Goal: Task Accomplishment & Management: Use online tool/utility

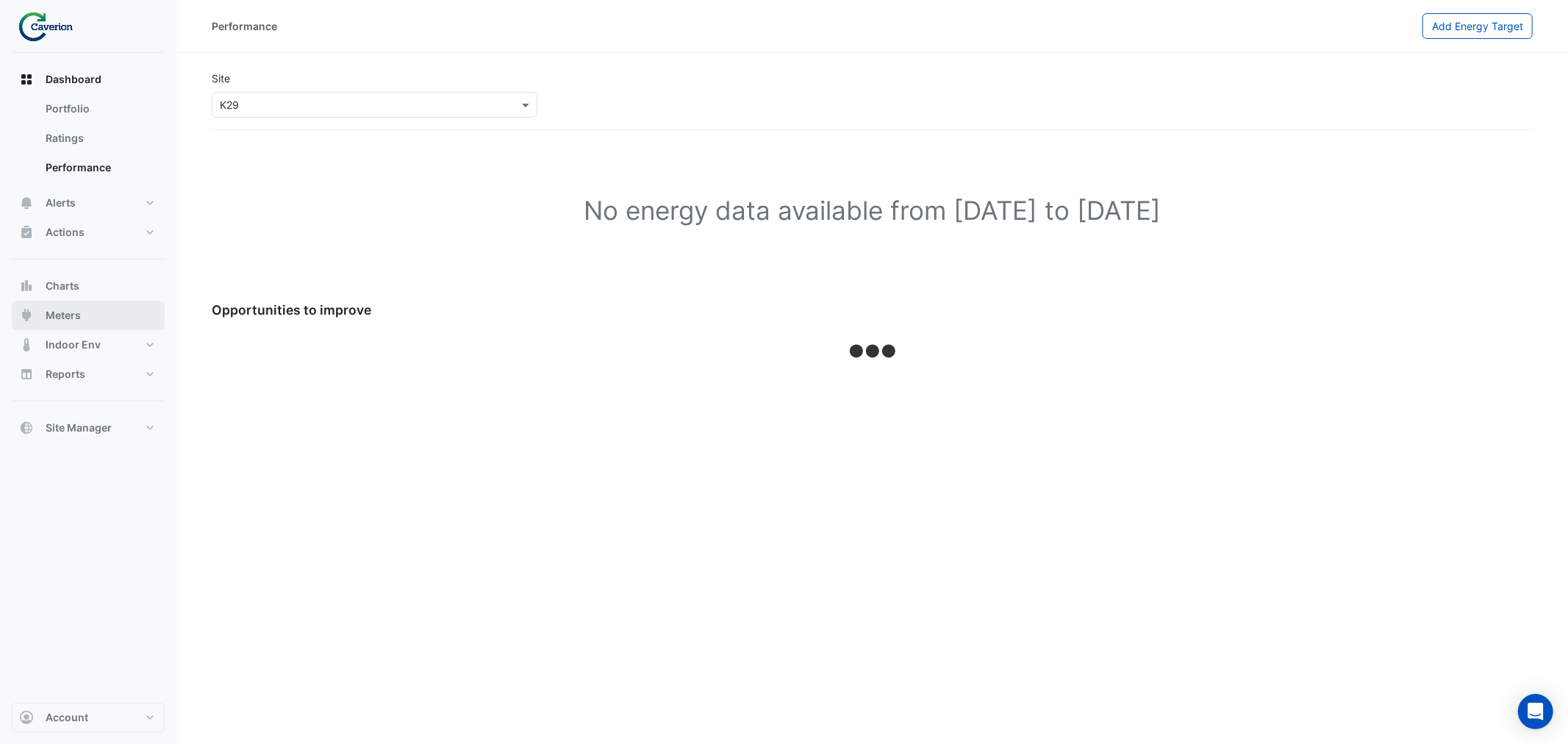
click at [99, 318] on button "Meters" at bounding box center [89, 315] width 153 height 29
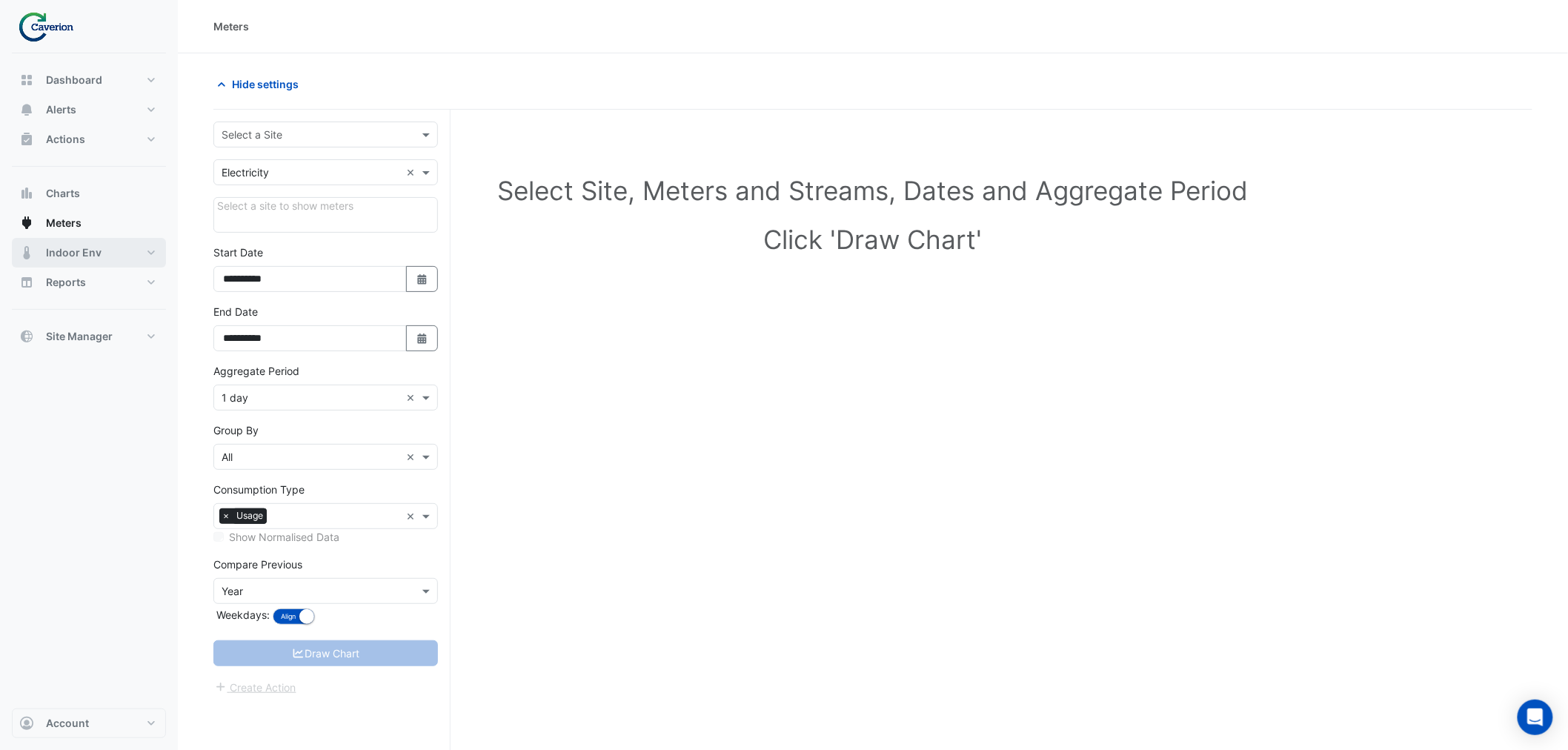
click at [74, 249] on span "Indoor Env" at bounding box center [73, 253] width 55 height 15
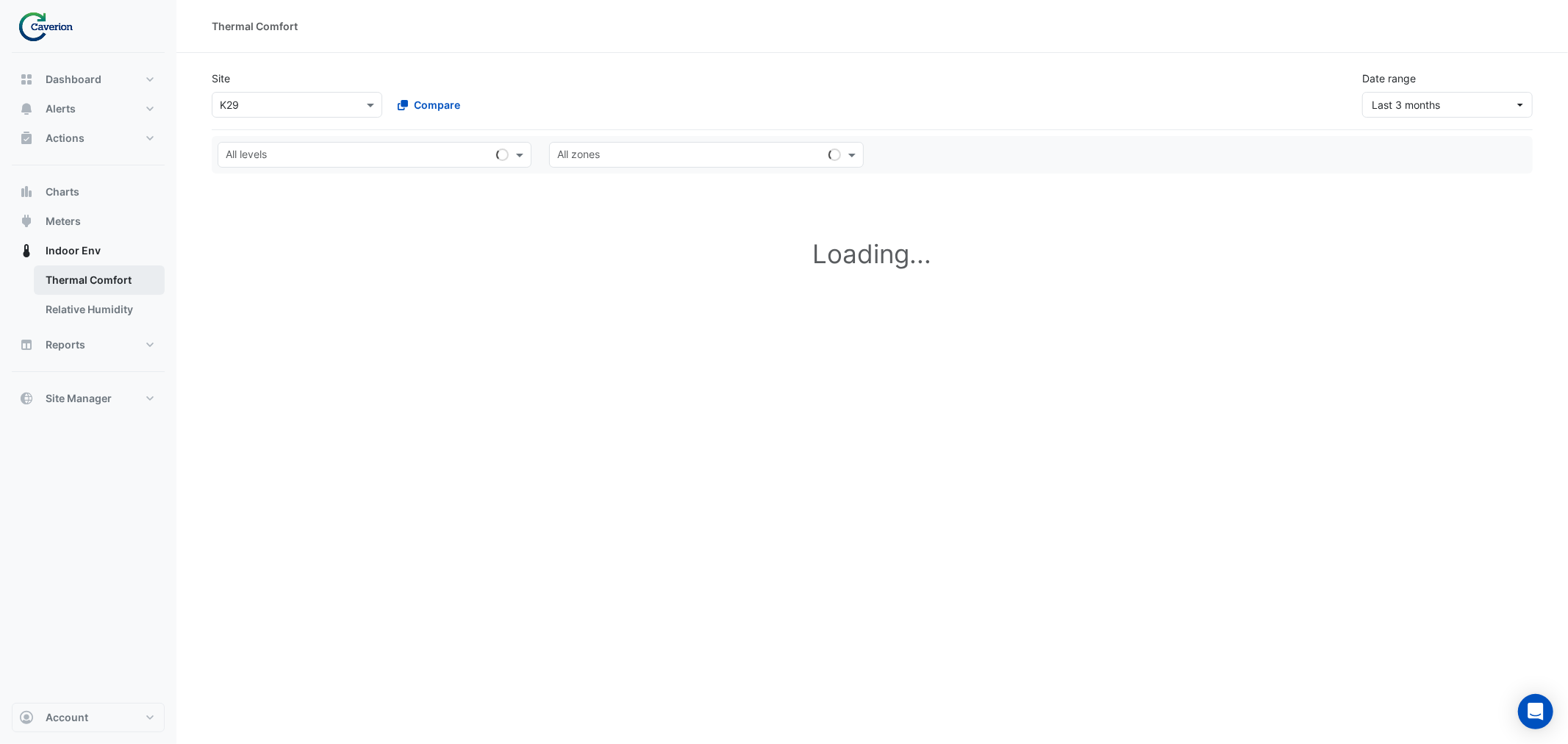
click at [81, 281] on link "Thermal Comfort" at bounding box center [99, 280] width 131 height 29
click at [67, 301] on link "Relative Humidity" at bounding box center [99, 309] width 131 height 29
click at [65, 342] on span "Reports" at bounding box center [65, 345] width 40 height 15
select select "***"
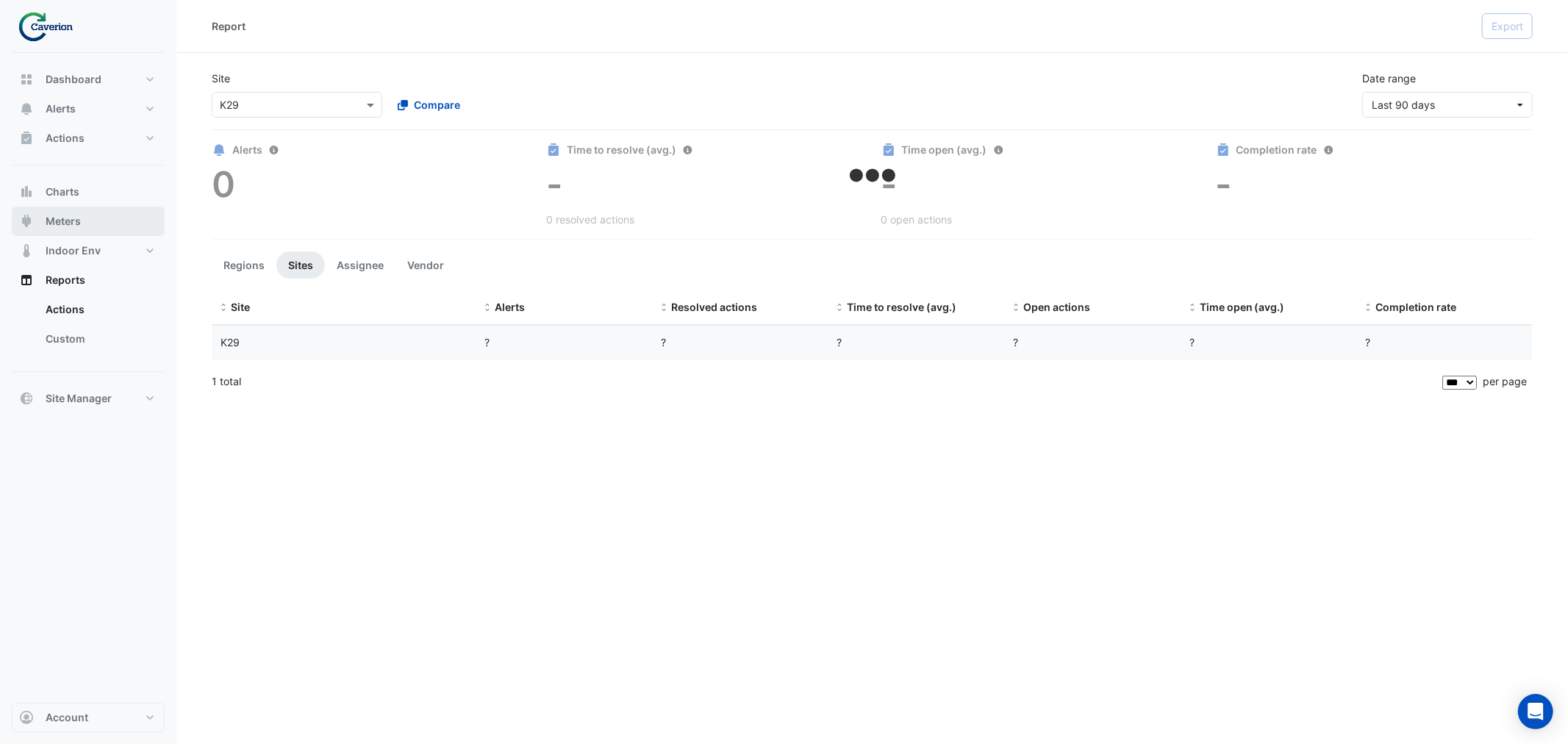
click at [82, 212] on button "Meters" at bounding box center [89, 221] width 153 height 29
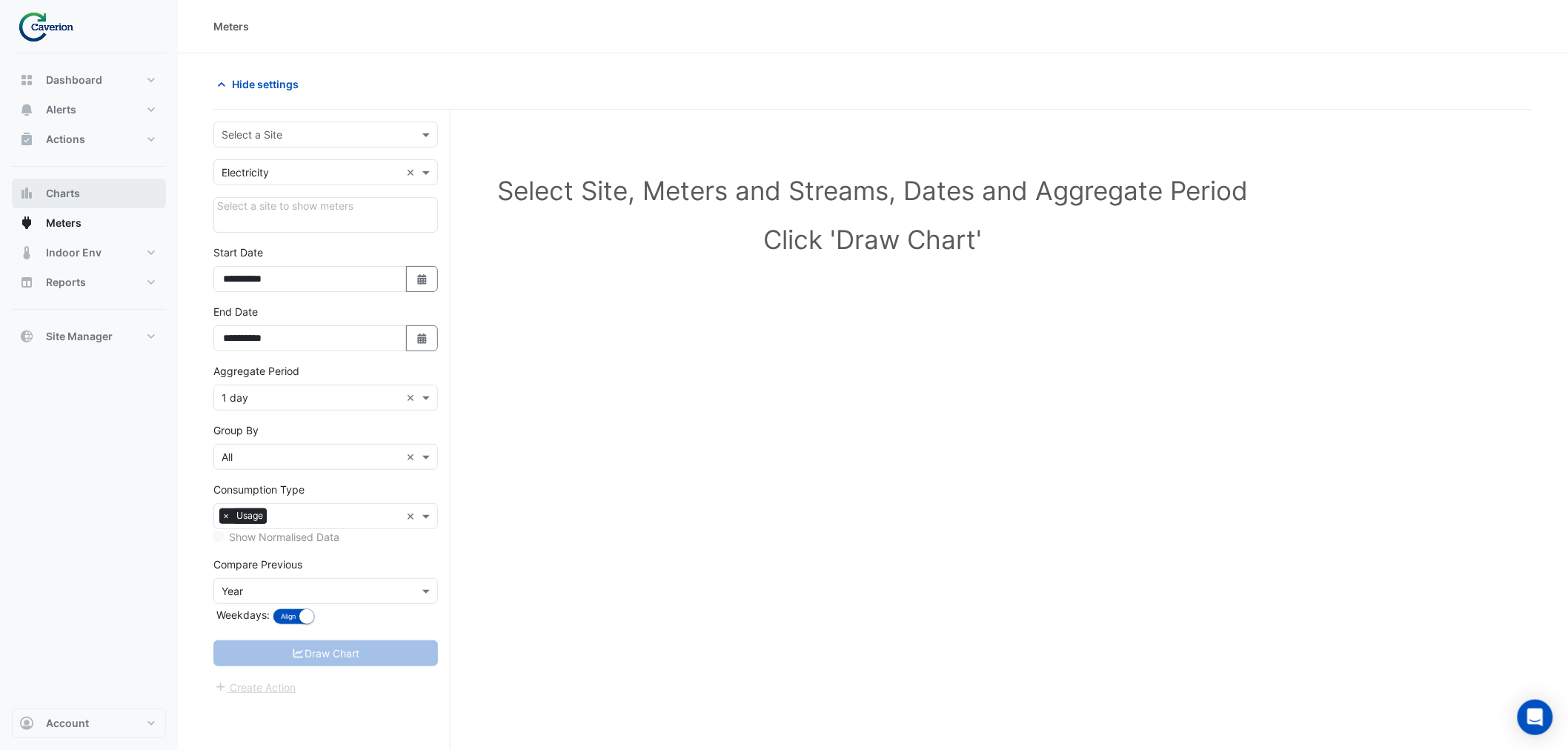
click at [86, 198] on button "Charts" at bounding box center [89, 193] width 155 height 30
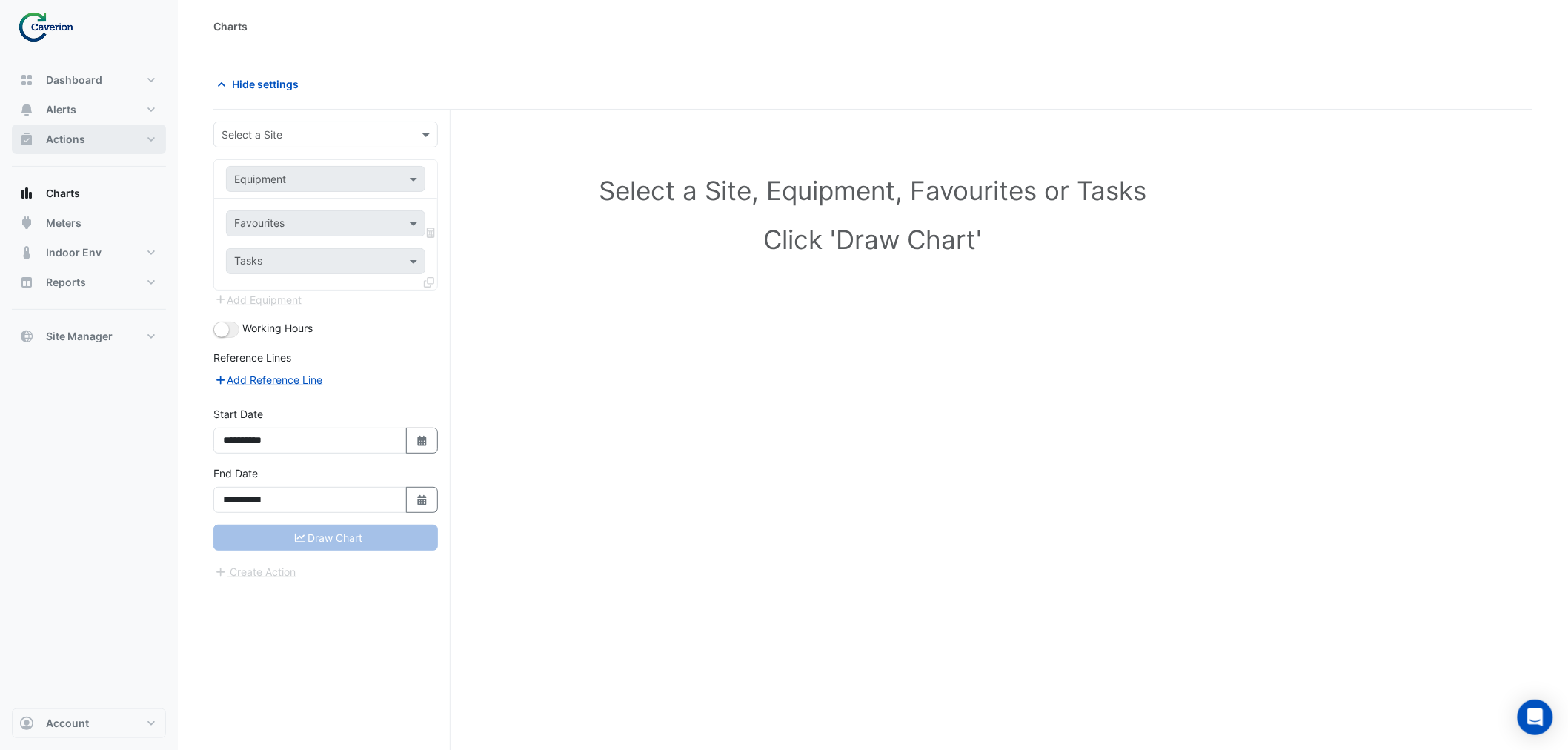
click at [89, 130] on button "Actions" at bounding box center [89, 139] width 155 height 30
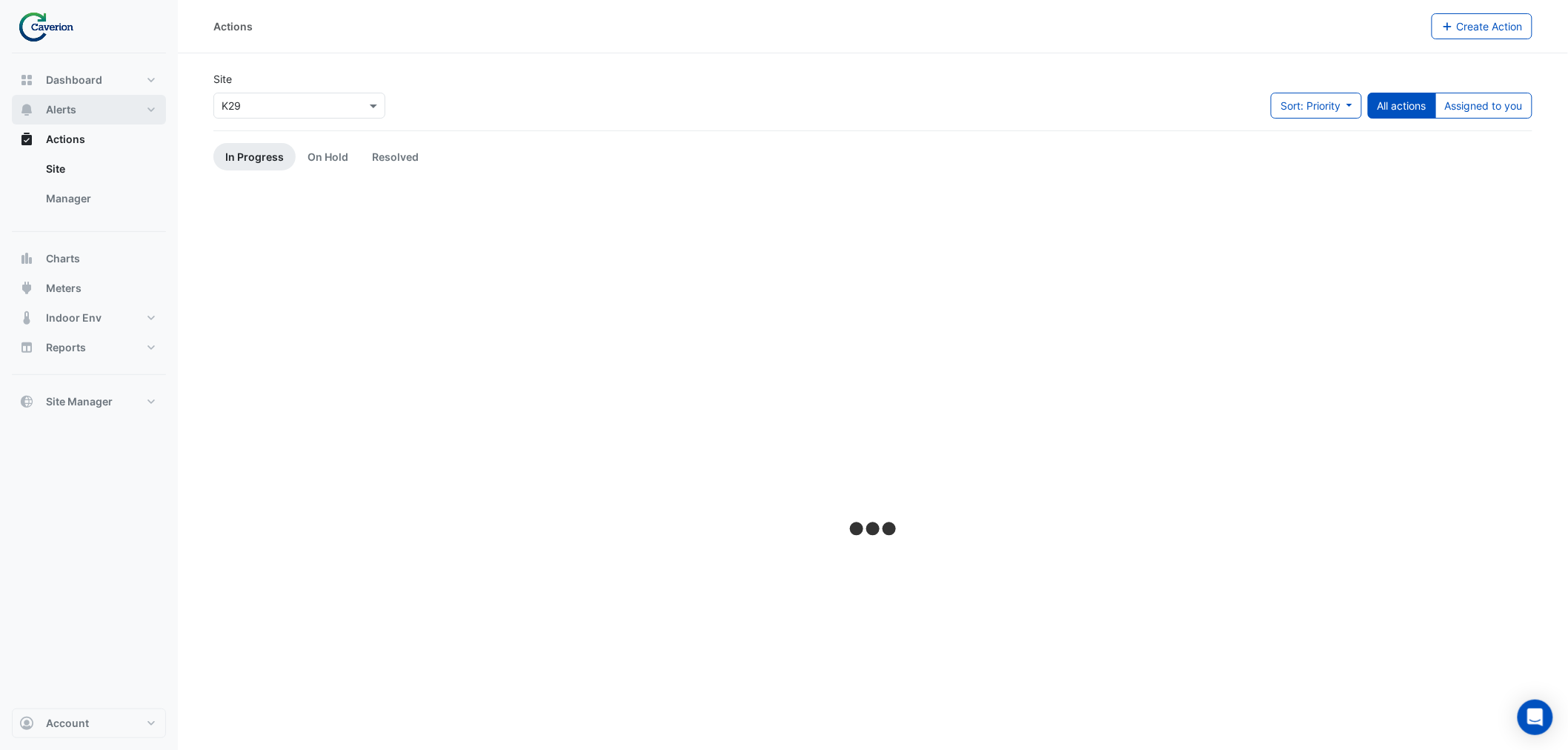
click at [83, 105] on button "Alerts" at bounding box center [89, 109] width 155 height 30
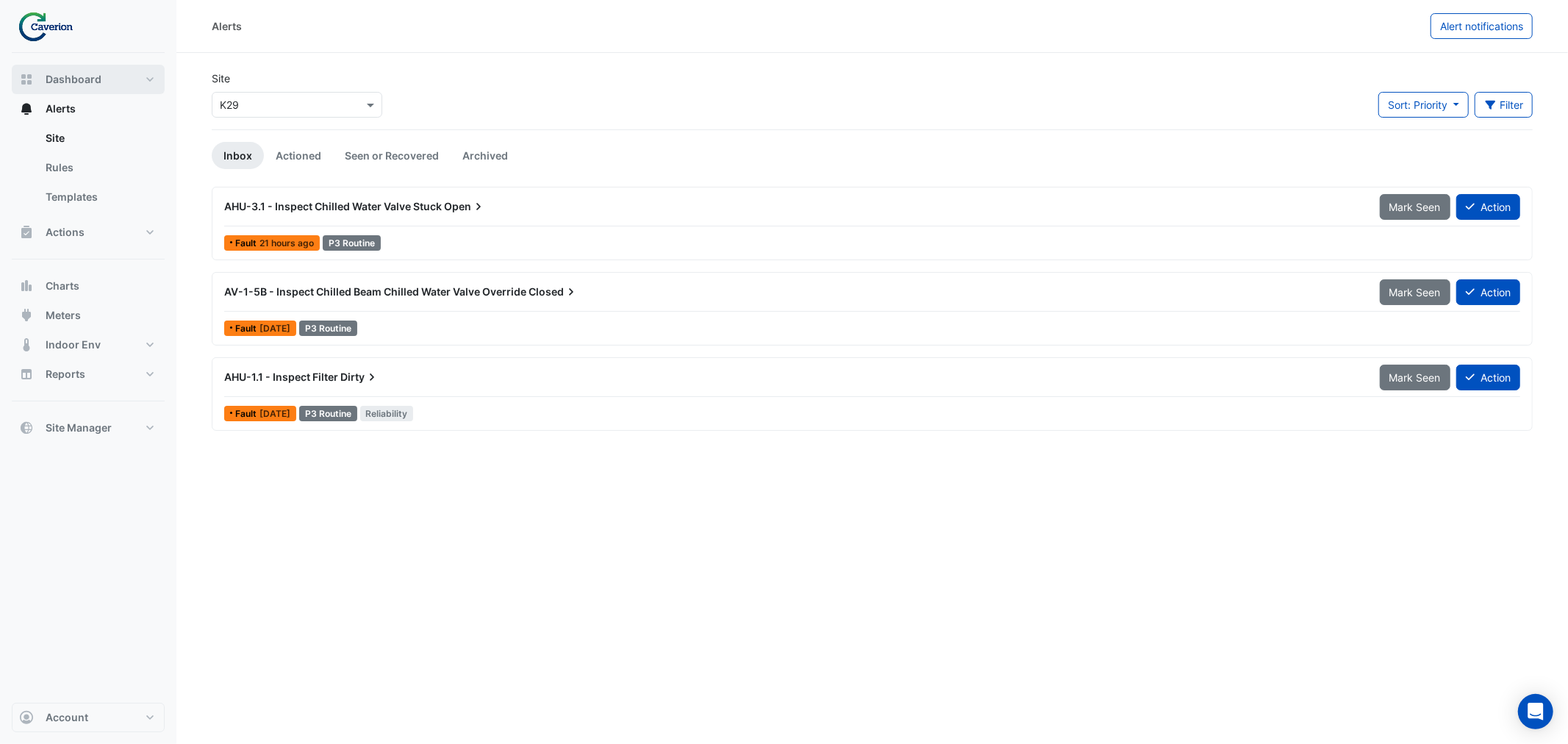
click at [74, 77] on span "Dashboard" at bounding box center [74, 80] width 56 height 15
select select "***"
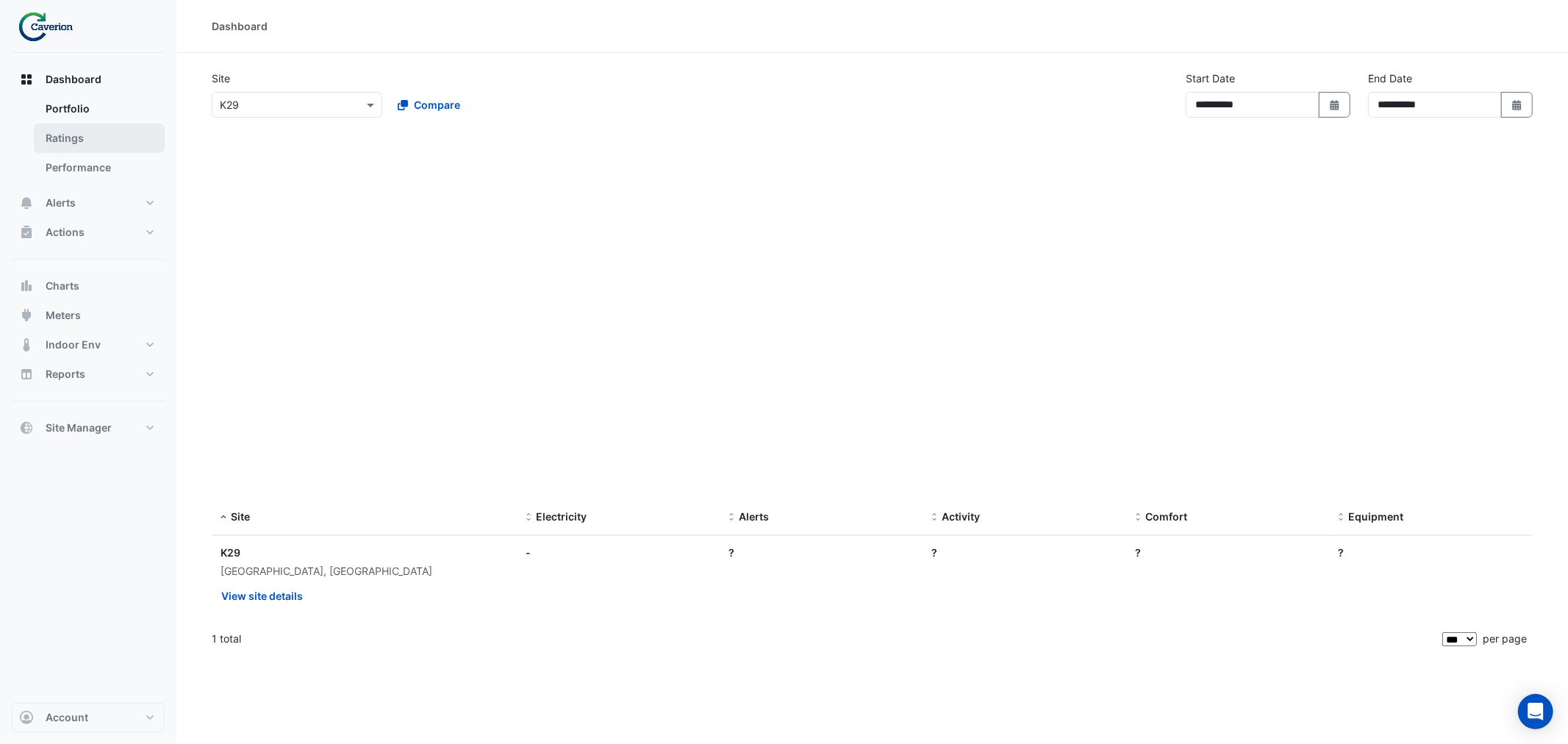
click at [74, 150] on link "Ratings" at bounding box center [99, 138] width 131 height 29
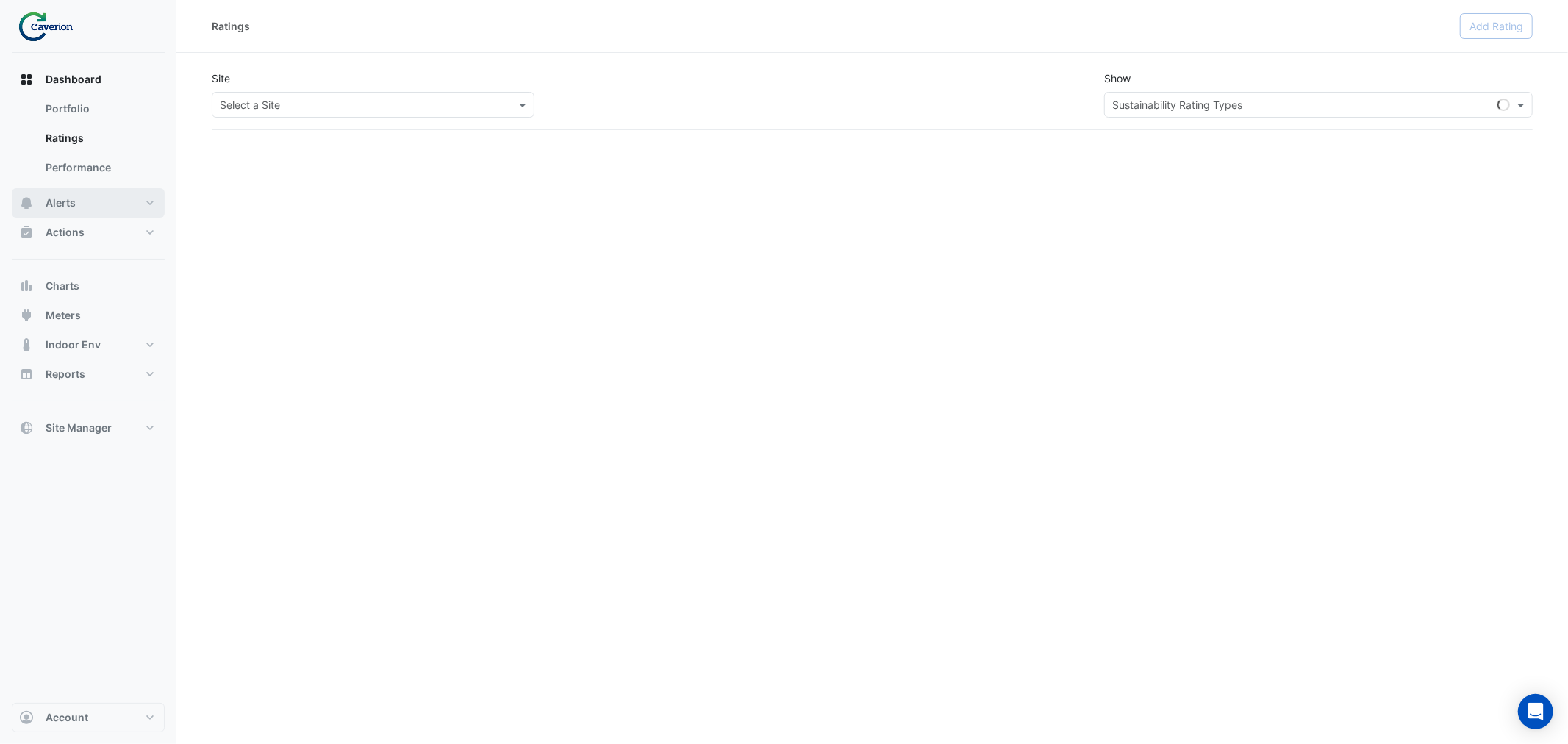
click at [60, 212] on button "Alerts" at bounding box center [89, 202] width 153 height 29
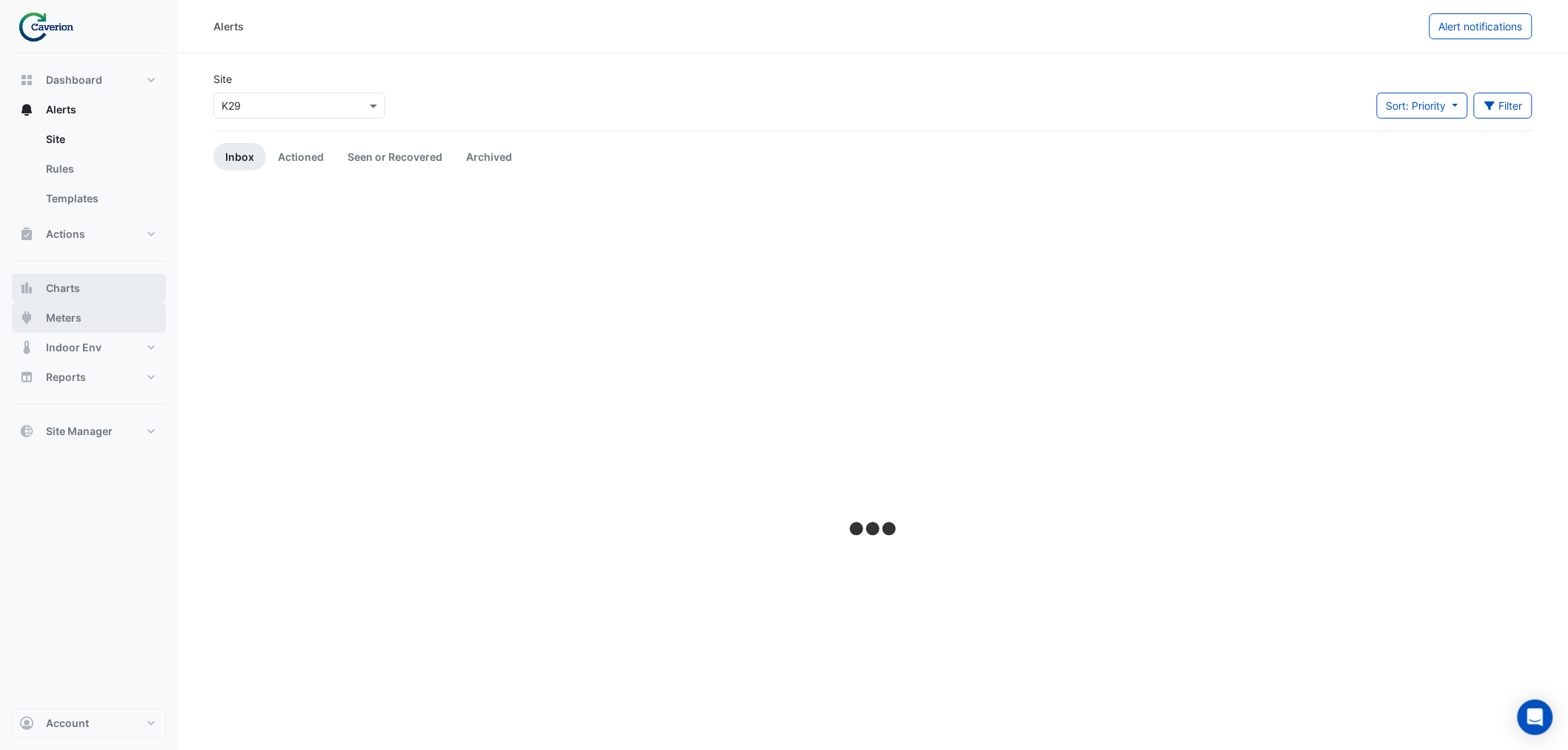
click at [78, 302] on button "Charts" at bounding box center [89, 288] width 155 height 30
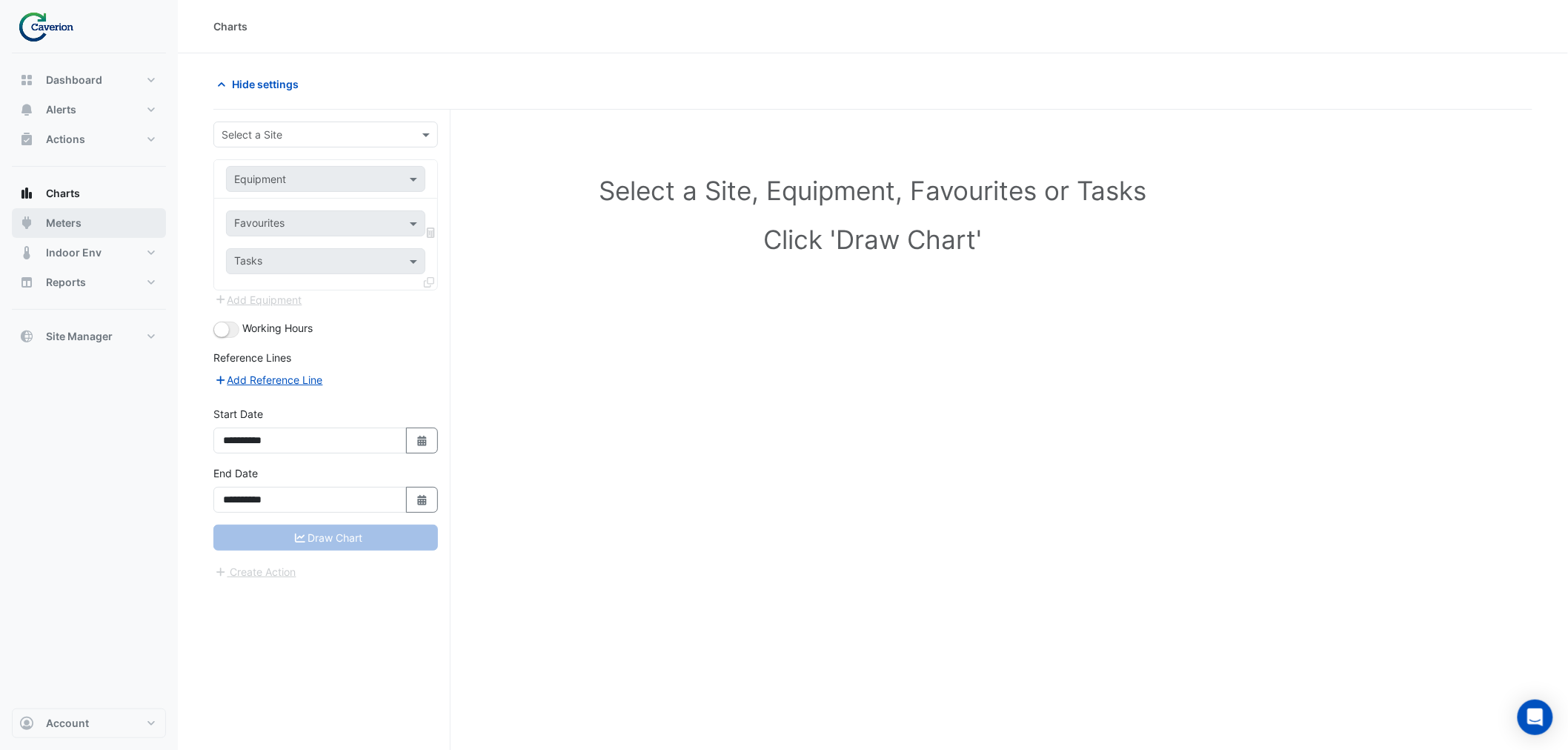
click at [52, 223] on span "Meters" at bounding box center [64, 223] width 36 height 15
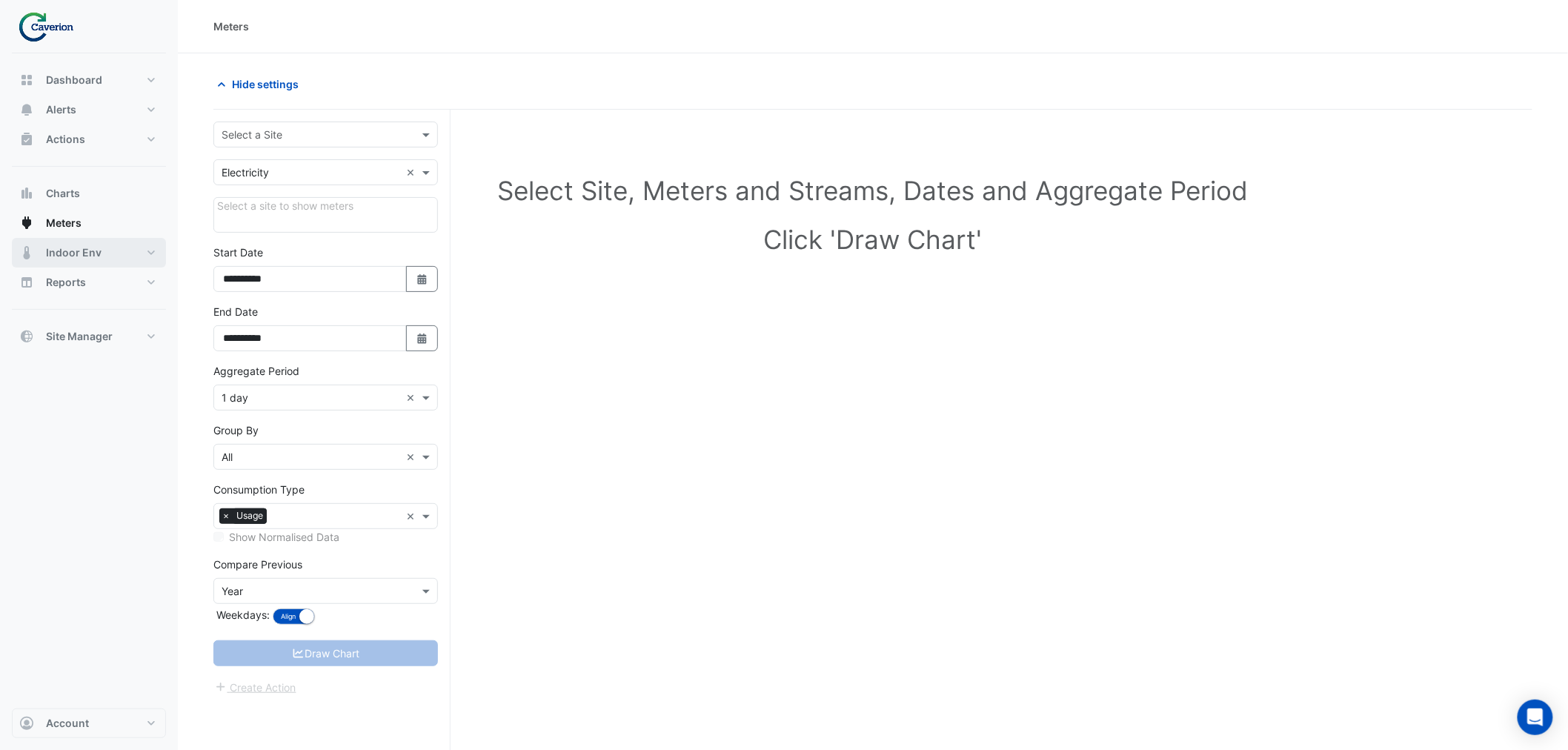
click at [62, 248] on span "Indoor Env" at bounding box center [73, 253] width 55 height 15
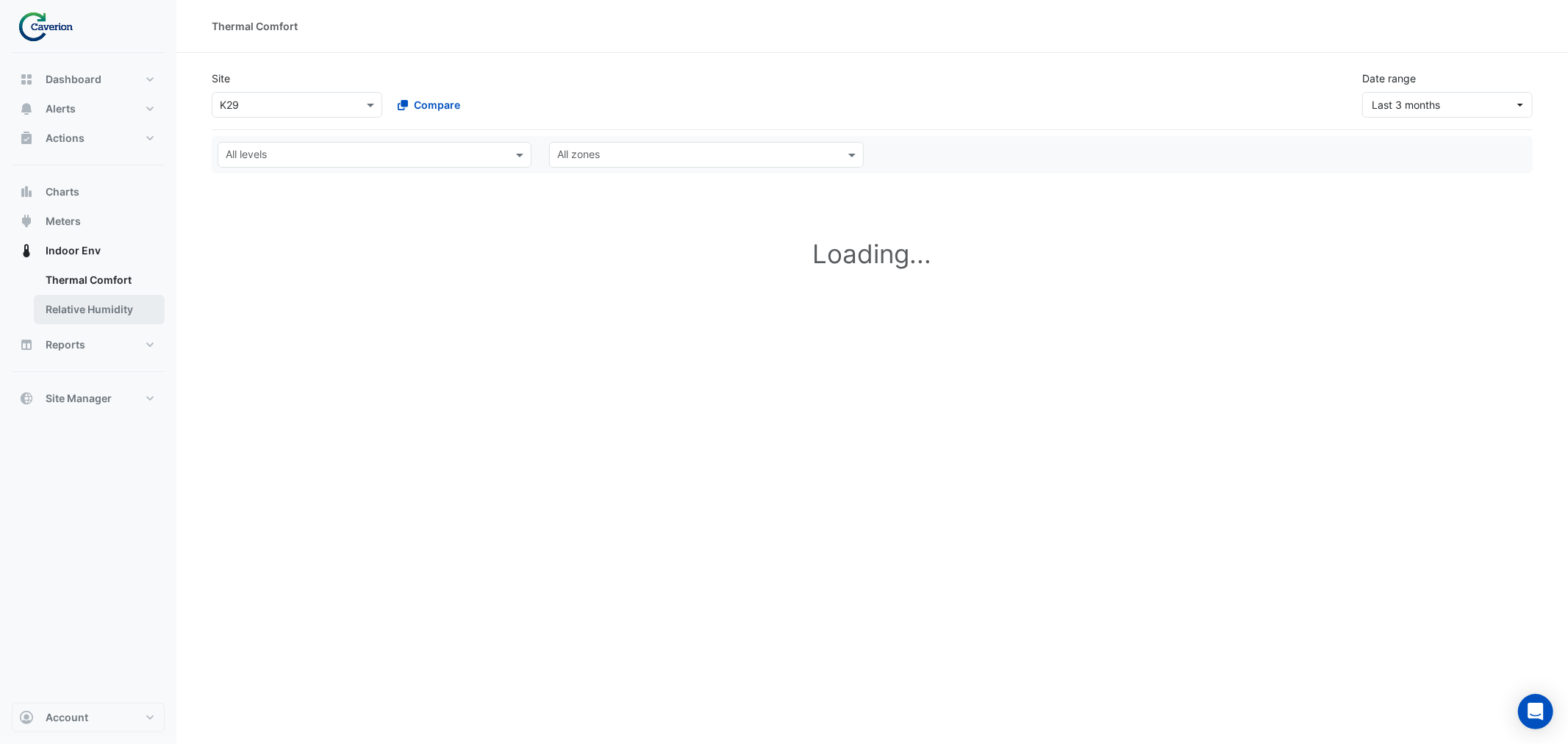
click at [60, 307] on link "Relative Humidity" at bounding box center [99, 309] width 131 height 29
click at [47, 358] on button "Reports" at bounding box center [89, 344] width 153 height 29
select select "***"
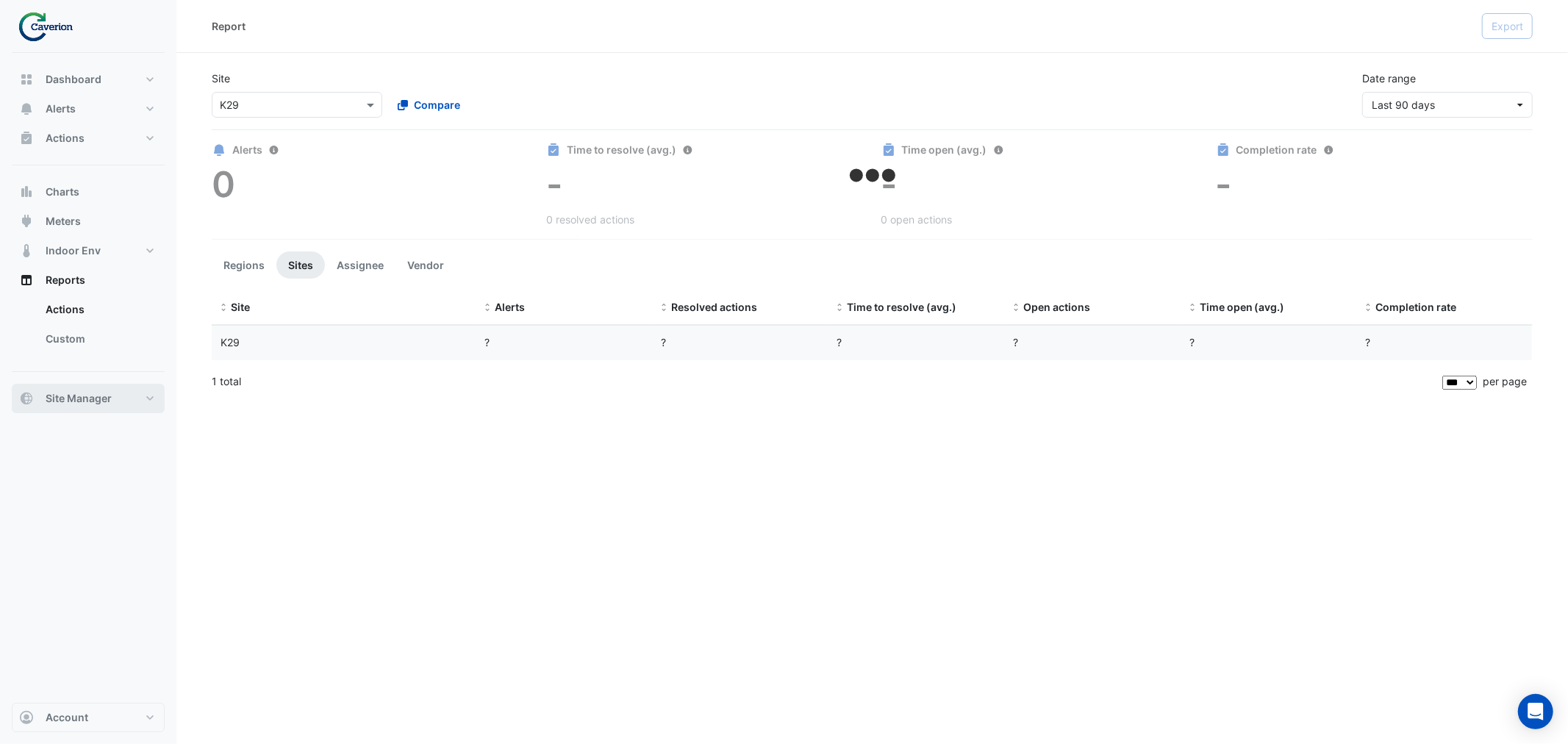
click at [71, 397] on span "Site Manager" at bounding box center [79, 398] width 66 height 15
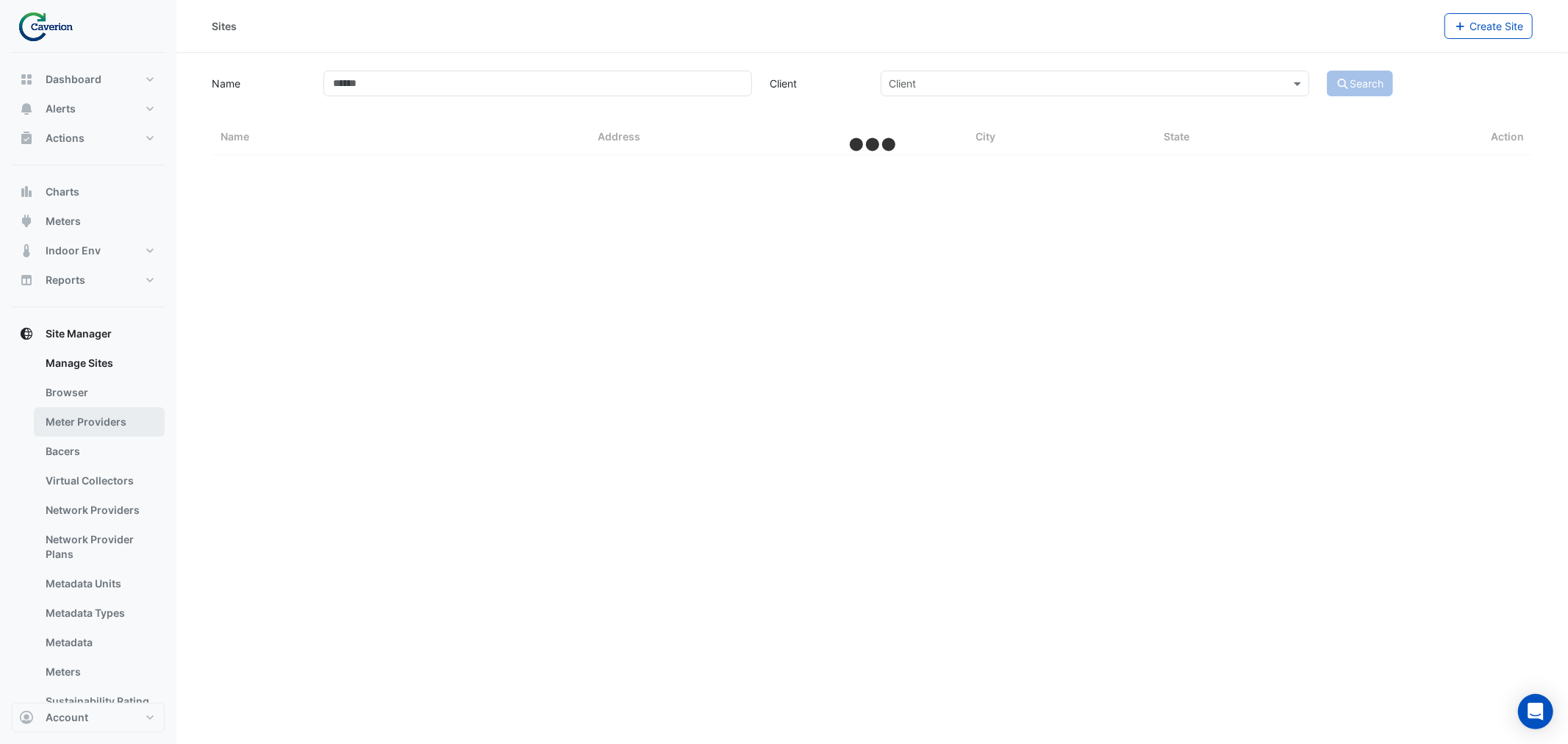
select select "***"
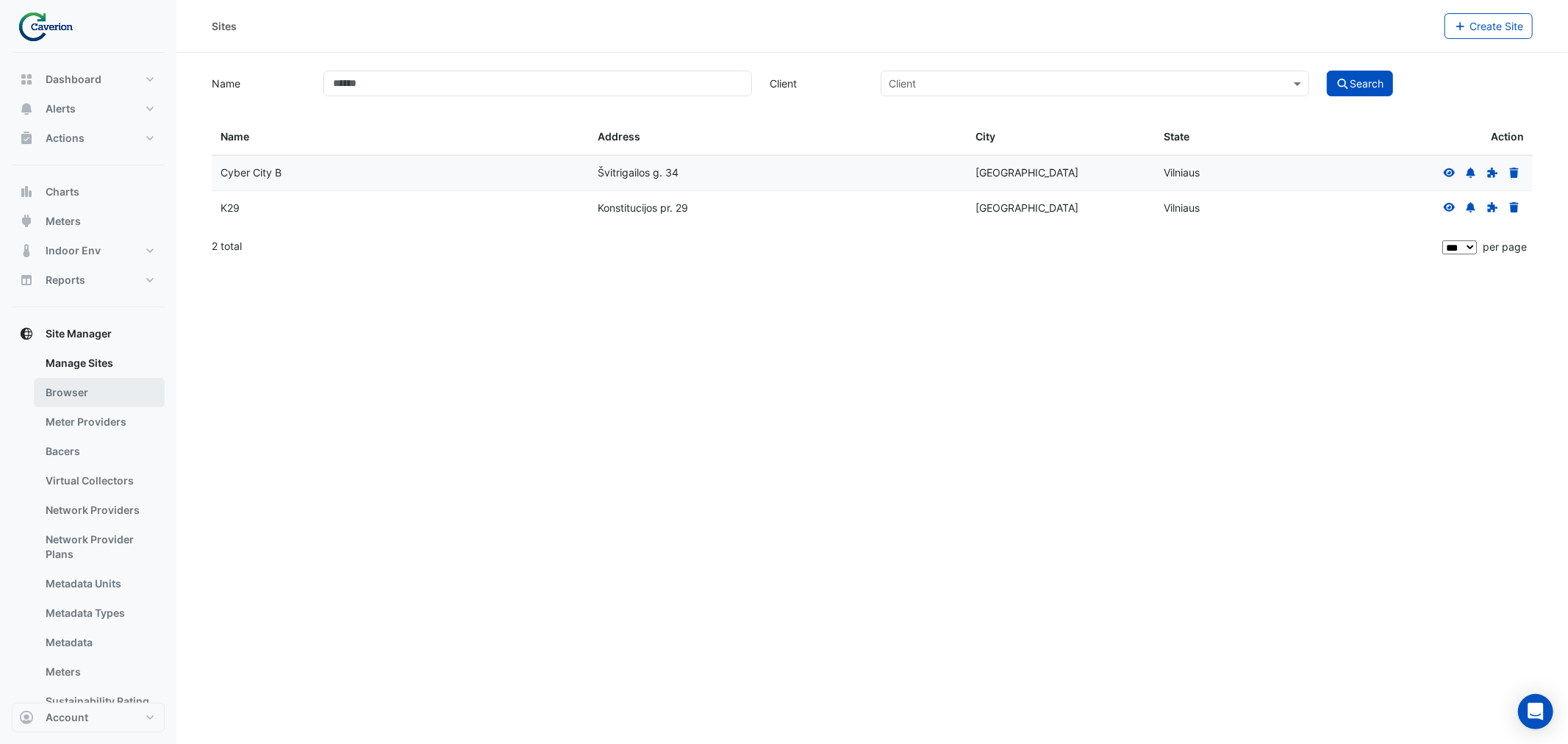
click at [85, 389] on link "Browser" at bounding box center [99, 392] width 131 height 29
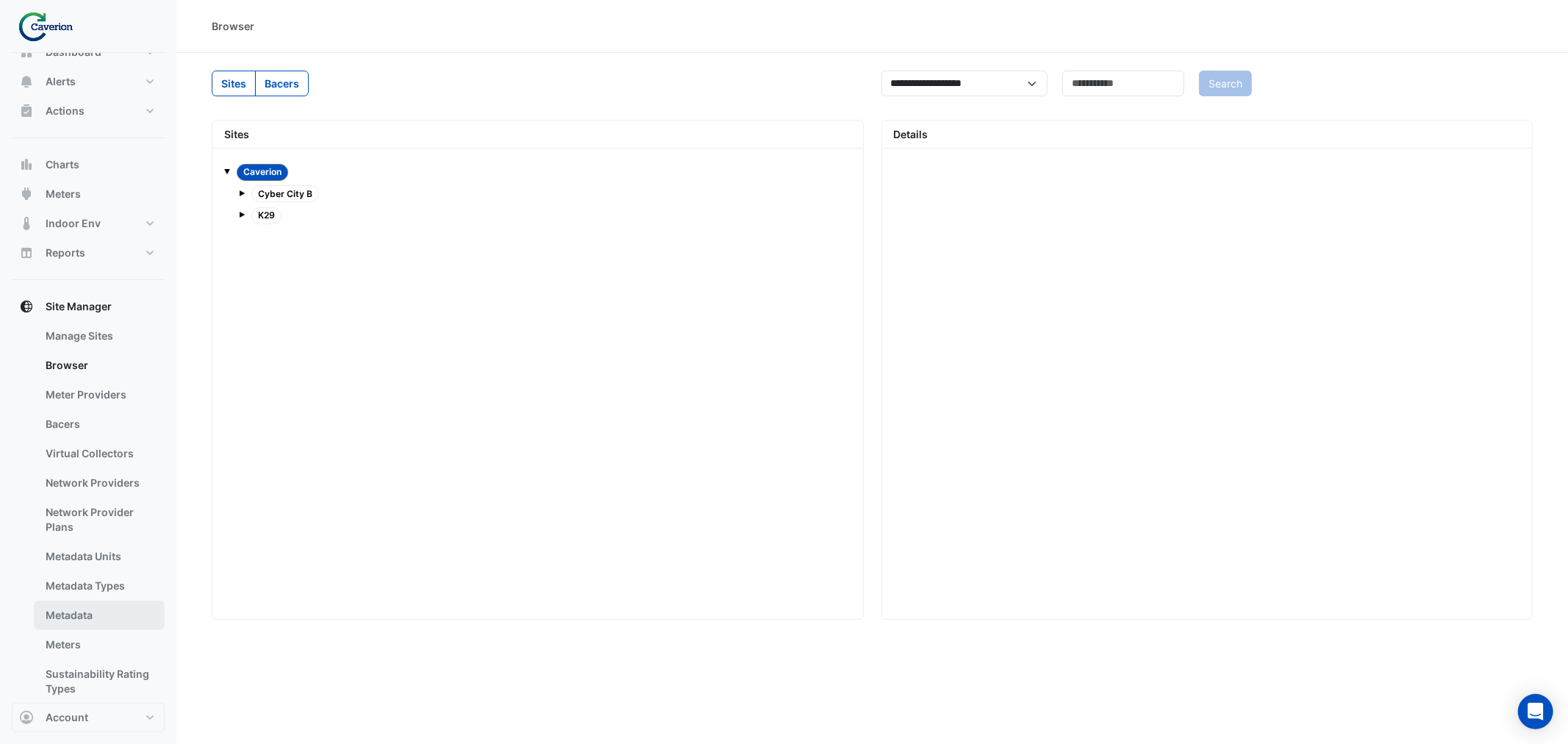
scroll to position [51, 0]
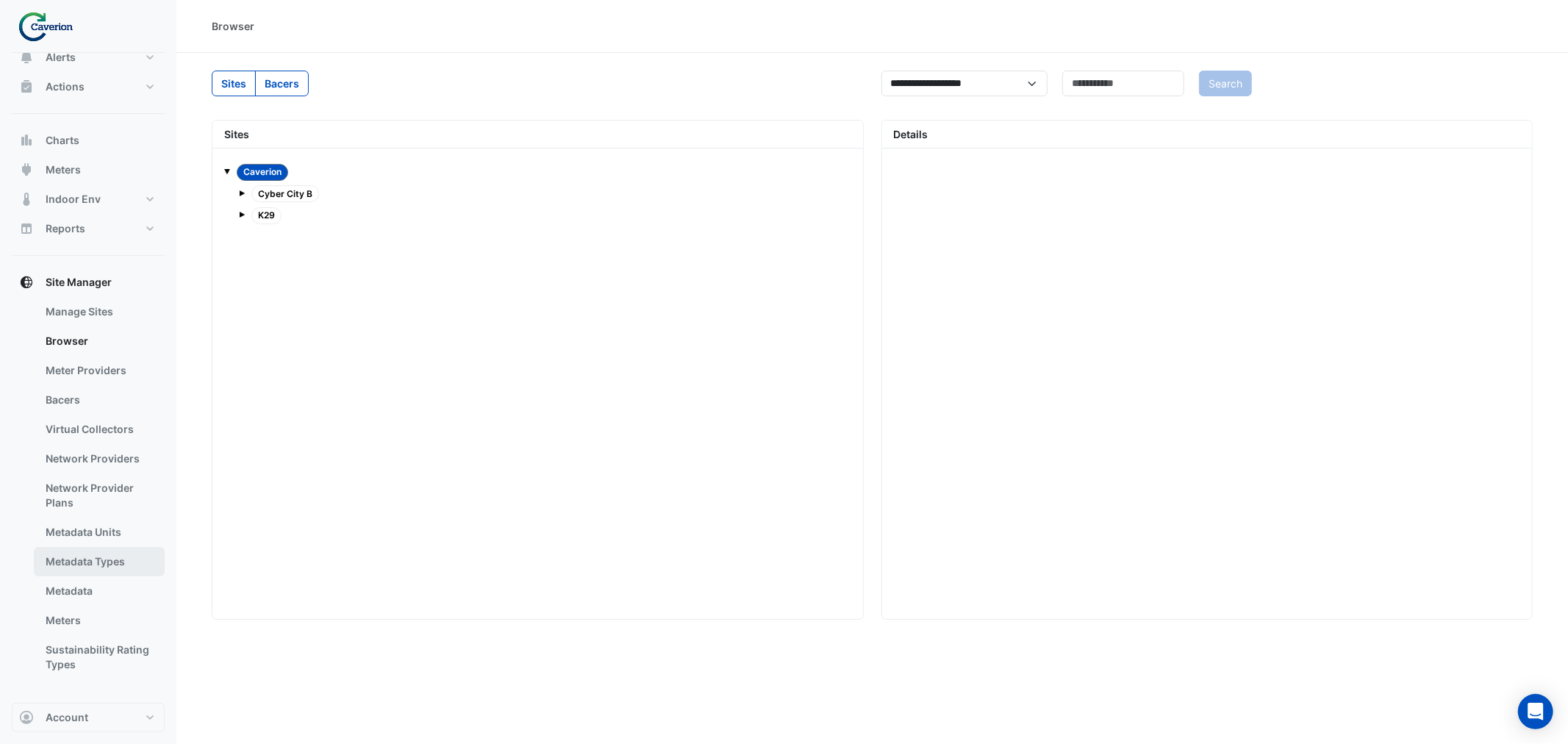
click at [105, 567] on link "Metadata Types" at bounding box center [99, 561] width 131 height 29
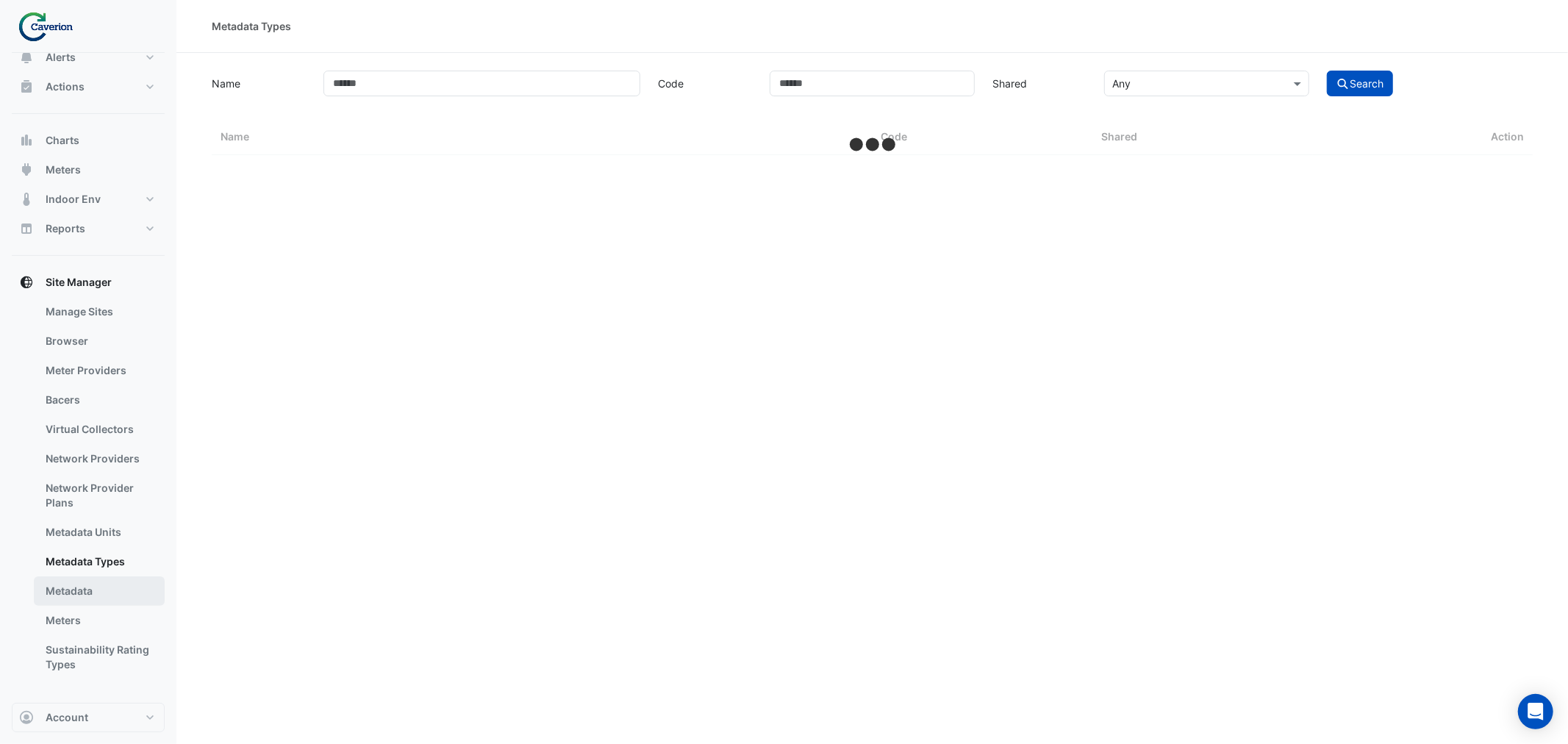
click at [80, 567] on link "Metadata" at bounding box center [99, 591] width 131 height 29
click at [85, 567] on link "Metadata" at bounding box center [99, 591] width 131 height 29
click at [92, 552] on link "Metadata Types" at bounding box center [99, 561] width 131 height 29
drag, startPoint x: 85, startPoint y: 495, endPoint x: 83, endPoint y: 488, distance: 7.3
click at [84, 495] on link "Network Provider Plans" at bounding box center [99, 495] width 131 height 44
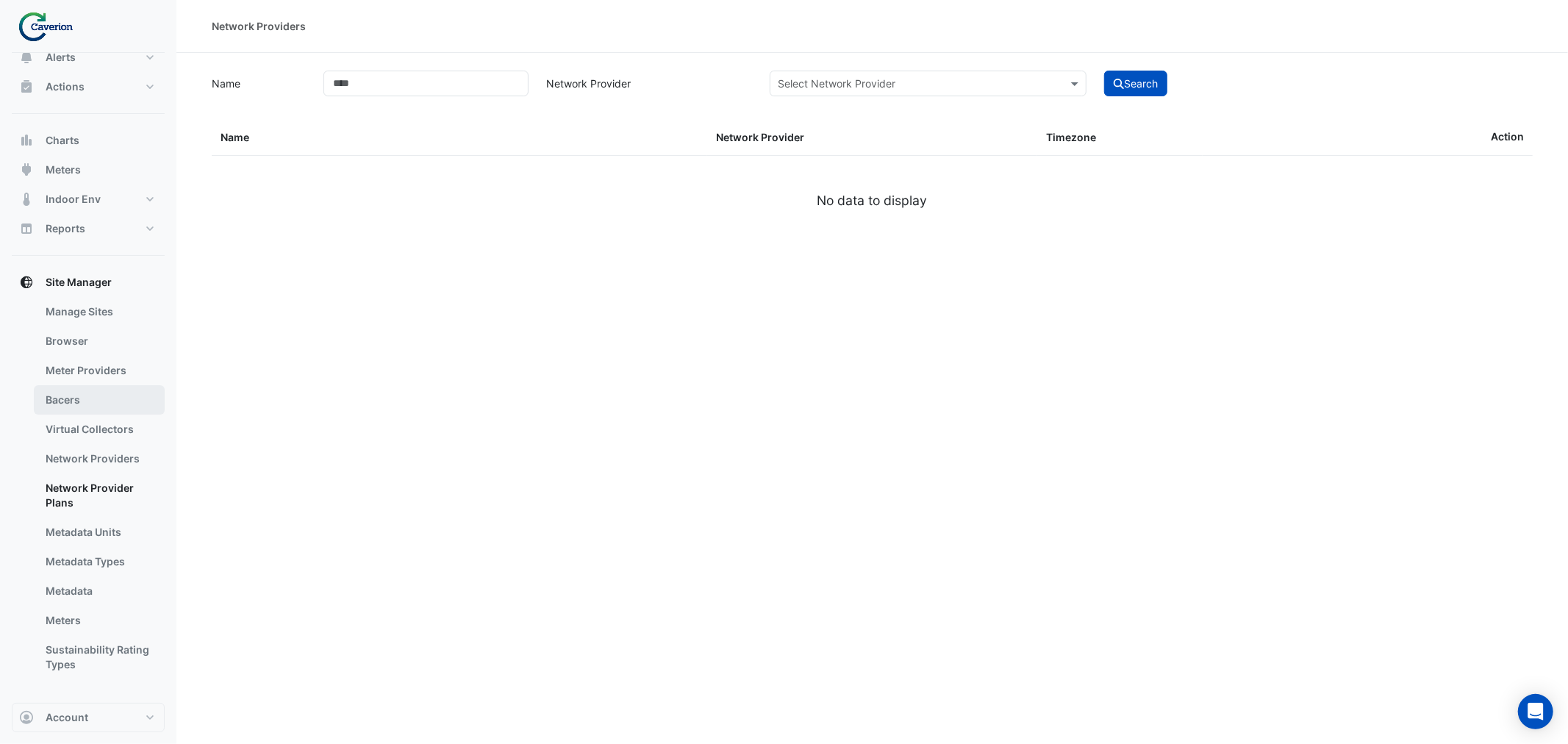
click at [89, 408] on link "Bacers" at bounding box center [99, 400] width 131 height 29
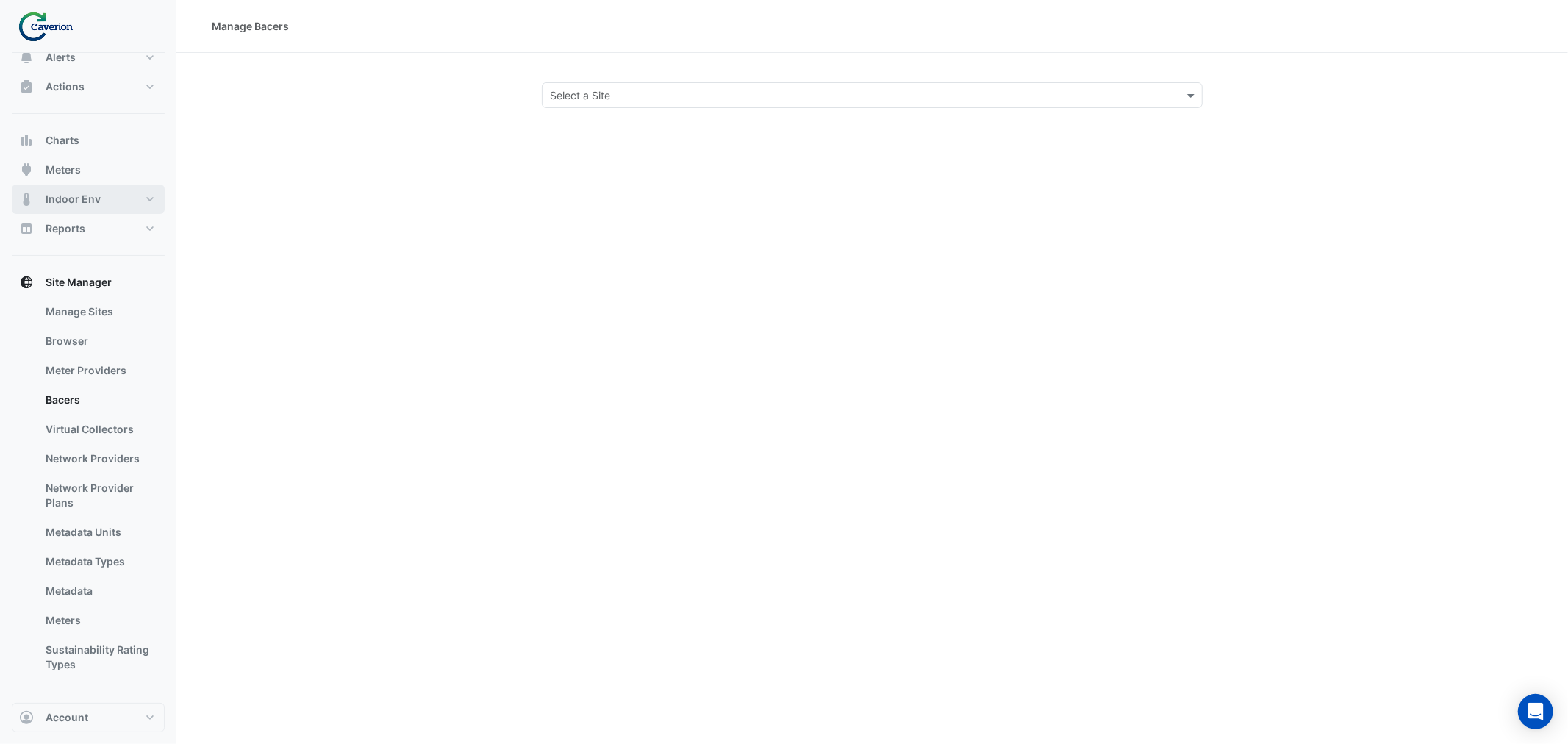
click at [85, 203] on span "Indoor Env" at bounding box center [73, 199] width 55 height 15
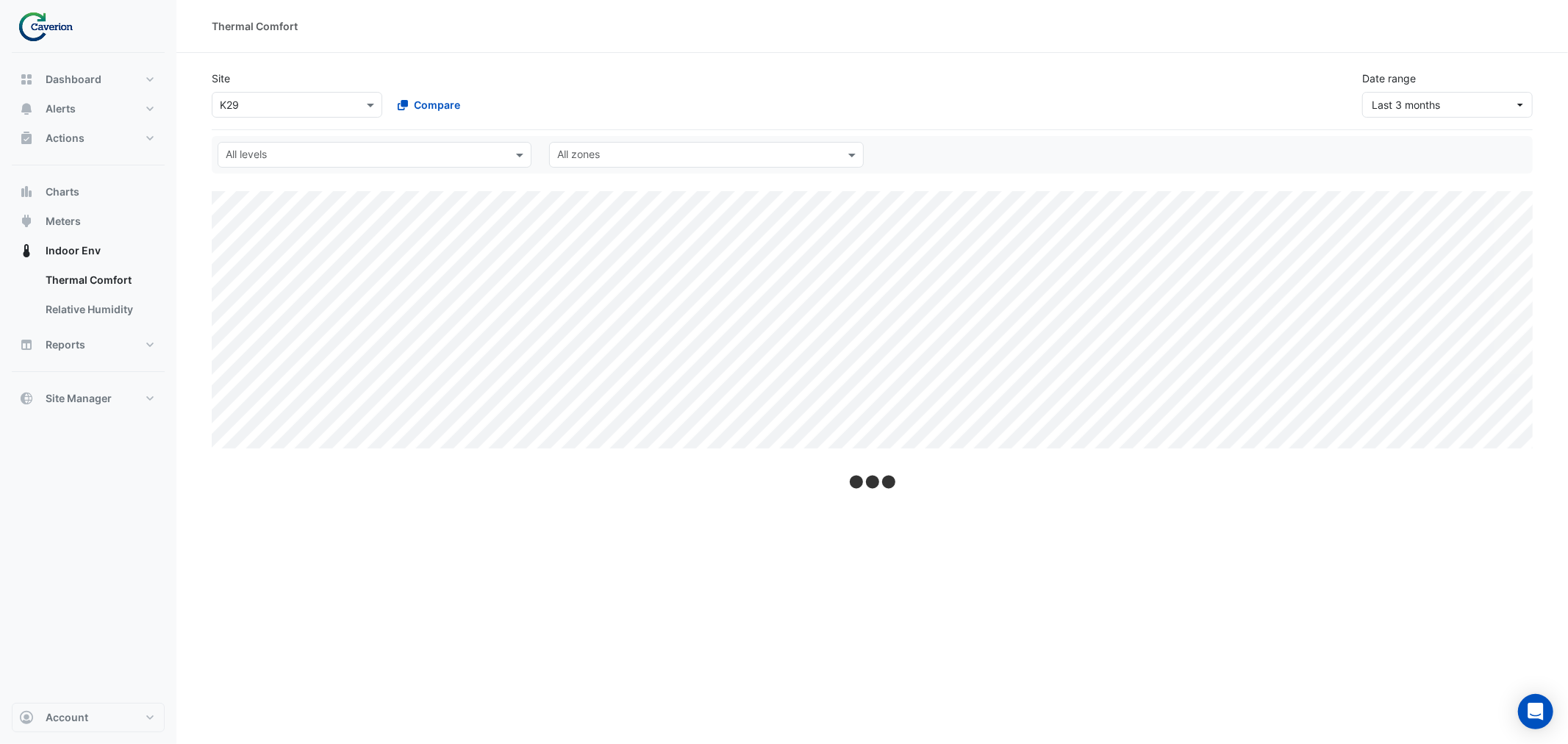
click at [78, 326] on ul "Thermal Comfort Relative Humidity" at bounding box center [89, 298] width 153 height 65
click at [76, 338] on span "Reports" at bounding box center [65, 345] width 40 height 15
select select "***"
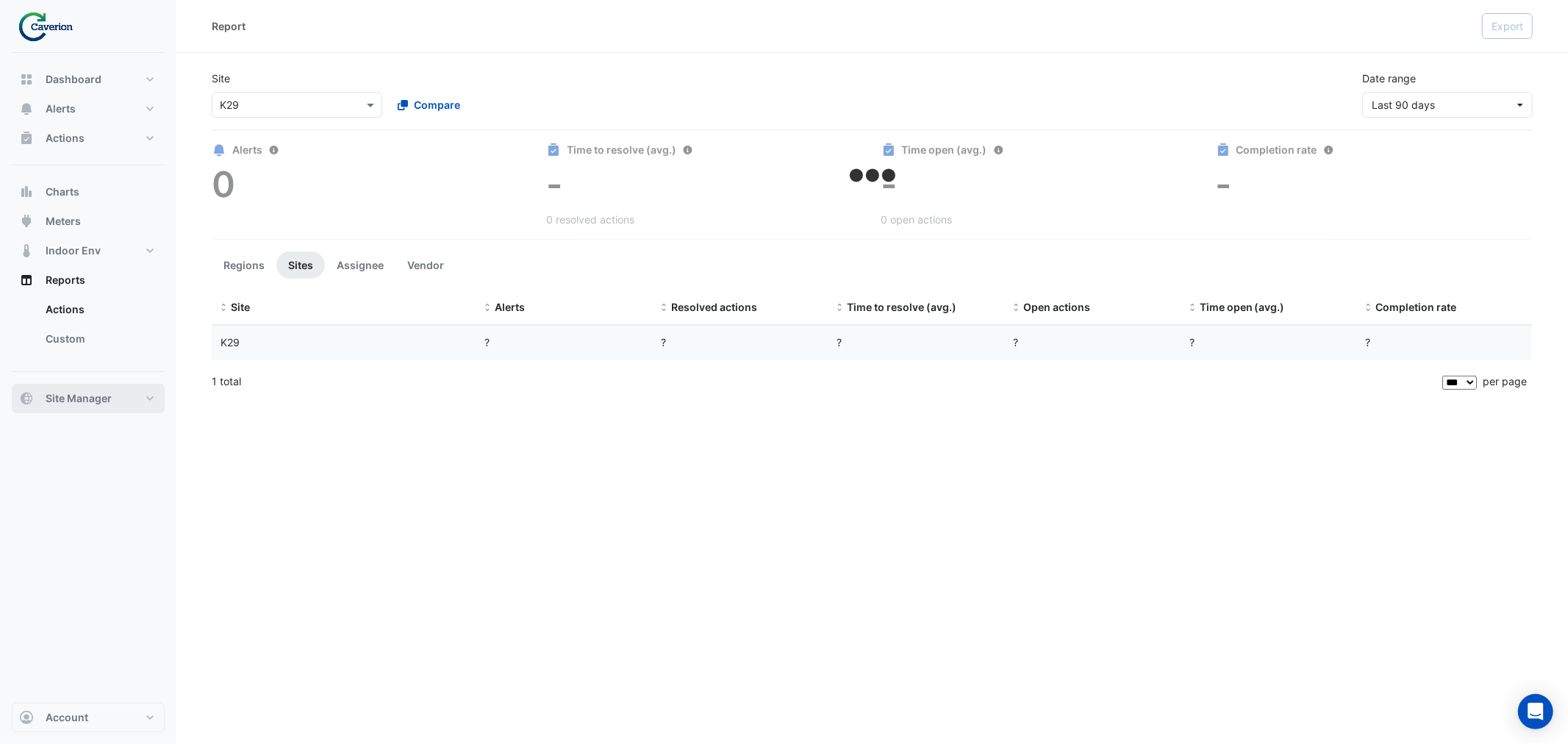
click at [86, 391] on span "Site Manager" at bounding box center [79, 398] width 66 height 15
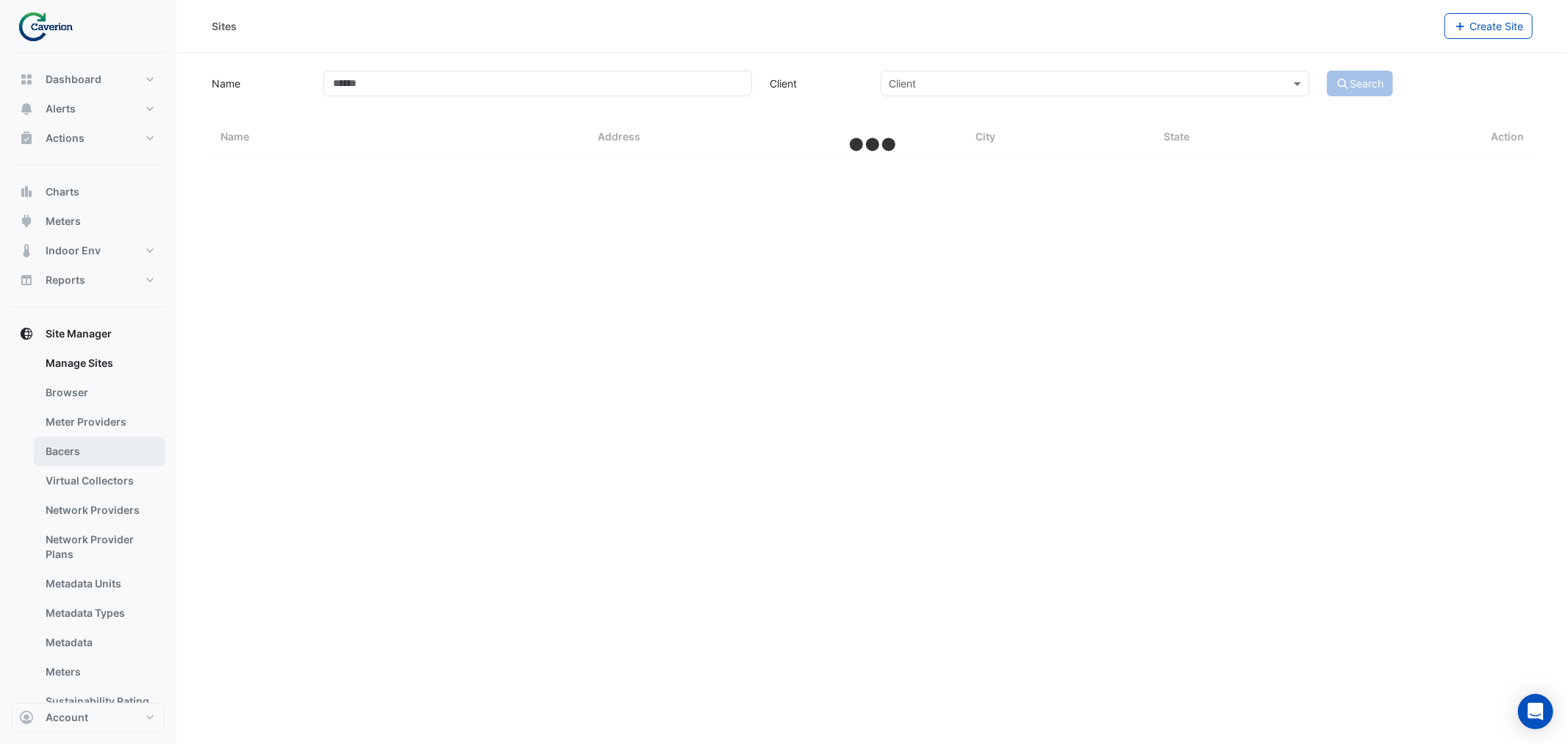
select select "***"
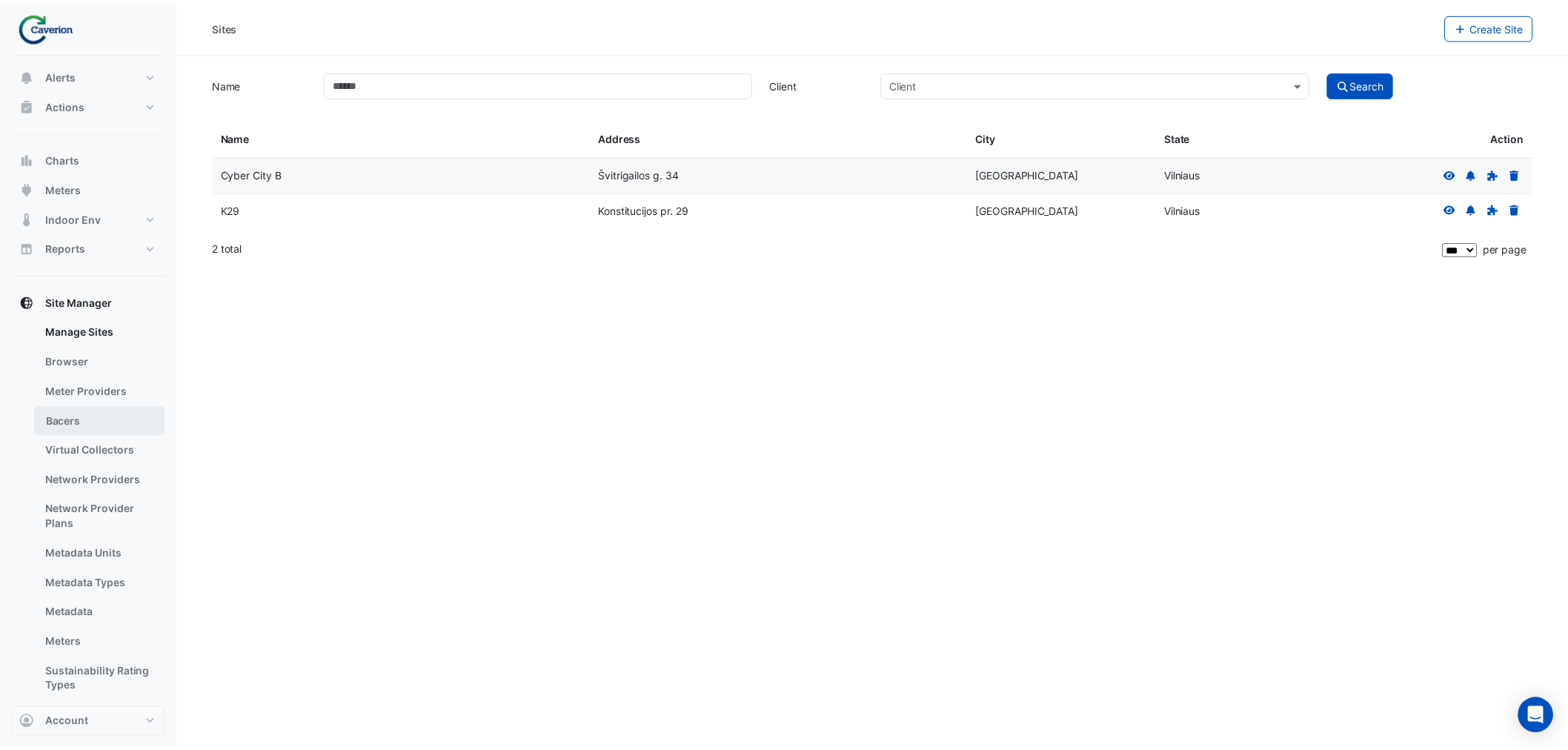
scroll to position [52, 0]
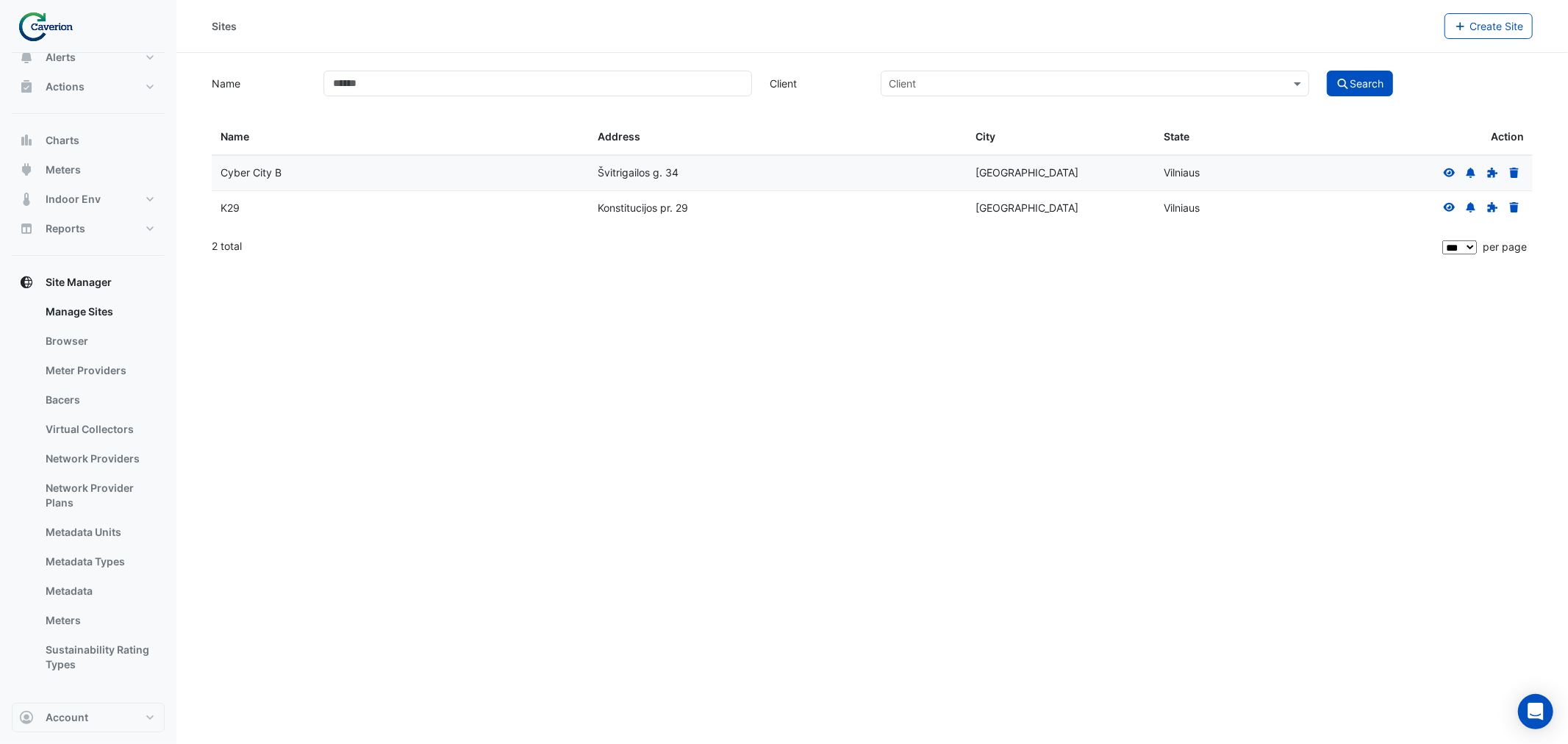
click at [249, 198] on datatable-body-cell "K29" at bounding box center [400, 208] width 377 height 35
click at [243, 202] on div "K29" at bounding box center [400, 208] width 359 height 17
click at [238, 204] on div "K29" at bounding box center [400, 208] width 359 height 17
click at [356, 81] on input "Name" at bounding box center [537, 83] width 428 height 26
click at [82, 567] on link "Sustainability Rating Types" at bounding box center [99, 657] width 131 height 44
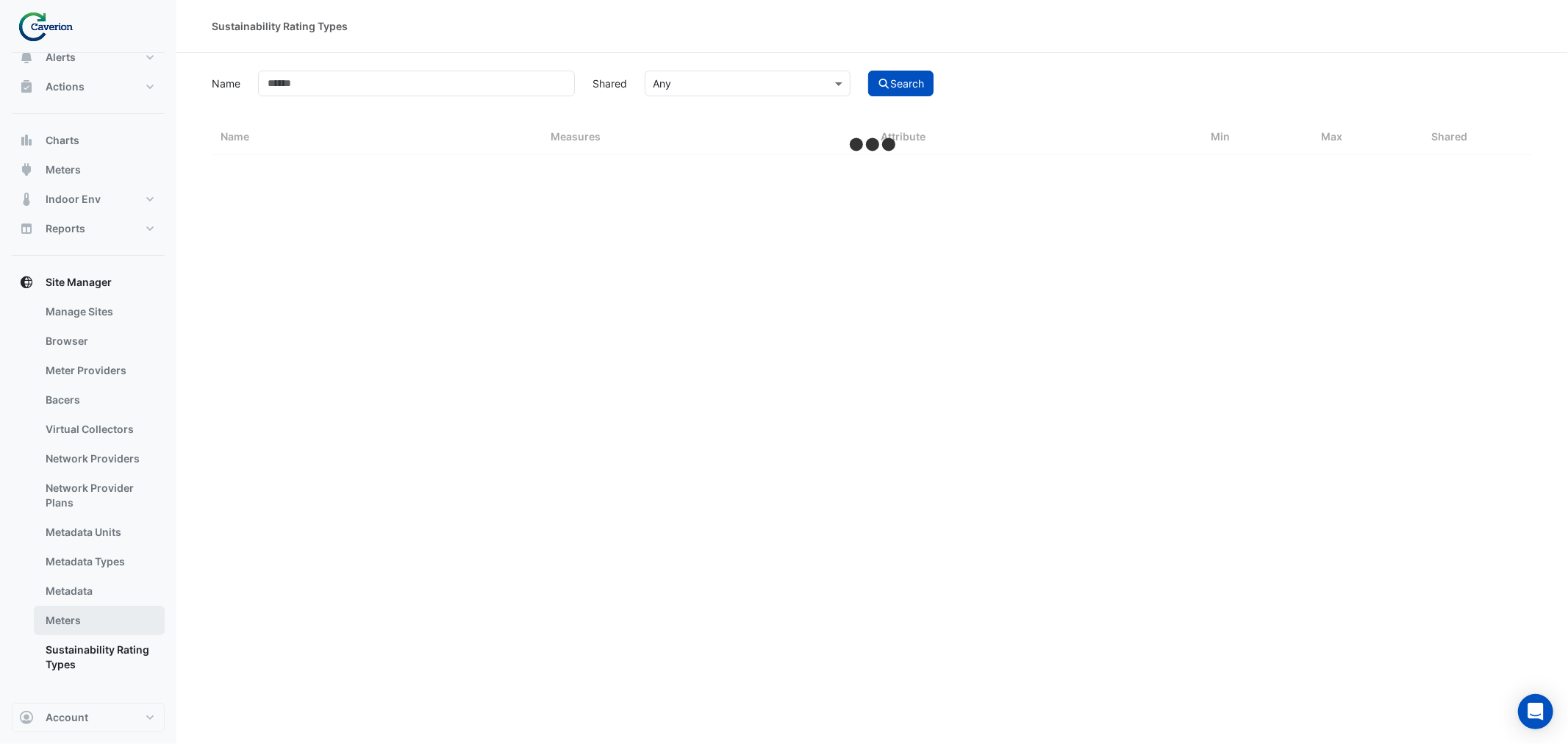
click at [68, 567] on link "Meters" at bounding box center [99, 620] width 131 height 29
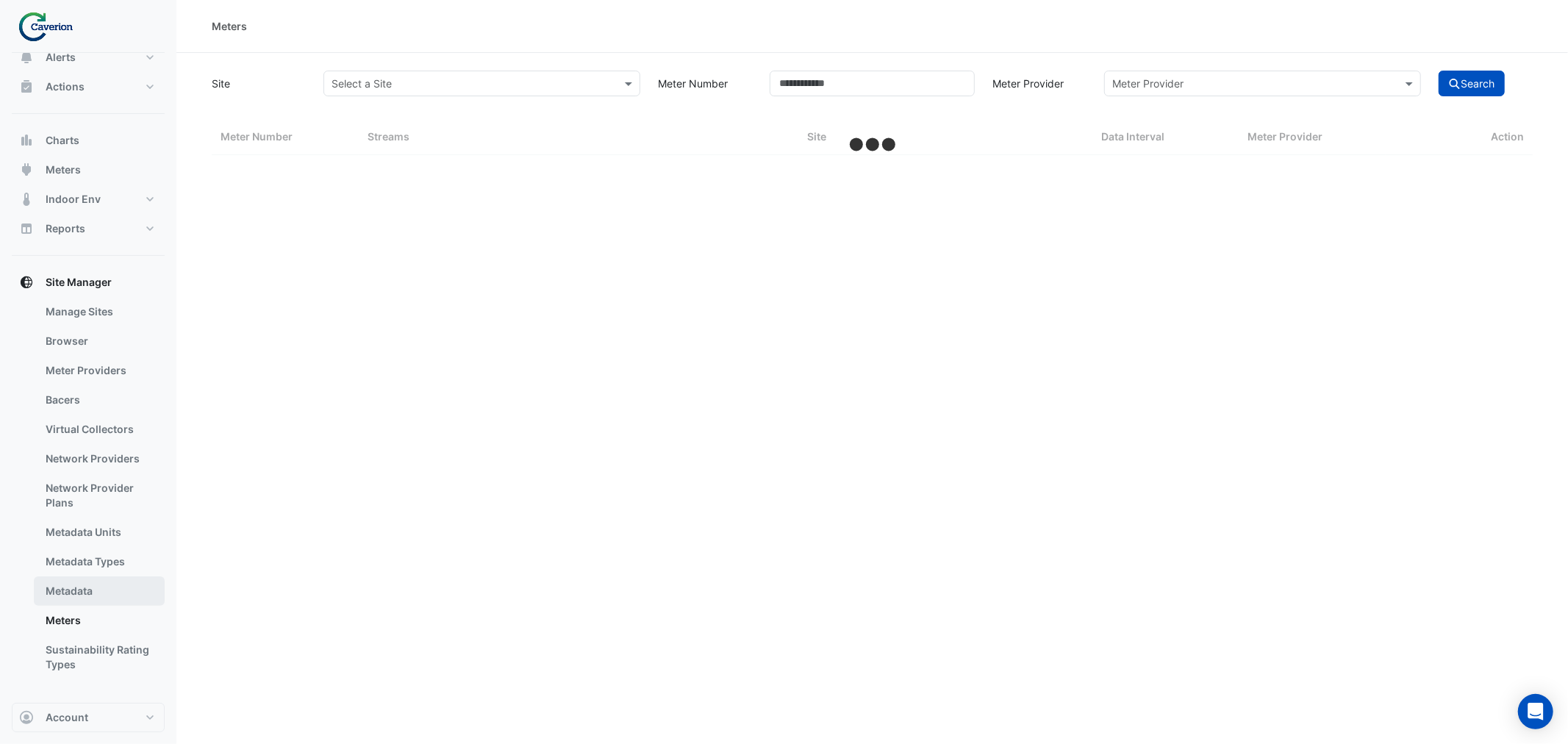
select select "***"
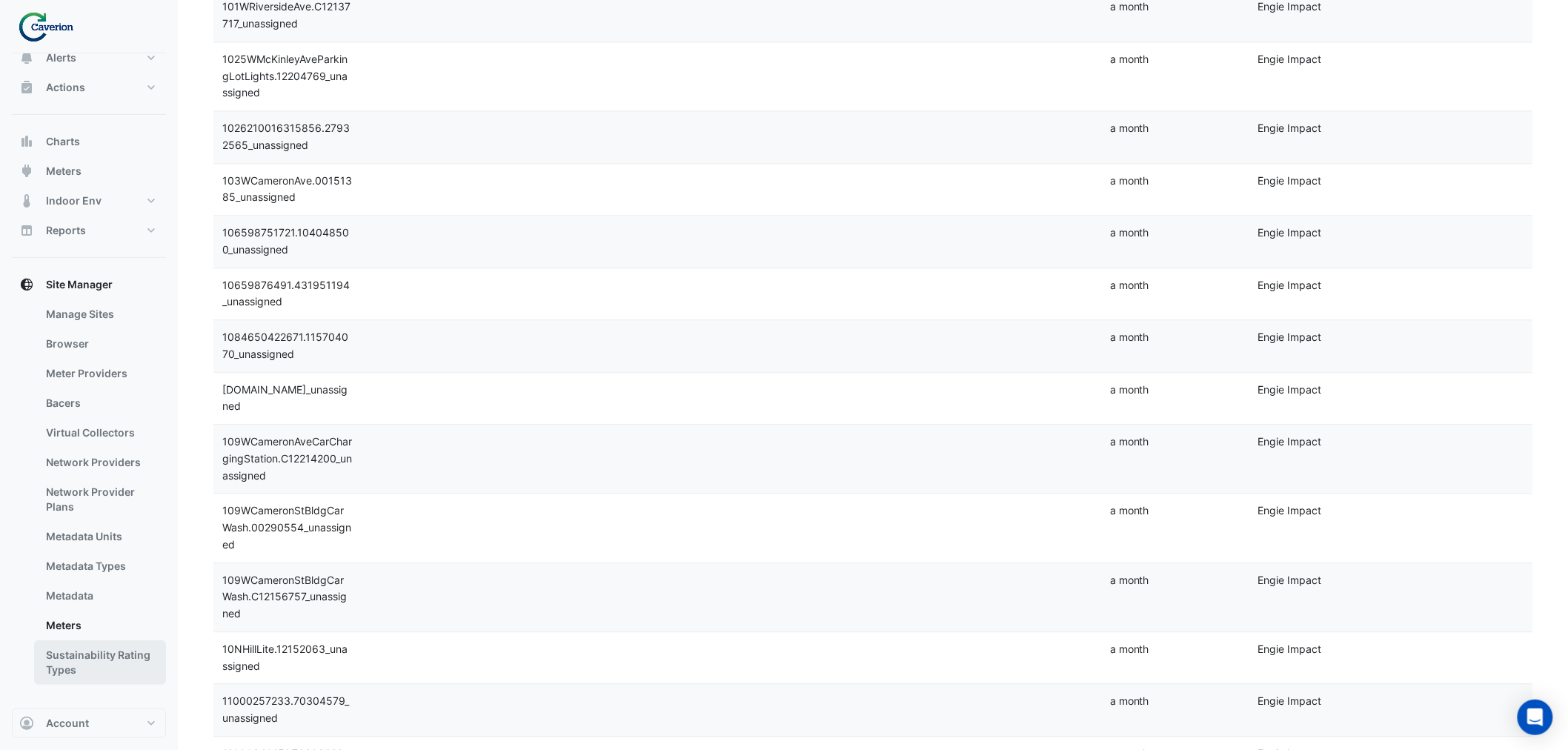
scroll to position [1483, 0]
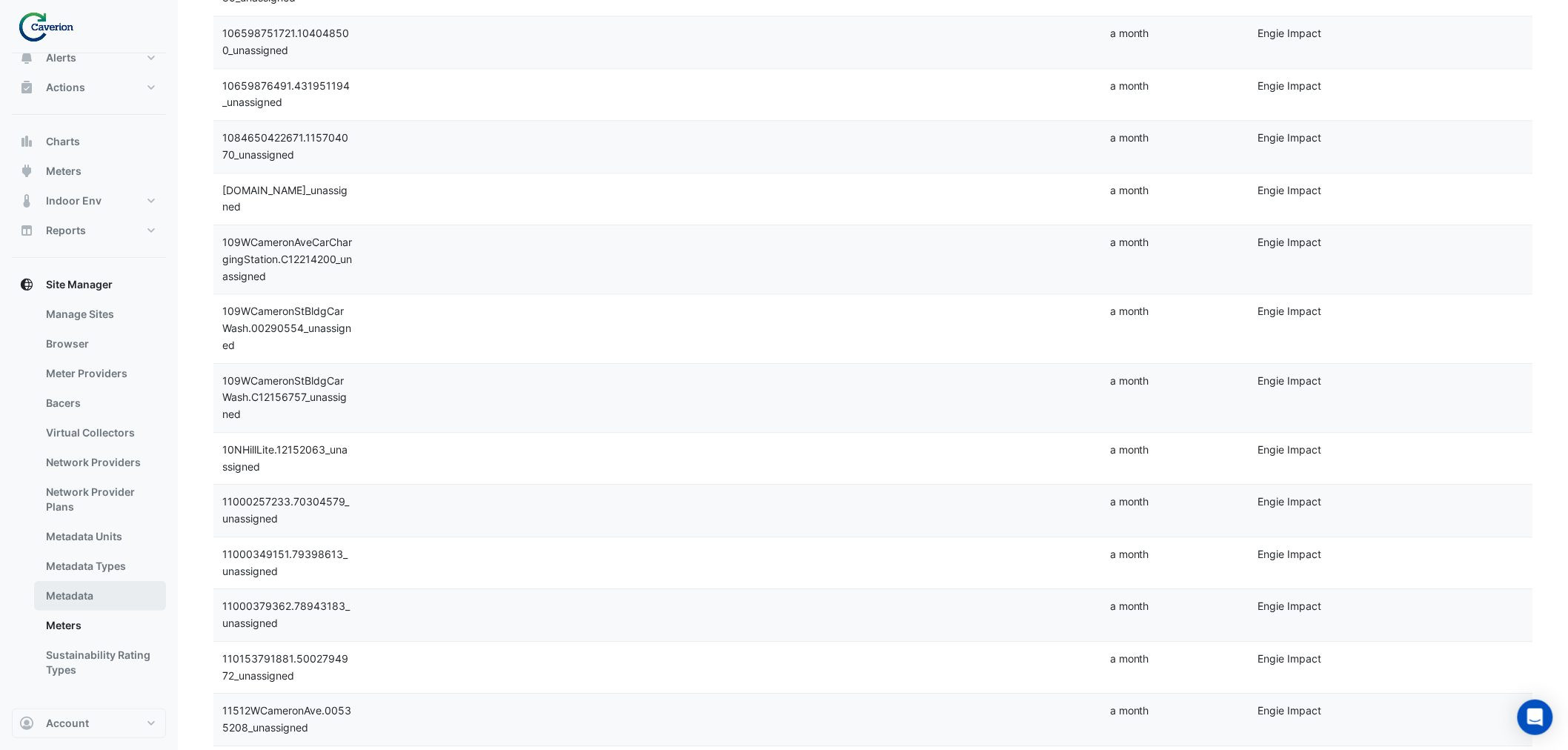
click at [89, 571] on link "Metadata" at bounding box center [100, 595] width 132 height 30
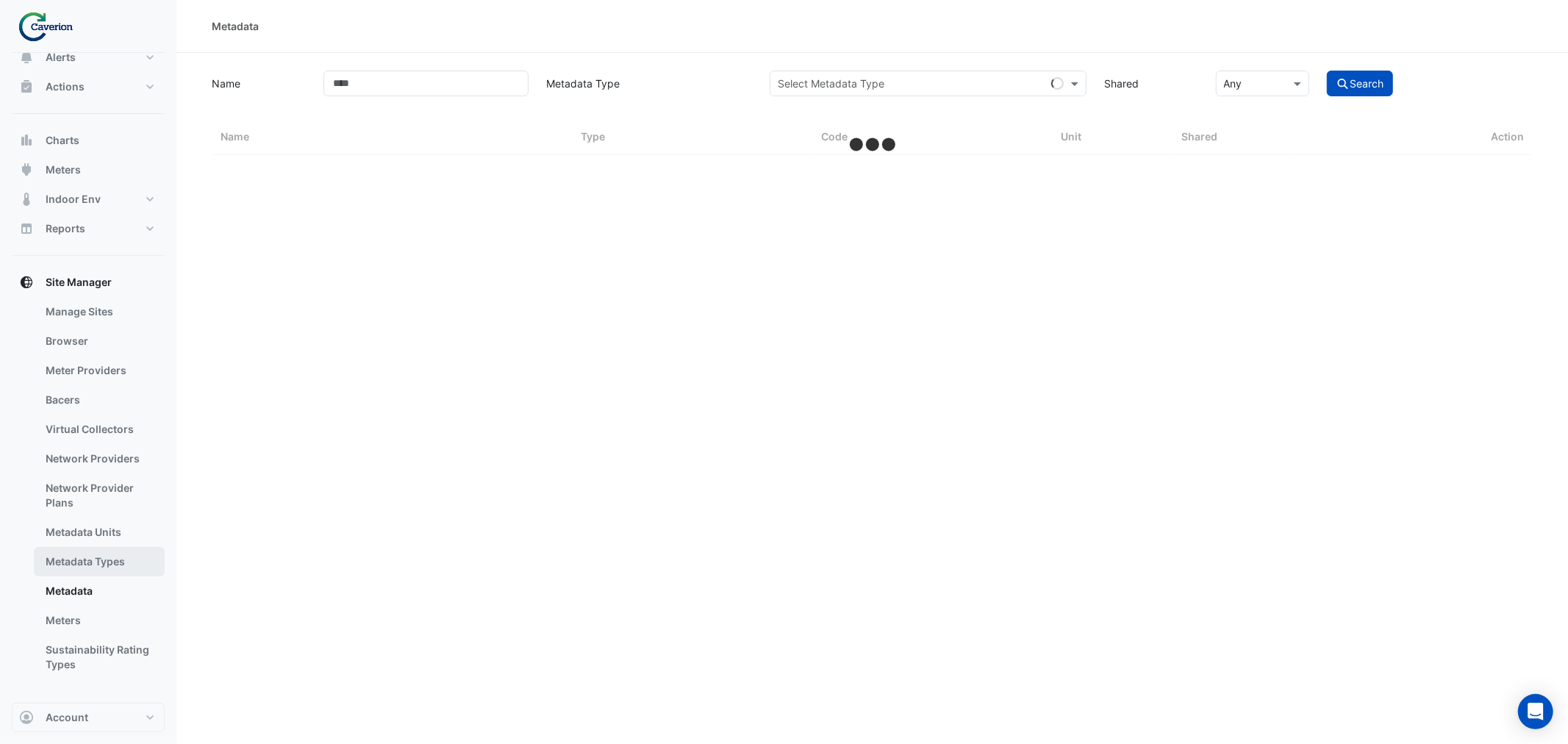
select select "***"
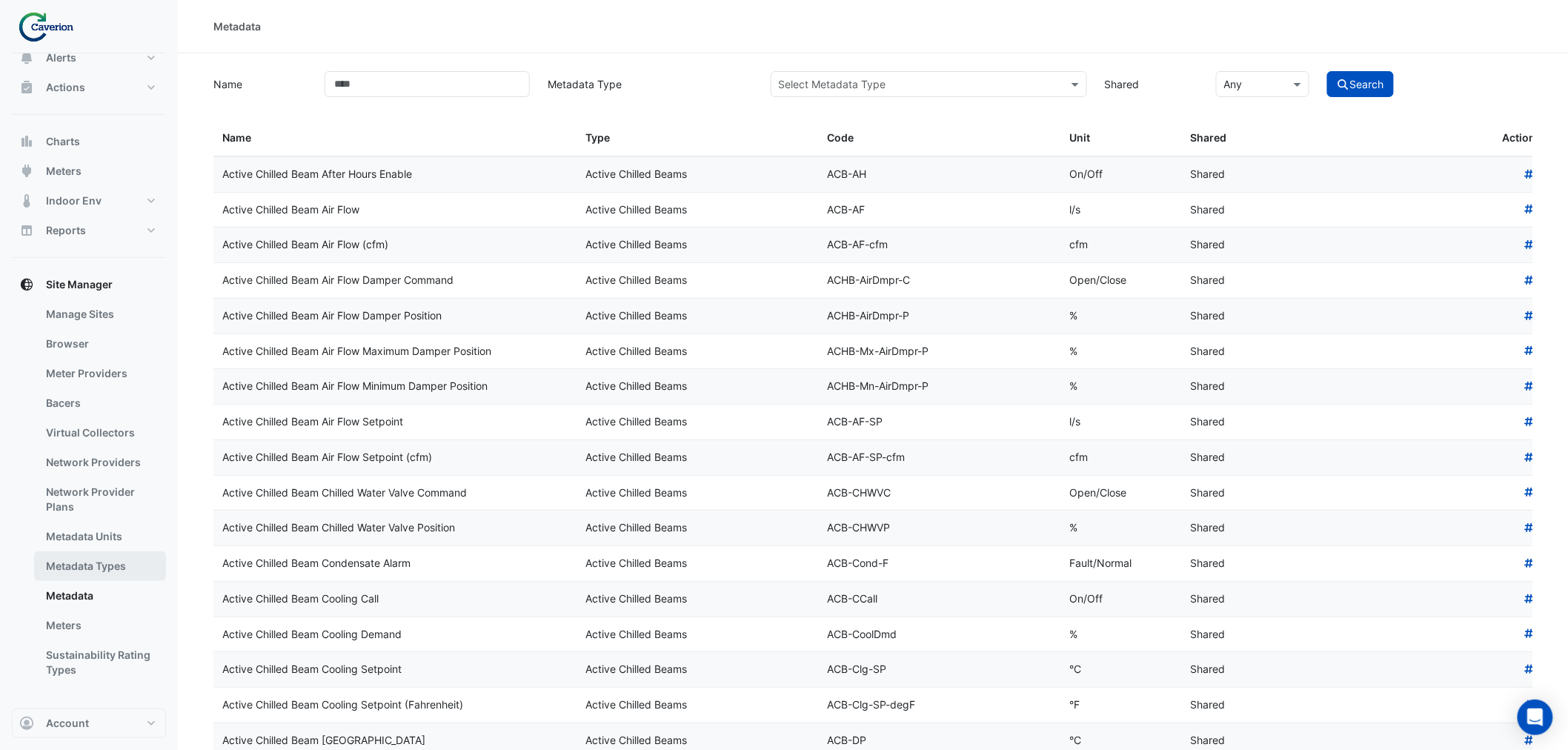
click at [112, 558] on link "Metadata Types" at bounding box center [100, 566] width 132 height 30
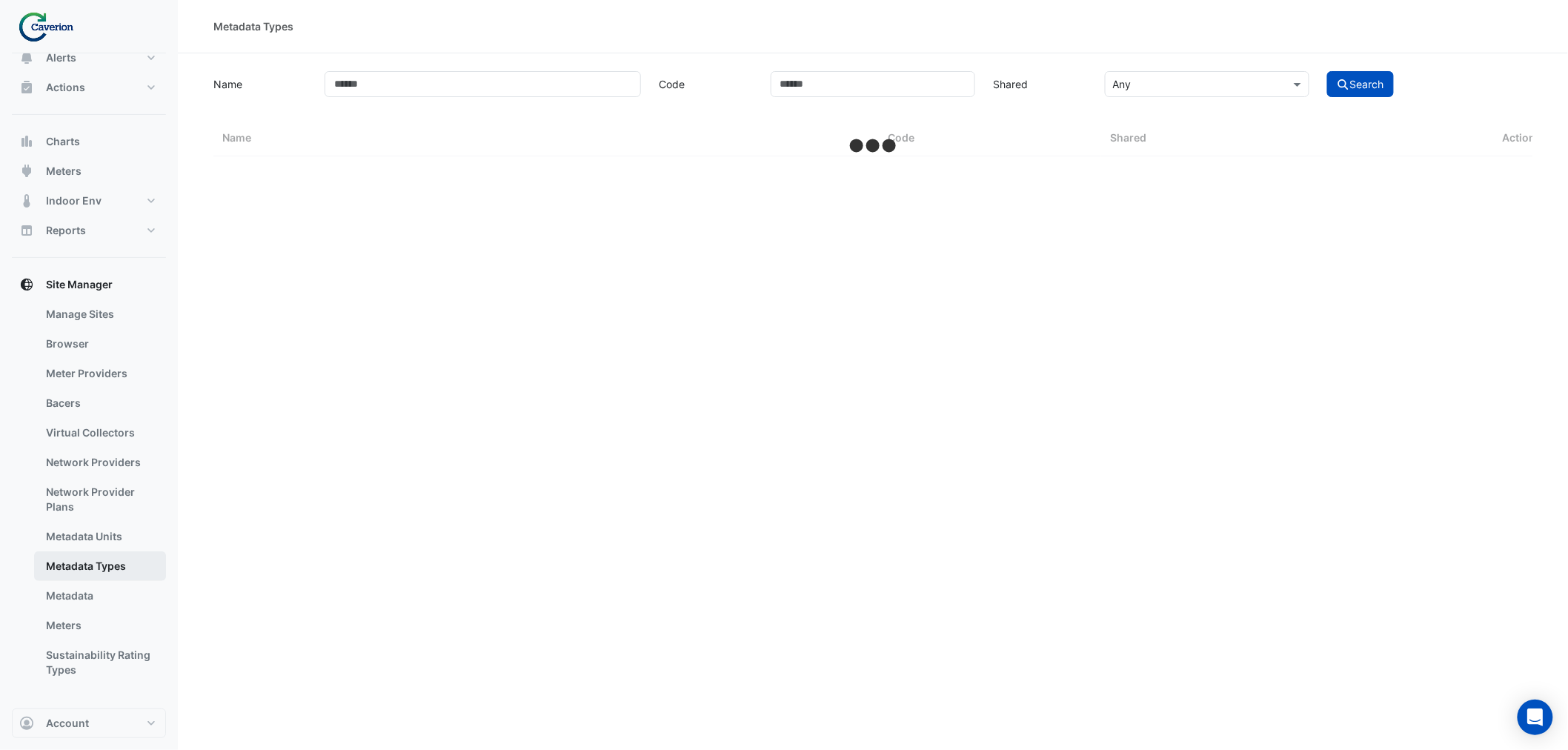
select select "***"
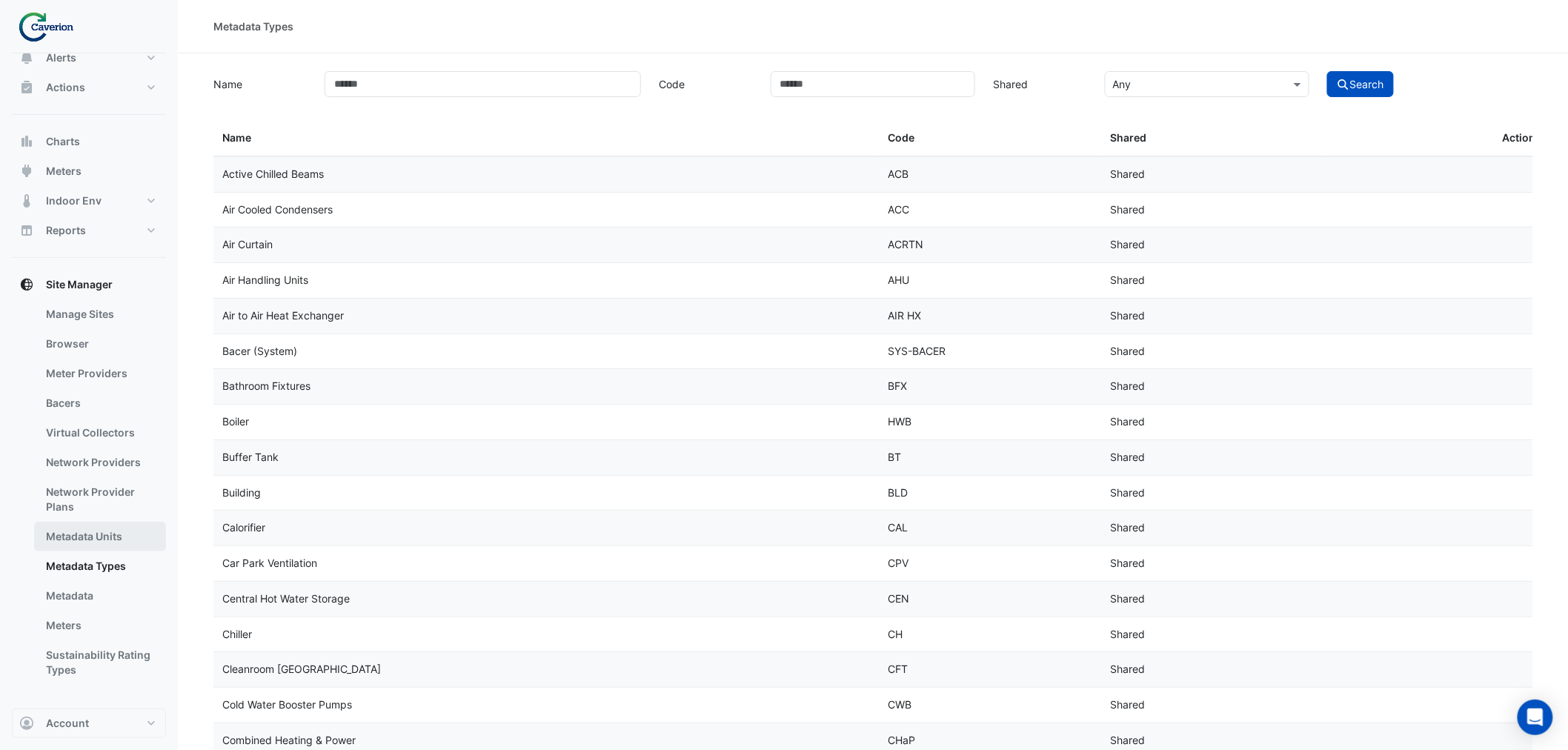
click at [111, 539] on link "Metadata Units" at bounding box center [100, 536] width 132 height 30
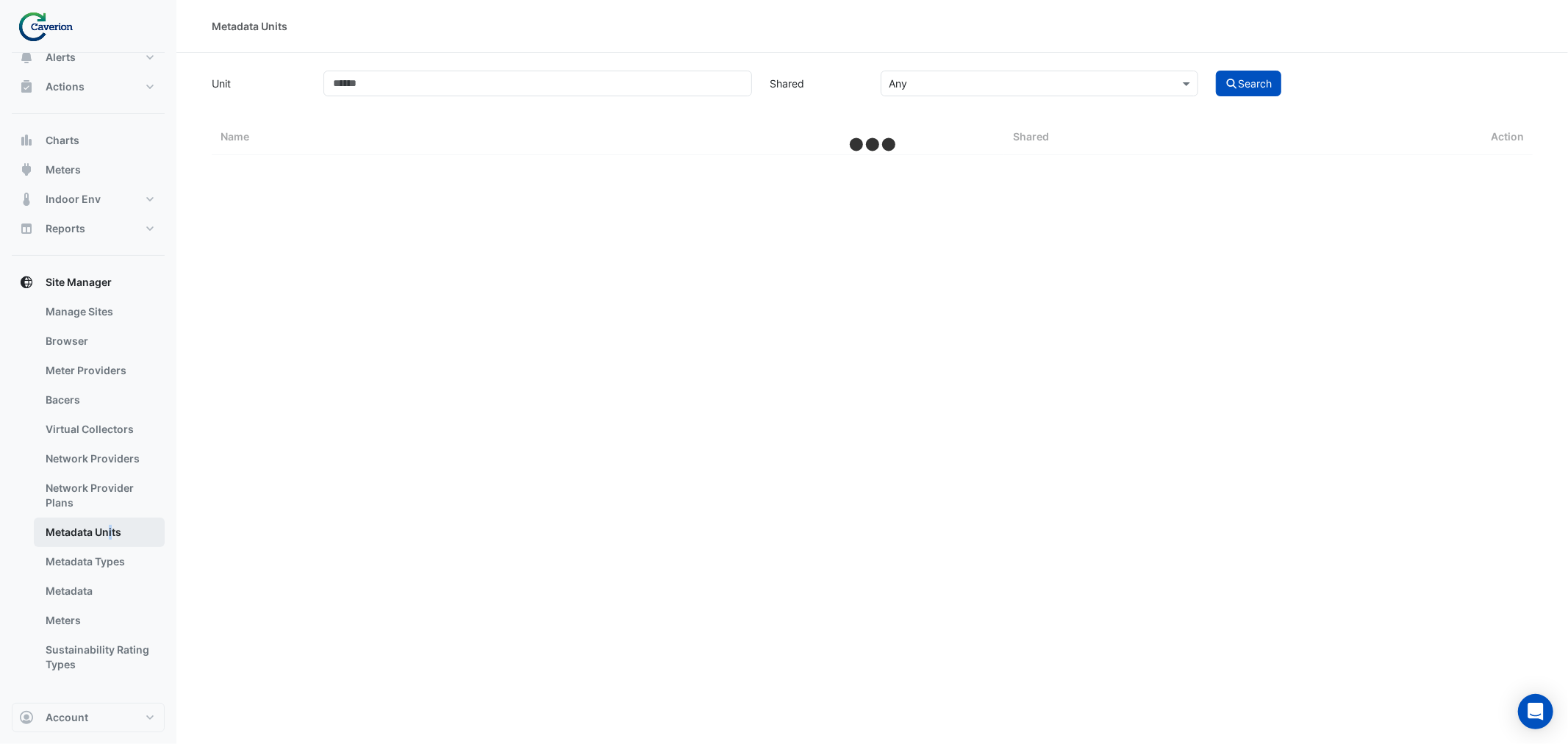
select select "***"
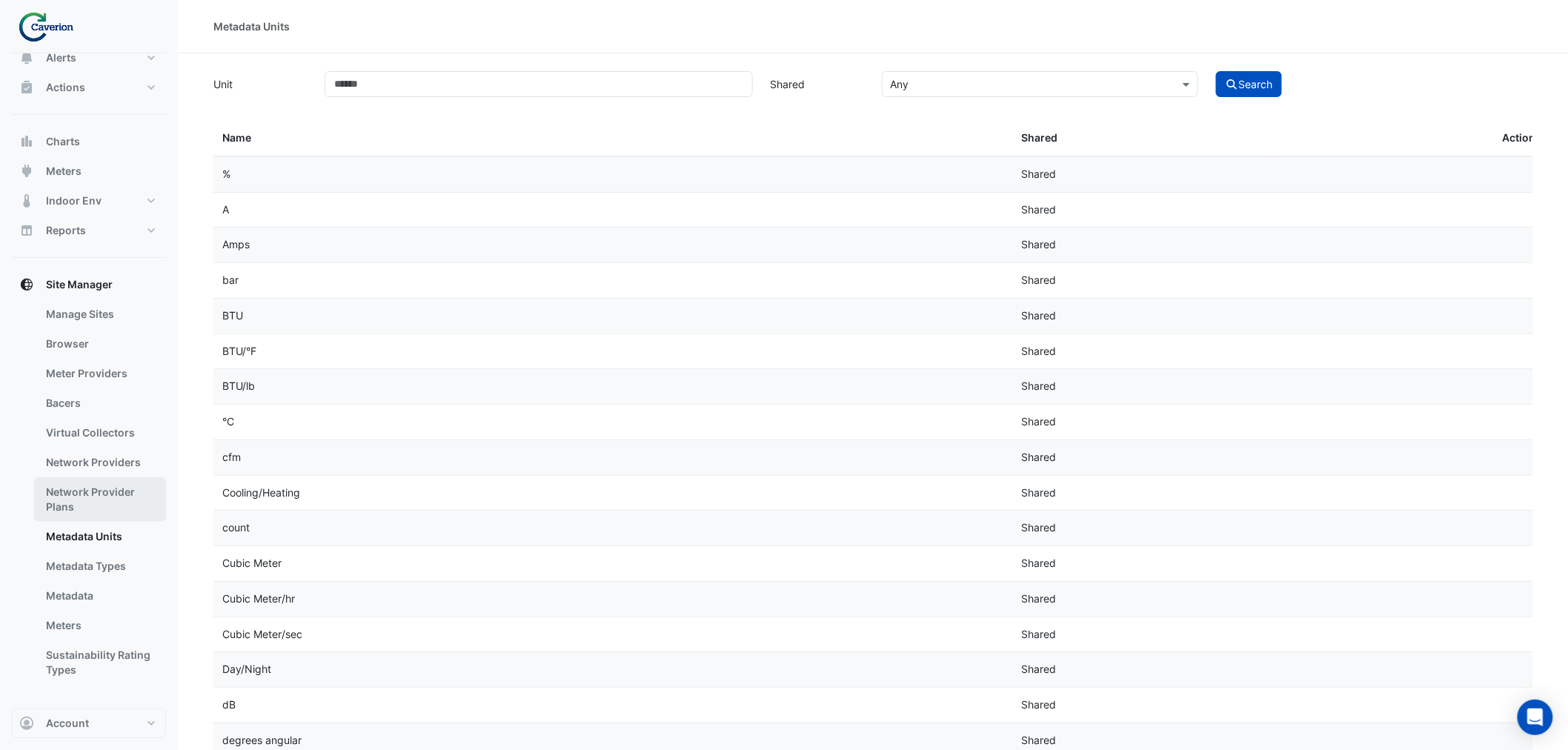
click at [108, 508] on link "Network Provider Plans" at bounding box center [100, 499] width 132 height 45
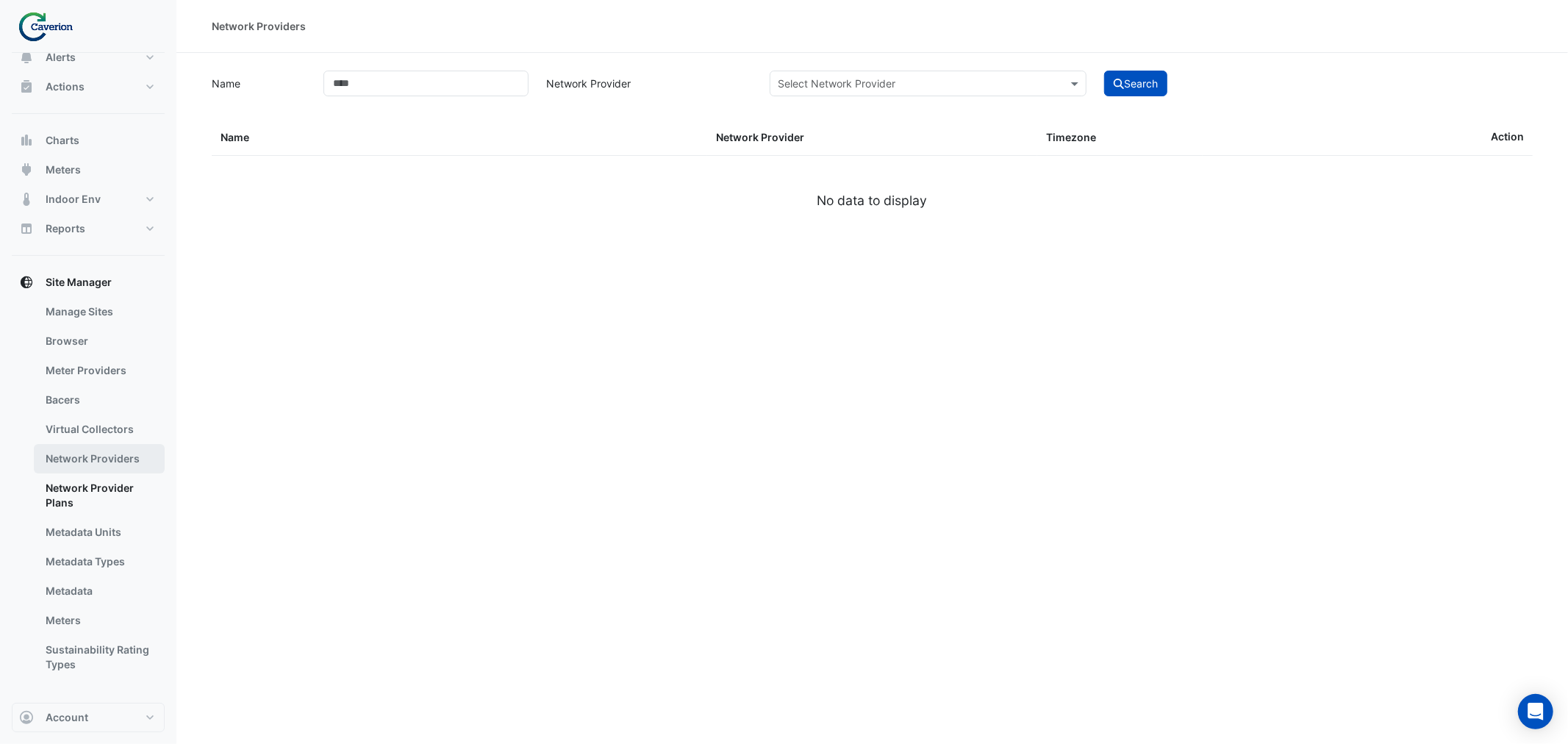
click at [109, 456] on link "Network Providers" at bounding box center [99, 458] width 131 height 29
click at [91, 408] on link "Bacers" at bounding box center [99, 400] width 131 height 29
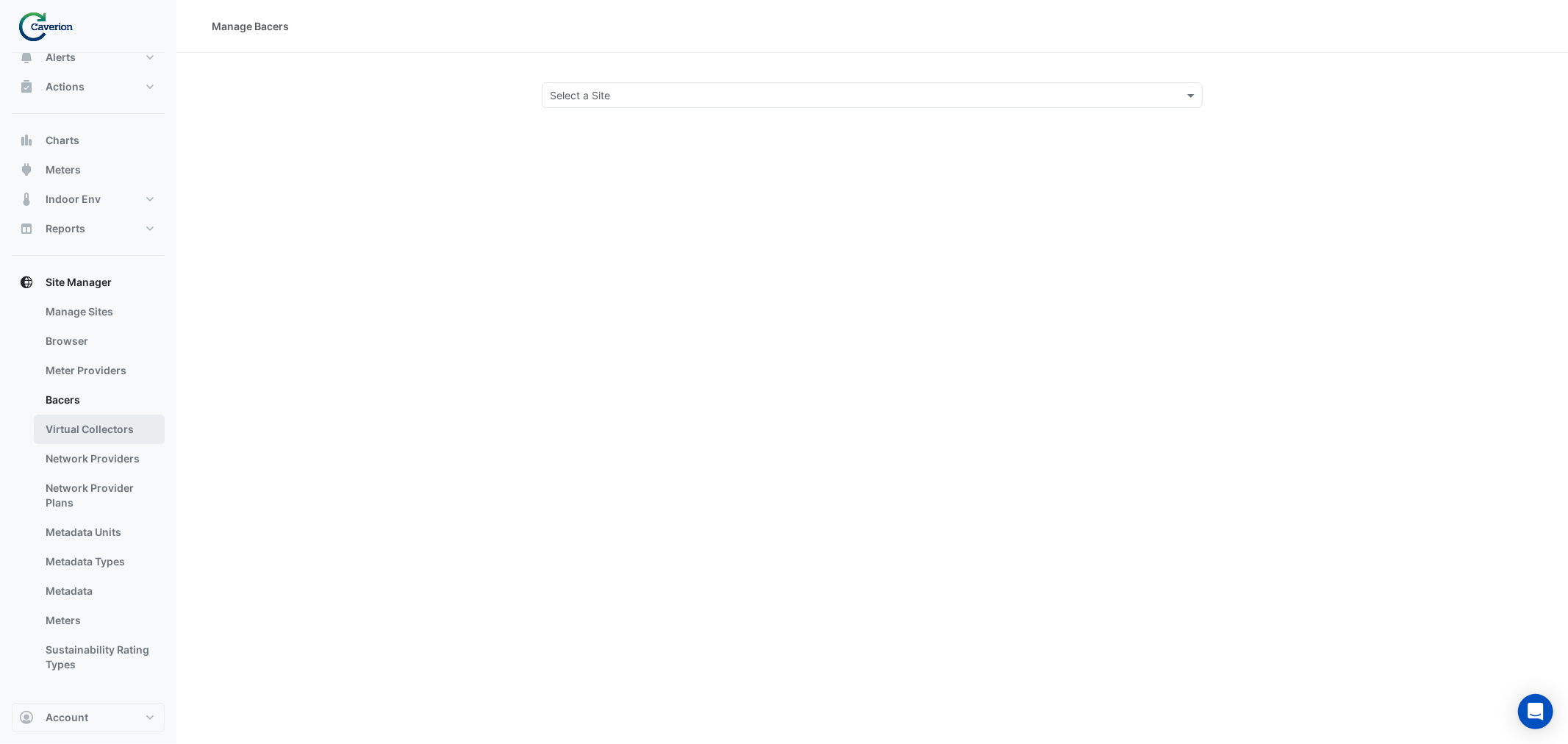
click at [79, 421] on link "Virtual Collectors" at bounding box center [99, 429] width 131 height 29
click at [64, 401] on link "Bacers" at bounding box center [99, 400] width 131 height 29
click at [70, 367] on link "Meter Providers" at bounding box center [99, 370] width 131 height 29
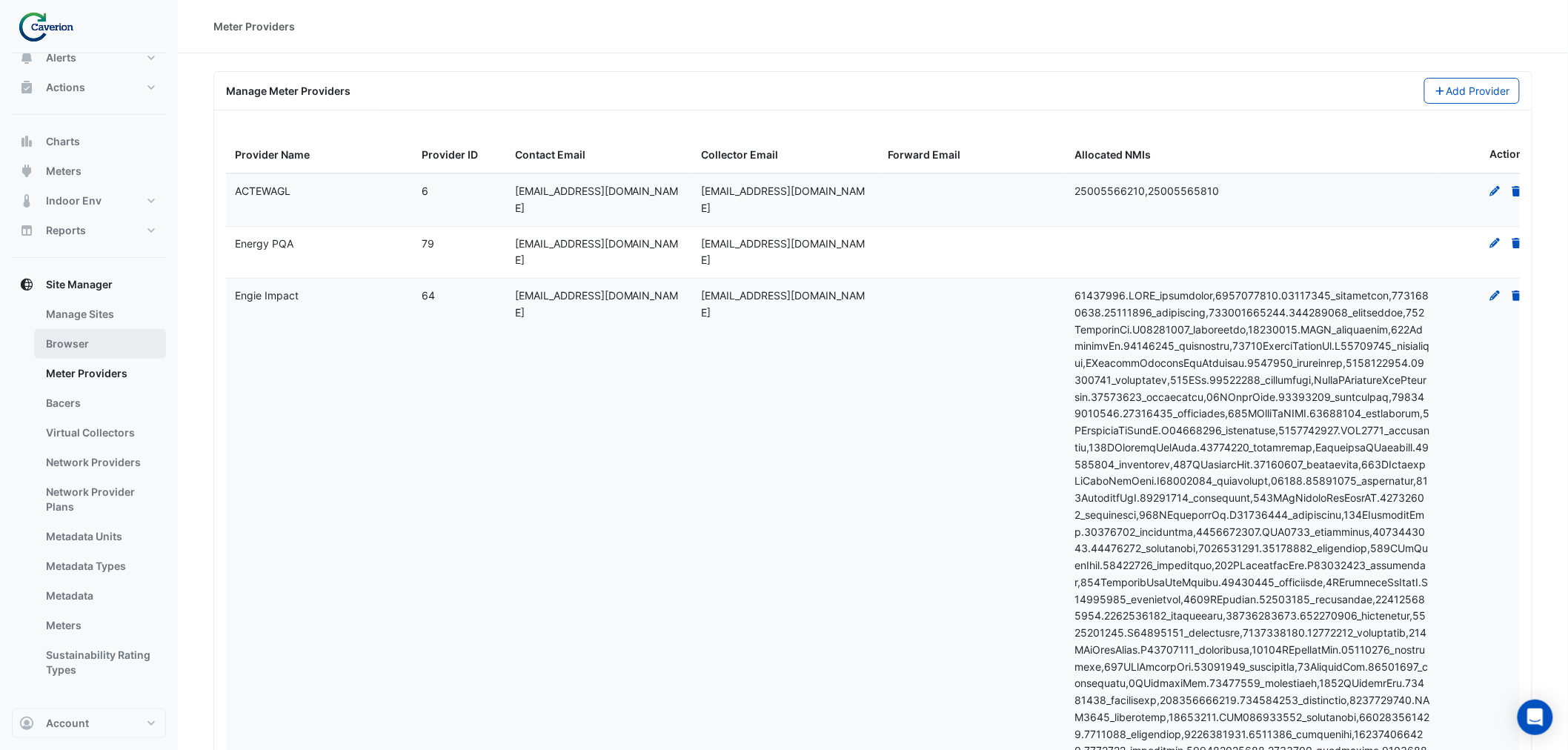
click at [83, 343] on link "Browser" at bounding box center [100, 343] width 132 height 30
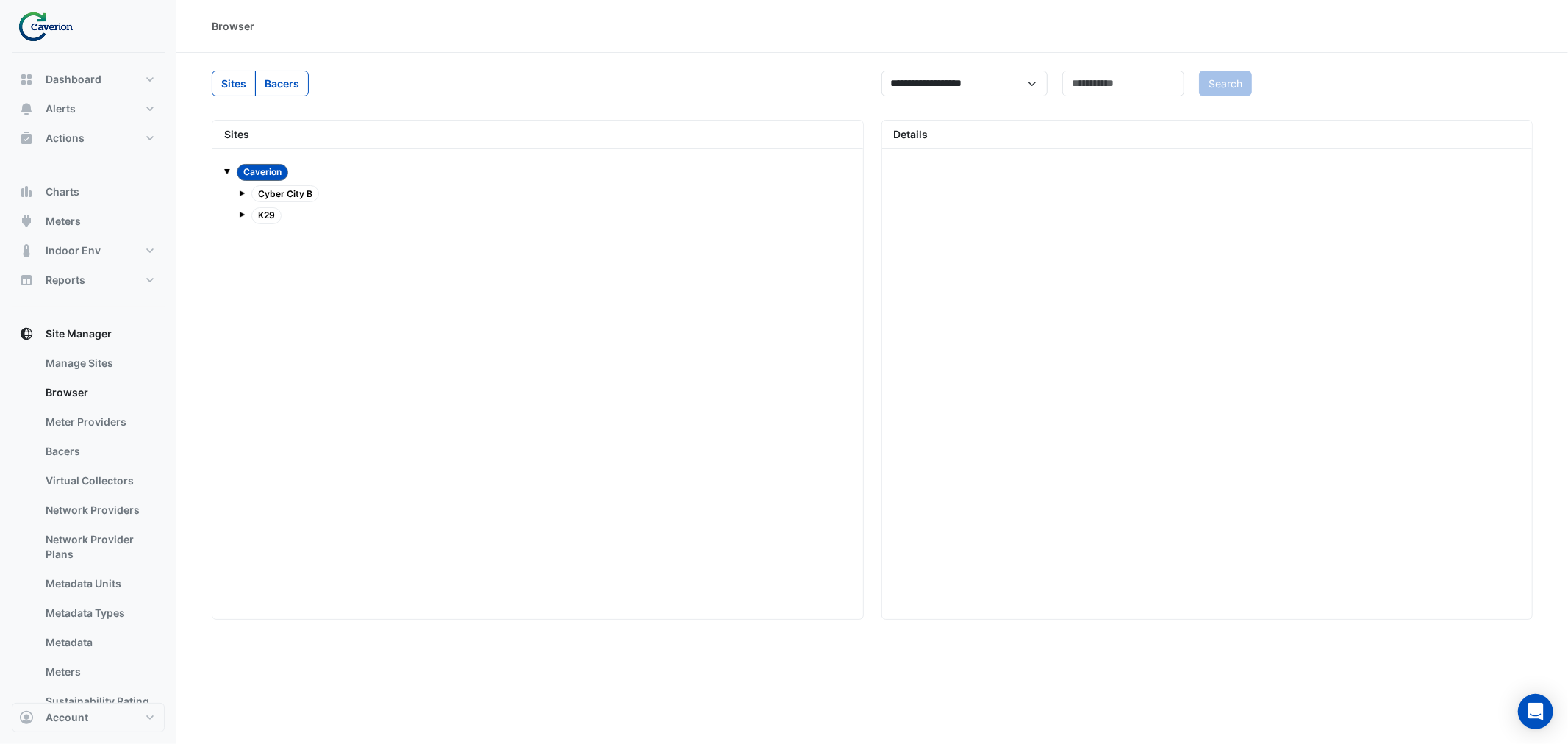
click at [240, 215] on span at bounding box center [242, 215] width 6 height 6
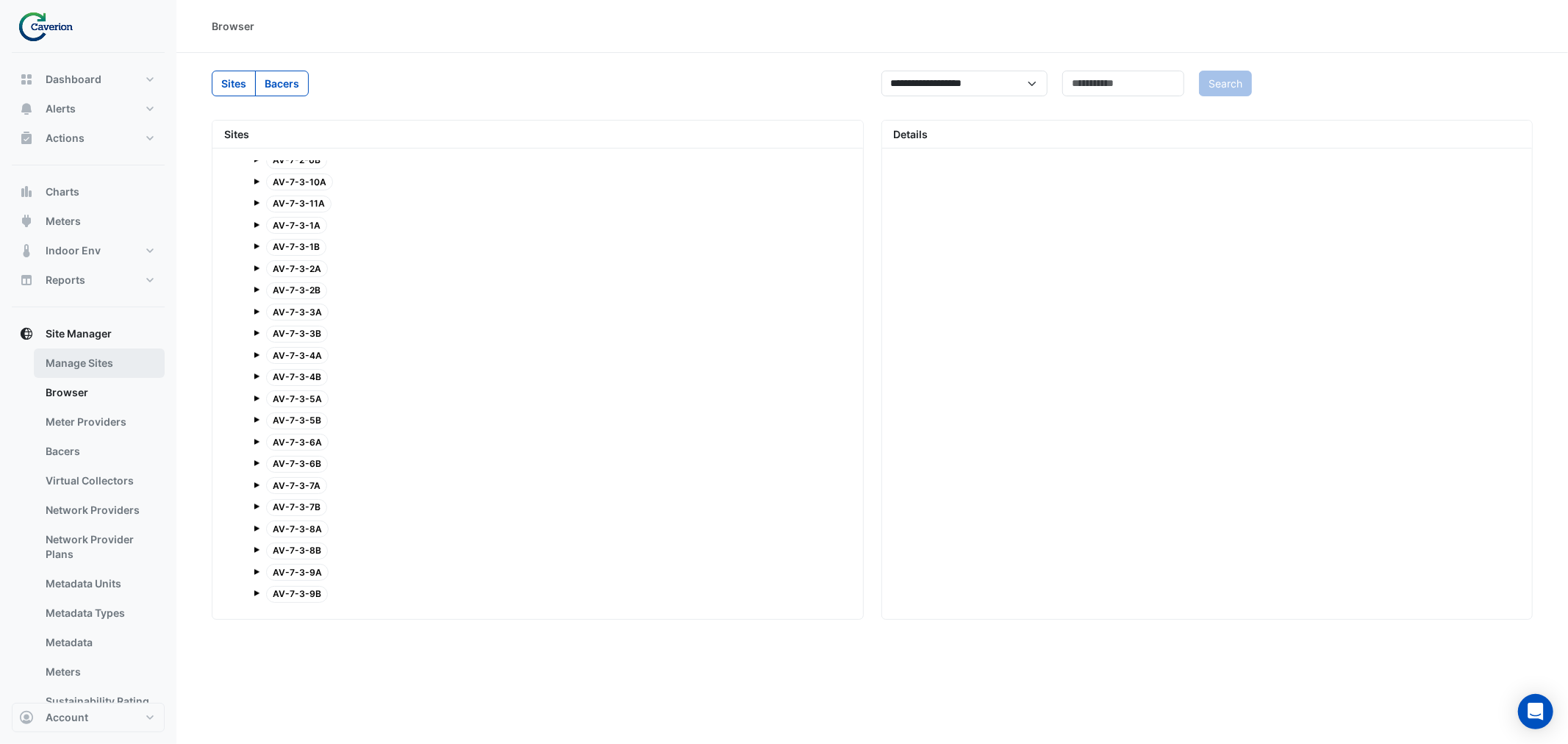
click at [107, 357] on link "Manage Sites" at bounding box center [99, 363] width 131 height 29
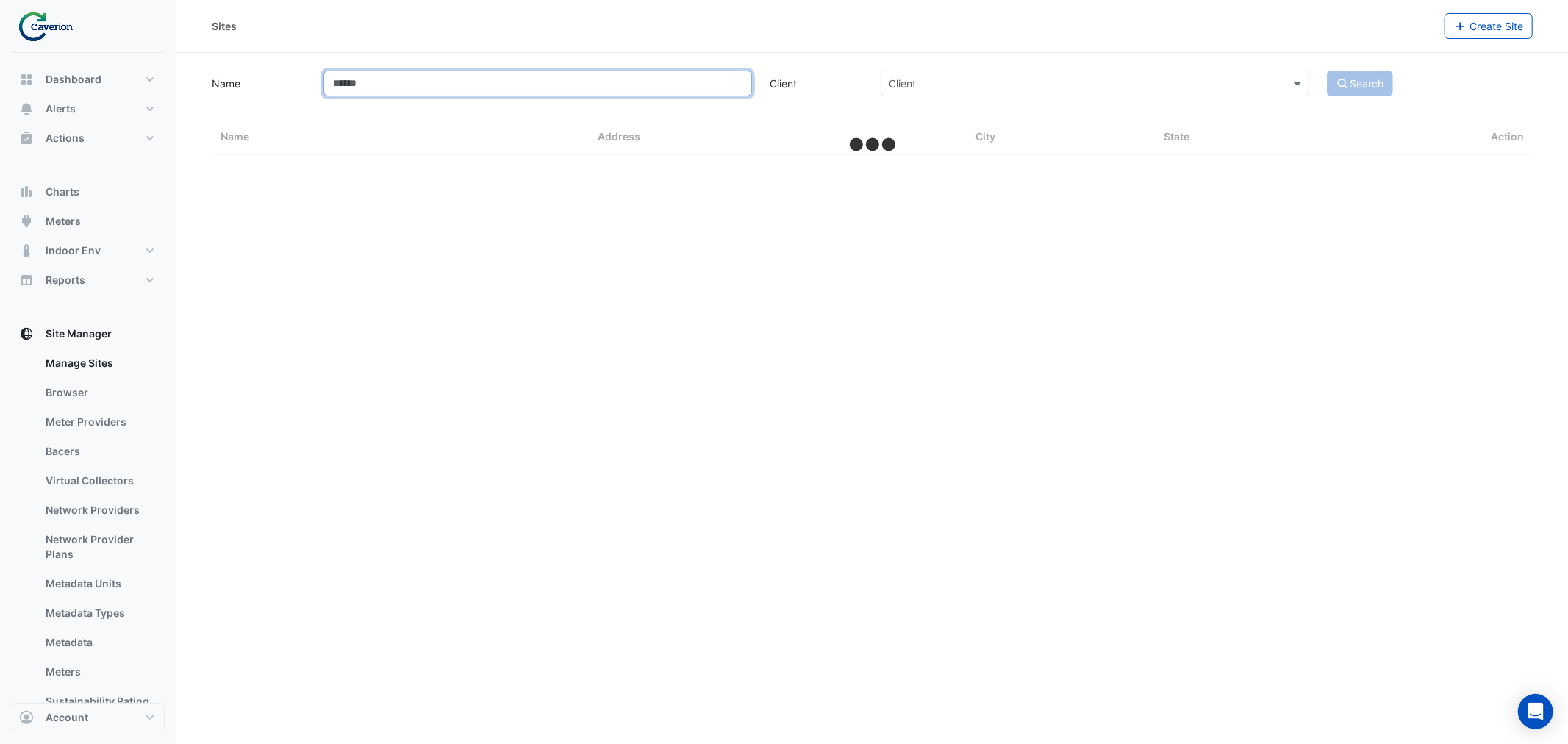
click at [518, 81] on input "Name" at bounding box center [537, 83] width 428 height 26
click at [510, 89] on input "Name" at bounding box center [537, 83] width 428 height 26
select select "***"
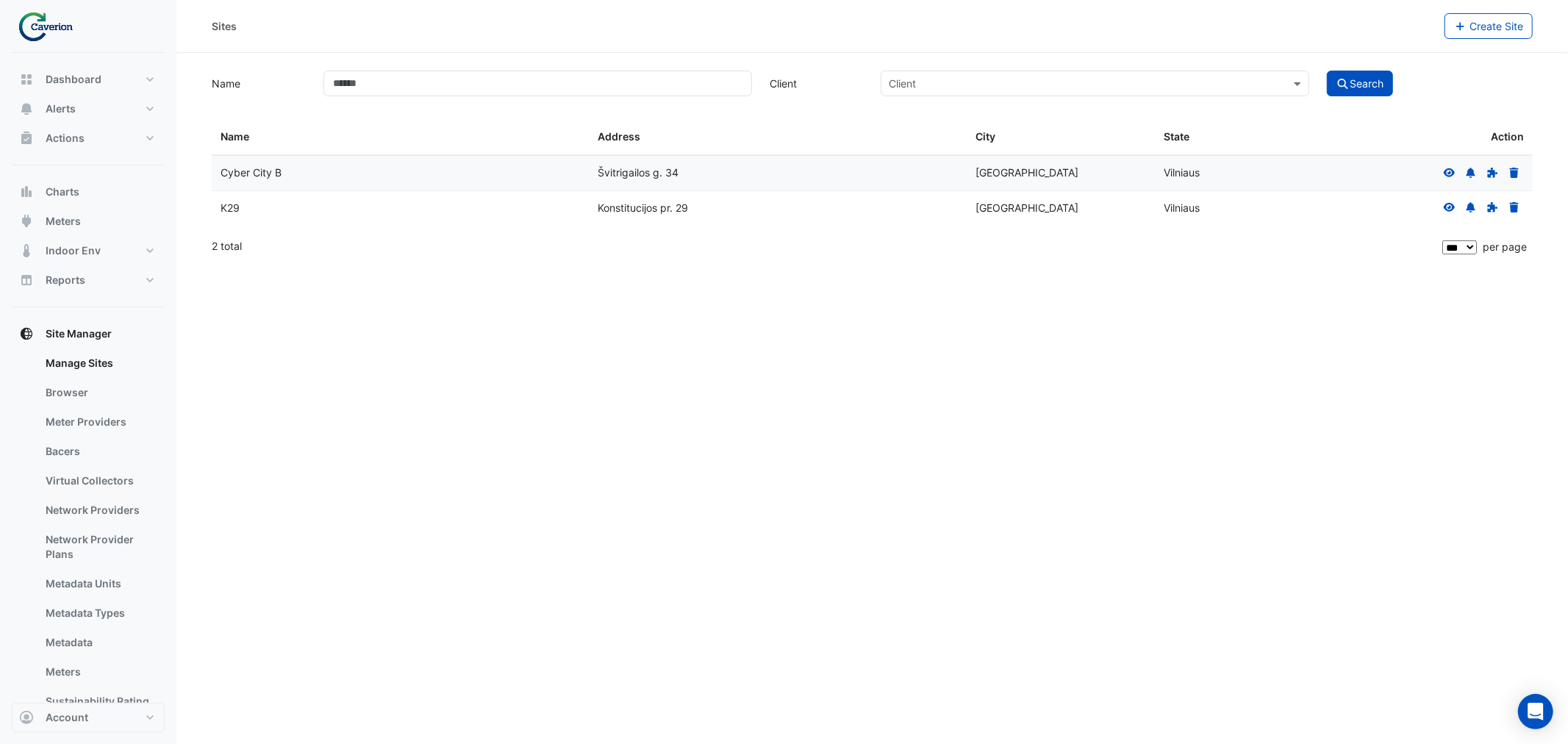
click at [250, 206] on div "K29" at bounding box center [400, 208] width 359 height 17
click at [98, 281] on button "Reports" at bounding box center [89, 280] width 153 height 29
select select "***"
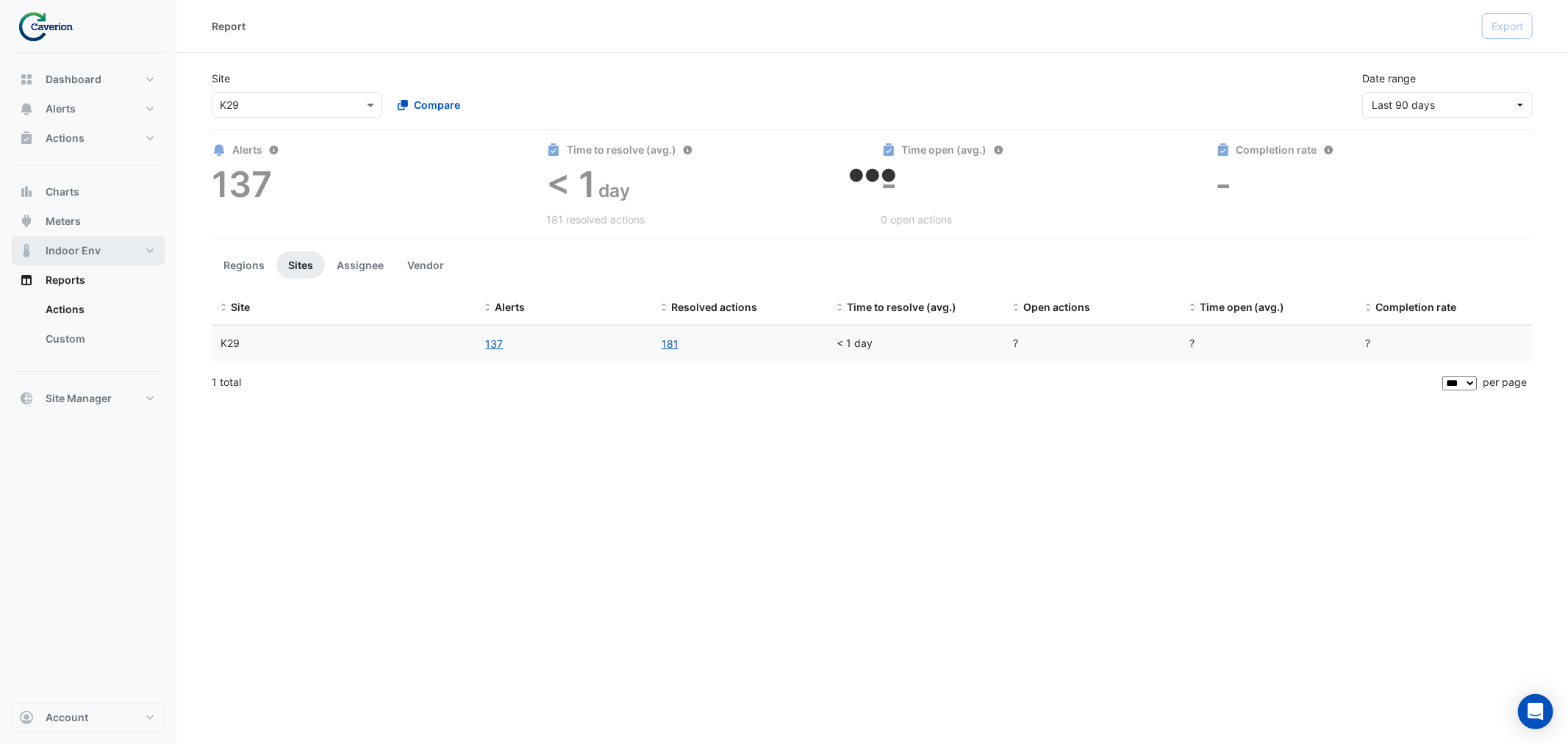
click at [100, 241] on button "Indoor Env" at bounding box center [89, 250] width 153 height 29
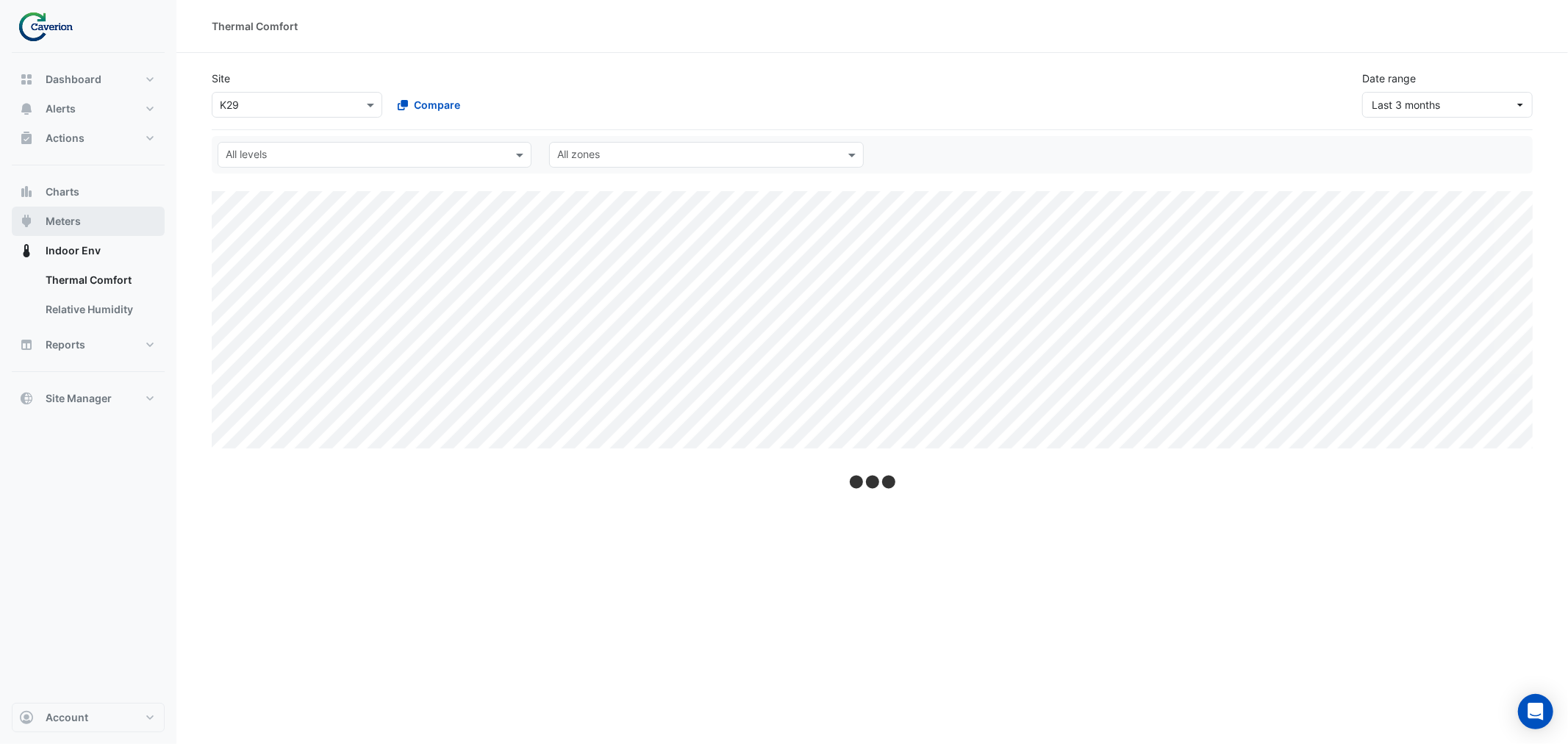
click at [65, 215] on span "Meters" at bounding box center [63, 222] width 35 height 15
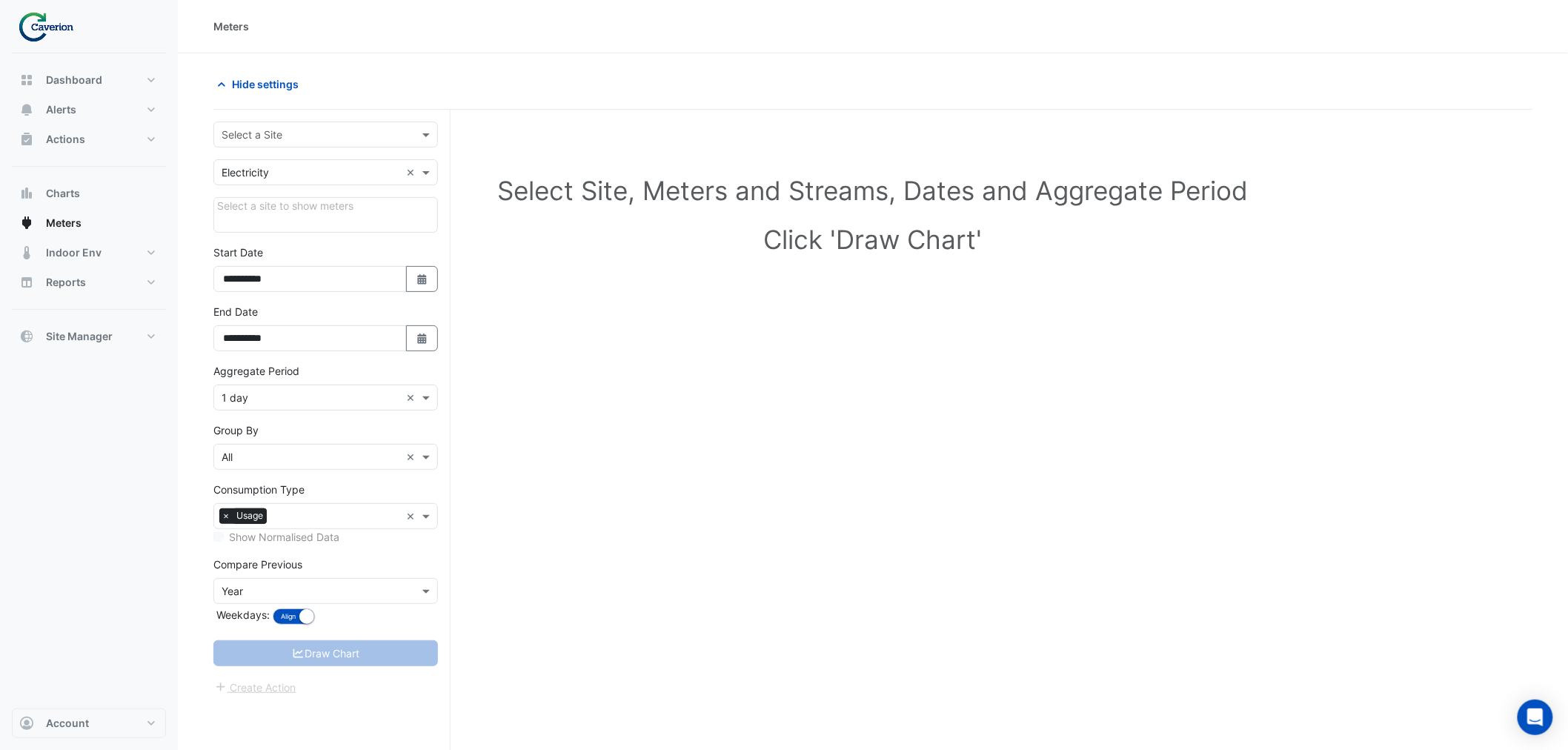
click at [92, 171] on div "Dashboard Portfolio Ratings Performance Alerts Site Rules Templates Actions Sit…" at bounding box center [89, 208] width 155 height 286
click at [90, 182] on button "Charts" at bounding box center [89, 193] width 155 height 30
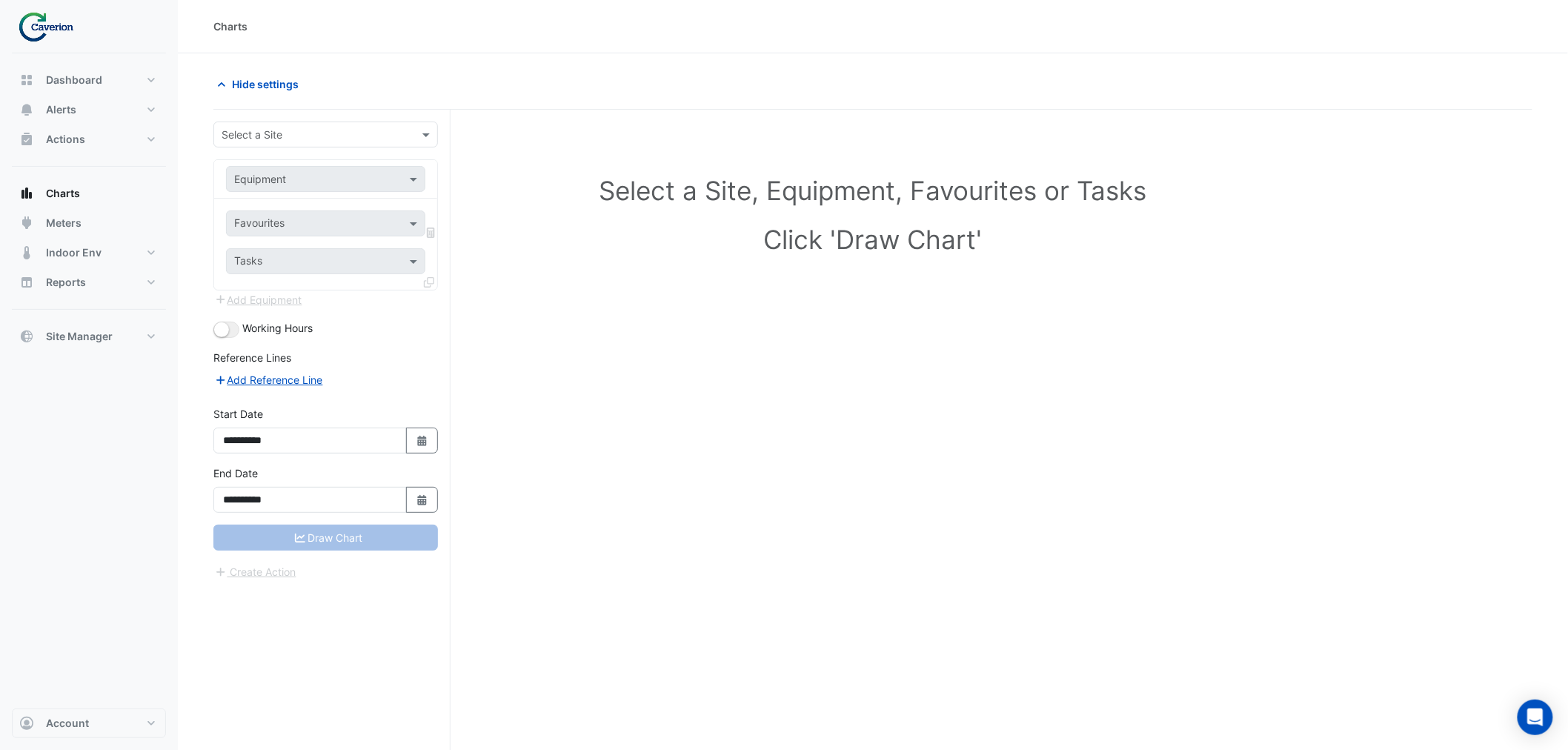
click at [370, 127] on input "text" at bounding box center [311, 135] width 179 height 16
click at [277, 189] on div "K29" at bounding box center [326, 188] width 223 height 21
click at [366, 184] on input "text" at bounding box center [311, 180] width 154 height 16
click at [366, 183] on input "text" at bounding box center [311, 180] width 154 height 16
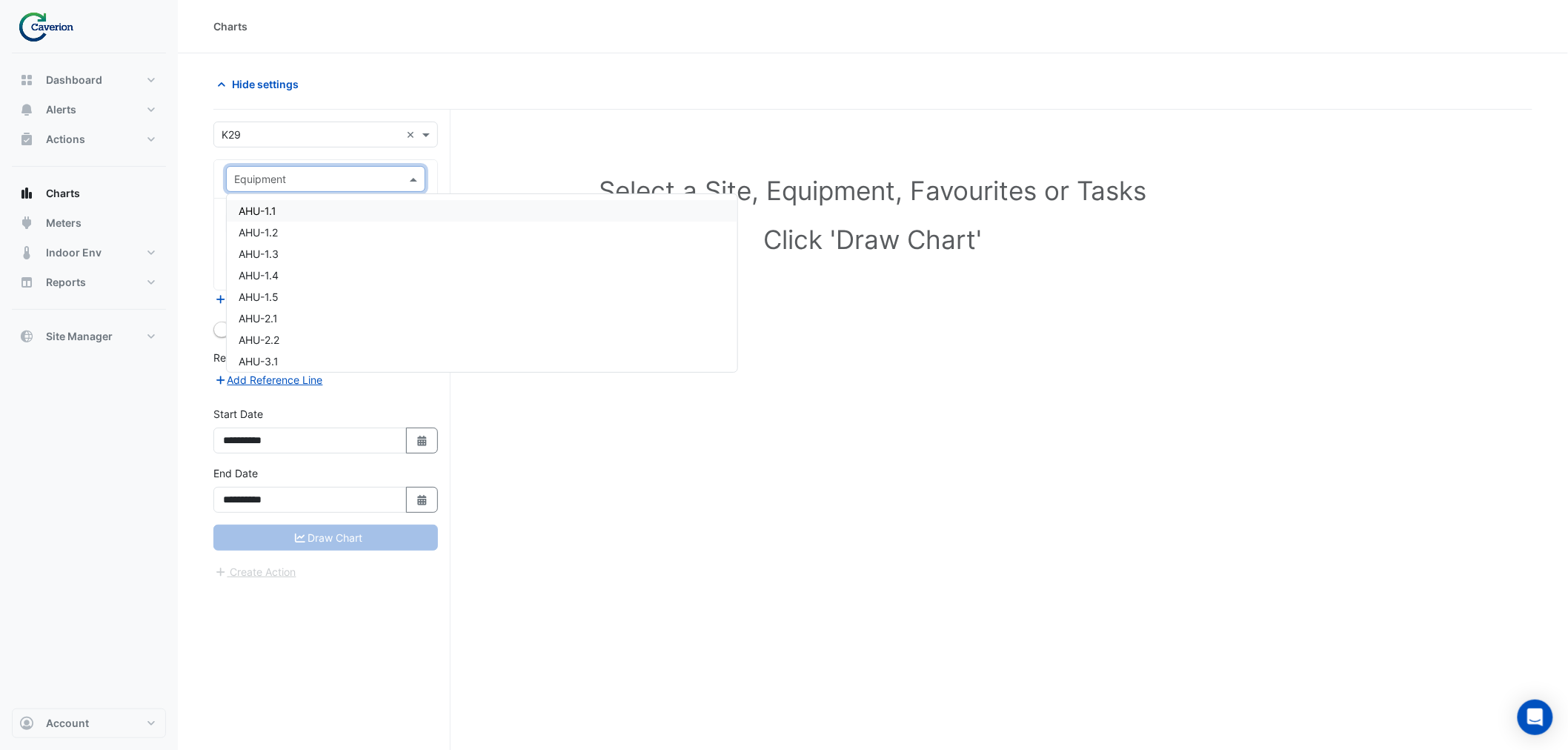
click at [351, 179] on input "text" at bounding box center [311, 180] width 154 height 16
click at [226, 170] on div "Equipment" at bounding box center [325, 179] width 199 height 26
click at [200, 170] on section "**********" at bounding box center [873, 430] width 1390 height 753
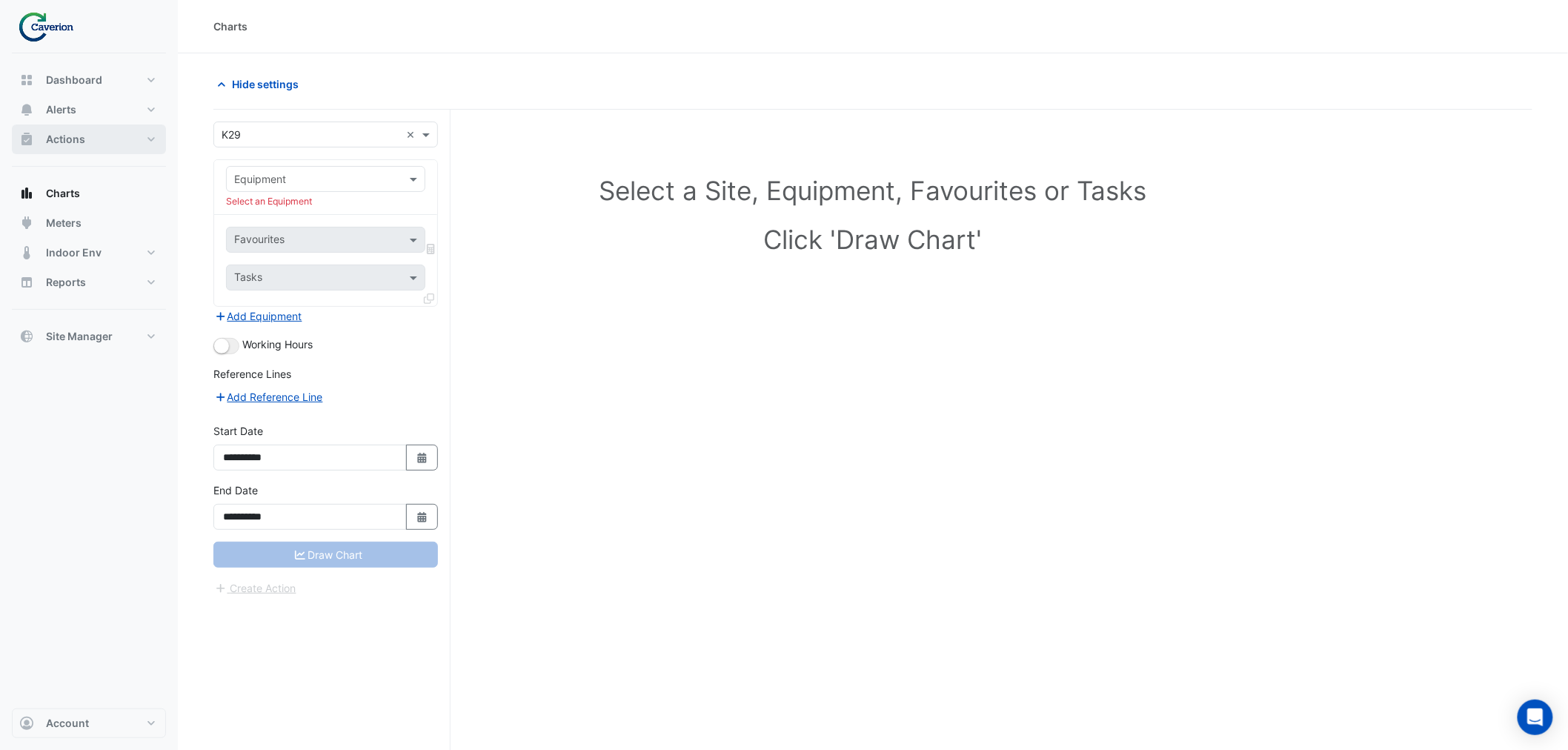
click at [86, 142] on button "Actions" at bounding box center [89, 139] width 155 height 30
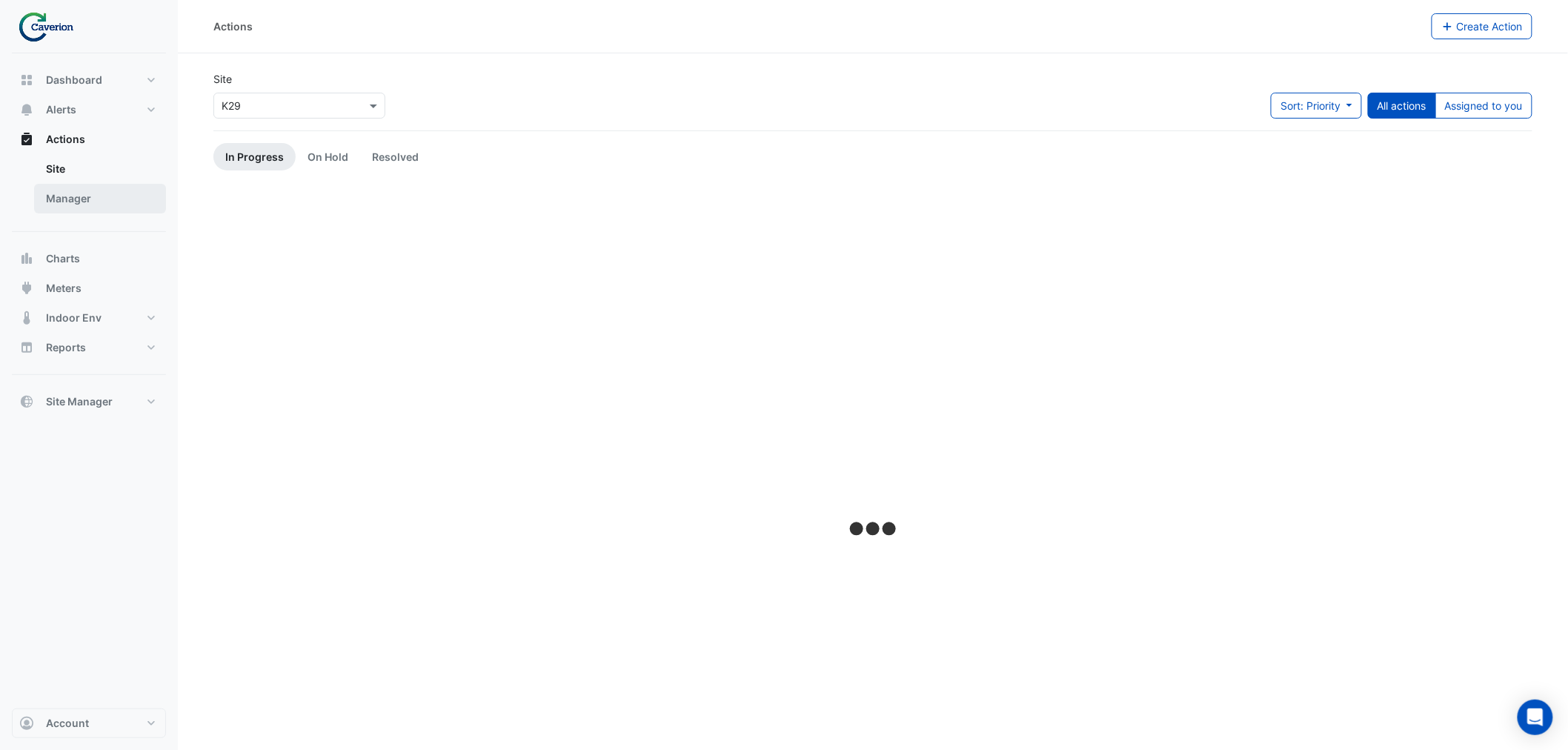
click at [90, 191] on link "Manager" at bounding box center [100, 198] width 132 height 30
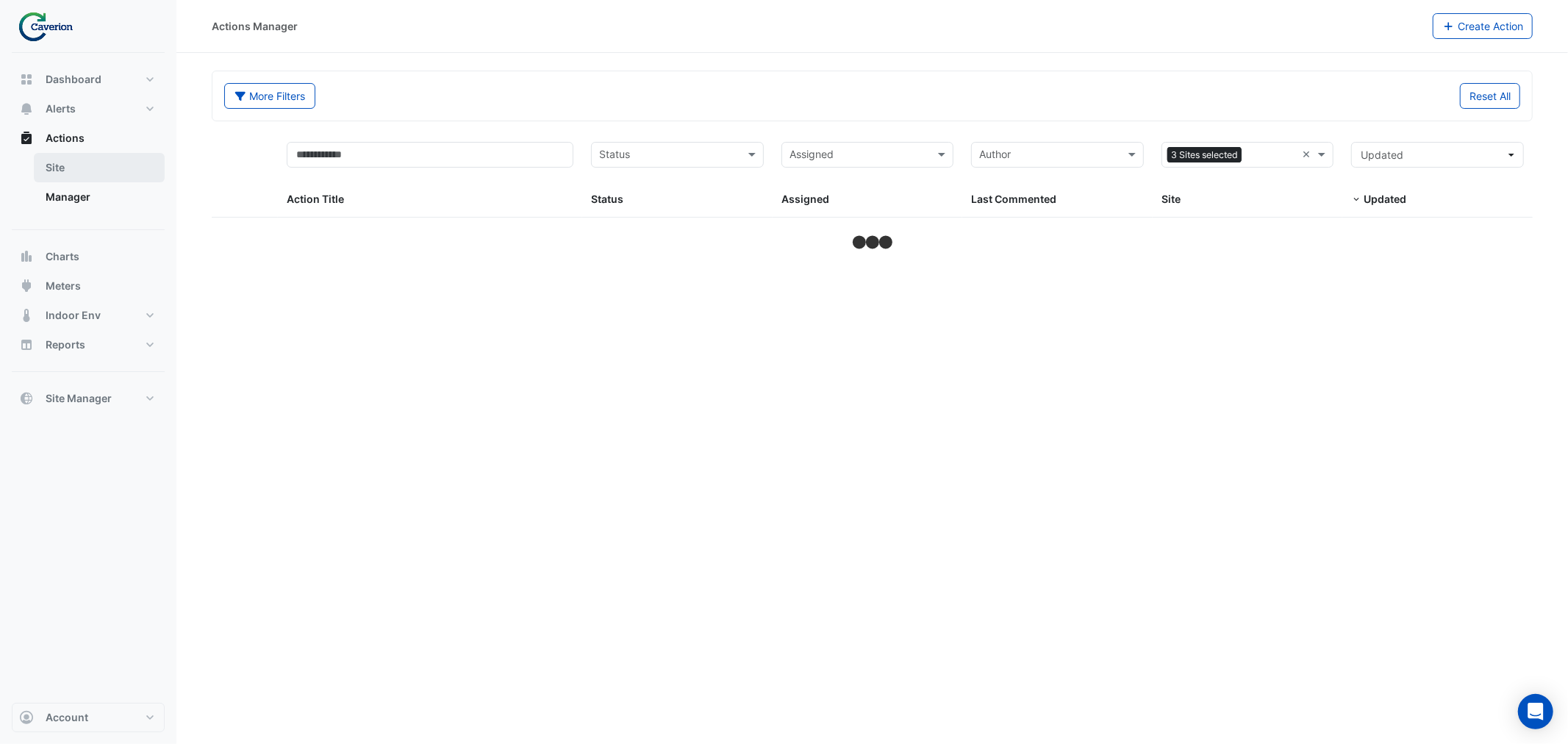
select select "***"
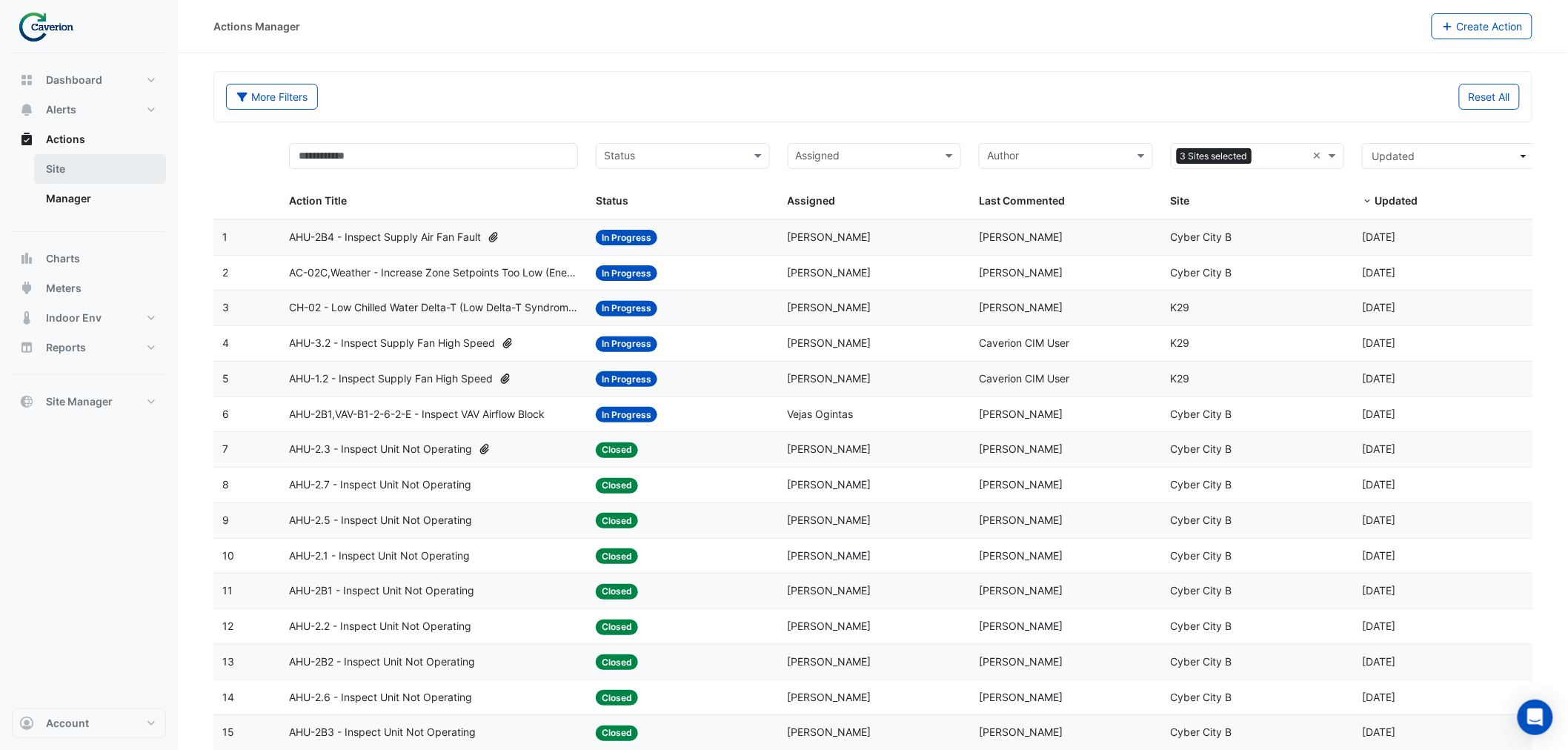
click at [72, 166] on link "Site" at bounding box center [100, 169] width 132 height 30
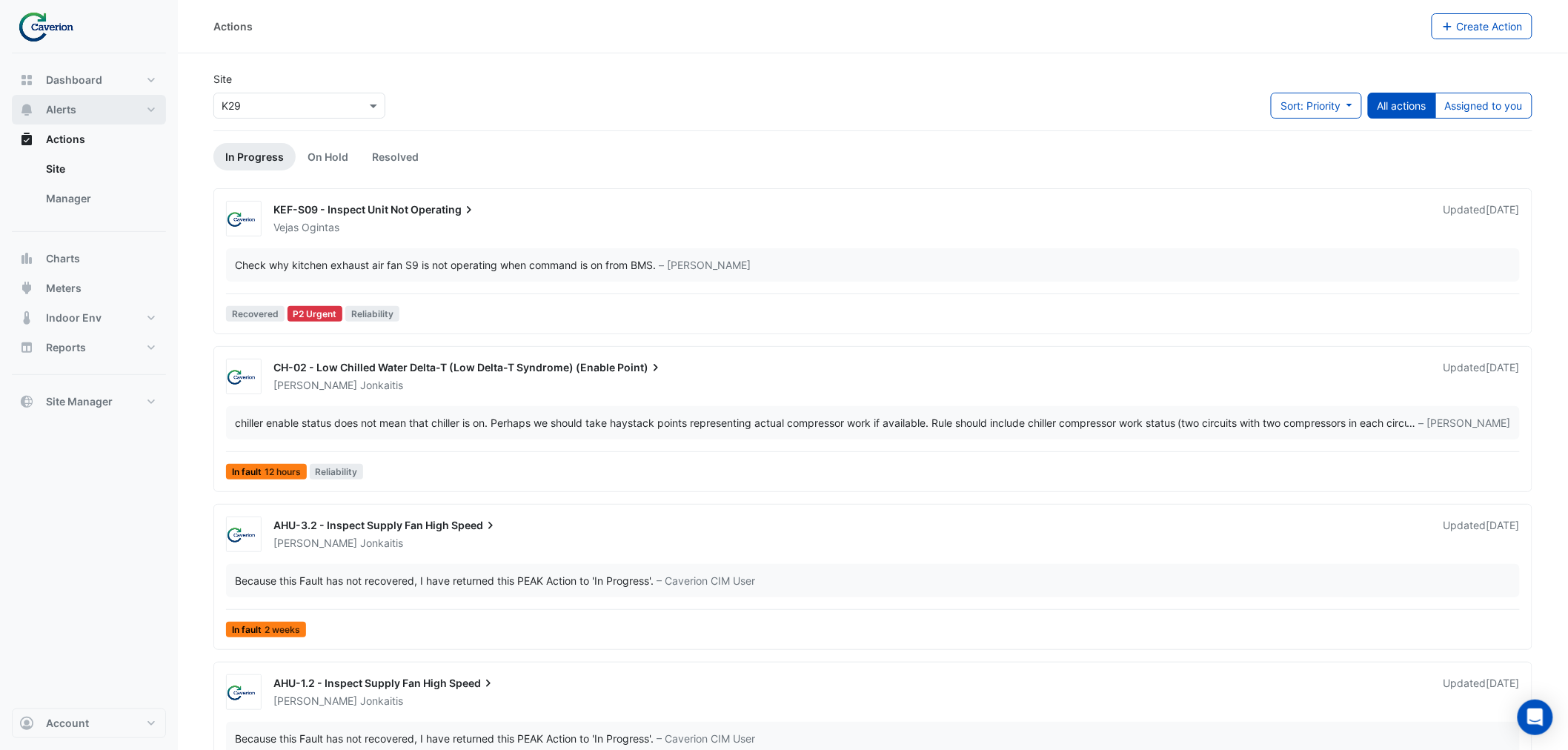
click at [96, 110] on button "Alerts" at bounding box center [89, 109] width 155 height 30
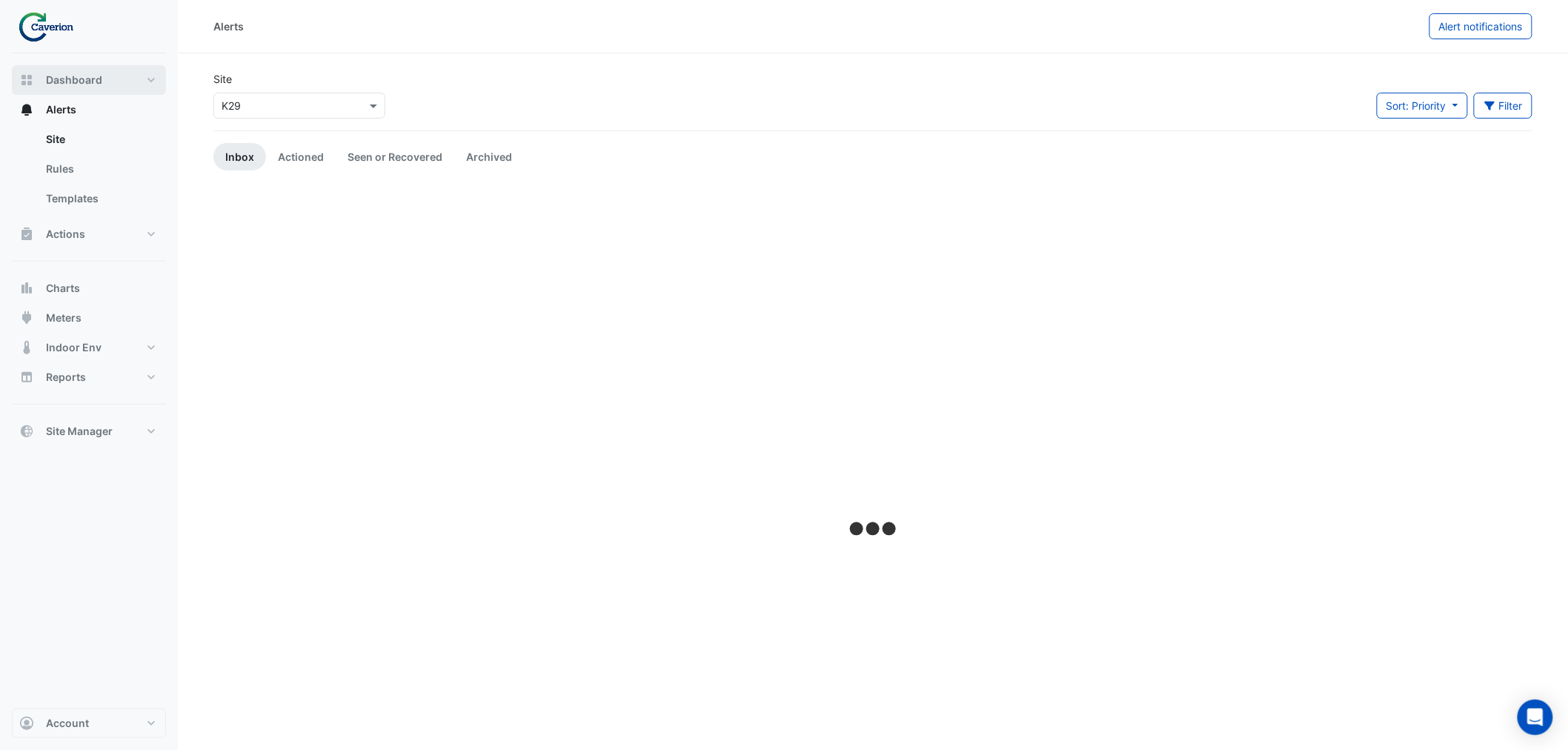
click at [92, 87] on button "Dashboard" at bounding box center [89, 80] width 155 height 30
select select "***"
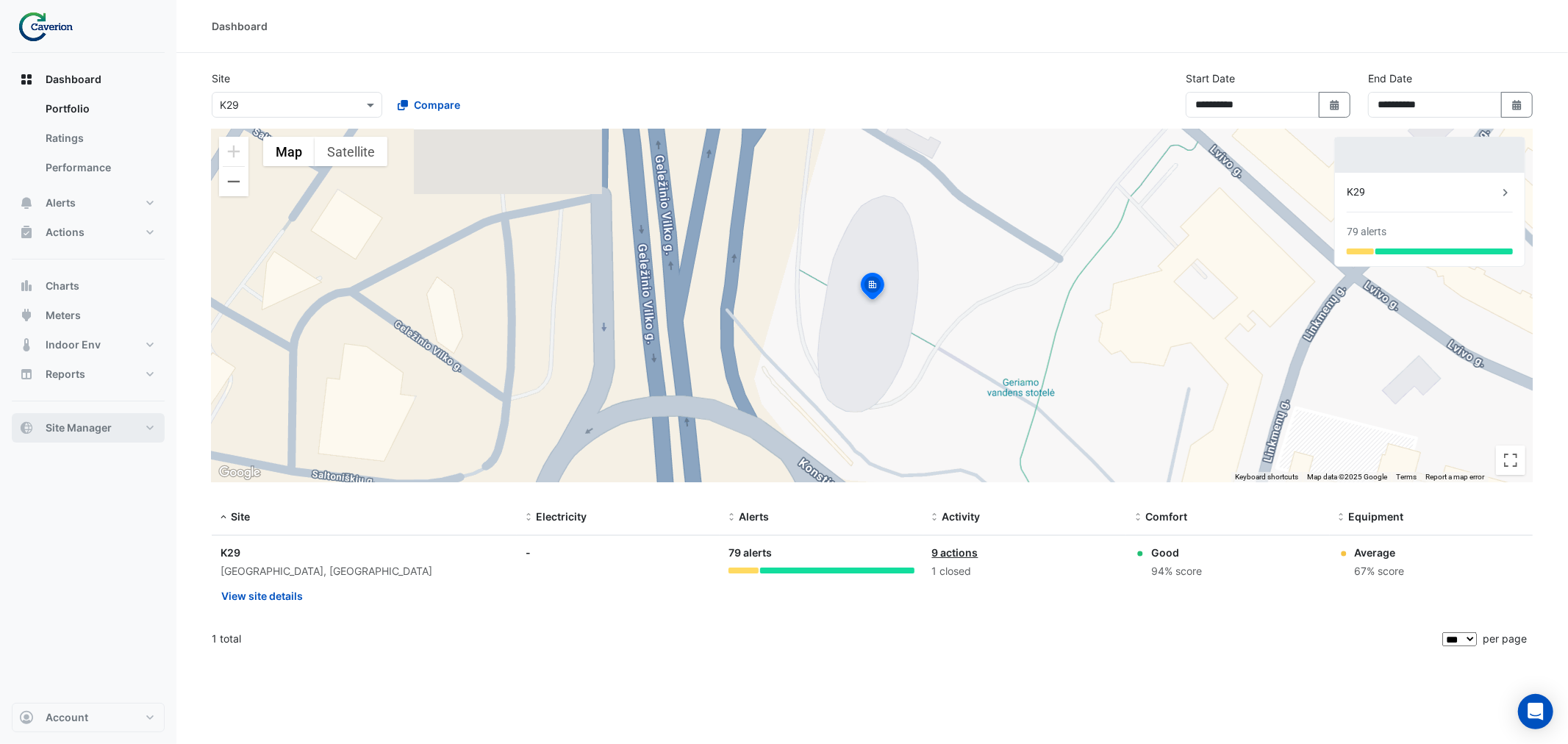
click at [103, 435] on button "Site Manager" at bounding box center [89, 428] width 153 height 29
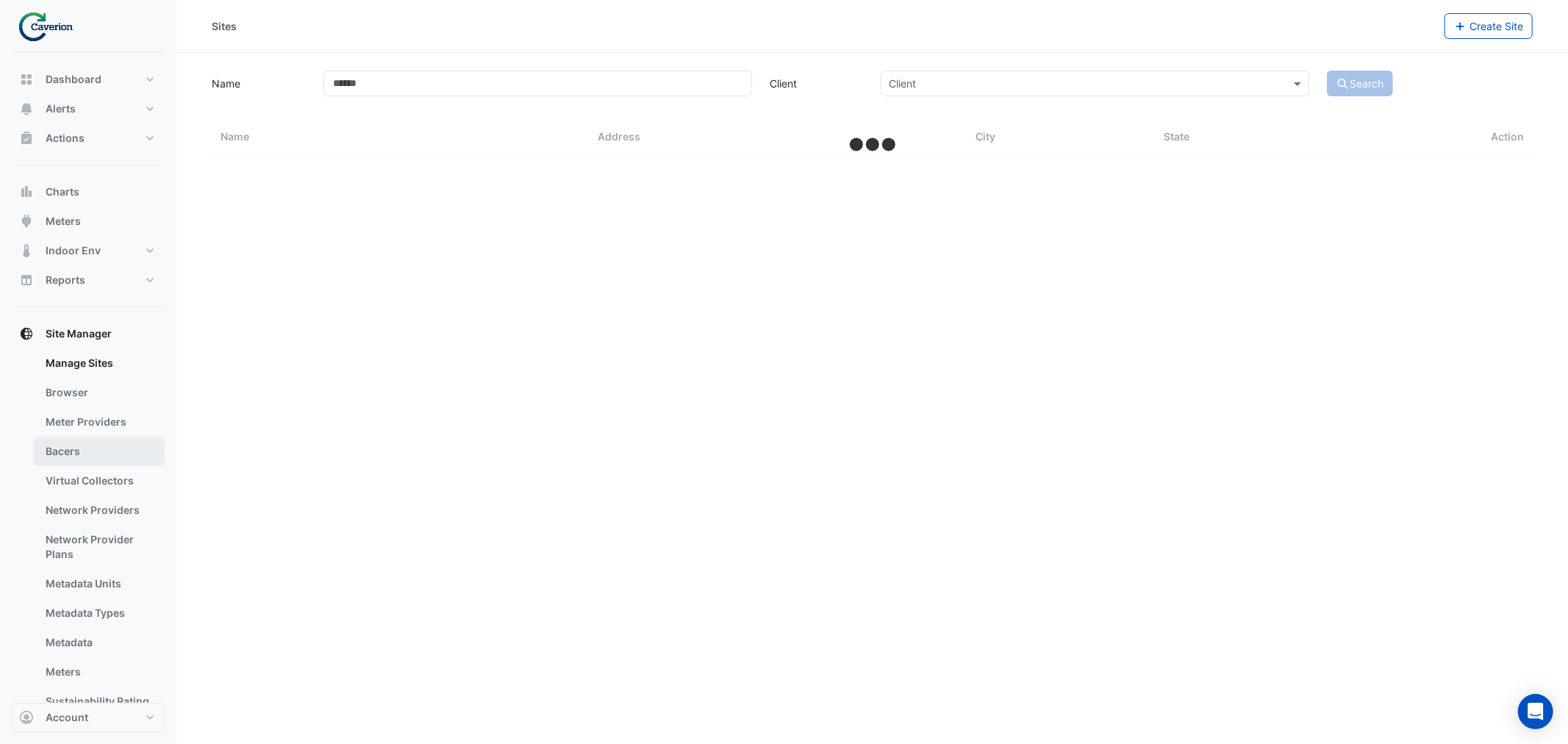
click at [85, 450] on link "Bacers" at bounding box center [99, 451] width 131 height 29
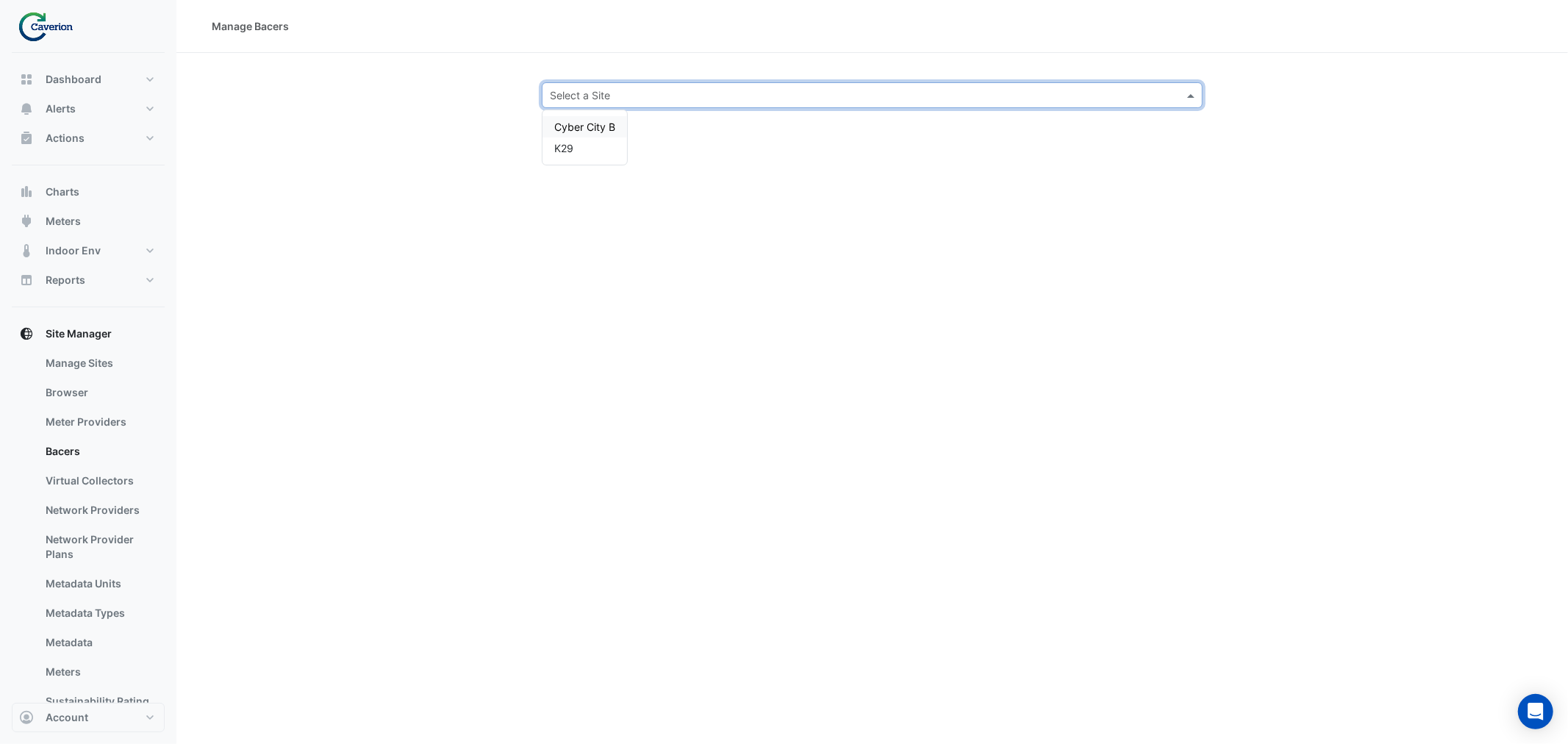
click at [663, 101] on input "text" at bounding box center [857, 95] width 615 height 16
click at [572, 145] on span "K29" at bounding box center [563, 148] width 19 height 13
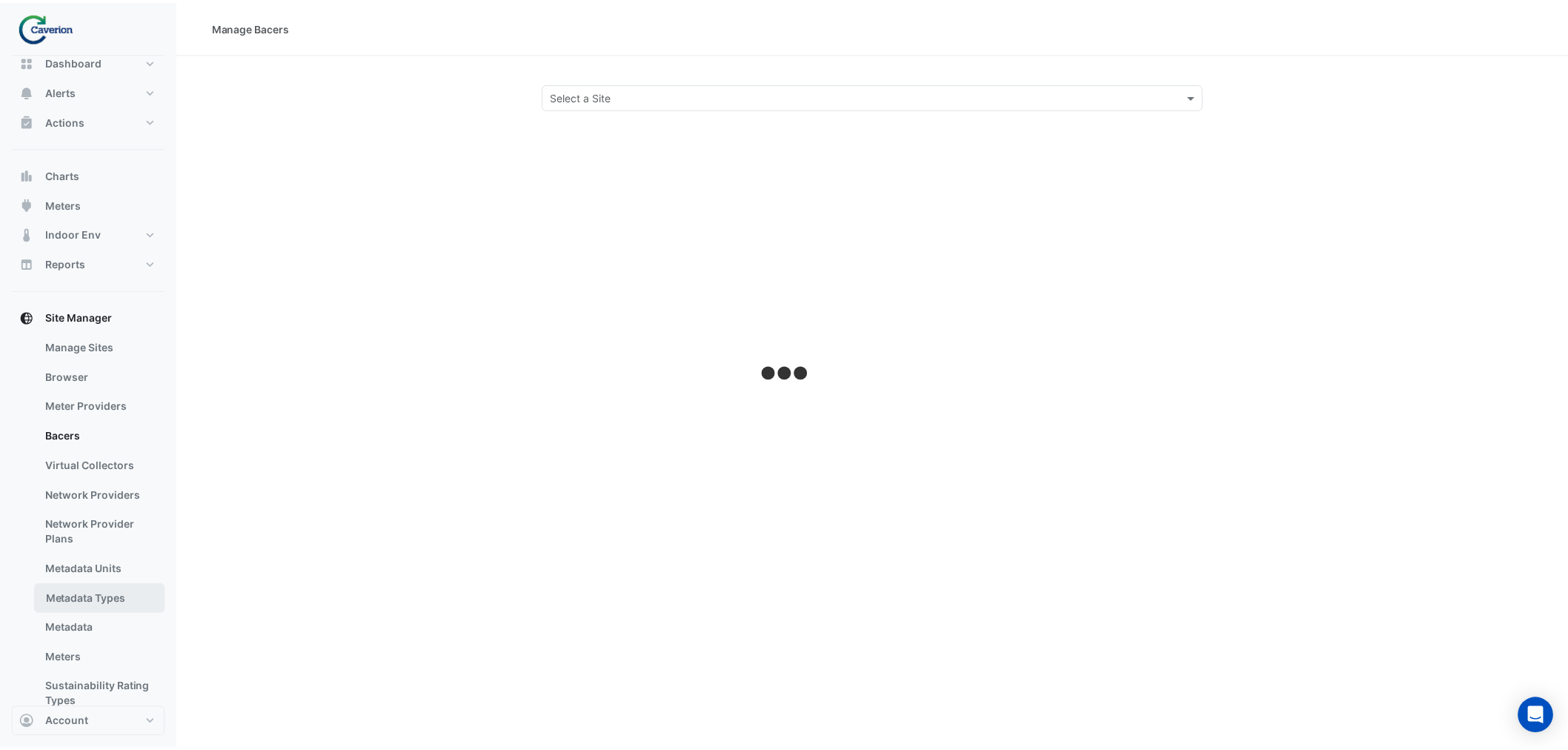
scroll to position [52, 0]
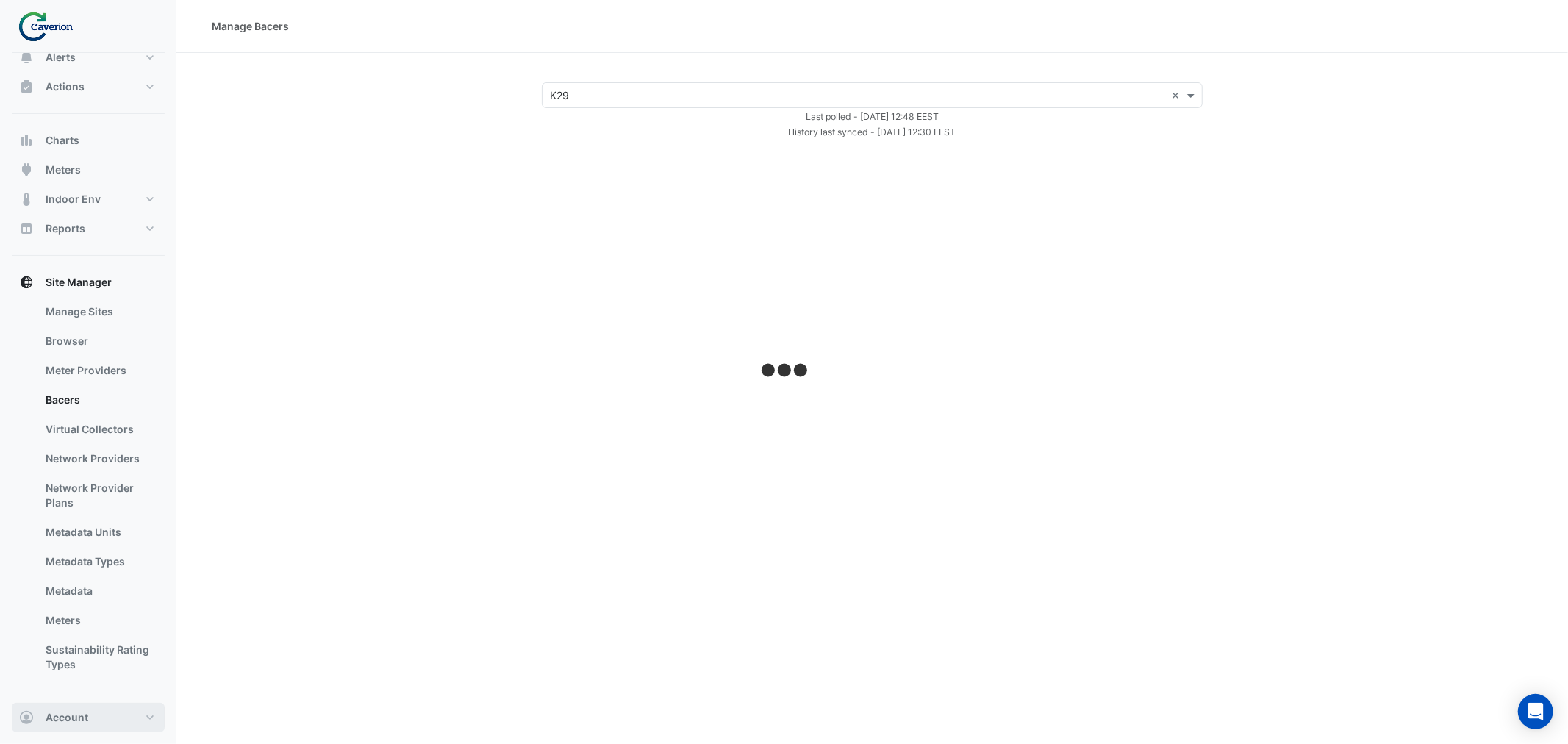
click at [123, 567] on button "Account" at bounding box center [89, 717] width 153 height 29
click at [644, 503] on div "Manage Bacers Select a Site × K29 × Last polled - [DATE] 12:48 EEST History las…" at bounding box center [872, 372] width 1391 height 744
select select "***"
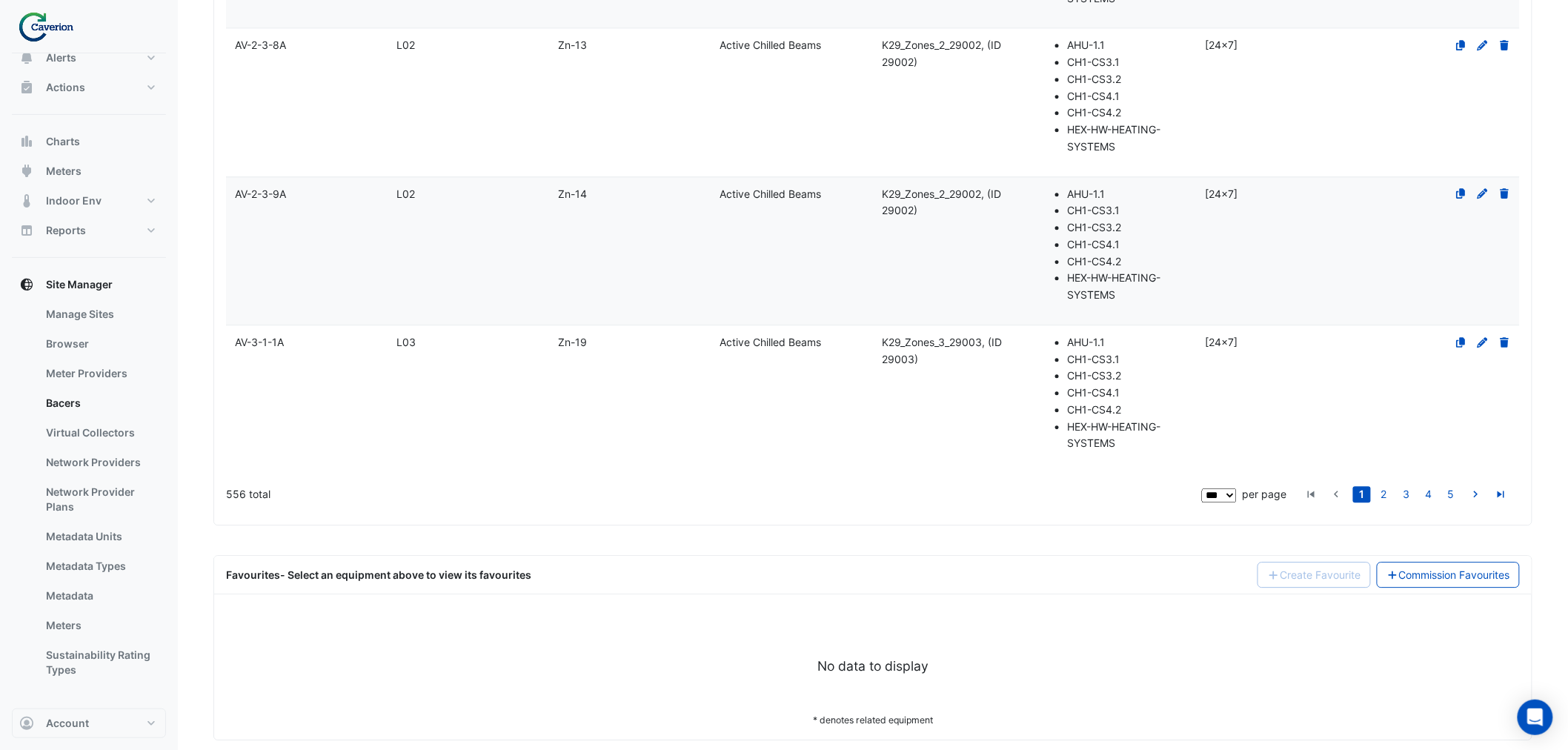
scroll to position [13248, 0]
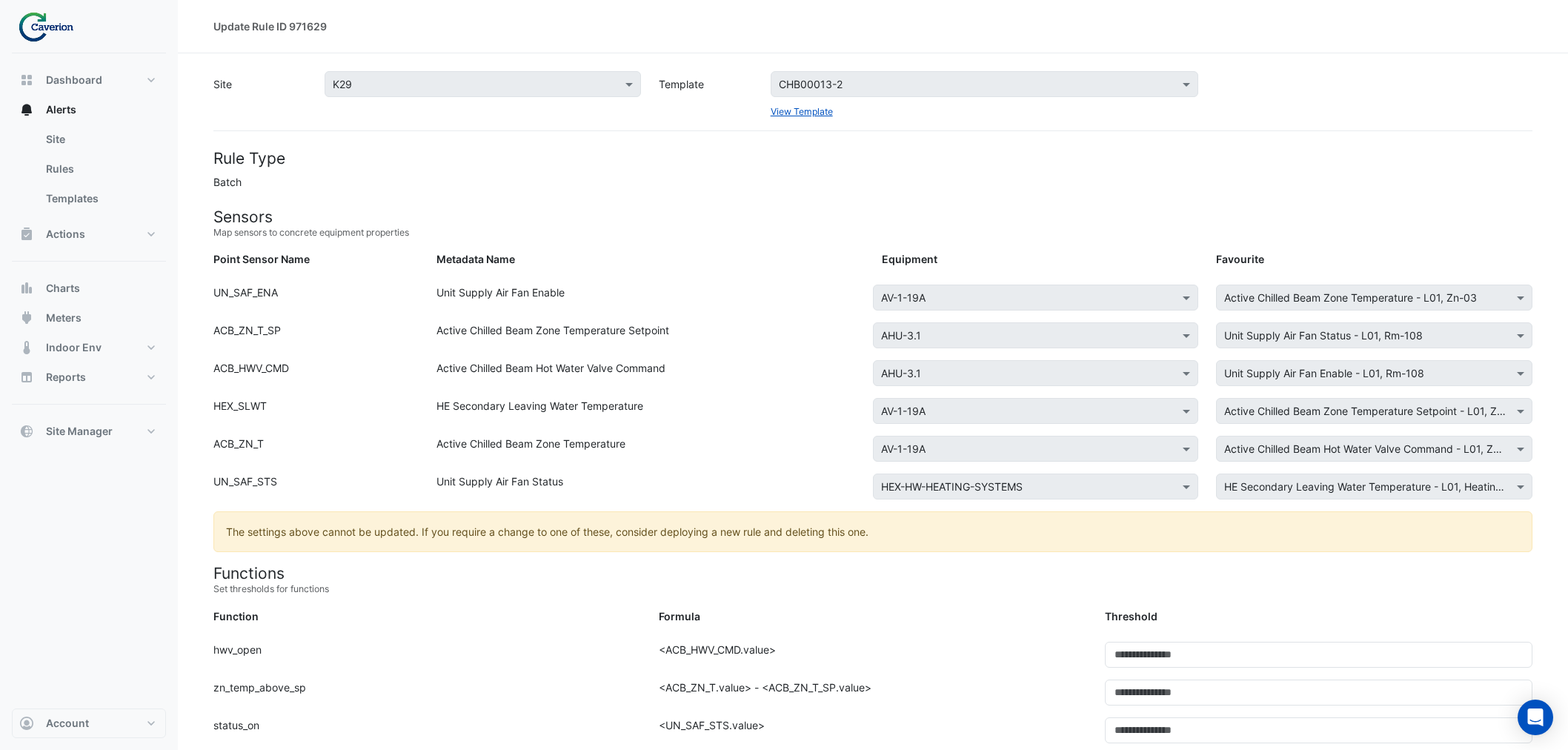
scroll to position [283, 0]
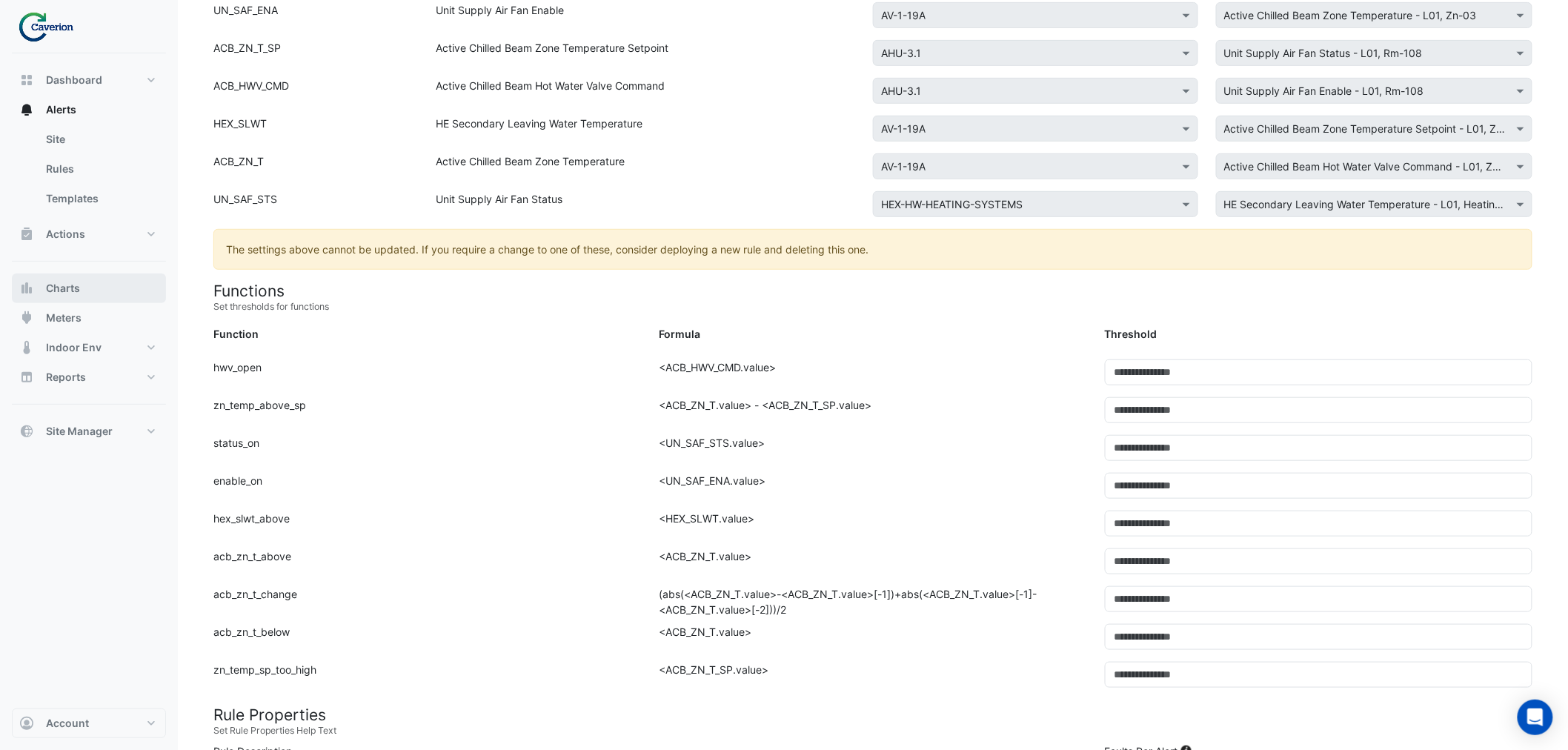
click at [86, 283] on button "Charts" at bounding box center [89, 288] width 155 height 30
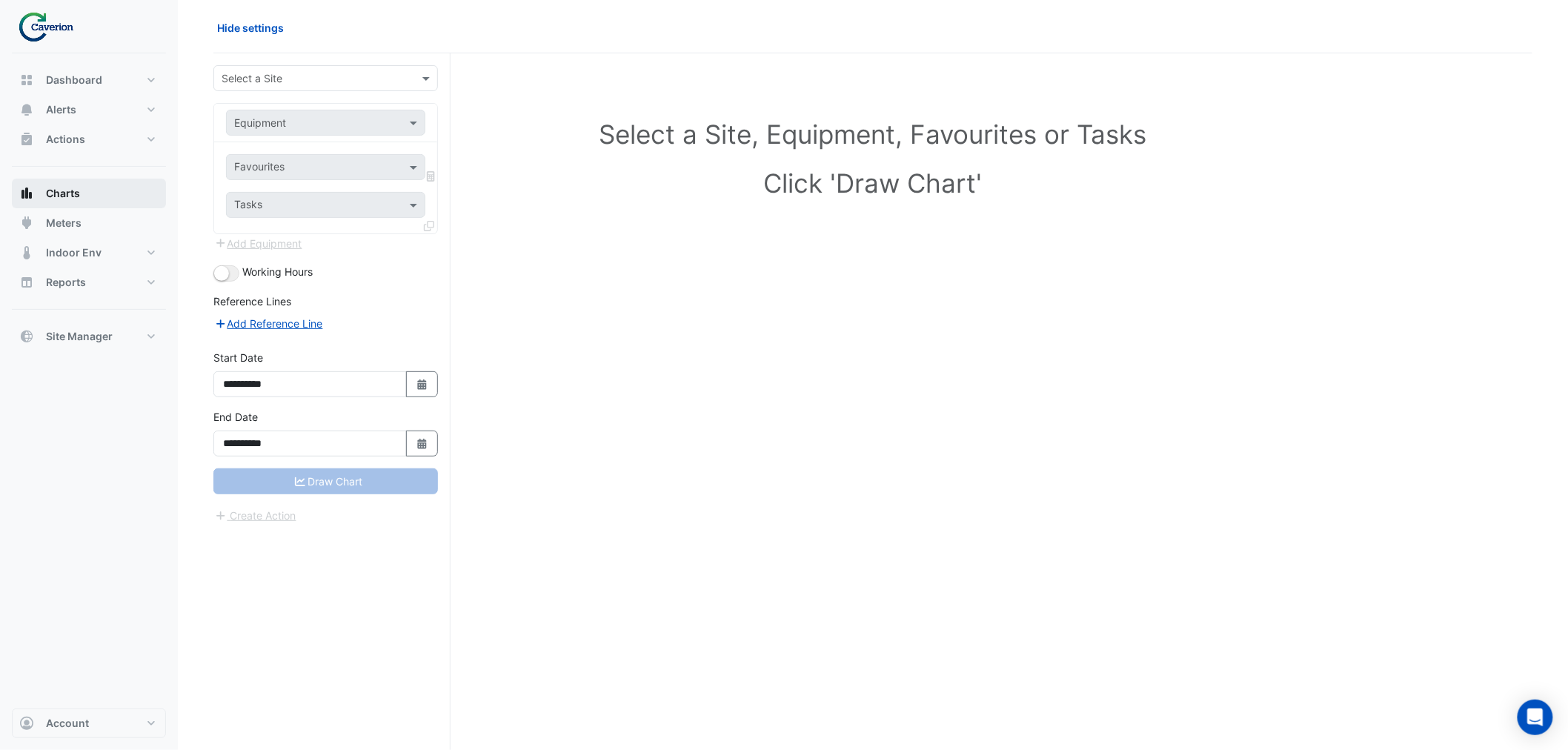
scroll to position [56, 0]
click at [74, 216] on span "Meters" at bounding box center [64, 223] width 36 height 15
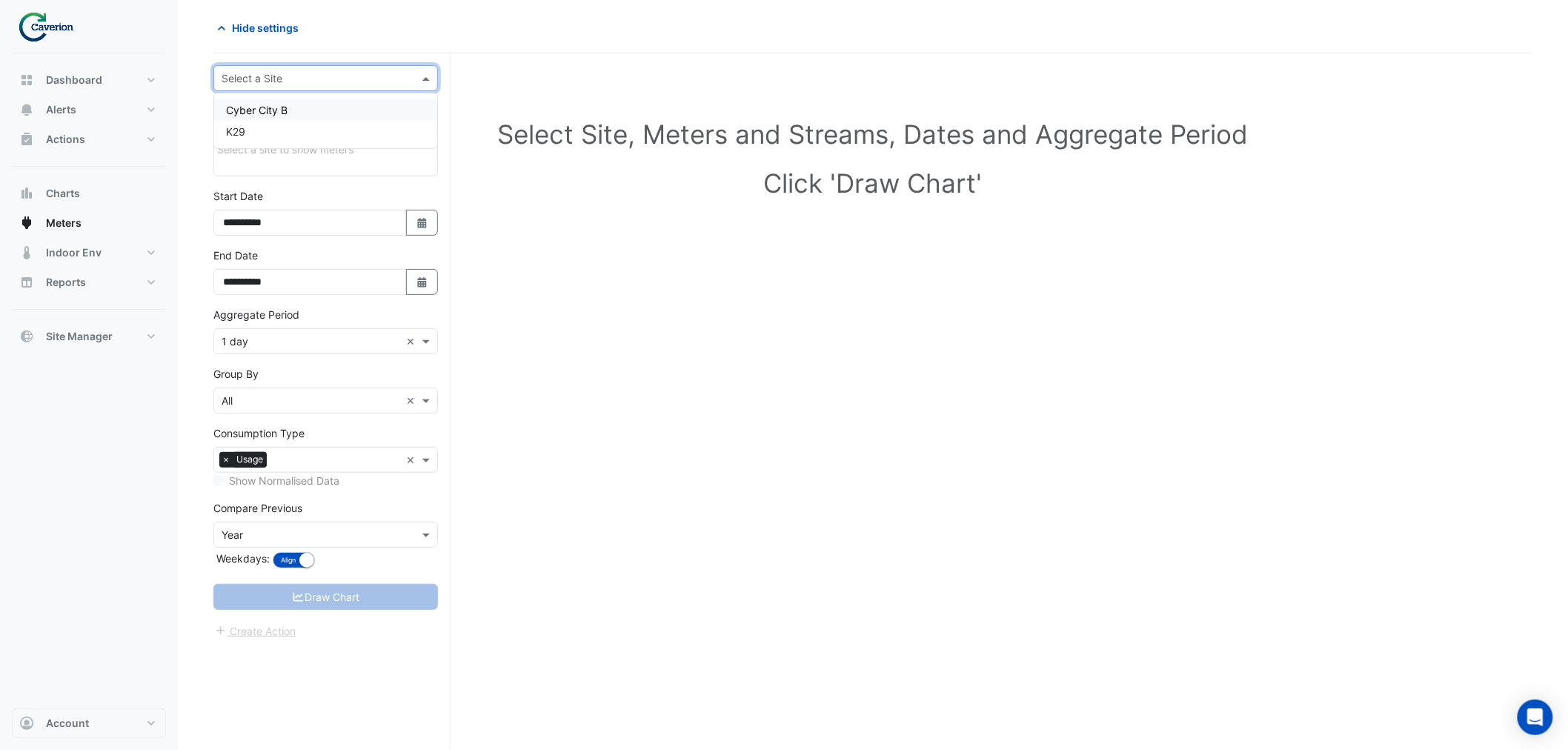
click at [389, 72] on input "text" at bounding box center [311, 79] width 179 height 16
click at [296, 133] on div "K29" at bounding box center [326, 131] width 223 height 21
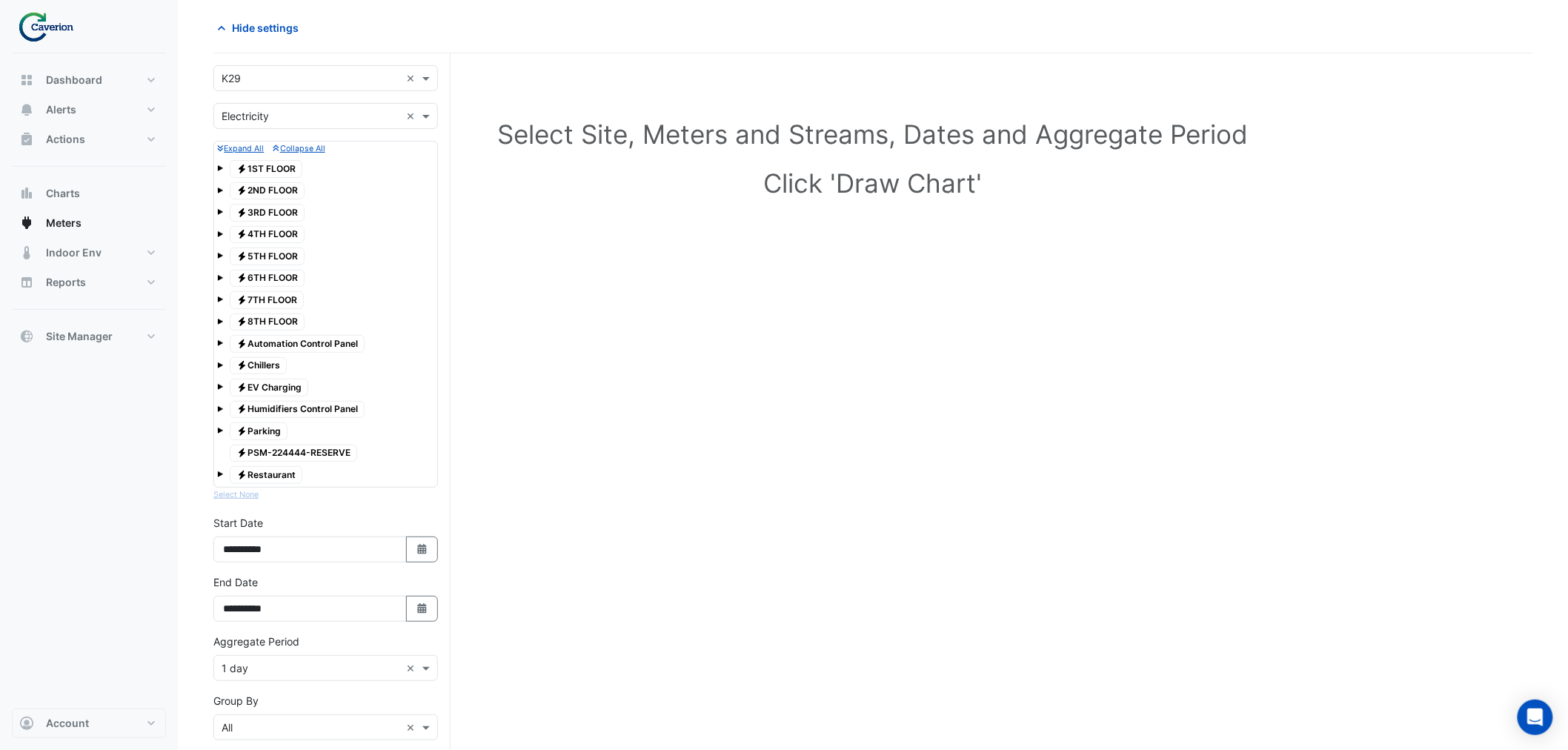
click at [220, 325] on span at bounding box center [220, 322] width 6 height 6
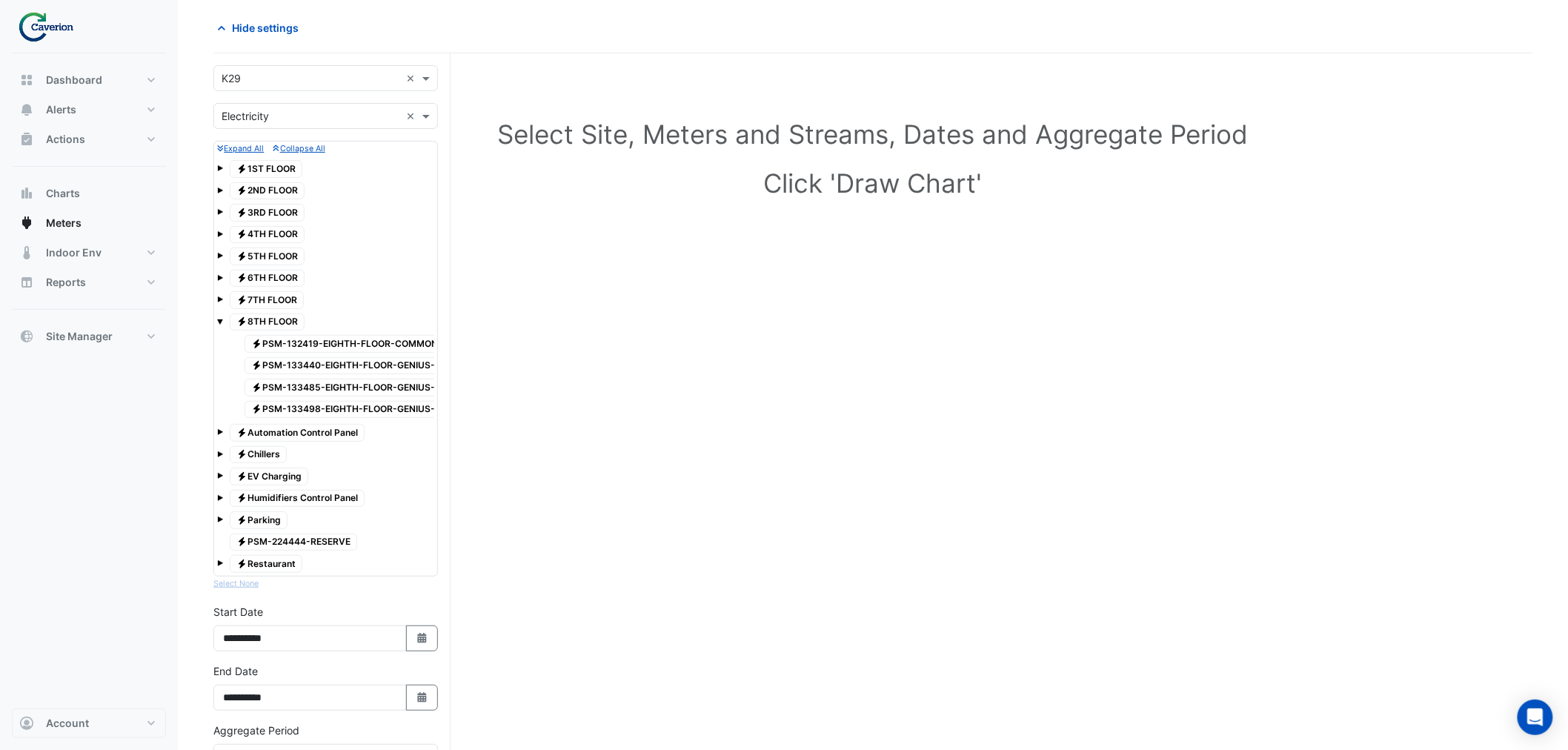
click at [220, 325] on span at bounding box center [220, 322] width 6 height 6
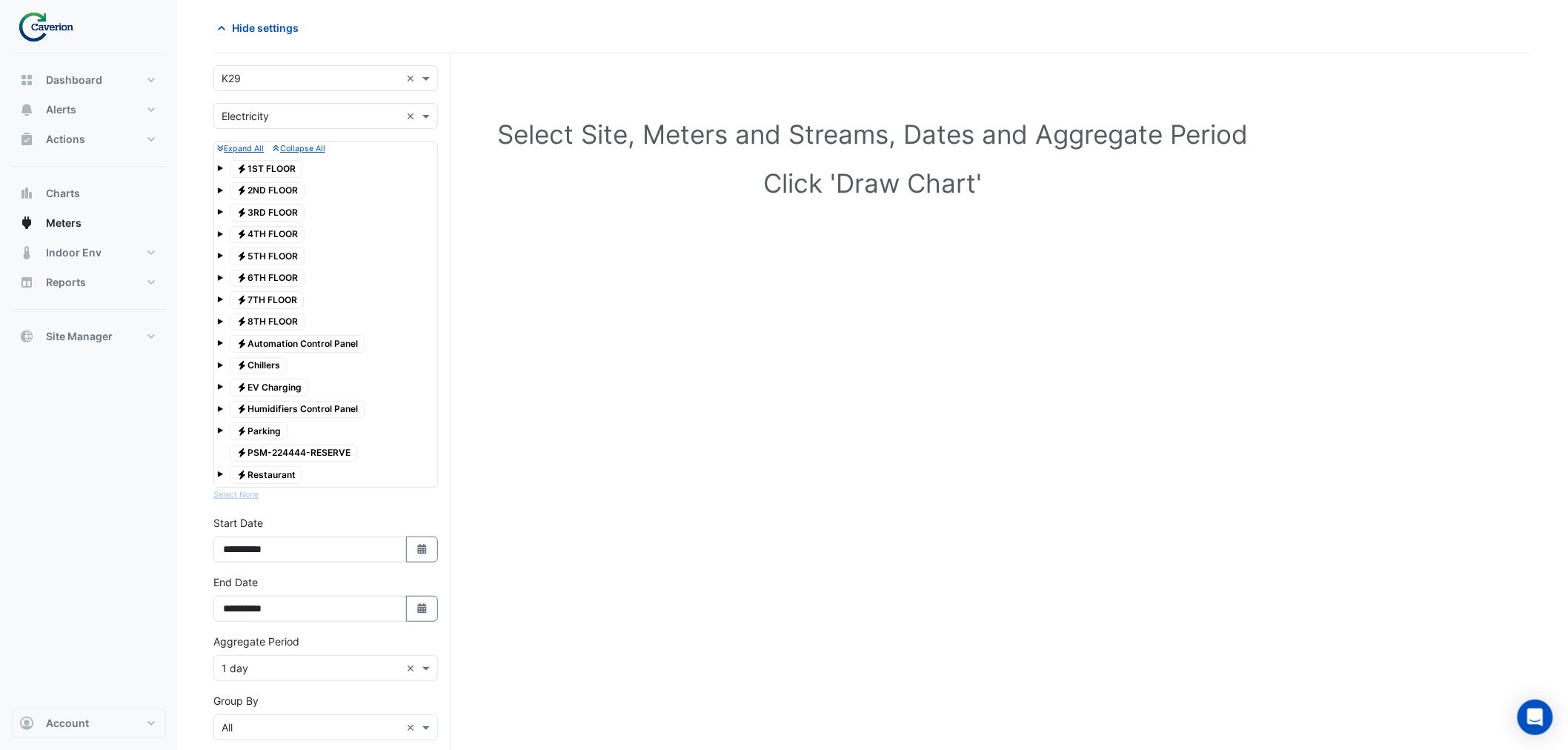
click at [218, 290] on div at bounding box center [326, 289] width 217 height 2
click at [217, 298] on tree-node-expander at bounding box center [220, 298] width 6 height 16
click at [217, 301] on tree-node-expander at bounding box center [220, 298] width 6 height 16
click at [220, 302] on span at bounding box center [220, 299] width 6 height 6
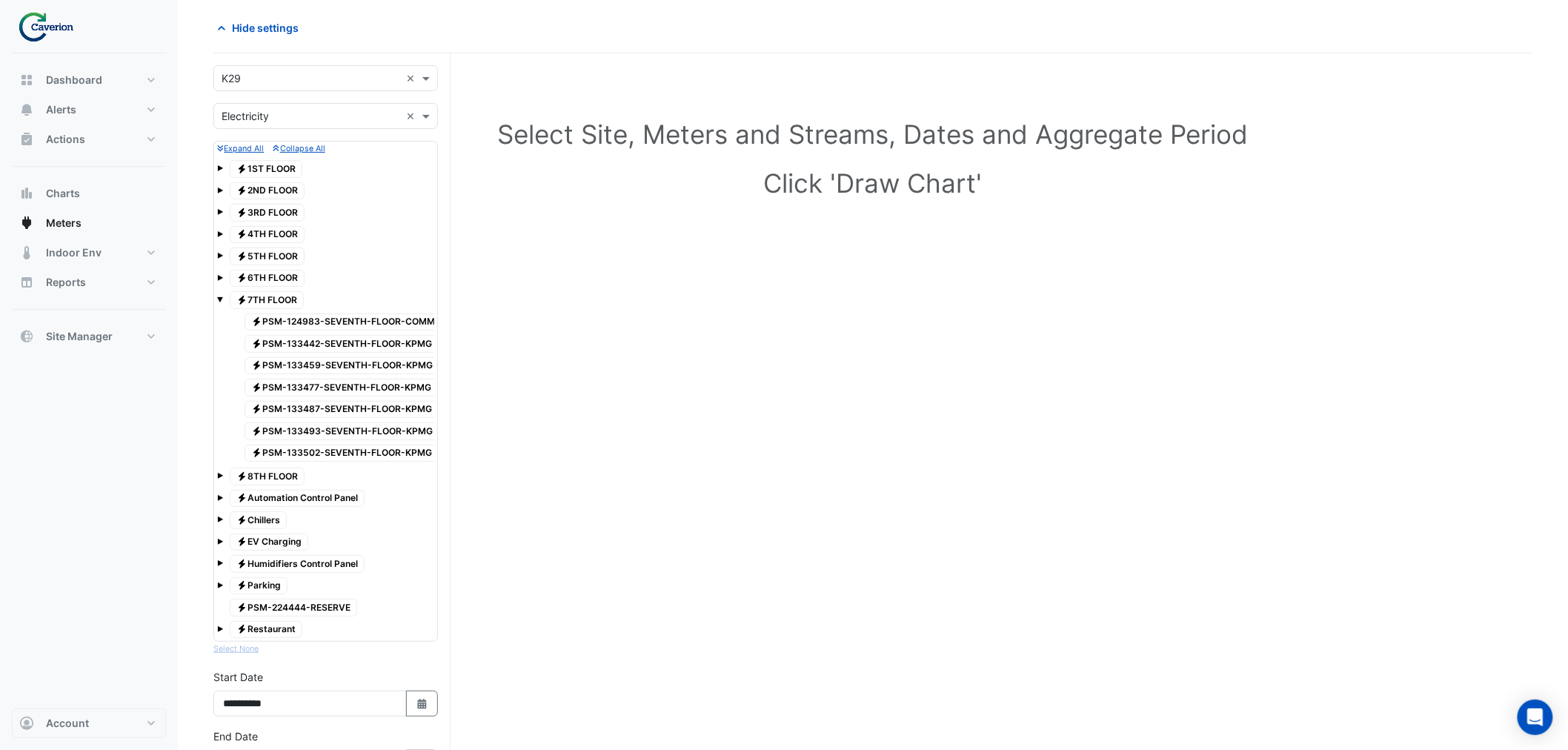
click at [220, 281] on span at bounding box center [220, 278] width 6 height 6
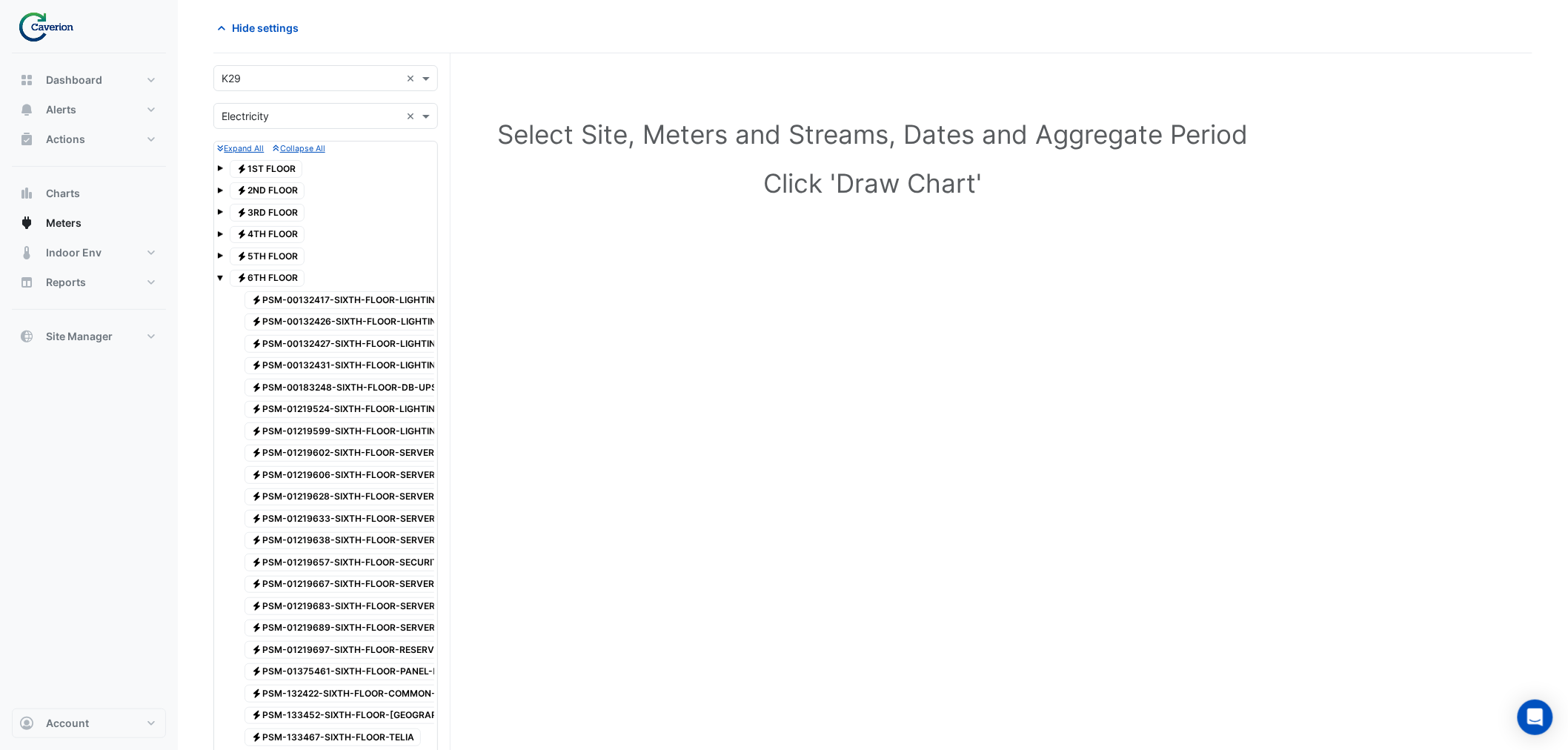
click at [219, 265] on div "Electricity 5TH FLOOR" at bounding box center [326, 256] width 217 height 20
click at [219, 252] on span at bounding box center [220, 254] width 6 height 13
click at [220, 230] on span at bounding box center [220, 232] width 6 height 13
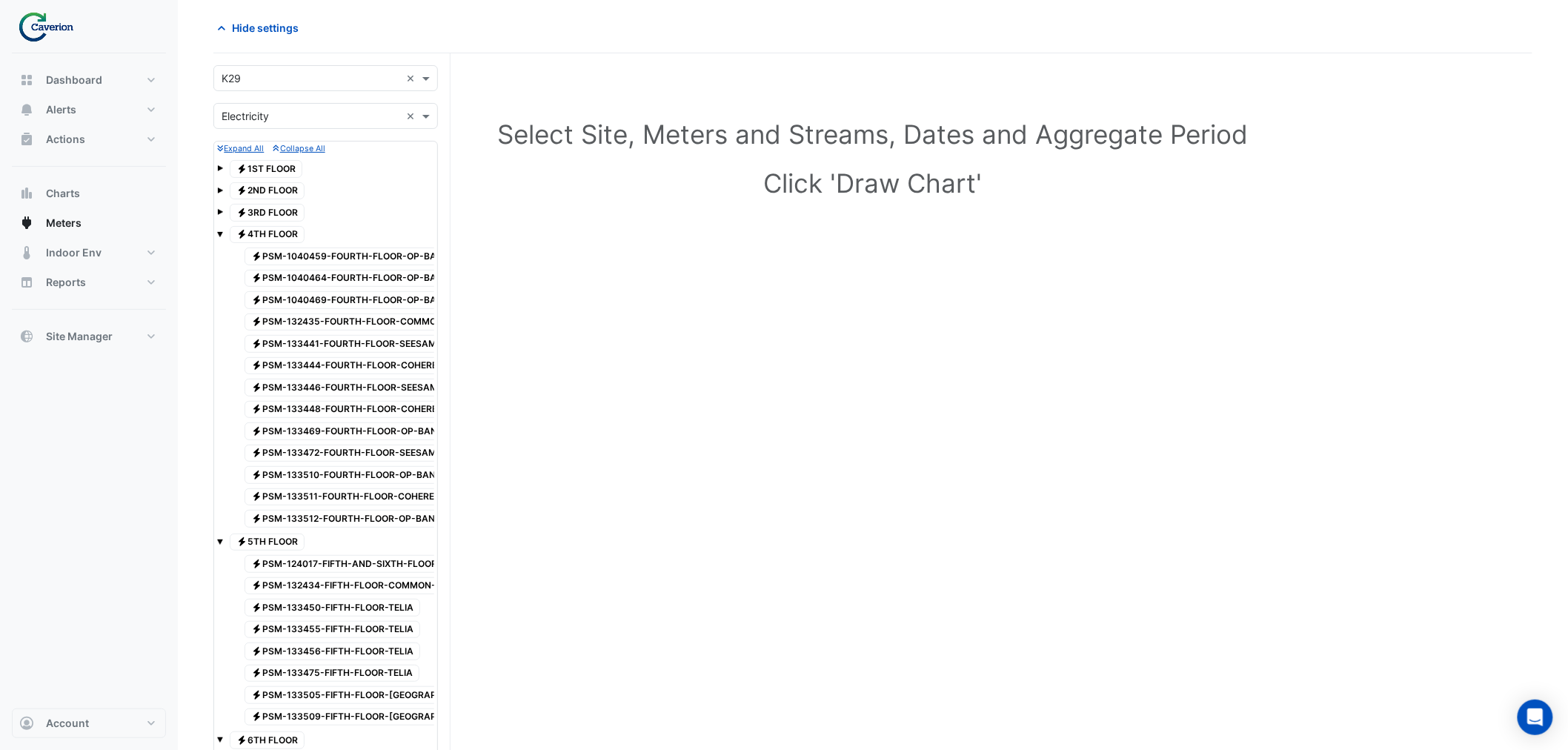
click at [217, 189] on span at bounding box center [220, 191] width 6 height 6
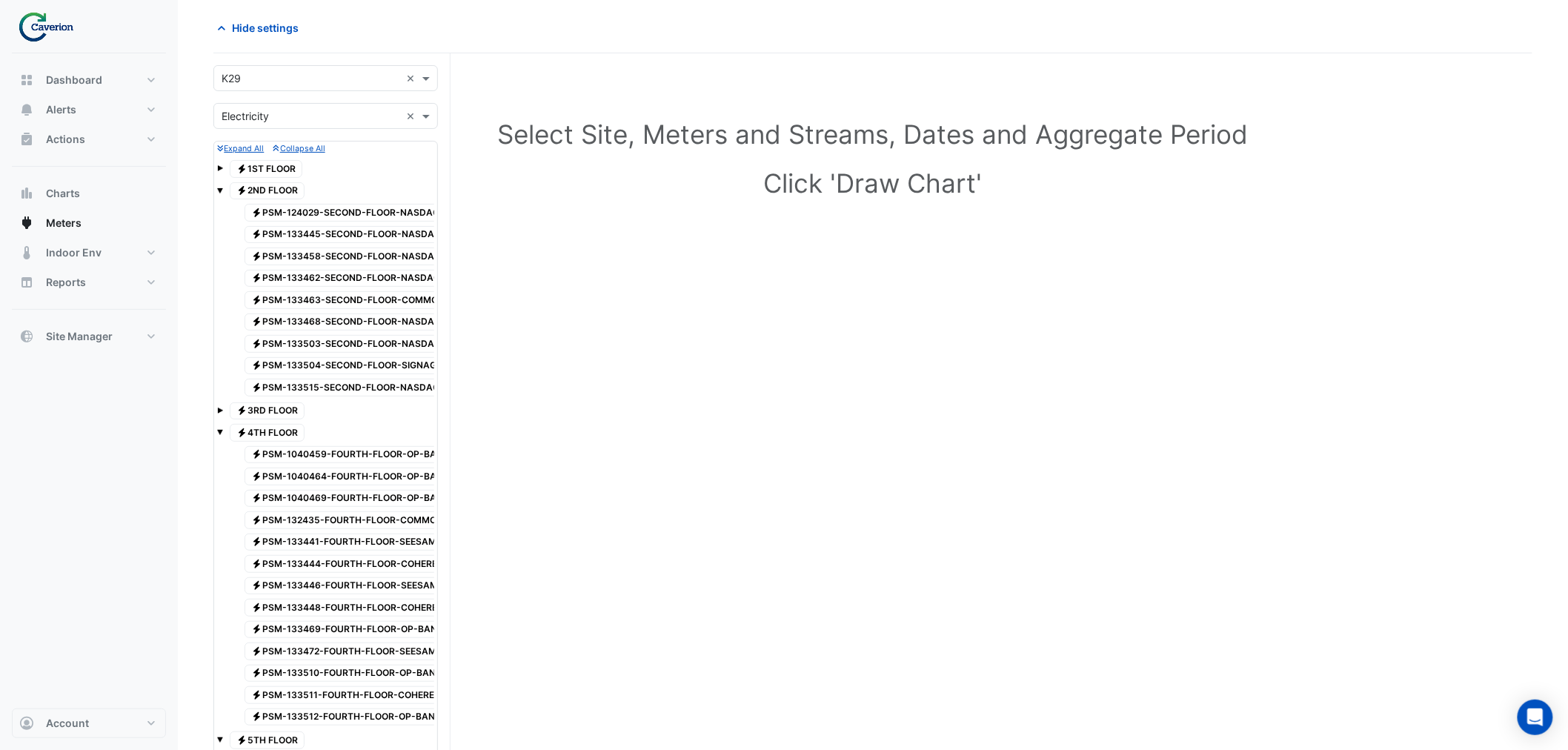
click at [226, 160] on div "Electricity 1ST FLOOR" at bounding box center [266, 168] width 80 height 20
click at [221, 165] on span at bounding box center [220, 168] width 6 height 6
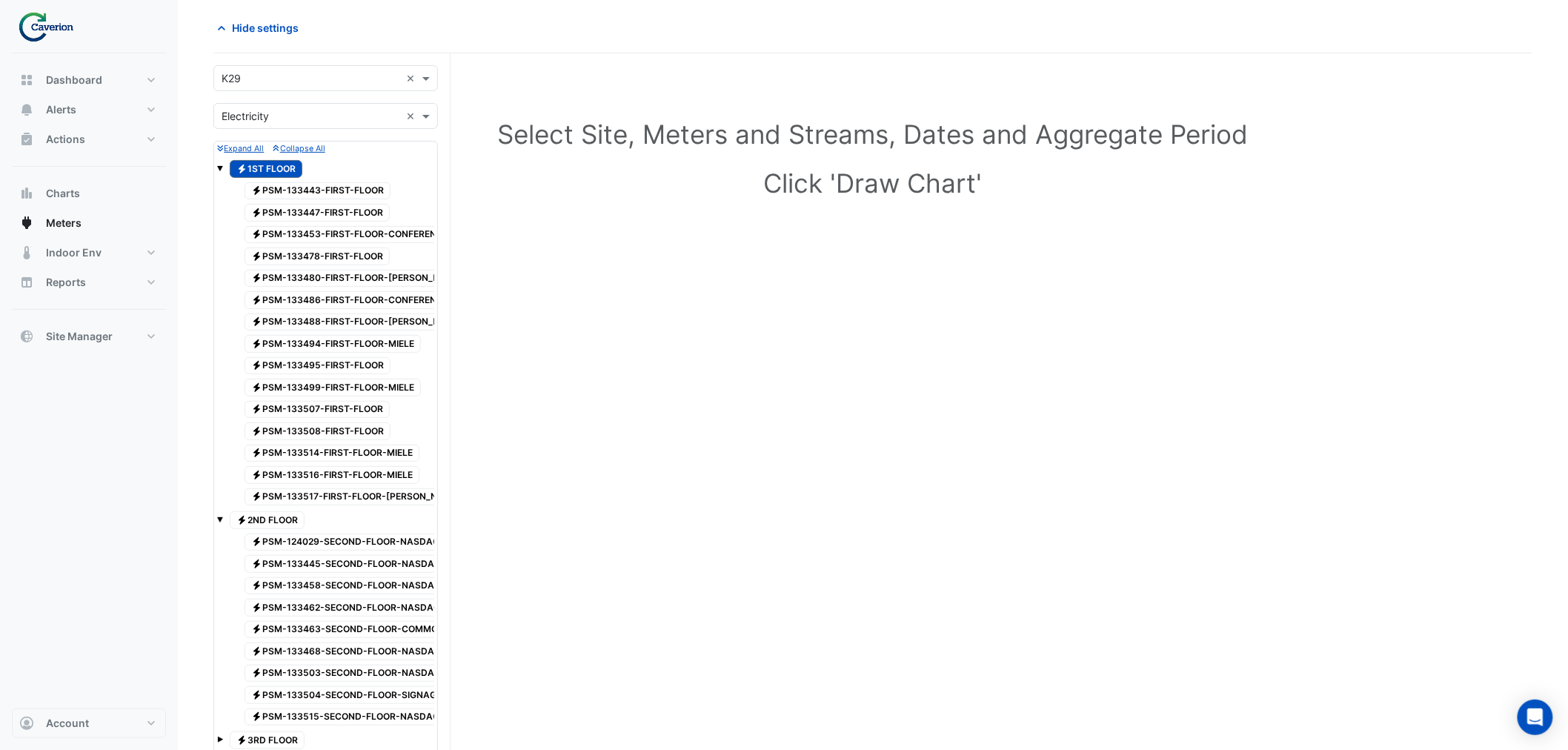
click at [221, 193] on div "Electricity PSM-133443-FIRST-FLOOR Electricity PSM-133447-FIRST-FLOOR Electrici…" at bounding box center [326, 344] width 217 height 330
click at [331, 375] on span "Electricity PSM-133495-FIRST-FLOOR" at bounding box center [317, 366] width 146 height 17
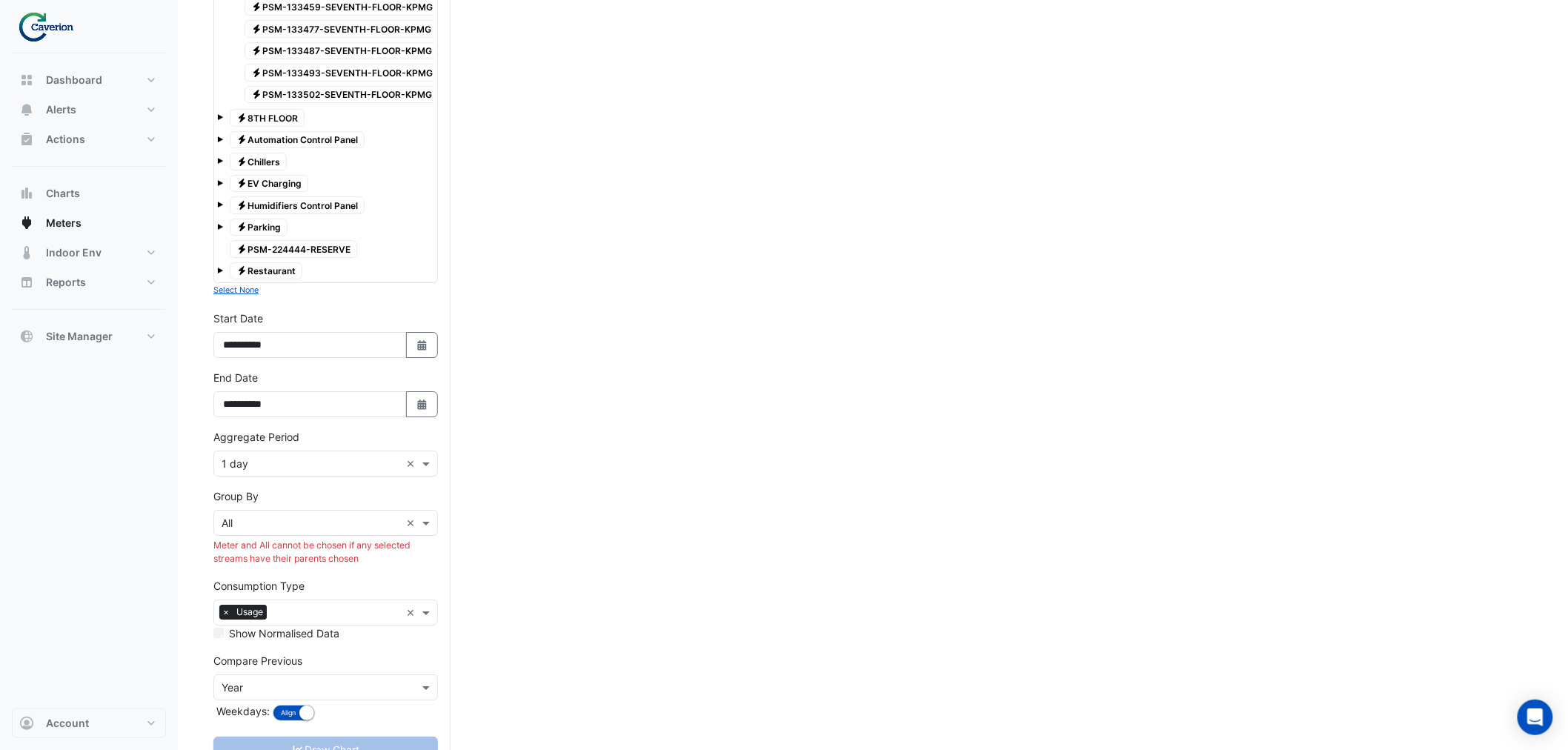
scroll to position [1976, 0]
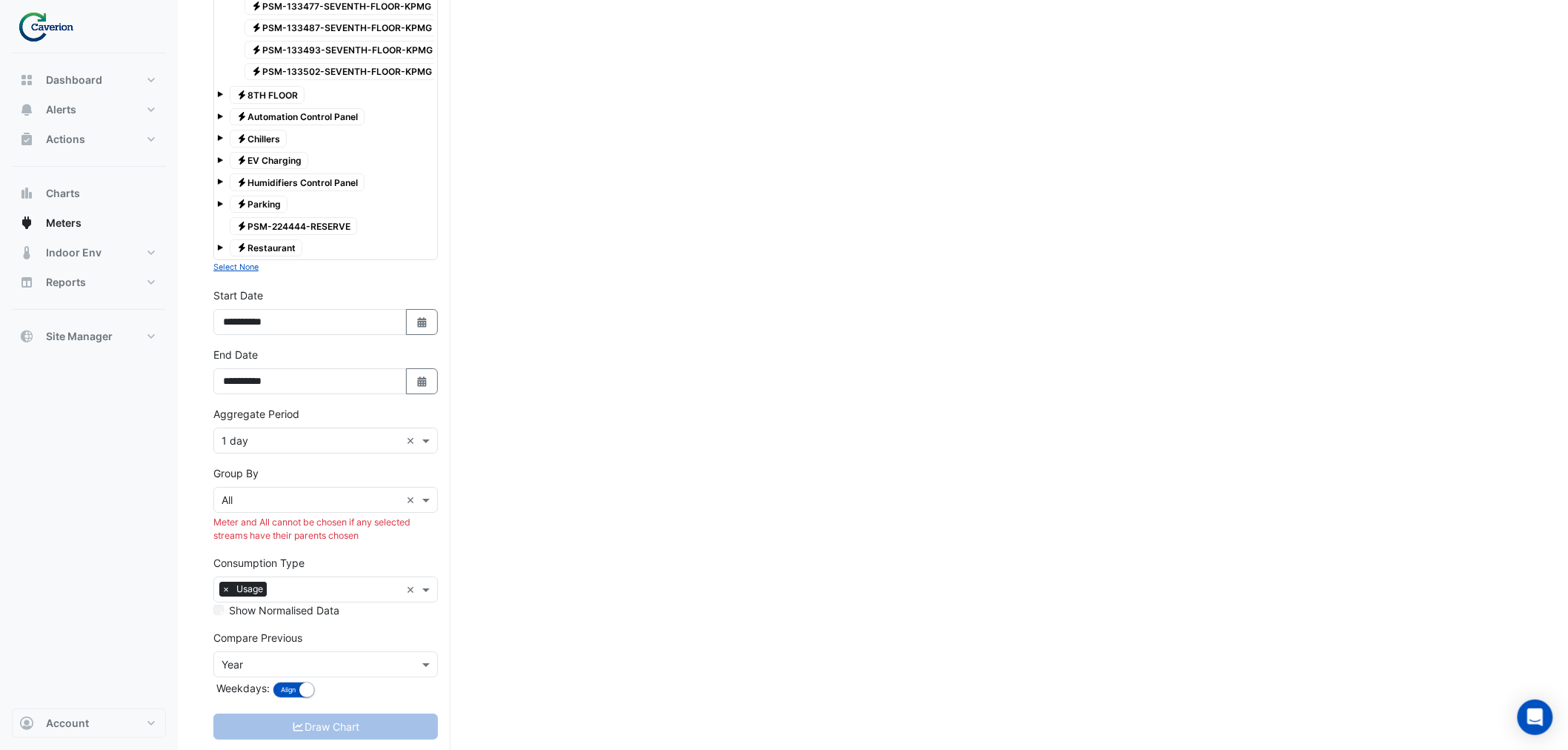
click at [220, 142] on span at bounding box center [220, 136] width 6 height 13
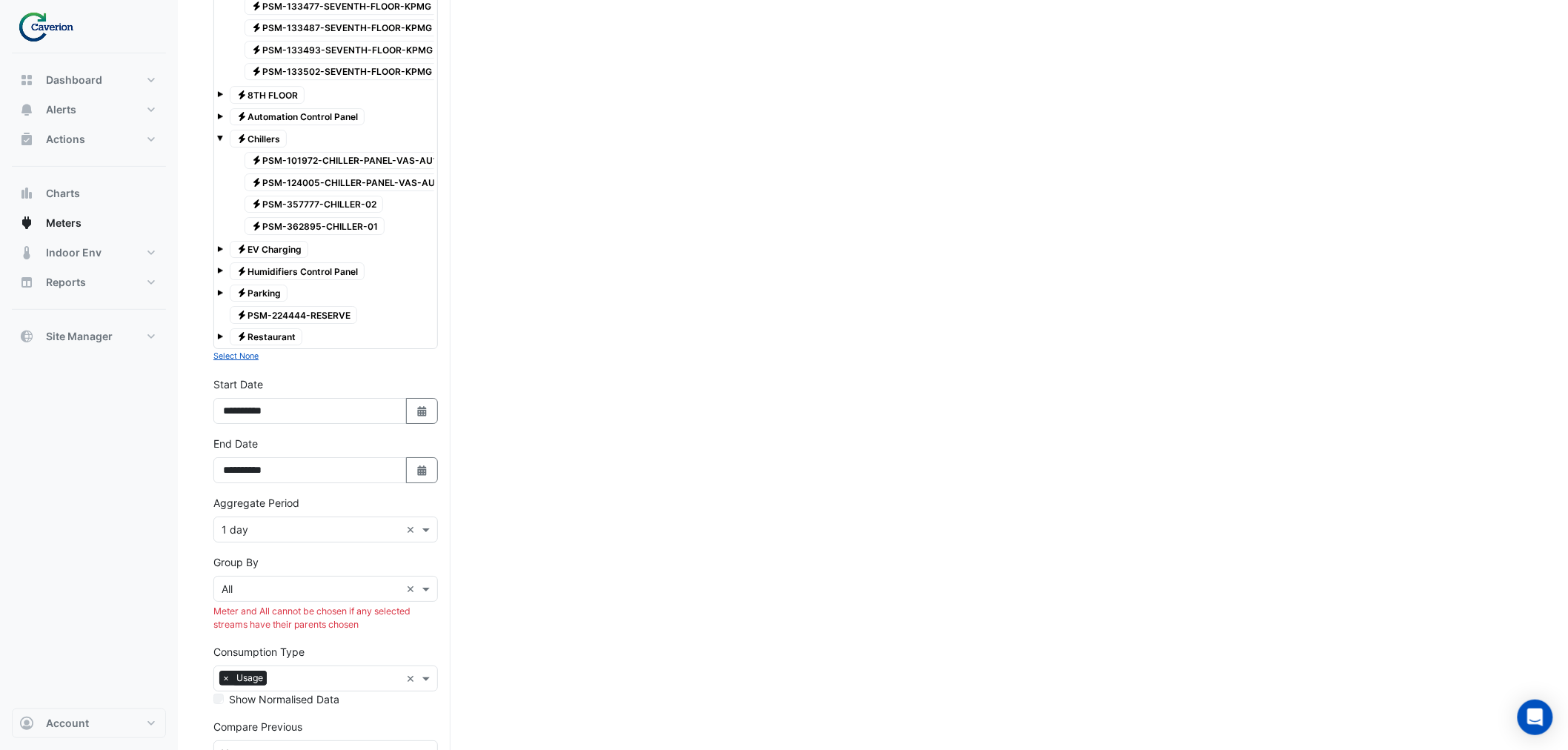
click at [298, 170] on span "Electricity PSM-101972-CHILLER-PANEL-VAS-AU1" at bounding box center [344, 161] width 199 height 17
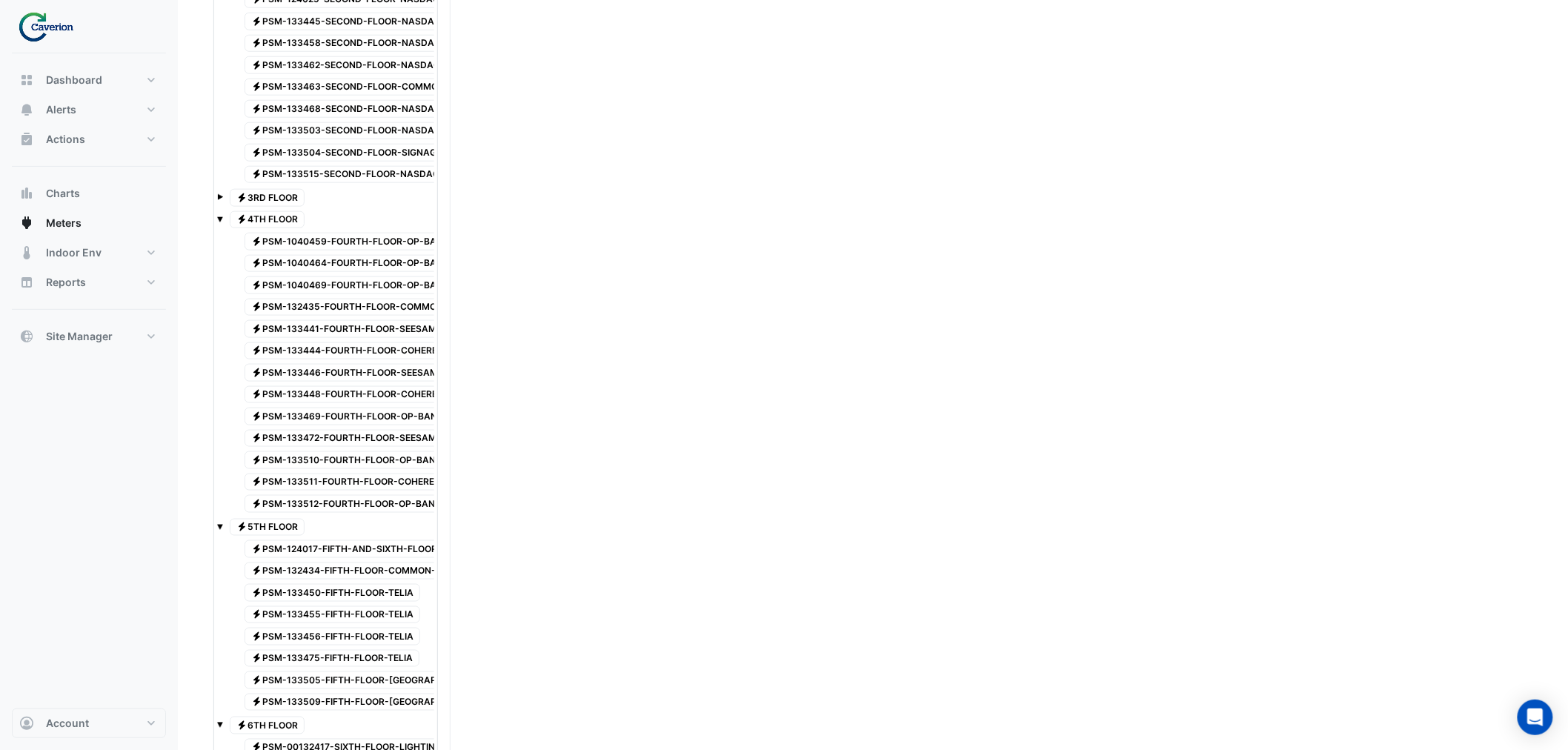
scroll to position [2189, 0]
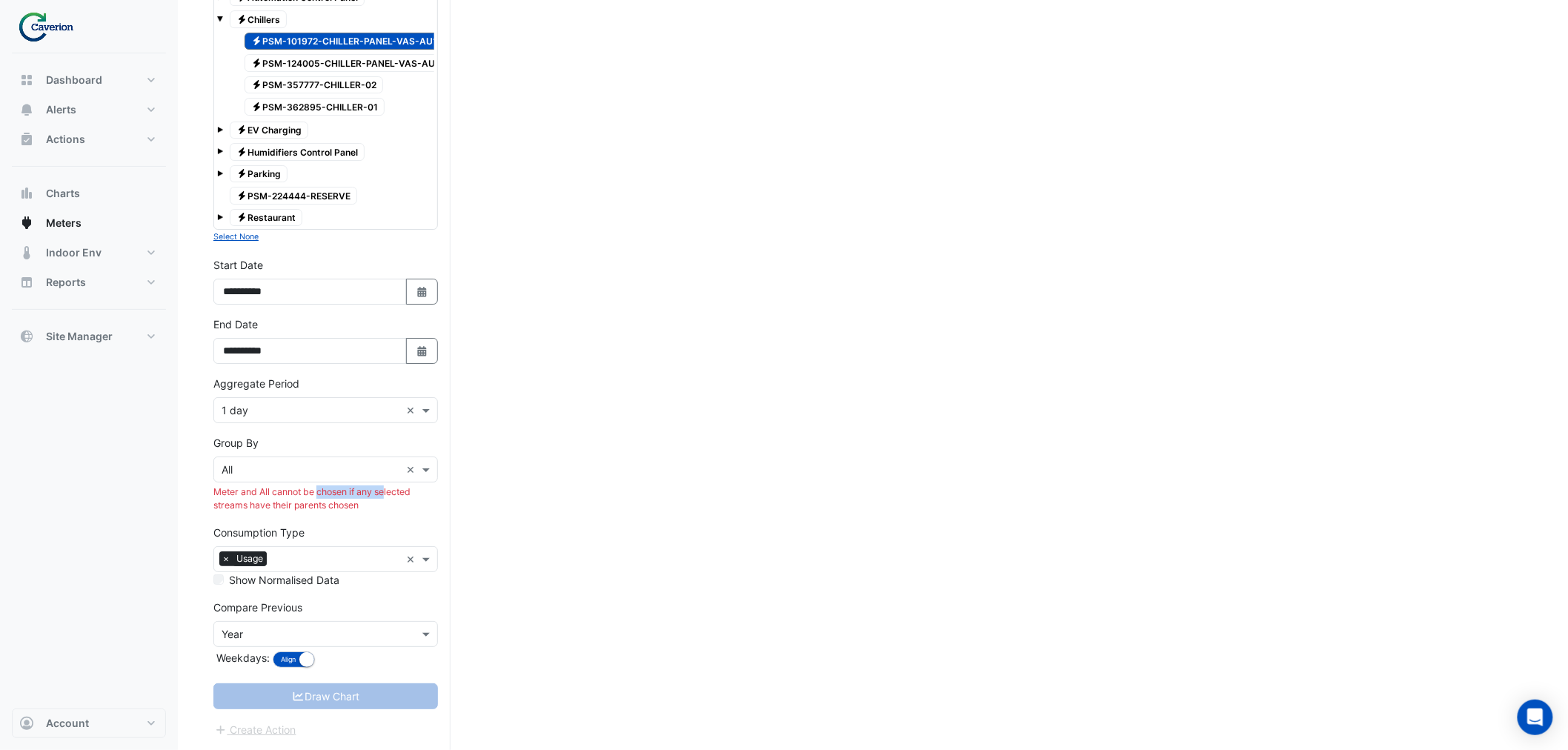
drag, startPoint x: 289, startPoint y: 498, endPoint x: 373, endPoint y: 498, distance: 84.0
click at [373, 498] on div "Meter and All cannot be chosen if any selected streams have their parents chosen" at bounding box center [326, 499] width 224 height 27
click at [373, 498] on div "Meter and All cannot be chosen if any selected streams have their parents chosen" at bounding box center [326, 499] width 224 height 27
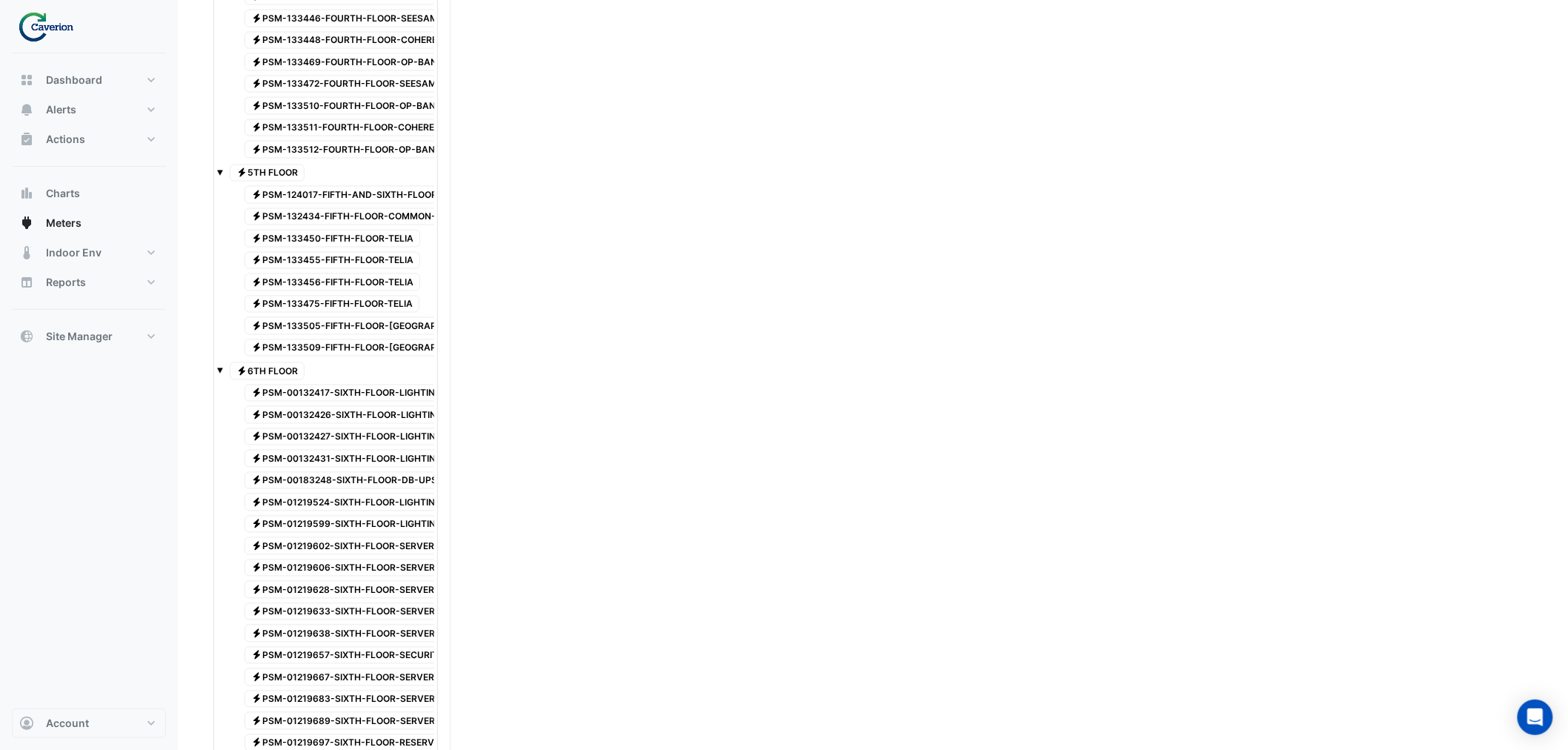
scroll to position [0, 0]
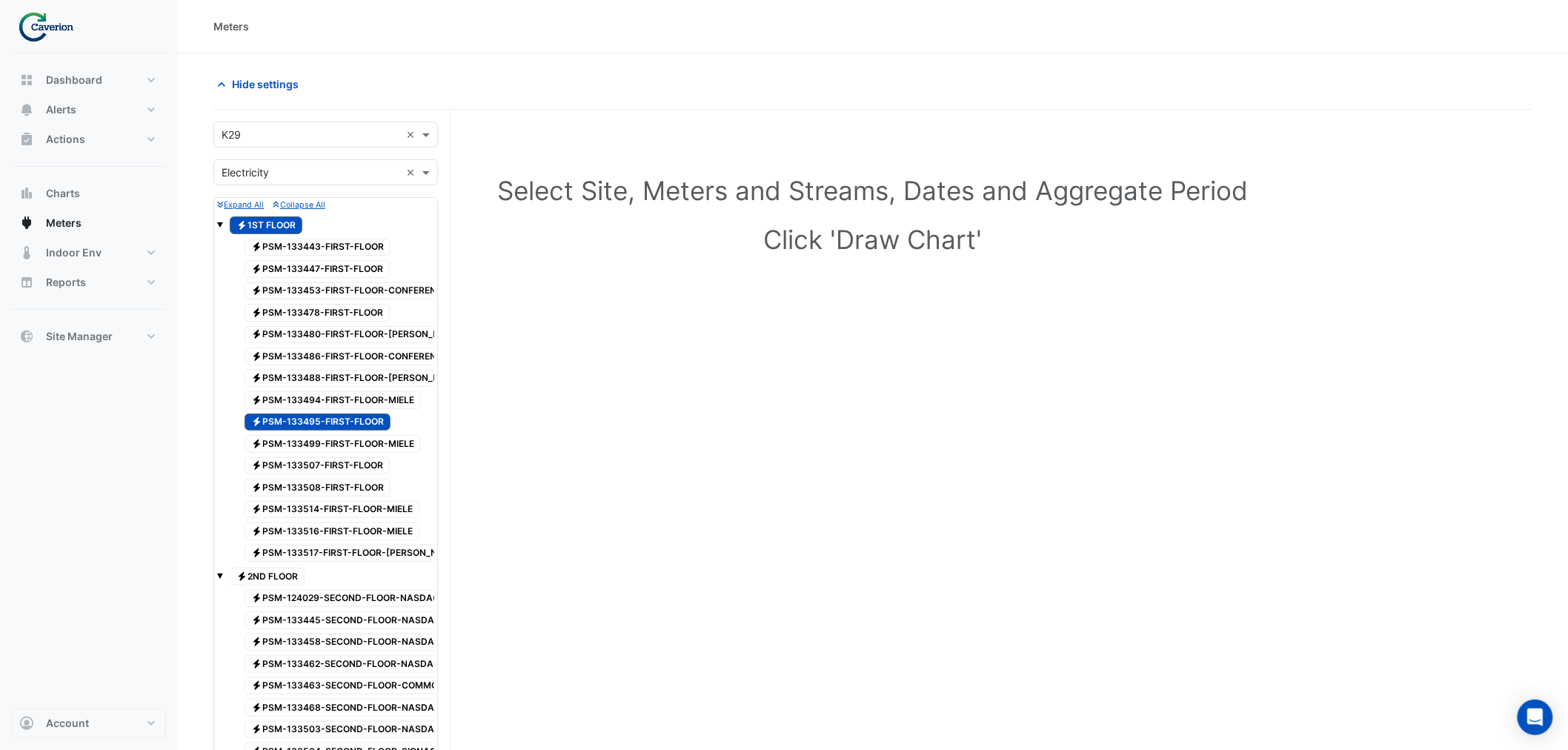
click at [273, 220] on span "Electricity 1ST FLOOR" at bounding box center [266, 225] width 73 height 17
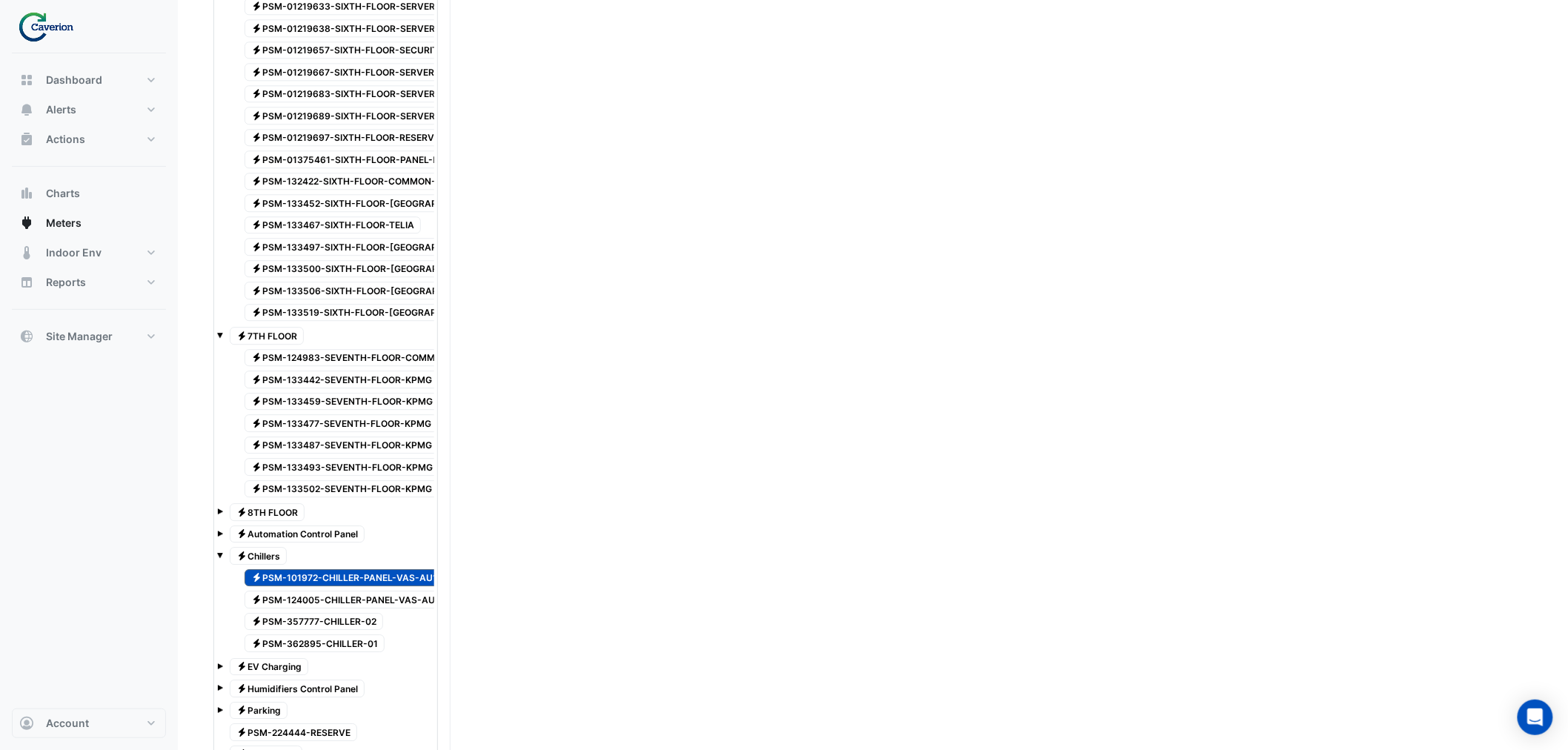
scroll to position [2159, 0]
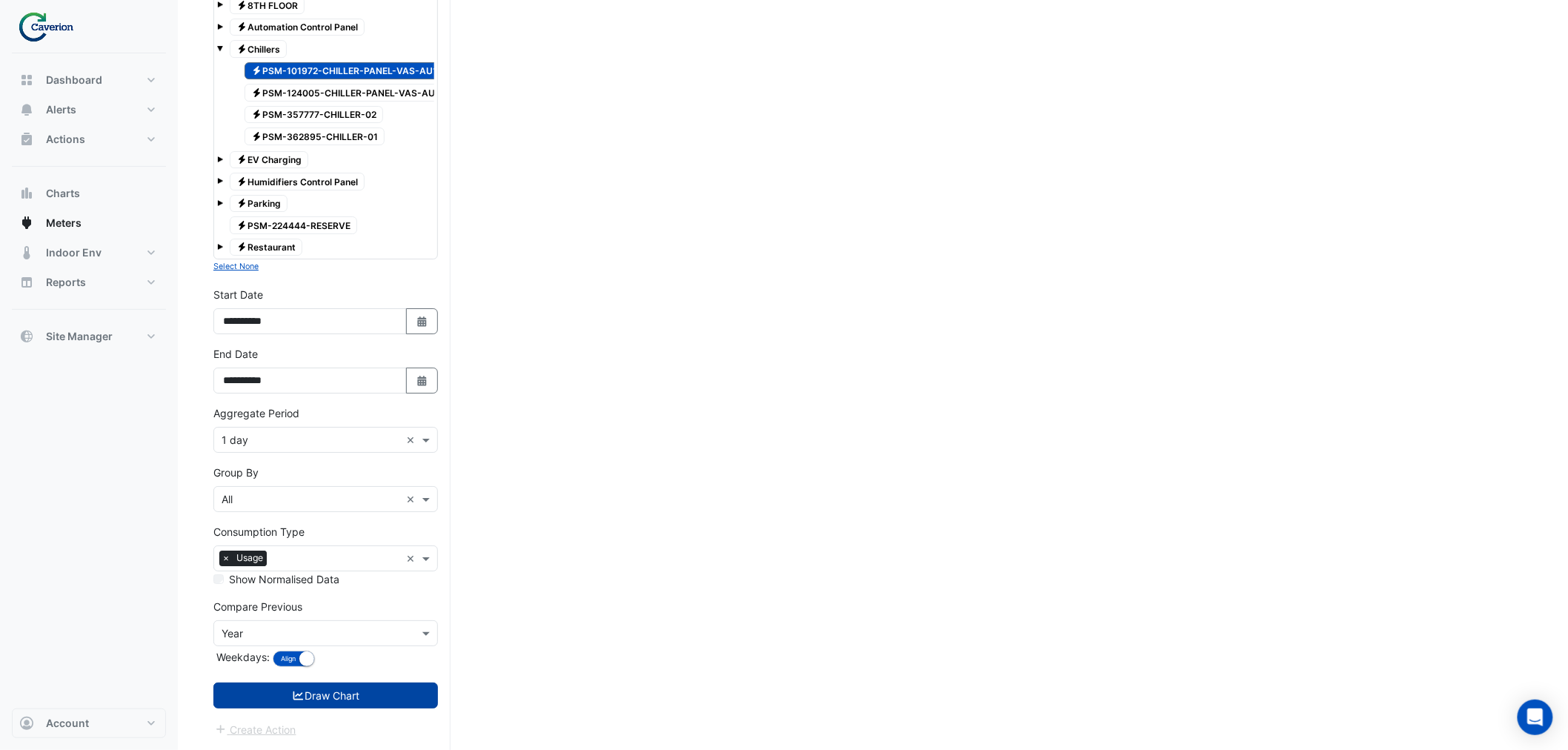
click at [321, 697] on button "Draw Chart" at bounding box center [326, 695] width 224 height 26
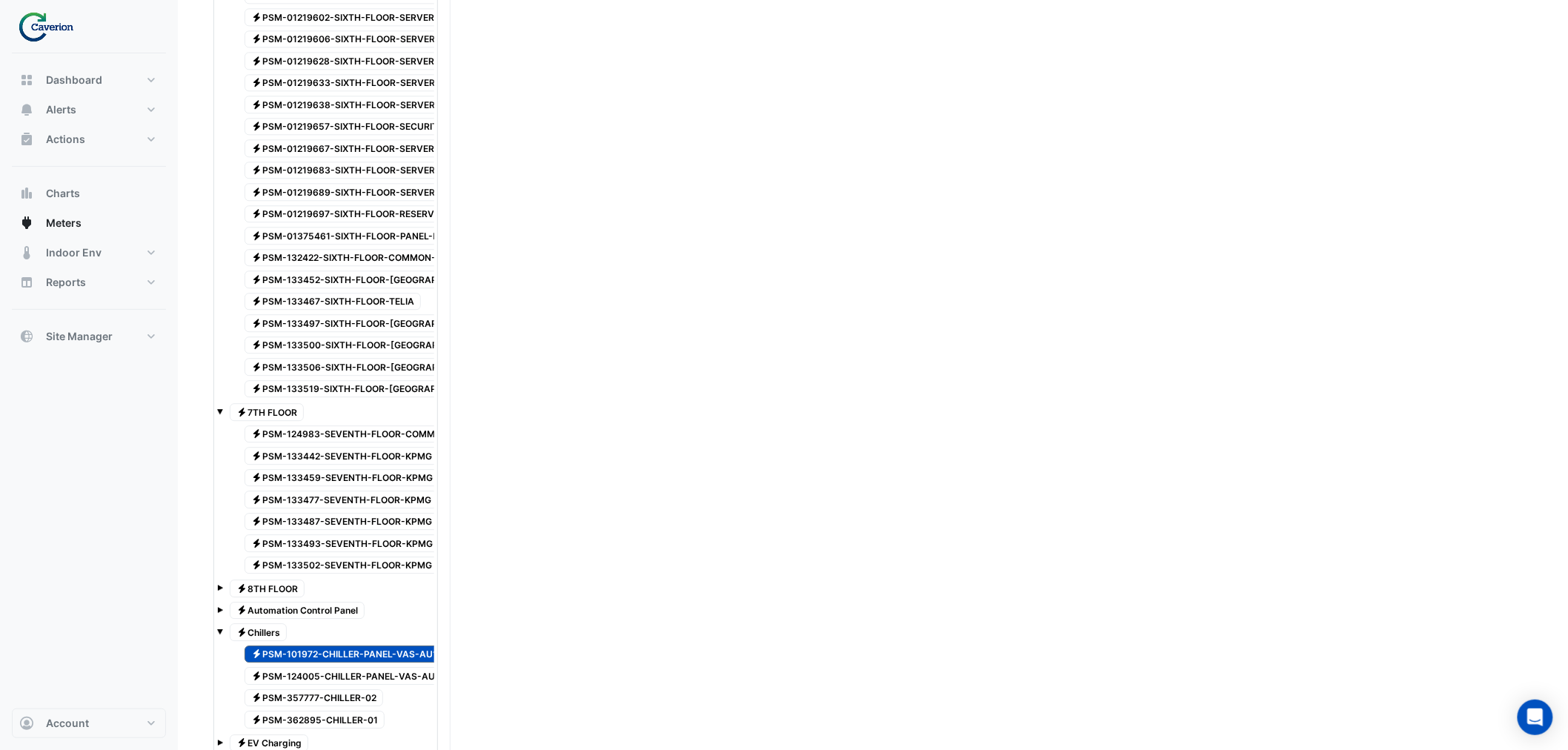
scroll to position [741, 0]
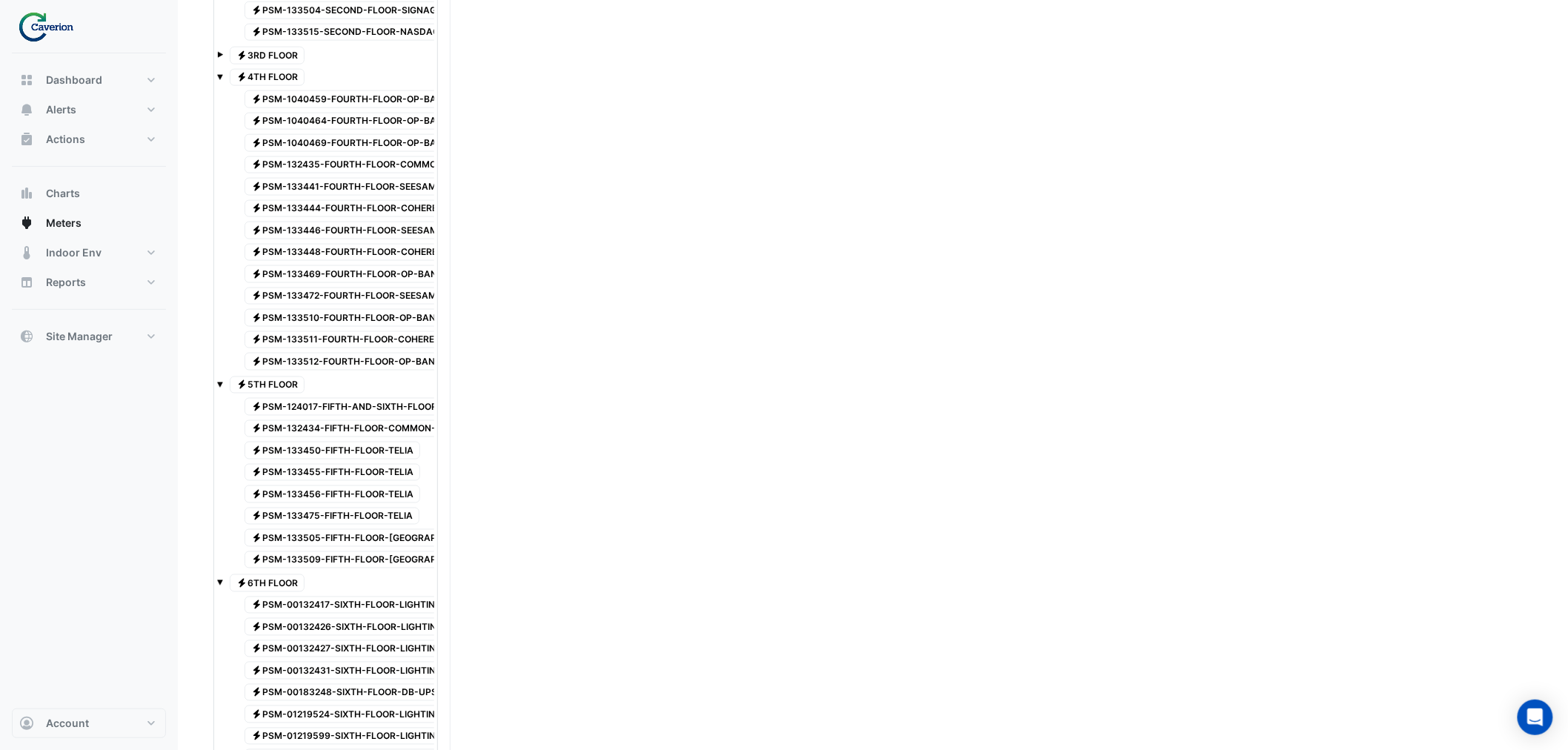
click at [218, 58] on span at bounding box center [220, 55] width 6 height 6
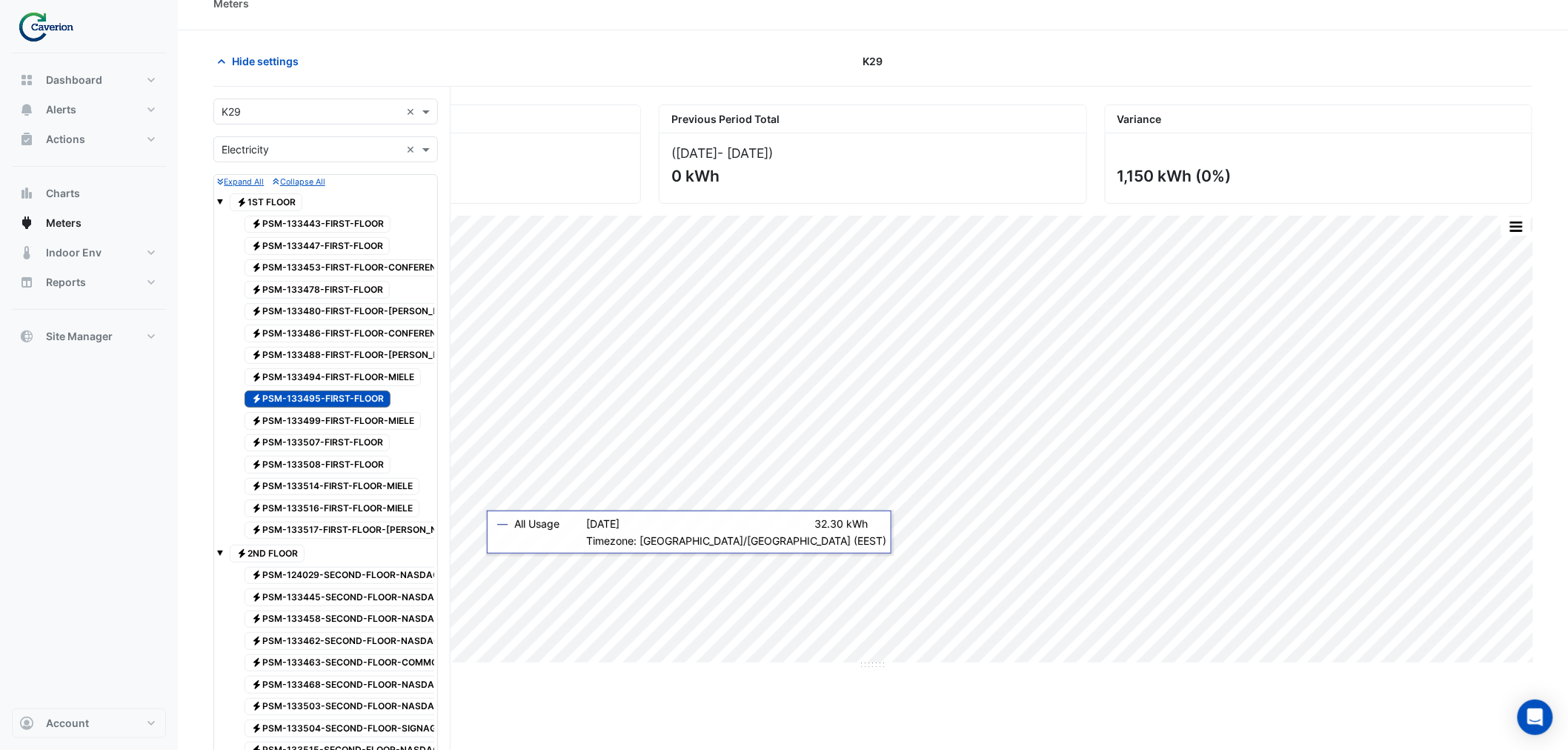
scroll to position [0, 0]
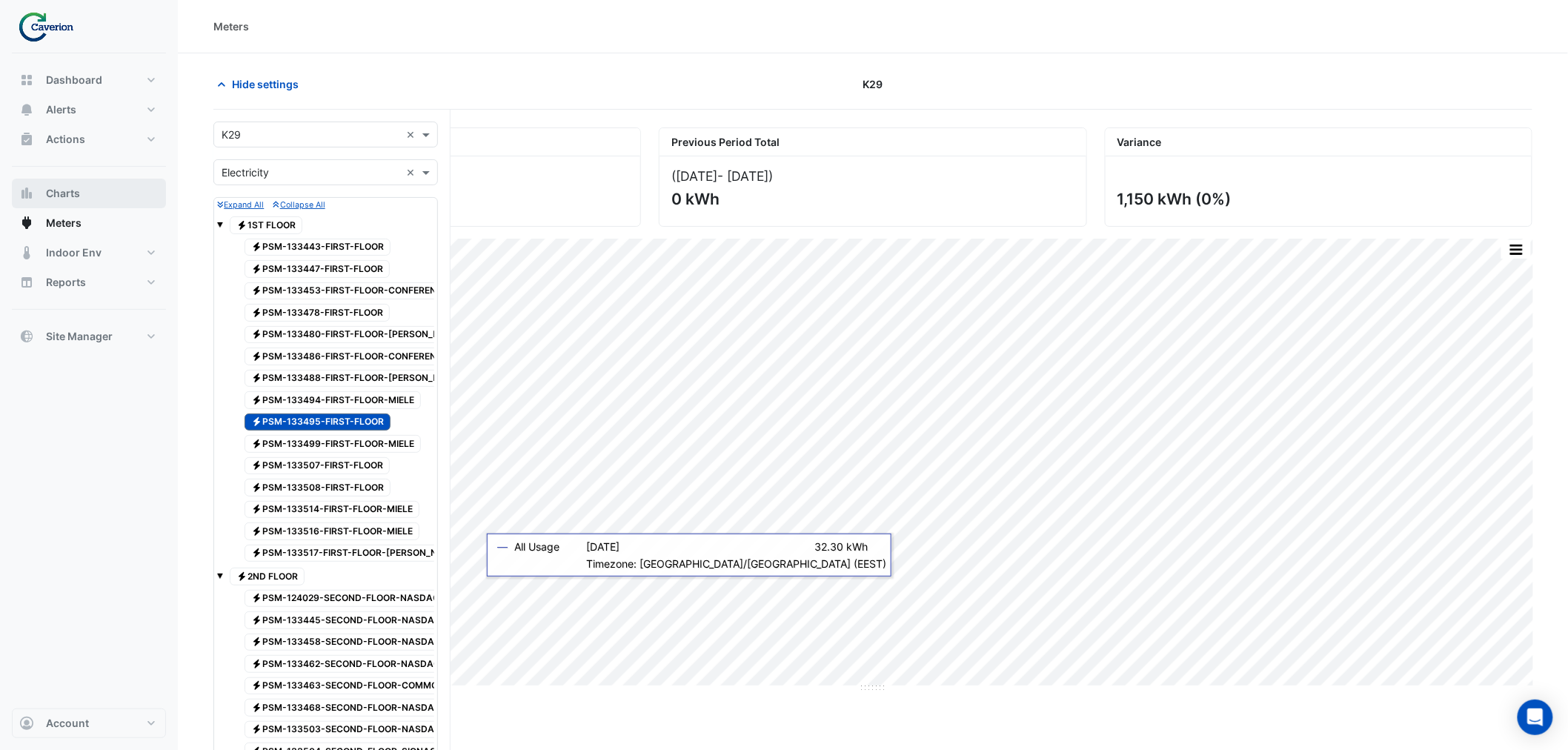
click at [80, 191] on button "Charts" at bounding box center [89, 193] width 155 height 30
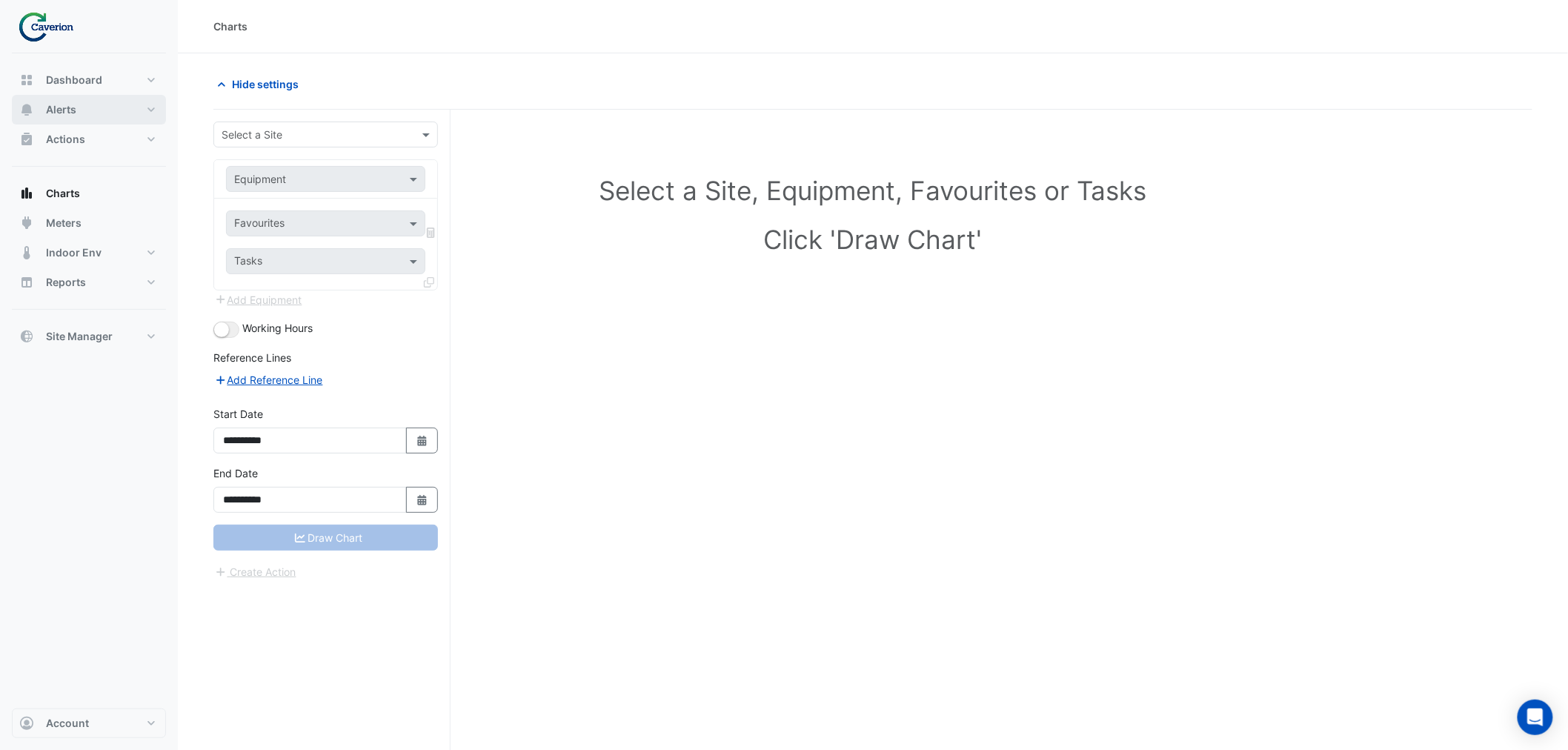
click at [75, 106] on span "Alerts" at bounding box center [61, 110] width 30 height 15
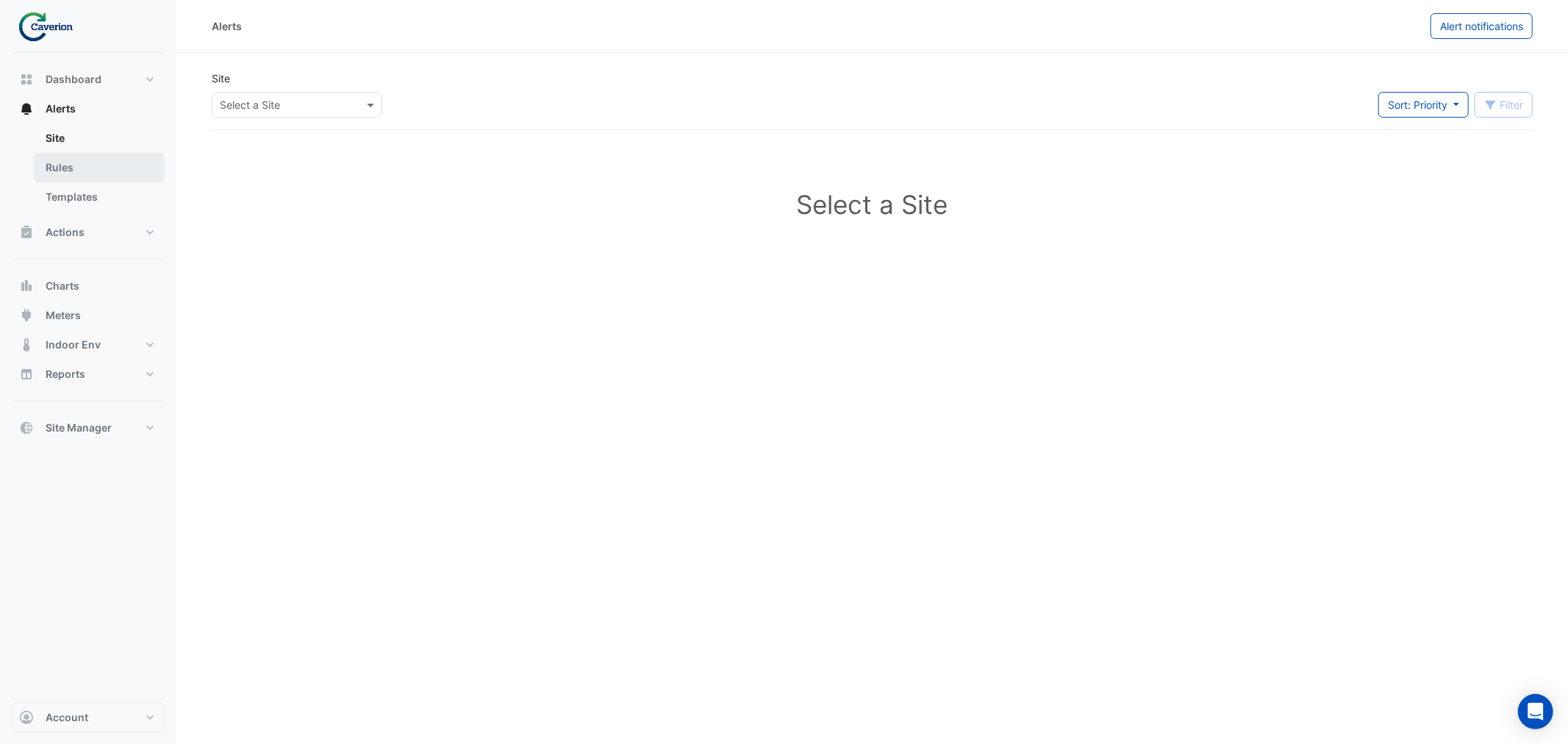
click at [82, 157] on link "Rules" at bounding box center [99, 168] width 131 height 29
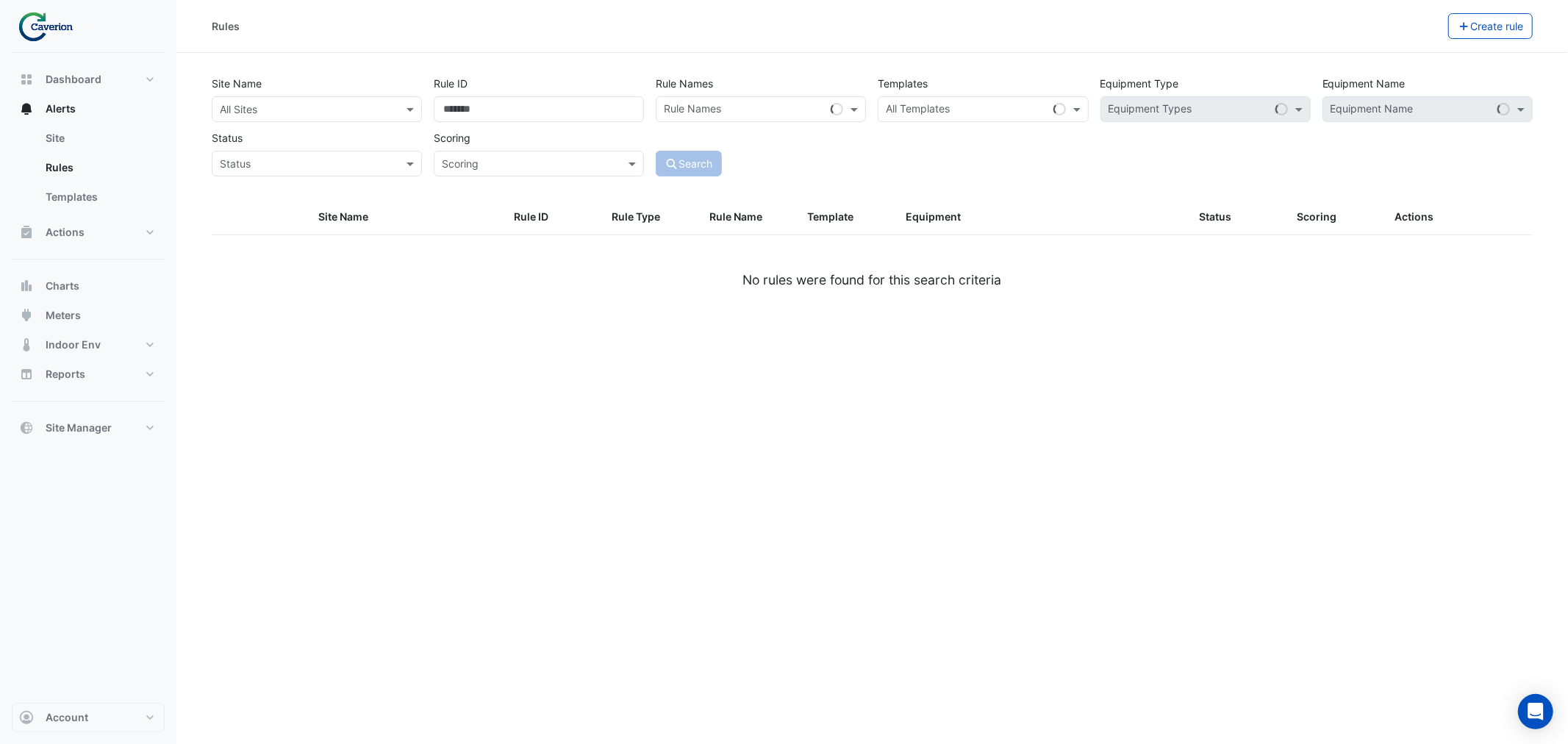
click at [268, 103] on input "text" at bounding box center [302, 110] width 165 height 16
click at [238, 159] on span "K29" at bounding box center [233, 162] width 19 height 13
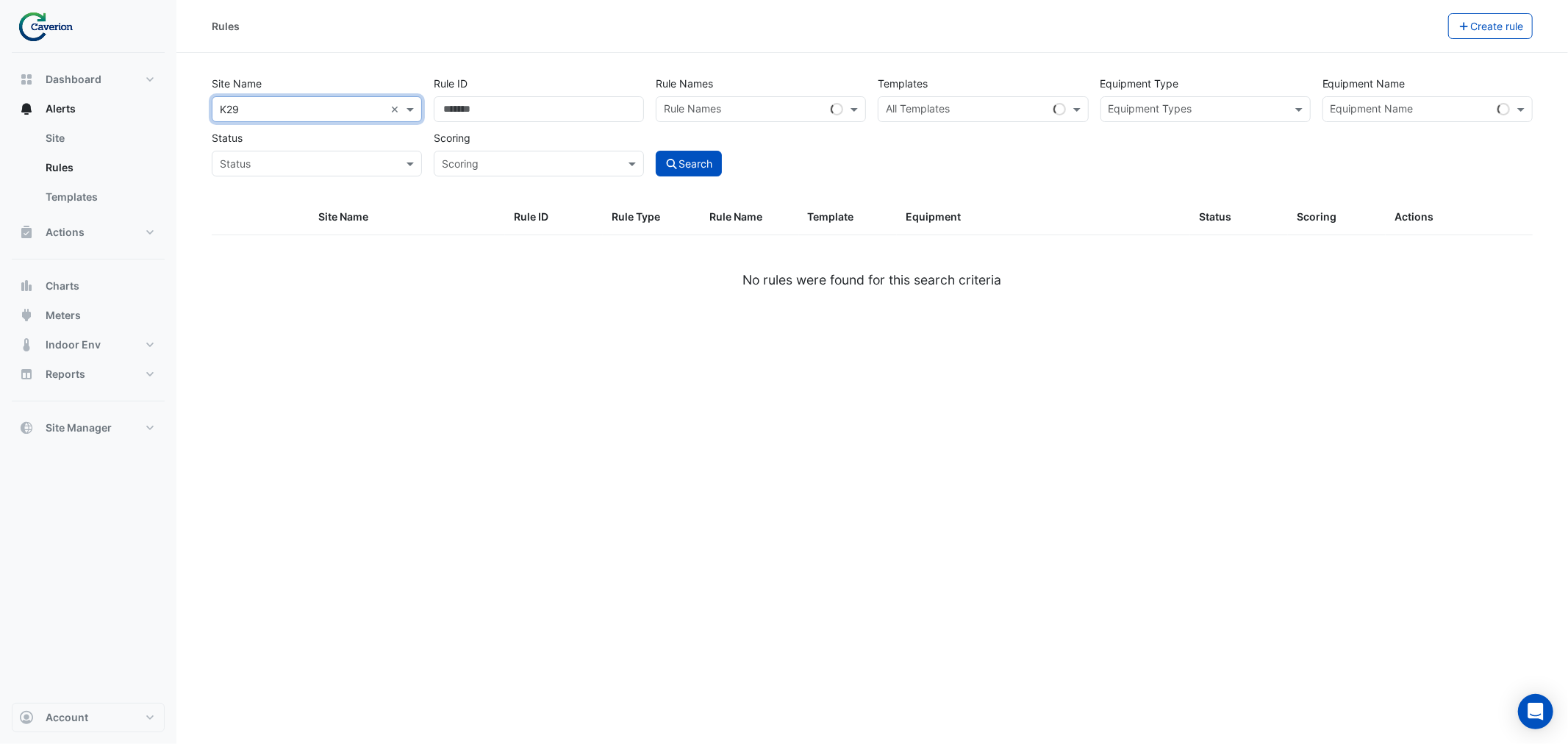
click at [1031, 153] on div "Site Name All Sites × K29 × Rule ID Rule Names Rule Names Templates All Templat…" at bounding box center [872, 122] width 1333 height 109
click at [938, 114] on input "text" at bounding box center [966, 110] width 161 height 16
type input "***"
click at [1004, 461] on div "Rules Create rule Site Name All Sites × K29 × Rule ID Rule Names Rule Names Tem…" at bounding box center [872, 372] width 1391 height 744
click at [878, 170] on div "Site Name All Sites × K29 × Rule ID Rule Names Rule Names Templates All Templat…" at bounding box center [872, 122] width 1333 height 109
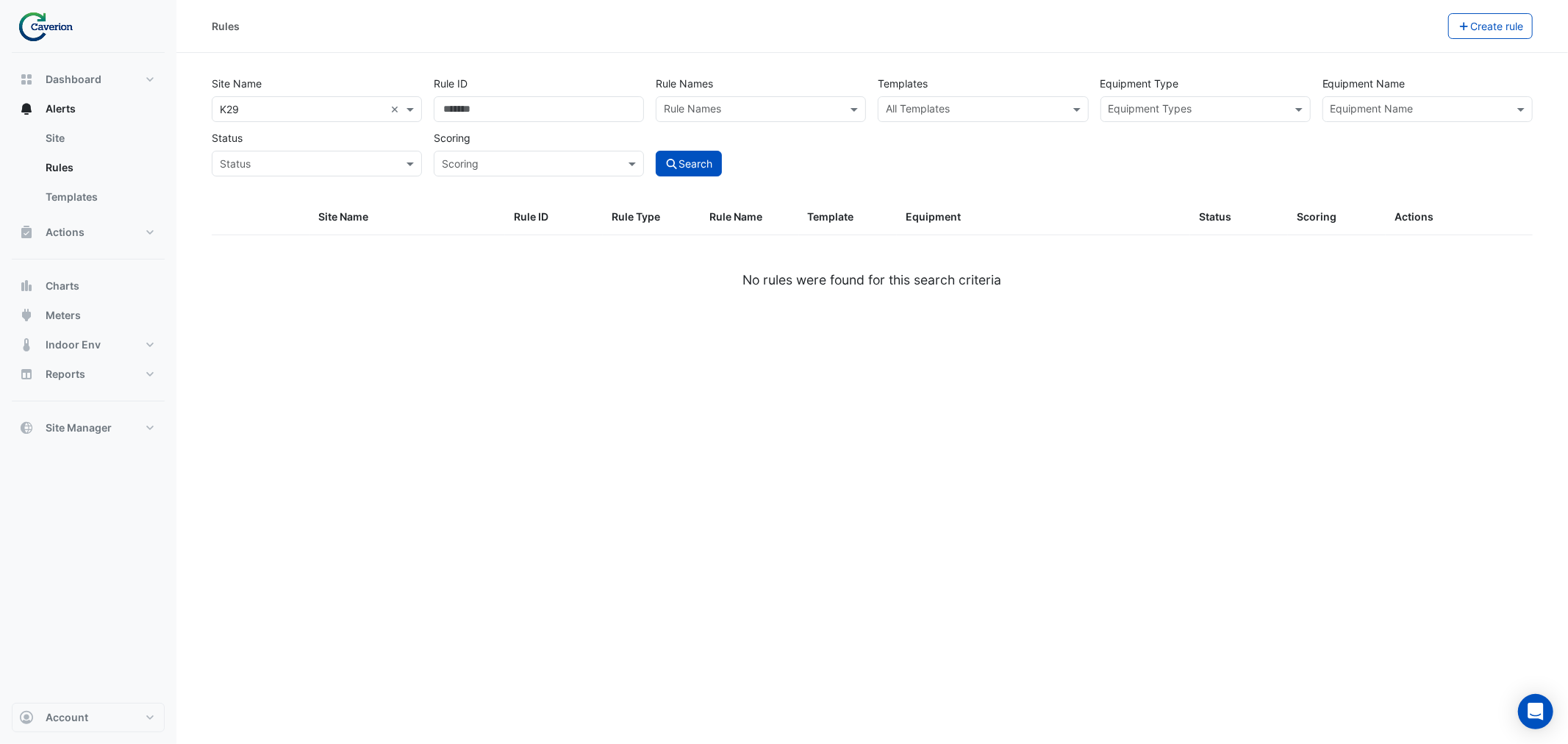
click at [936, 92] on div "Templates All Templates" at bounding box center [982, 96] width 222 height 51
click at [930, 104] on input "text" at bounding box center [974, 110] width 177 height 16
click at [935, 111] on input "text" at bounding box center [974, 110] width 177 height 16
paste input "**********"
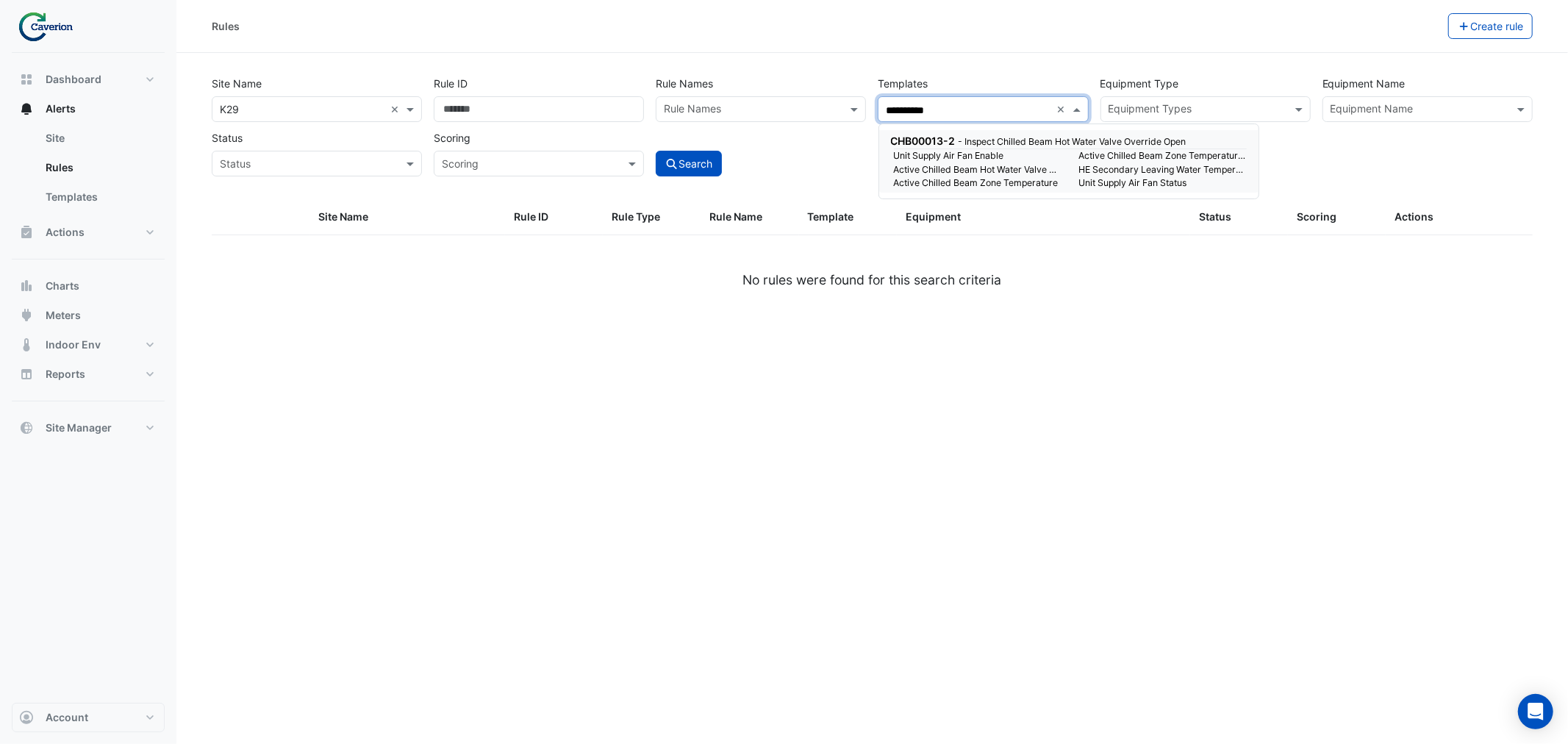
click at [988, 162] on small "Unit Supply Air Fan Enable" at bounding box center [977, 156] width 186 height 14
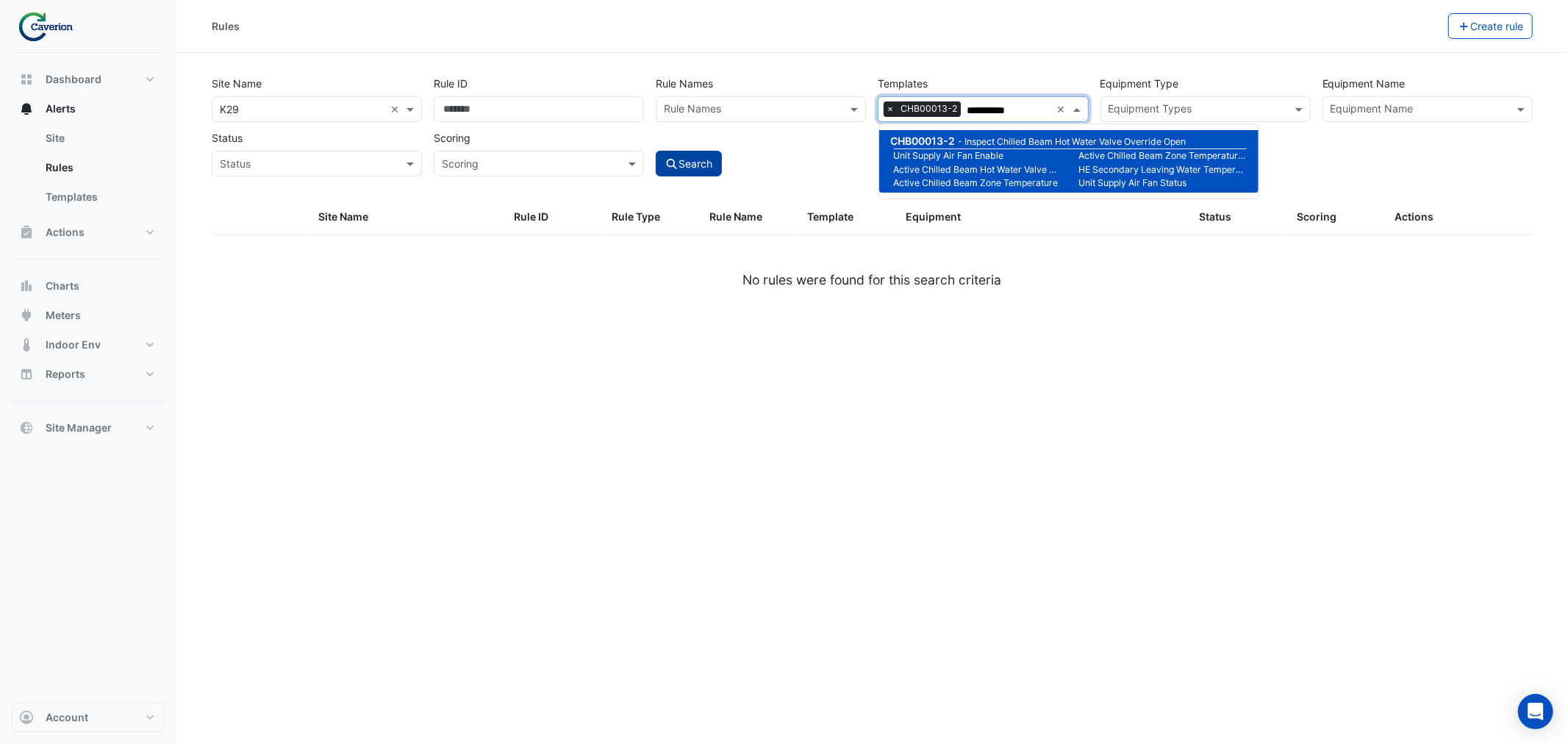
type input "**********"
click at [692, 170] on button "Search" at bounding box center [689, 164] width 66 height 26
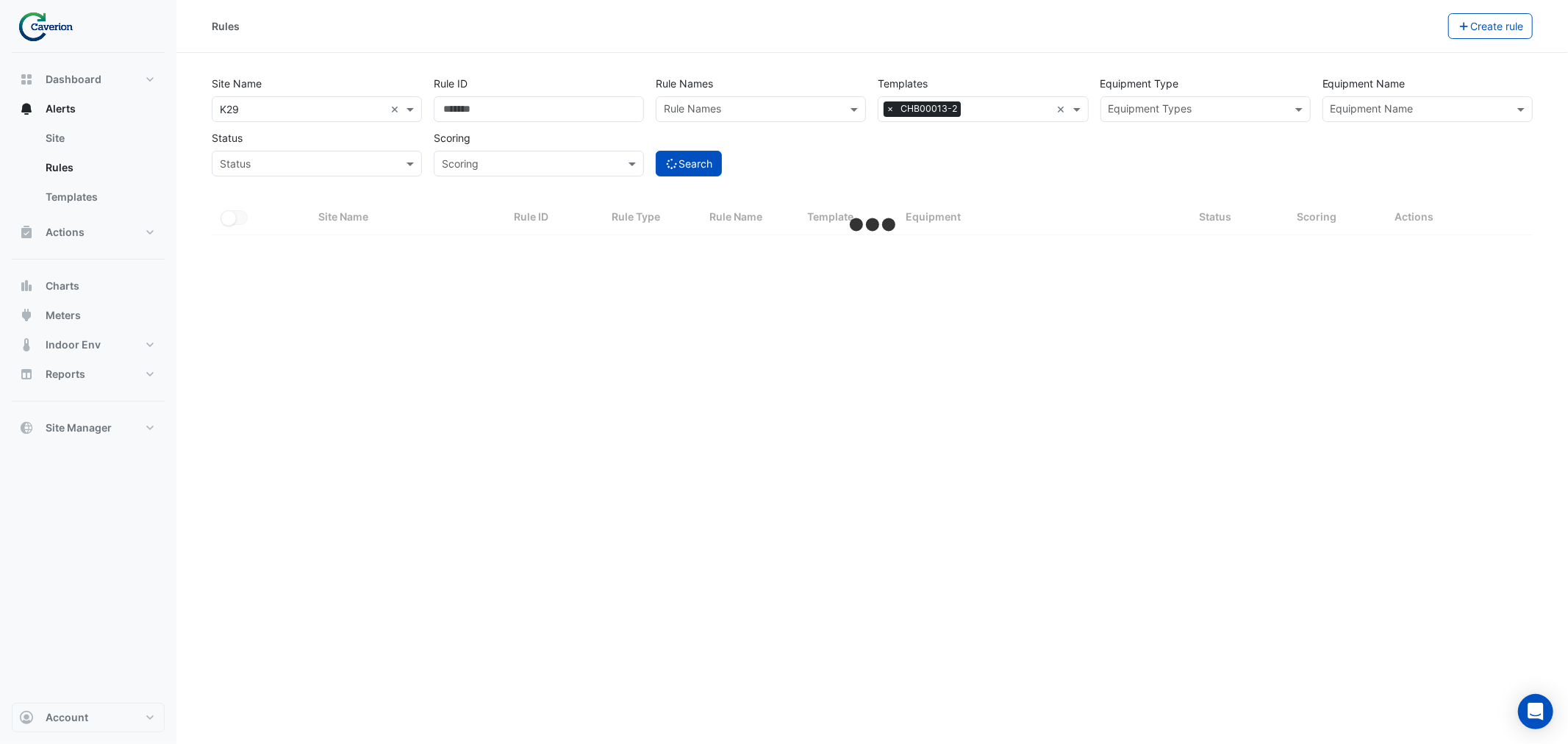
select select "***"
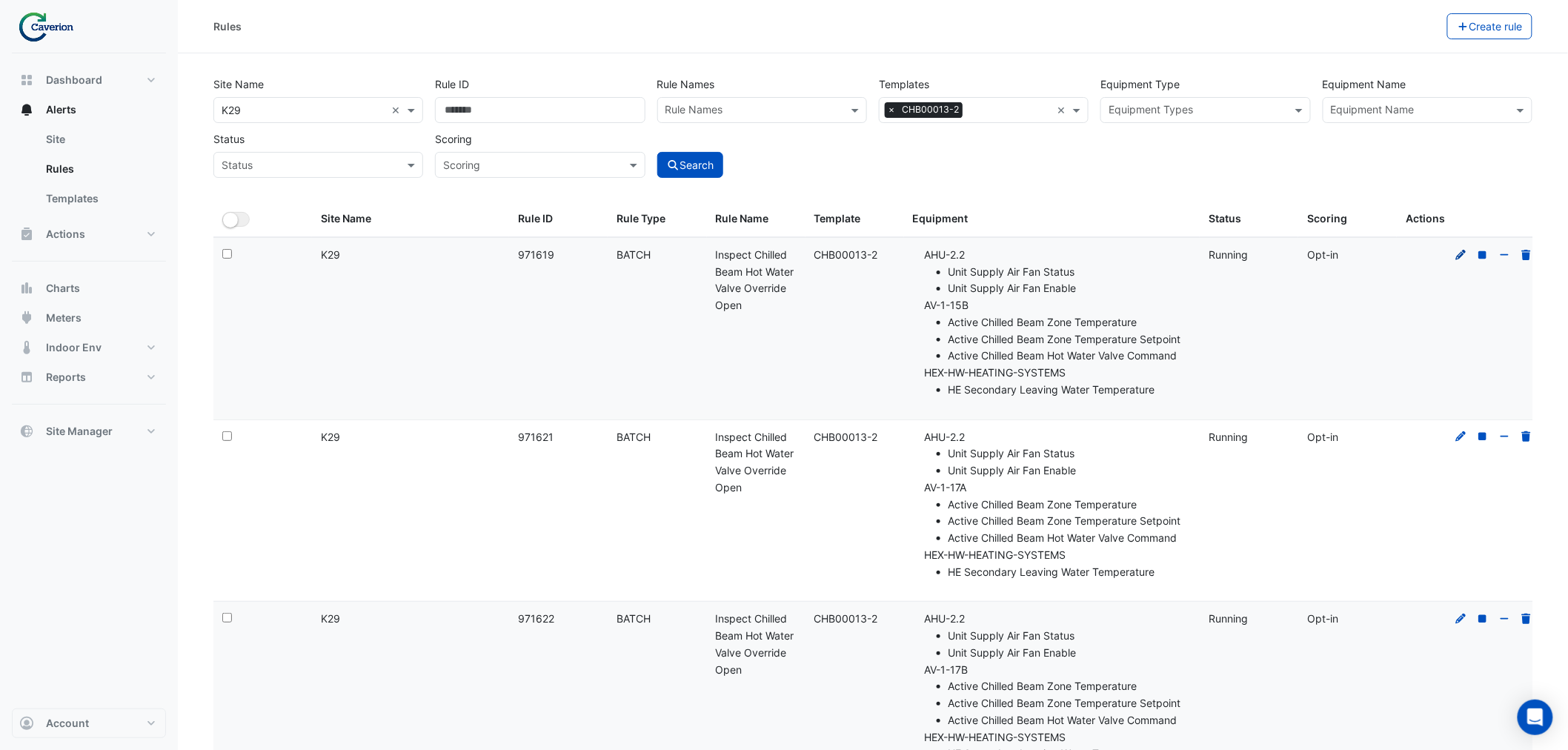
click at [1458, 251] on icon at bounding box center [1462, 255] width 14 height 11
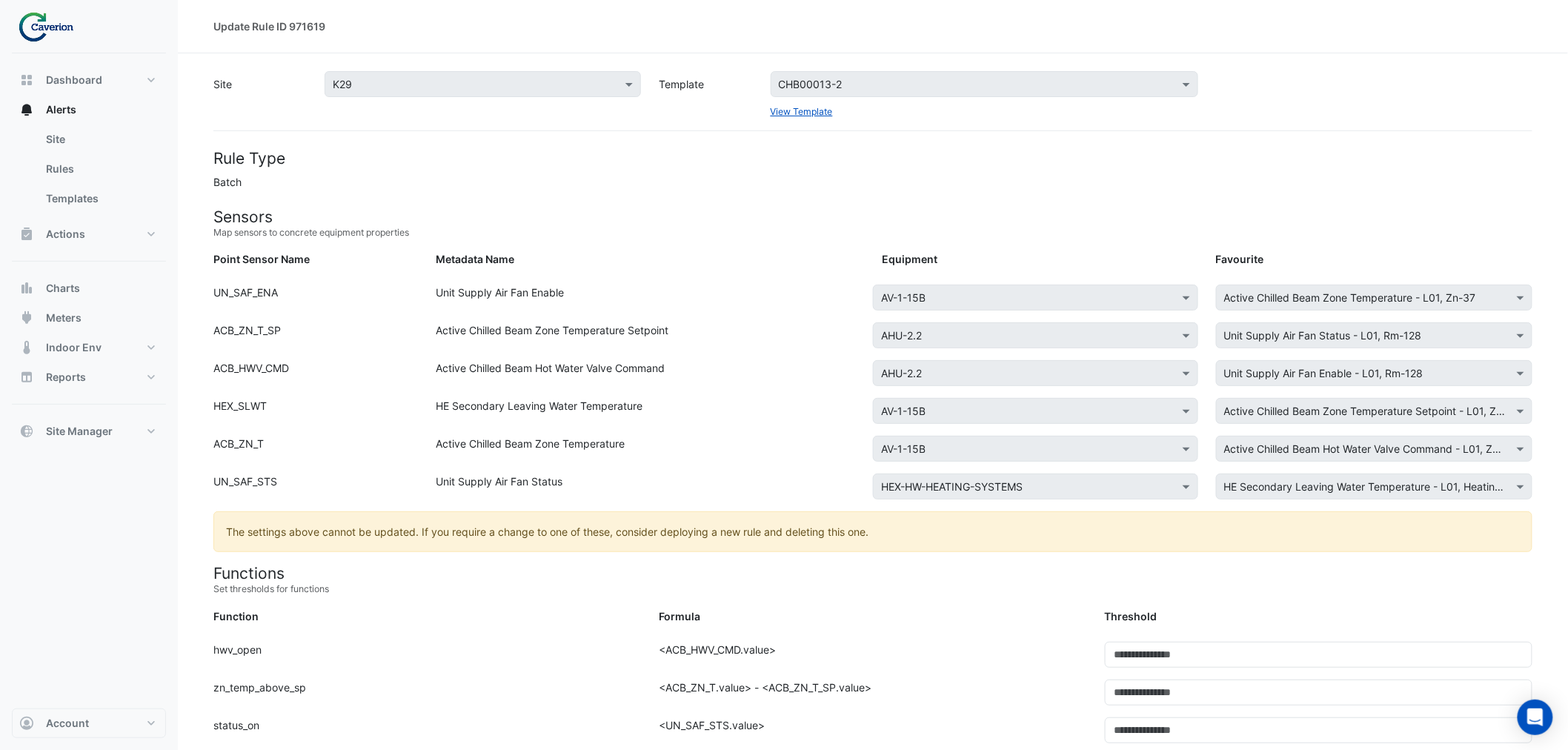
click at [732, 91] on div "Site Select a Site × K29 Template Select a Template CHB00013-2 View Template" at bounding box center [873, 95] width 1337 height 48
click at [732, 428] on div "HE Secondary Leaving Water Temperature" at bounding box center [651, 414] width 445 height 32
click at [254, 226] on small "Map sensors to concrete equipment properties" at bounding box center [873, 233] width 1319 height 14
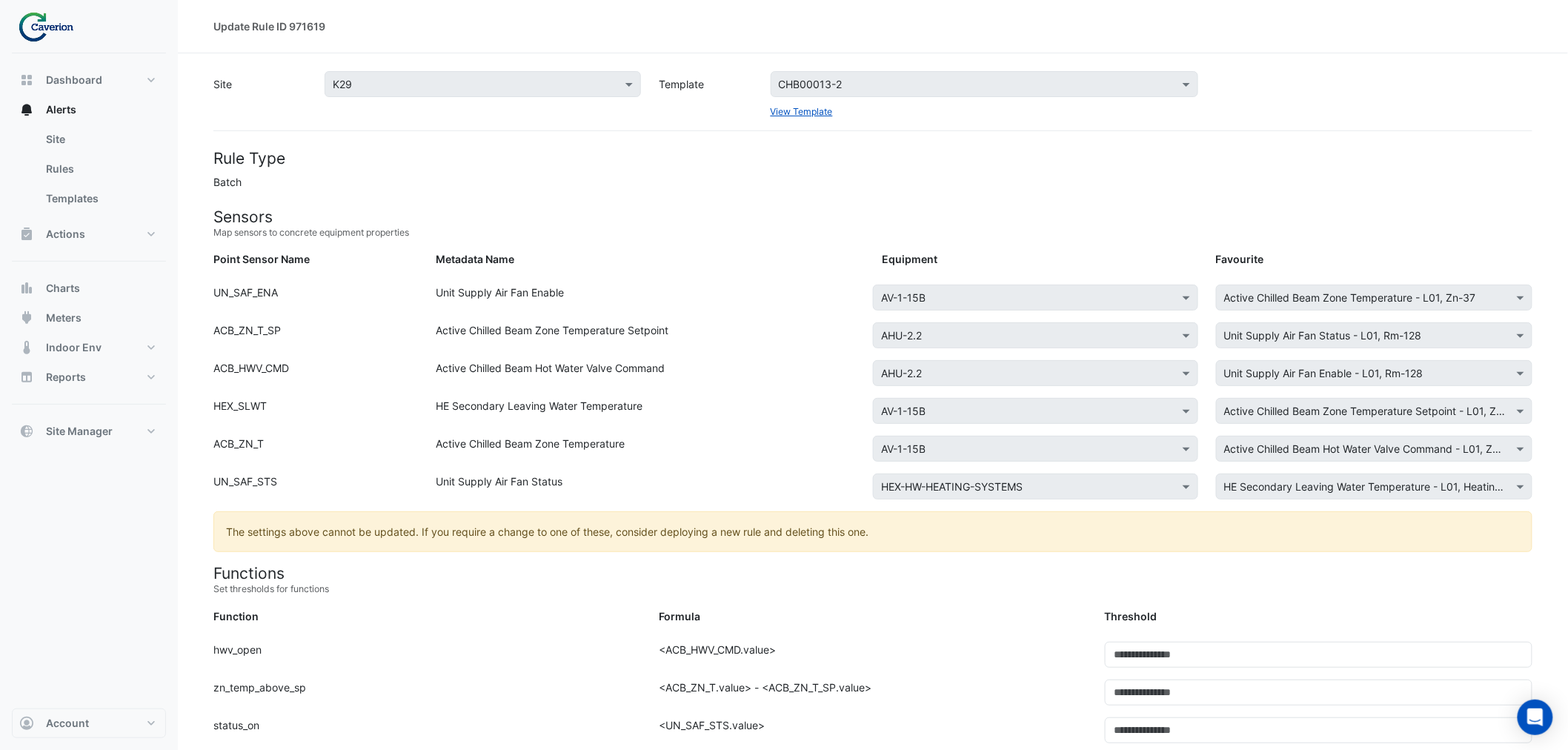
click at [426, 390] on div "ACB_HWV_CMD" at bounding box center [316, 376] width 223 height 32
click at [442, 427] on div "HE Secondary Leaving Water Temperature" at bounding box center [651, 414] width 445 height 32
drag, startPoint x: 464, startPoint y: 443, endPoint x: 1044, endPoint y: 427, distance: 580.2
click at [464, 445] on div "Active Chilled Beam Zone Temperature" at bounding box center [651, 452] width 445 height 32
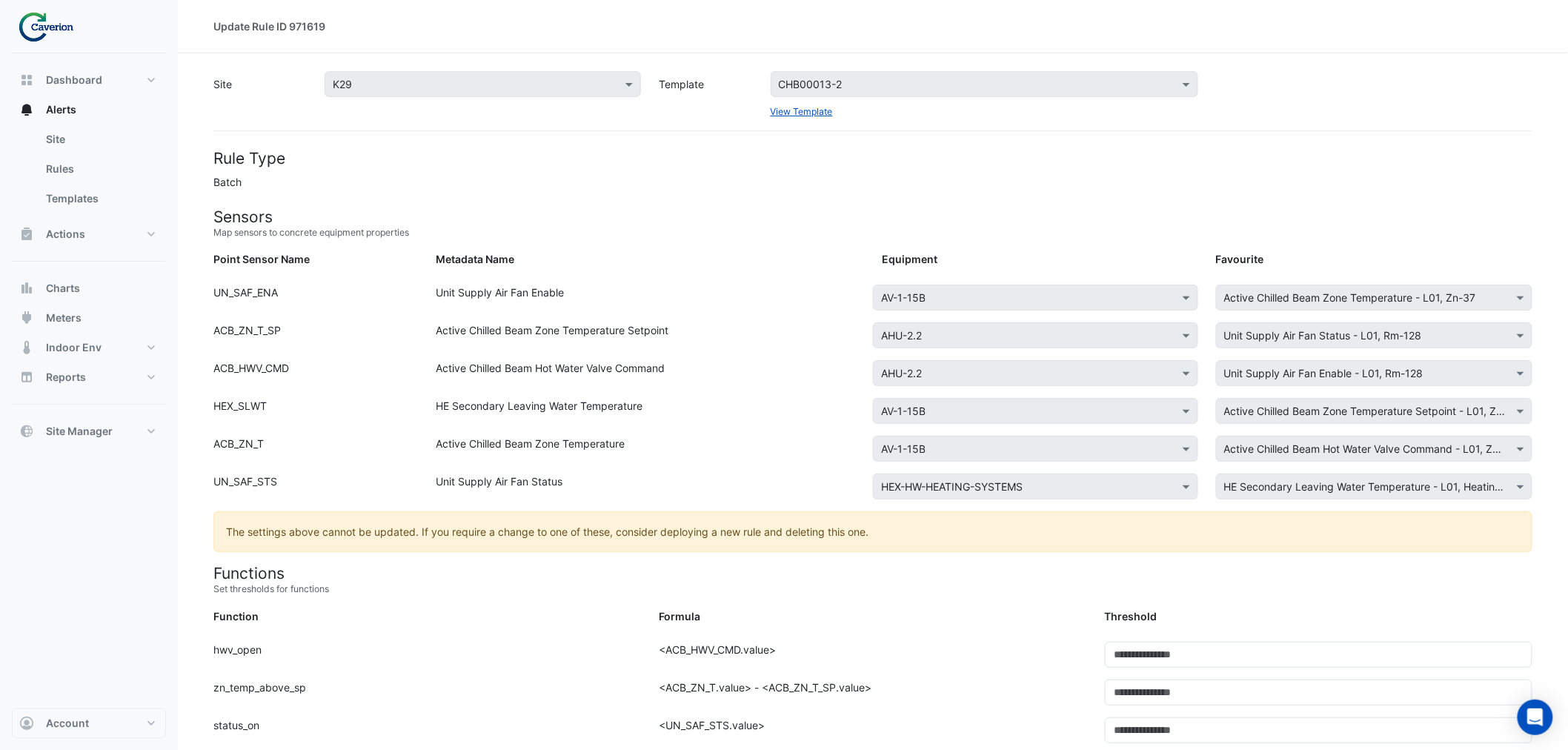
click at [924, 233] on small "Map sensors to concrete equipment properties" at bounding box center [873, 233] width 1319 height 14
click at [645, 467] on div "Active Chilled Beam Zone Temperature" at bounding box center [651, 452] width 445 height 32
click at [992, 490] on div "Point Sensor Name: UN_SAF_STS Metadata Name: Unit Supply Air Fan Status Equipme…" at bounding box center [873, 492] width 1337 height 38
click at [508, 323] on div "Active Chilled Beam Zone Temperature Setpoint" at bounding box center [651, 339] width 445 height 32
click at [431, 216] on h4 "Sensors" at bounding box center [873, 217] width 1319 height 18
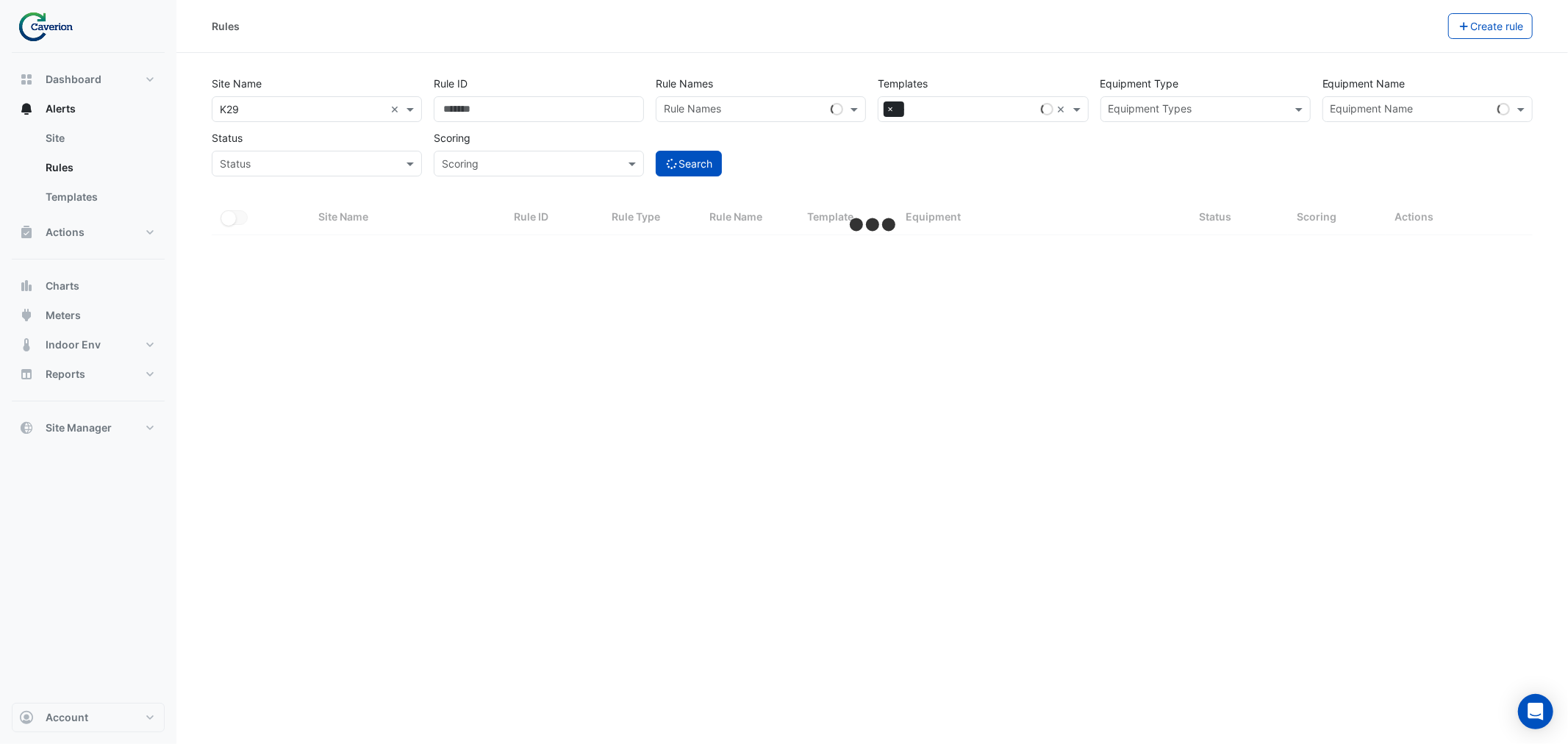
select select "***"
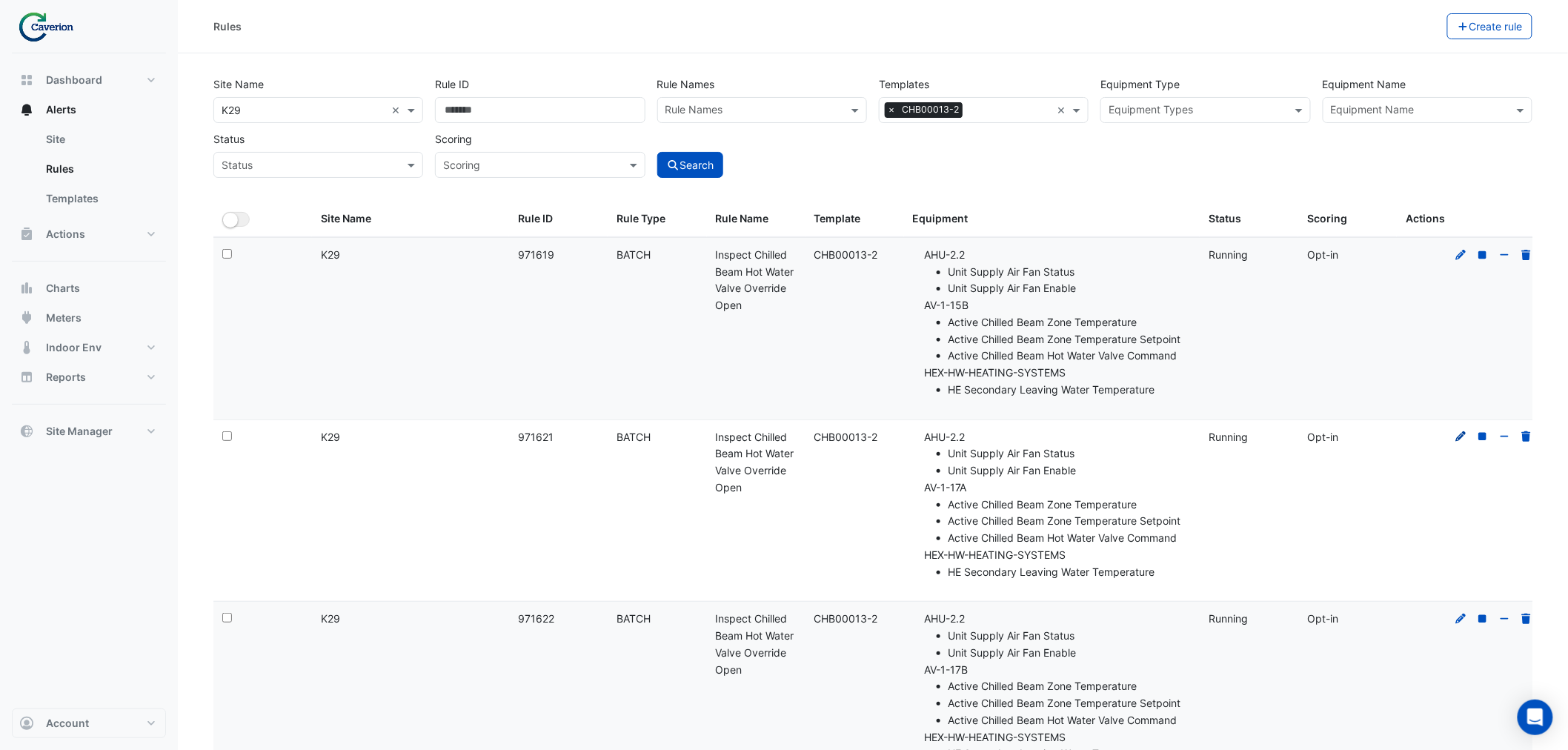
click at [1462, 437] on icon at bounding box center [1461, 436] width 11 height 11
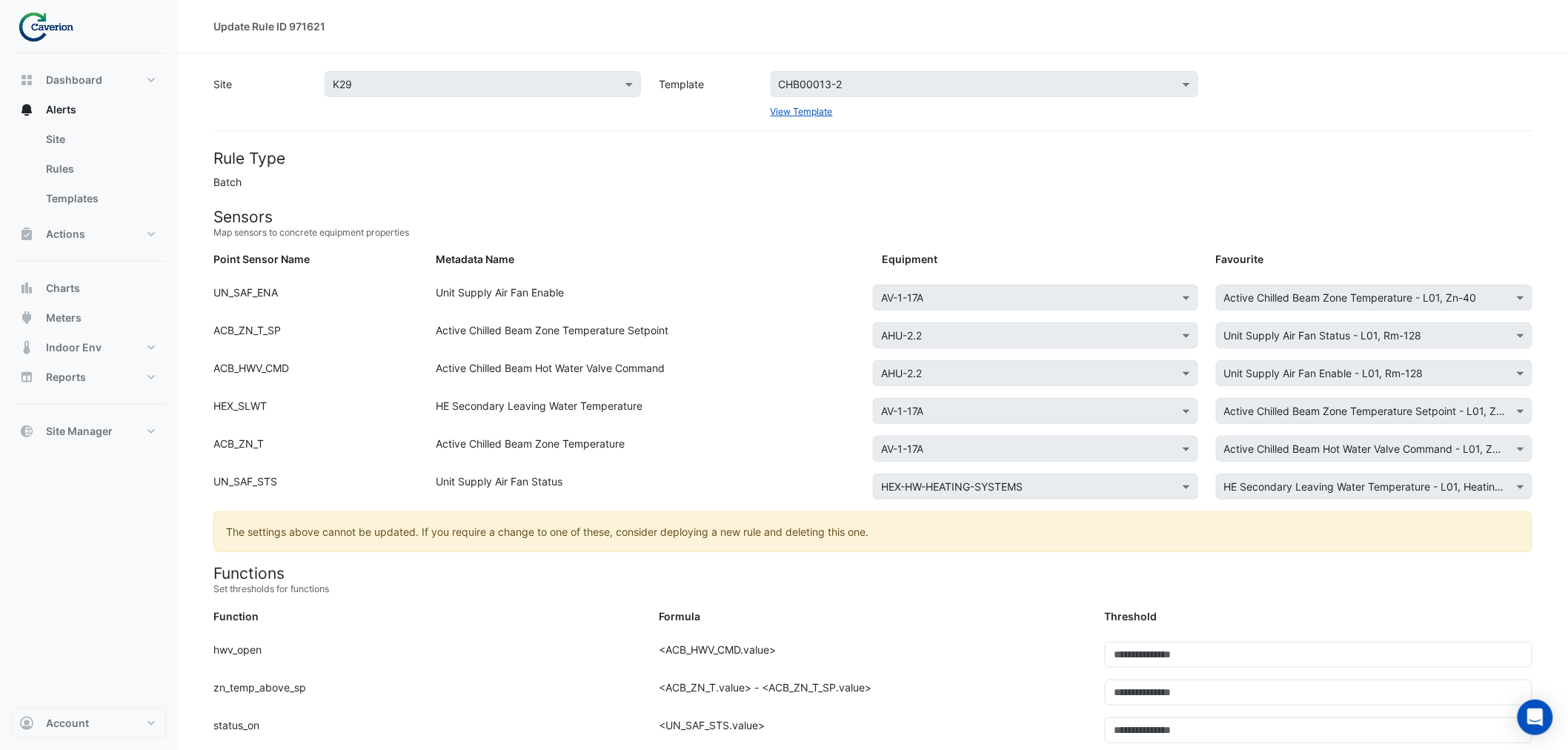
drag, startPoint x: 476, startPoint y: 451, endPoint x: 469, endPoint y: 461, distance: 12.2
click at [476, 455] on div "Active Chilled Beam Zone Temperature" at bounding box center [651, 452] width 445 height 32
drag, startPoint x: 426, startPoint y: 473, endPoint x: 564, endPoint y: 475, distance: 138.0
click at [559, 473] on div "Unit Supply Air Fan Status" at bounding box center [651, 489] width 445 height 32
click at [564, 475] on div "Unit Supply Air Fan Status" at bounding box center [651, 489] width 445 height 32
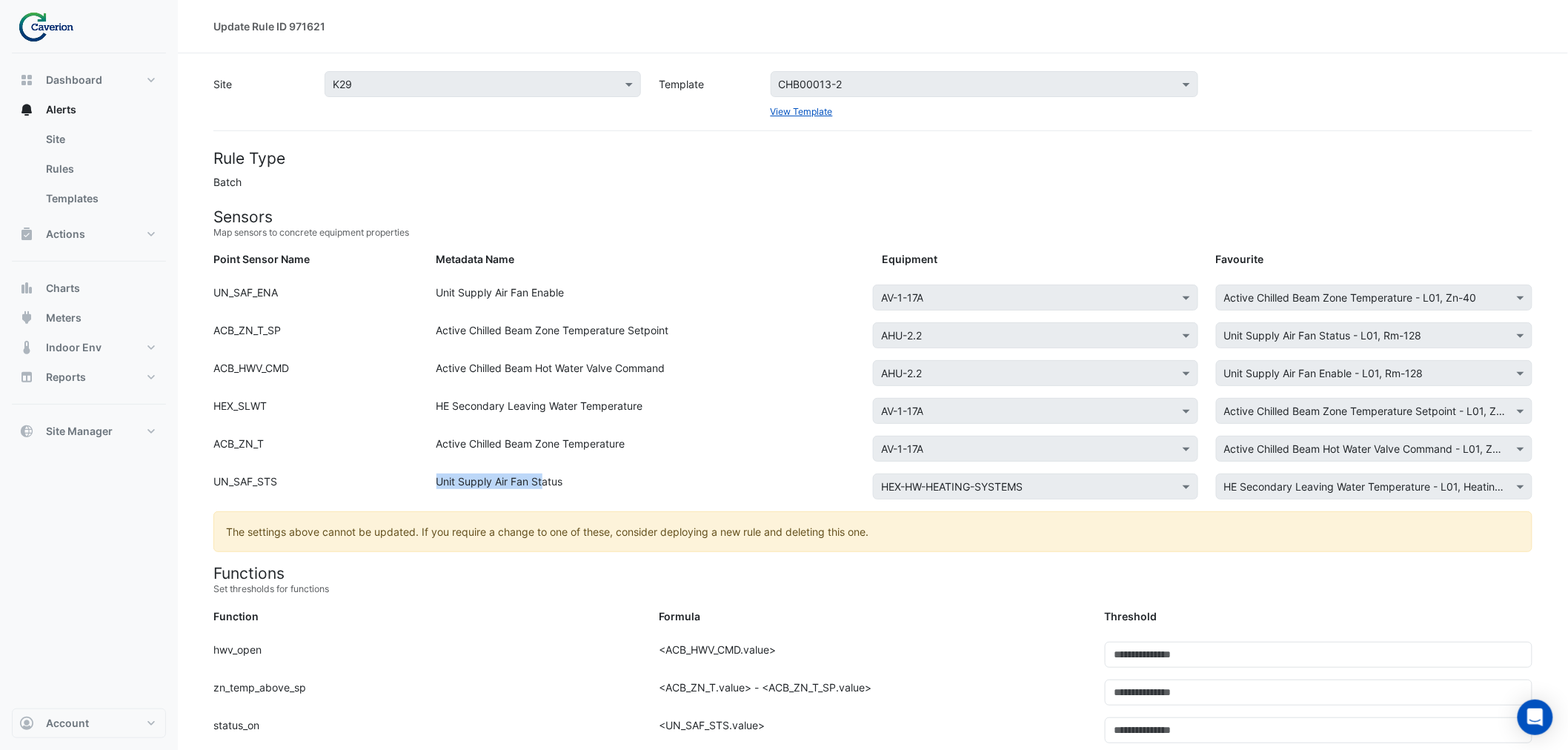
drag, startPoint x: 428, startPoint y: 474, endPoint x: 610, endPoint y: 477, distance: 182.0
click at [595, 476] on div "Unit Supply Air Fan Status" at bounding box center [651, 489] width 445 height 32
click at [610, 478] on div "Unit Supply Air Fan Status" at bounding box center [651, 489] width 445 height 32
drag, startPoint x: 612, startPoint y: 427, endPoint x: 637, endPoint y: 428, distance: 25.0
click at [636, 428] on div "HE Secondary Leaving Water Temperature" at bounding box center [651, 414] width 445 height 32
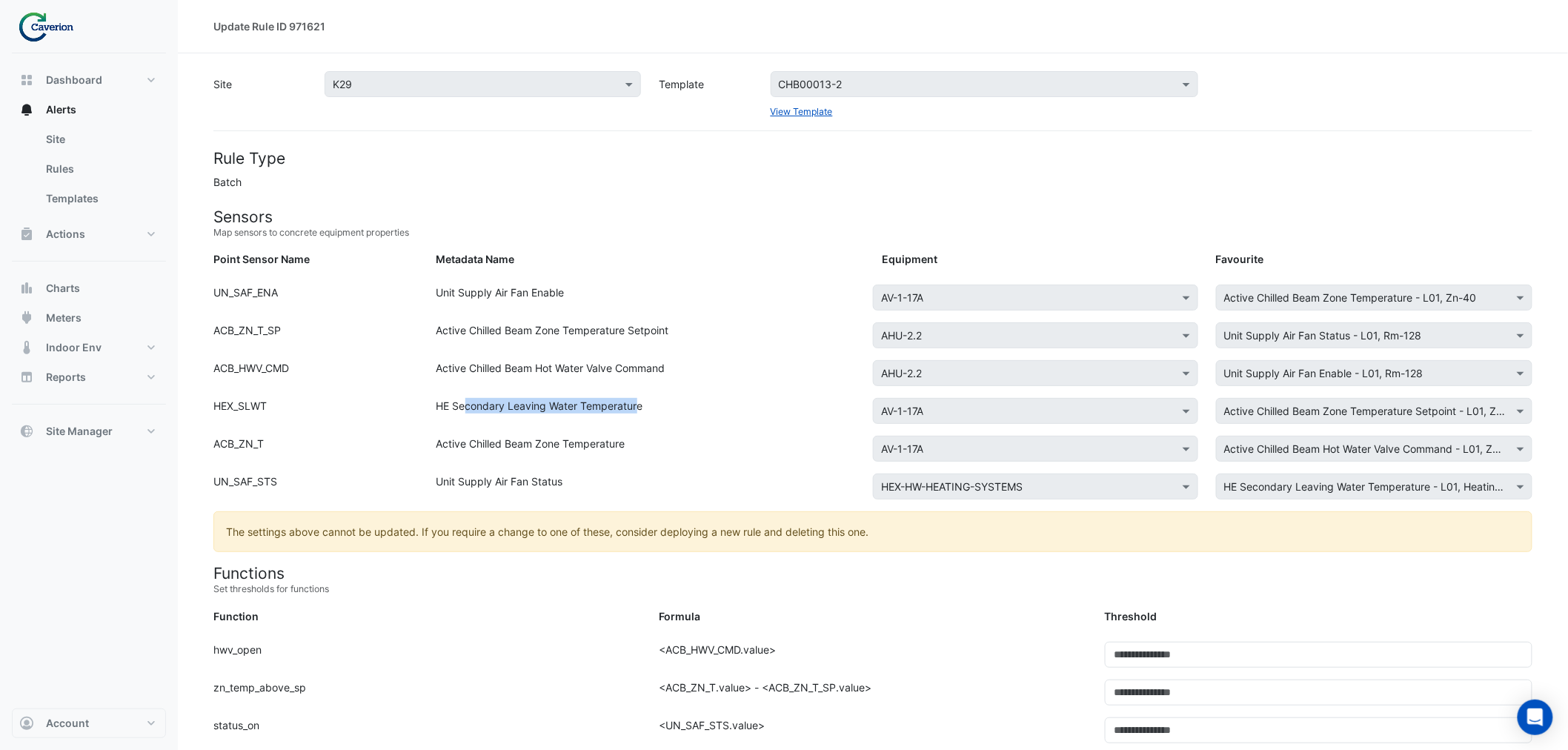
click at [637, 428] on div "HE Secondary Leaving Water Temperature" at bounding box center [651, 414] width 445 height 32
drag, startPoint x: 458, startPoint y: 447, endPoint x: 597, endPoint y: 445, distance: 139.0
click at [597, 445] on div "Active Chilled Beam Zone Temperature" at bounding box center [651, 452] width 445 height 32
drag, startPoint x: 517, startPoint y: 380, endPoint x: 627, endPoint y: 373, distance: 110.2
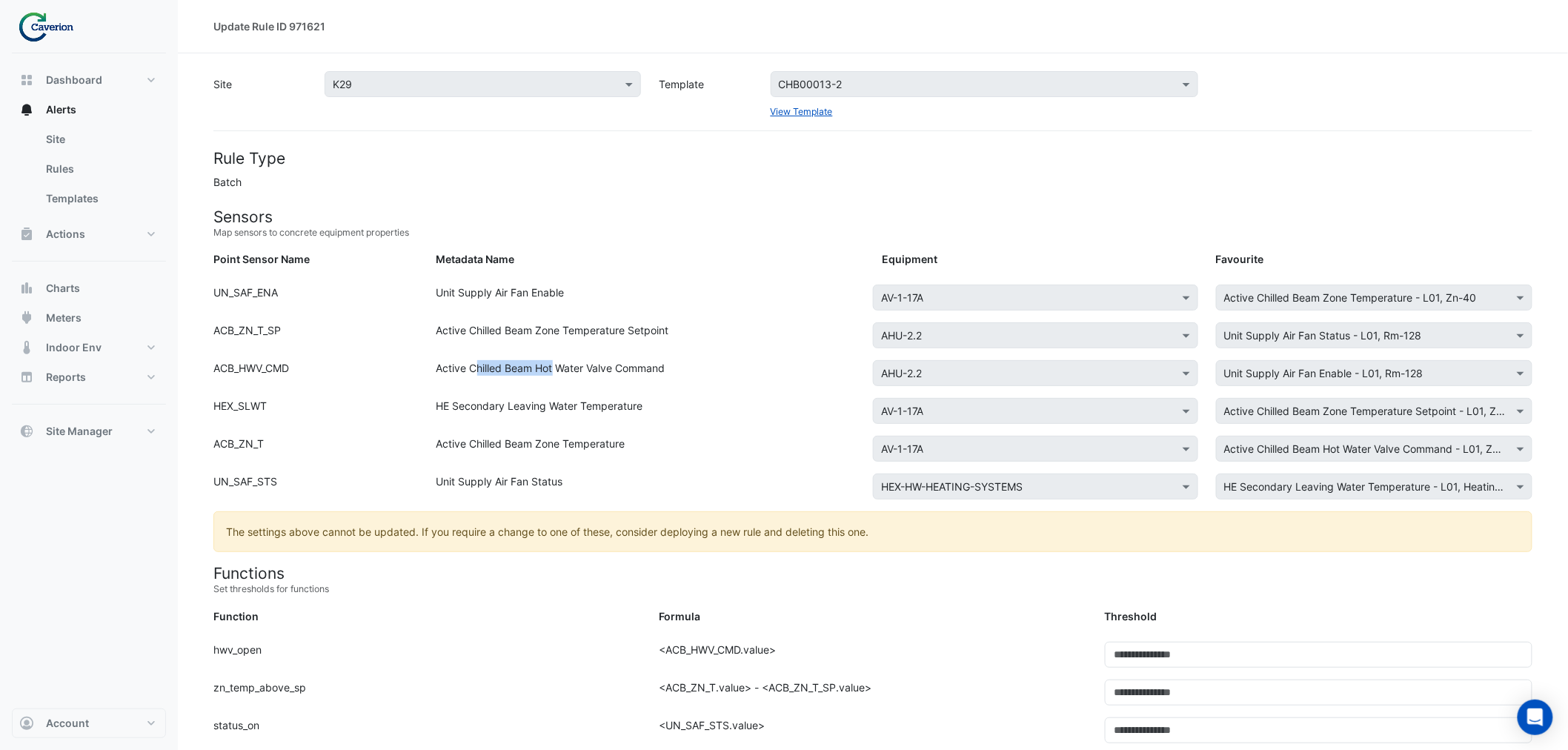
click at [610, 374] on div "Active Chilled Beam Hot Water Valve Command" at bounding box center [651, 376] width 445 height 32
click at [627, 373] on div "Active Chilled Beam Hot Water Valve Command" at bounding box center [651, 376] width 445 height 32
click at [472, 292] on div "Unit Supply Air Fan Enable" at bounding box center [651, 301] width 445 height 32
drag, startPoint x: 457, startPoint y: 268, endPoint x: 605, endPoint y: 284, distance: 148.9
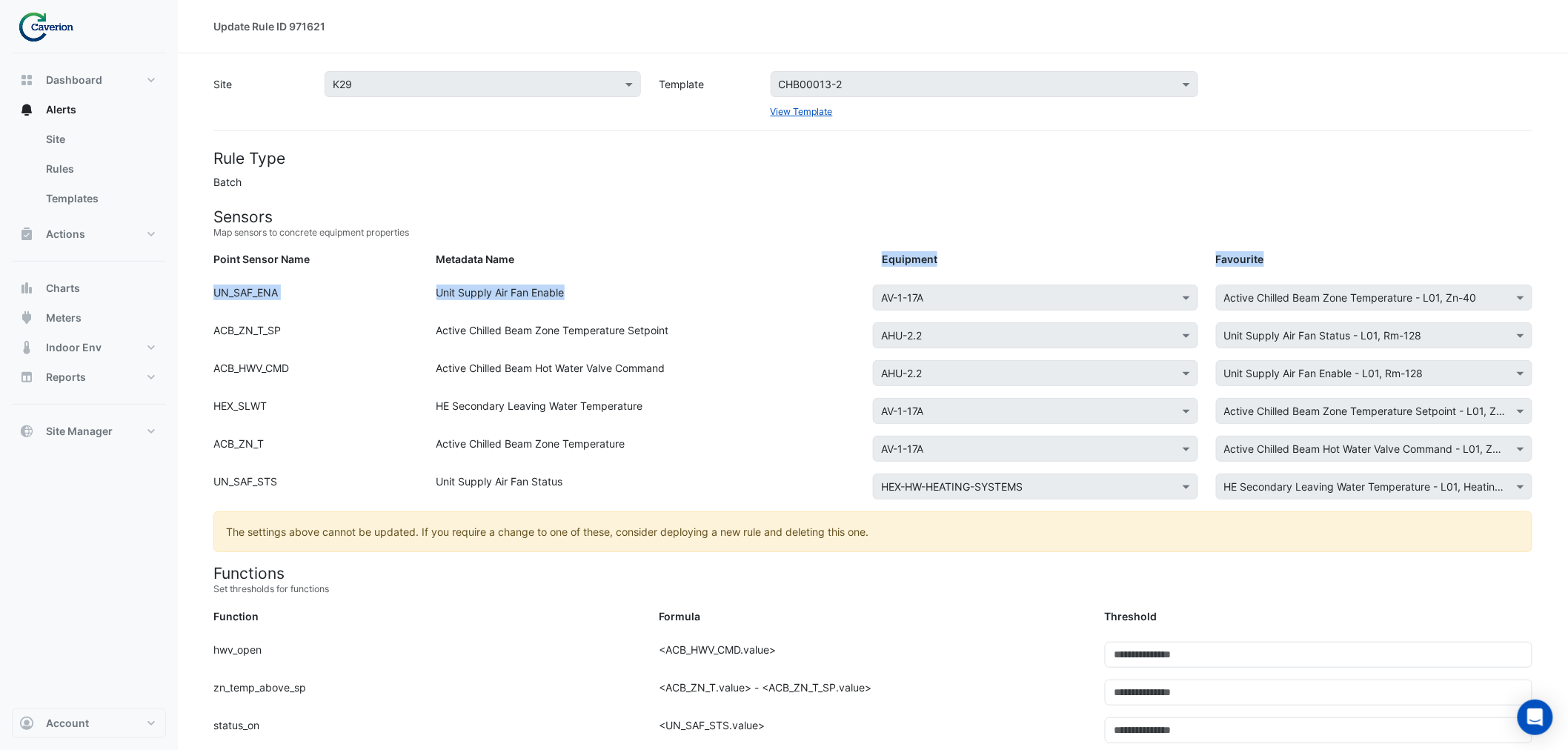
click at [605, 285] on div "Unit Supply Air Fan Enable" at bounding box center [651, 301] width 445 height 32
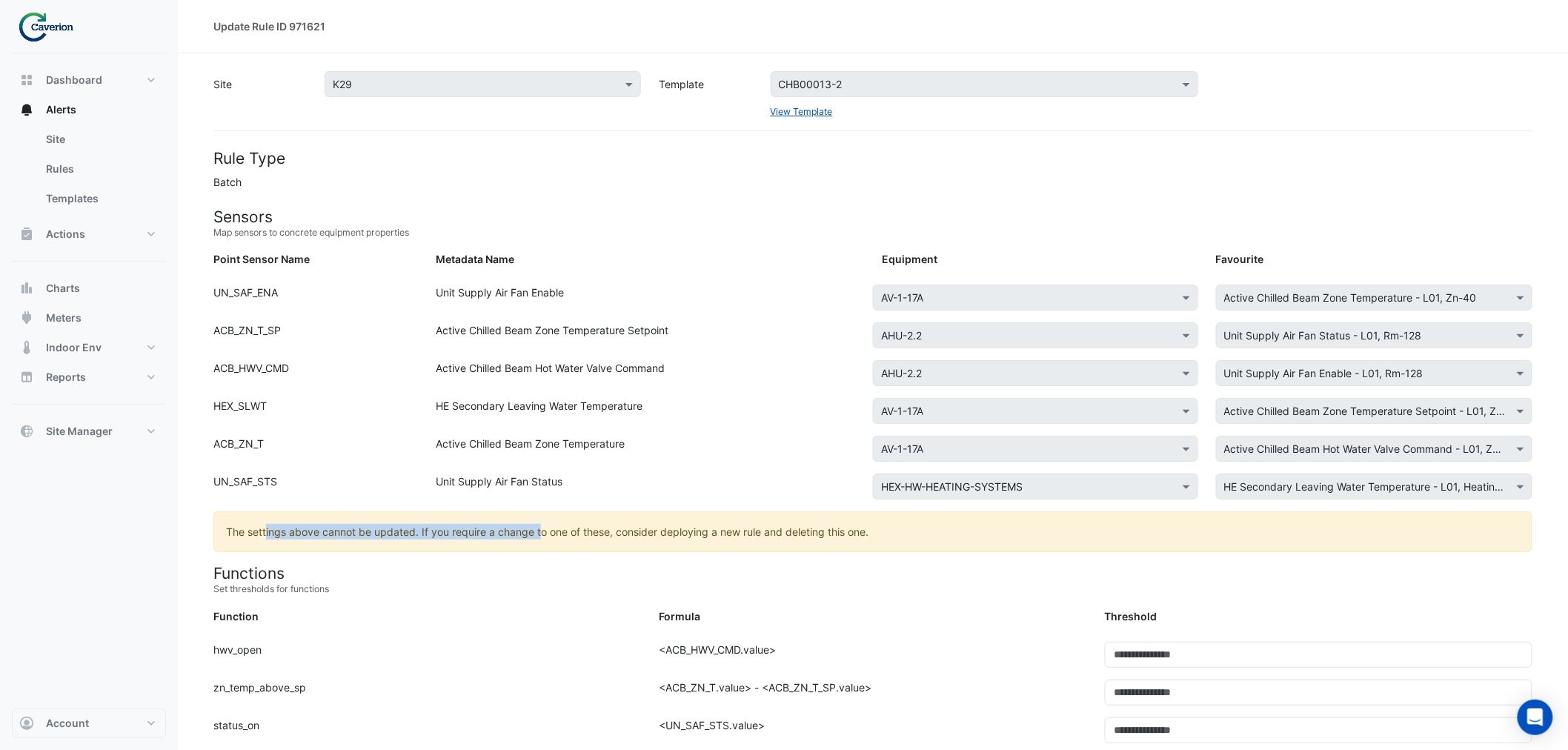
drag, startPoint x: 265, startPoint y: 529, endPoint x: 565, endPoint y: 545, distance: 300.4
click at [565, 545] on ngb-alert "The settings above cannot be updated. If you require a change to one of these, …" at bounding box center [873, 532] width 1319 height 41
drag, startPoint x: 380, startPoint y: 539, endPoint x: 619, endPoint y: 538, distance: 239.0
click at [618, 538] on ngb-alert "The settings above cannot be updated. If you require a change to one of these, …" at bounding box center [873, 532] width 1319 height 41
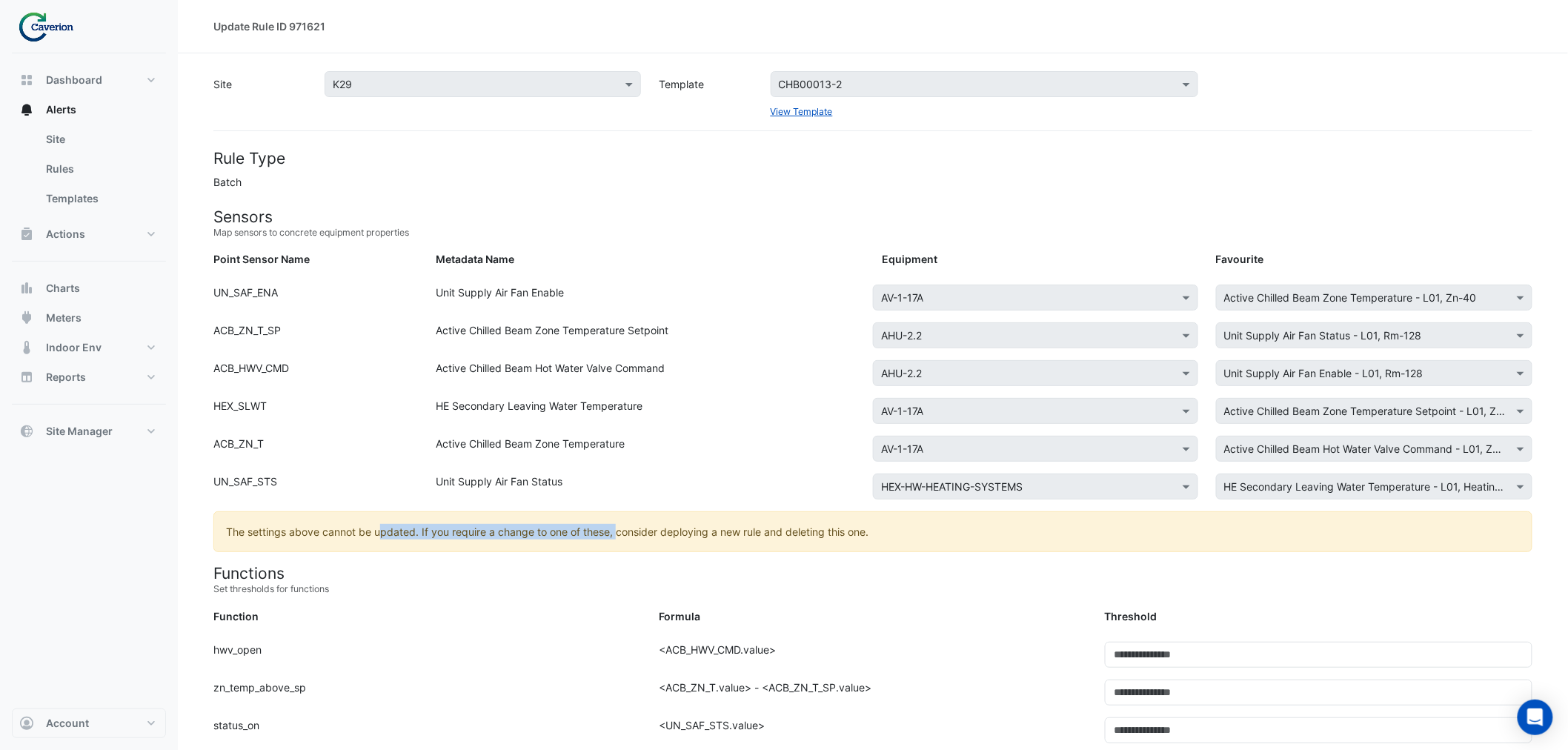
click at [619, 538] on ngb-alert "The settings above cannot be updated. If you require a change to one of these, …" at bounding box center [873, 532] width 1319 height 41
drag, startPoint x: 523, startPoint y: 533, endPoint x: 756, endPoint y: 542, distance: 233.2
click at [756, 542] on ngb-alert "The settings above cannot be updated. If you require a change to one of these, …" at bounding box center [873, 532] width 1319 height 41
drag, startPoint x: 691, startPoint y: 538, endPoint x: 913, endPoint y: 568, distance: 224.0
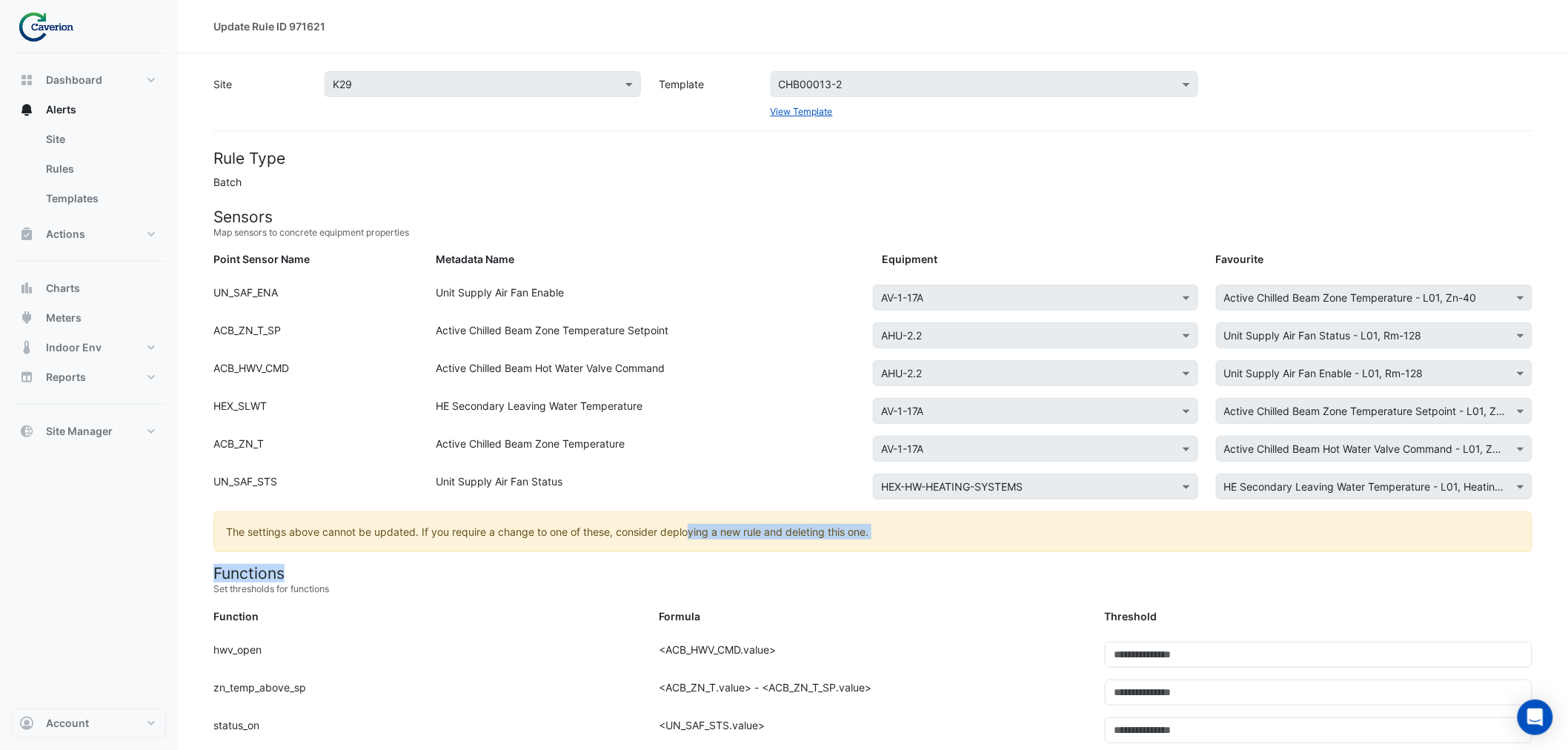
click at [907, 544] on ngb-alert "The settings above cannot be updated. If you require a change to one of these, …" at bounding box center [873, 532] width 1319 height 41
drag, startPoint x: 284, startPoint y: 534, endPoint x: 425, endPoint y: 536, distance: 141.0
click at [425, 536] on ngb-alert "The settings above cannot be updated. If you require a change to one of these, …" at bounding box center [873, 532] width 1319 height 41
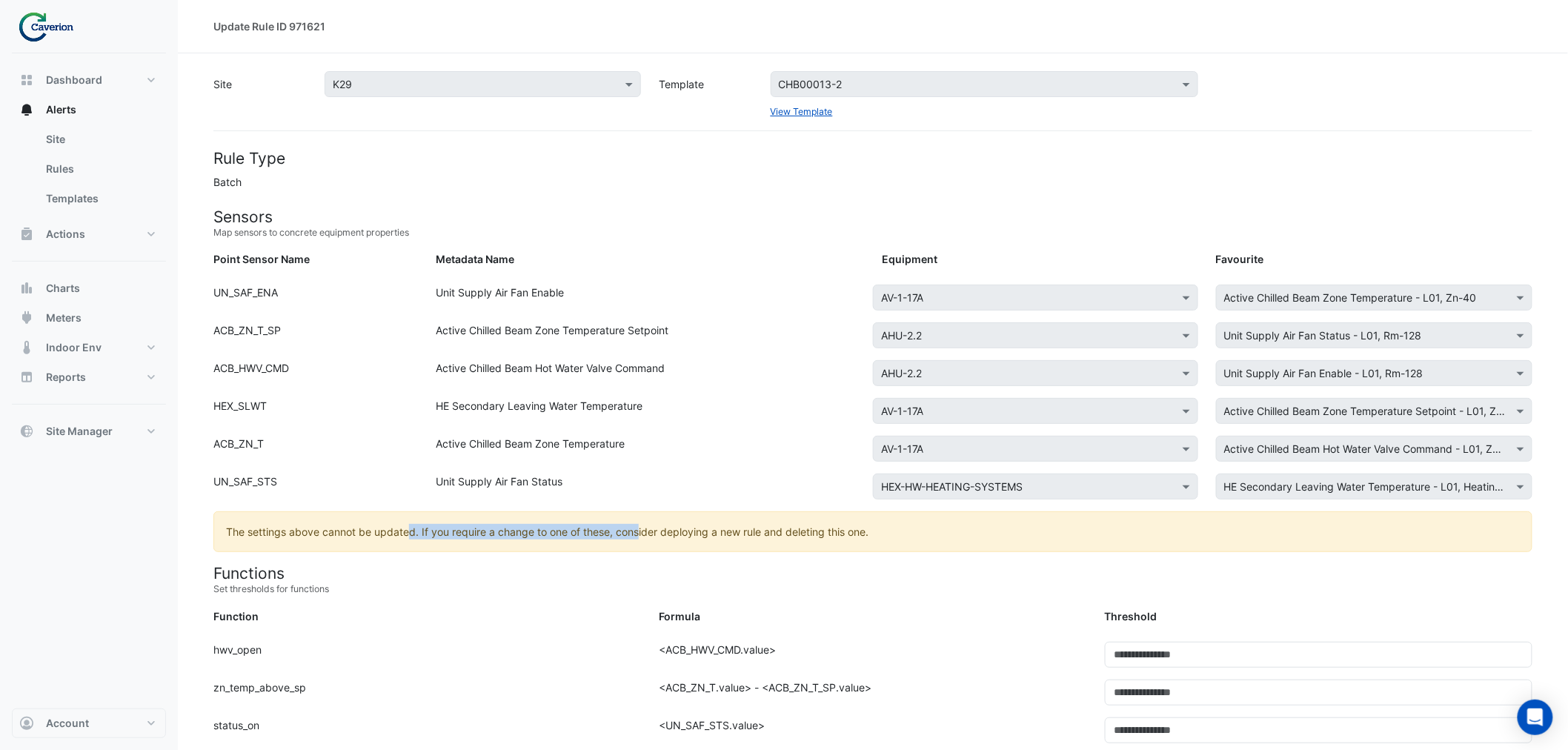
drag, startPoint x: 410, startPoint y: 527, endPoint x: 642, endPoint y: 530, distance: 232.0
click at [640, 531] on ngb-alert "The settings above cannot be updated. If you require a change to one of these, …" at bounding box center [873, 532] width 1319 height 41
click at [642, 530] on ngb-alert "The settings above cannot be updated. If you require a change to one of these, …" at bounding box center [873, 532] width 1319 height 41
drag, startPoint x: 546, startPoint y: 530, endPoint x: 825, endPoint y: 527, distance: 279.0
click at [823, 528] on ngb-alert "The settings above cannot be updated. If you require a change to one of these, …" at bounding box center [873, 532] width 1319 height 41
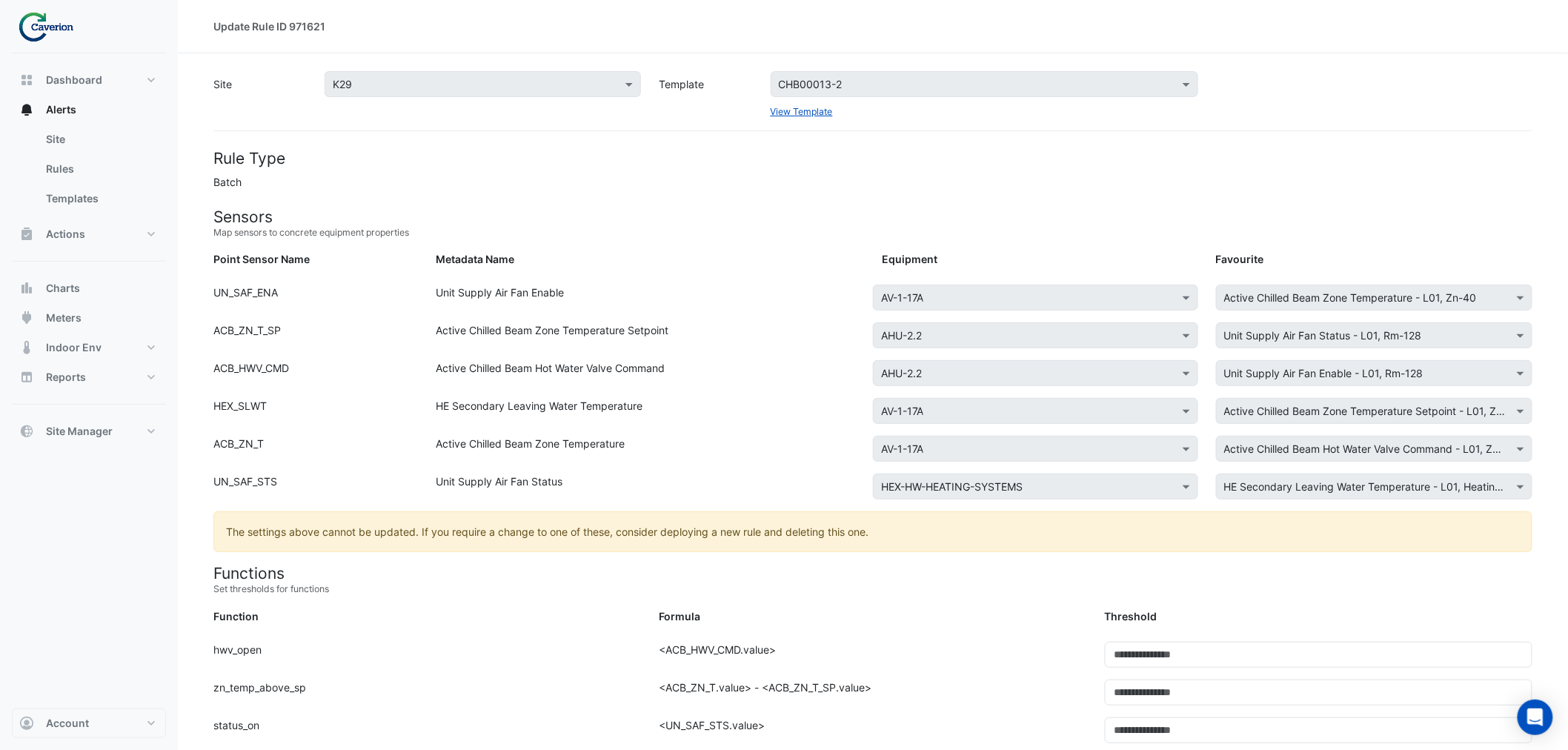
click at [825, 527] on ngb-alert "The settings above cannot be updated. If you require a change to one of these, …" at bounding box center [873, 532] width 1319 height 41
drag, startPoint x: 760, startPoint y: 546, endPoint x: 839, endPoint y: 547, distance: 79.0
click at [826, 547] on ngb-alert "The settings above cannot be updated. If you require a change to one of these, …" at bounding box center [873, 532] width 1319 height 41
click at [839, 547] on ngb-alert "The settings above cannot be updated. If you require a change to one of these, …" at bounding box center [873, 532] width 1319 height 41
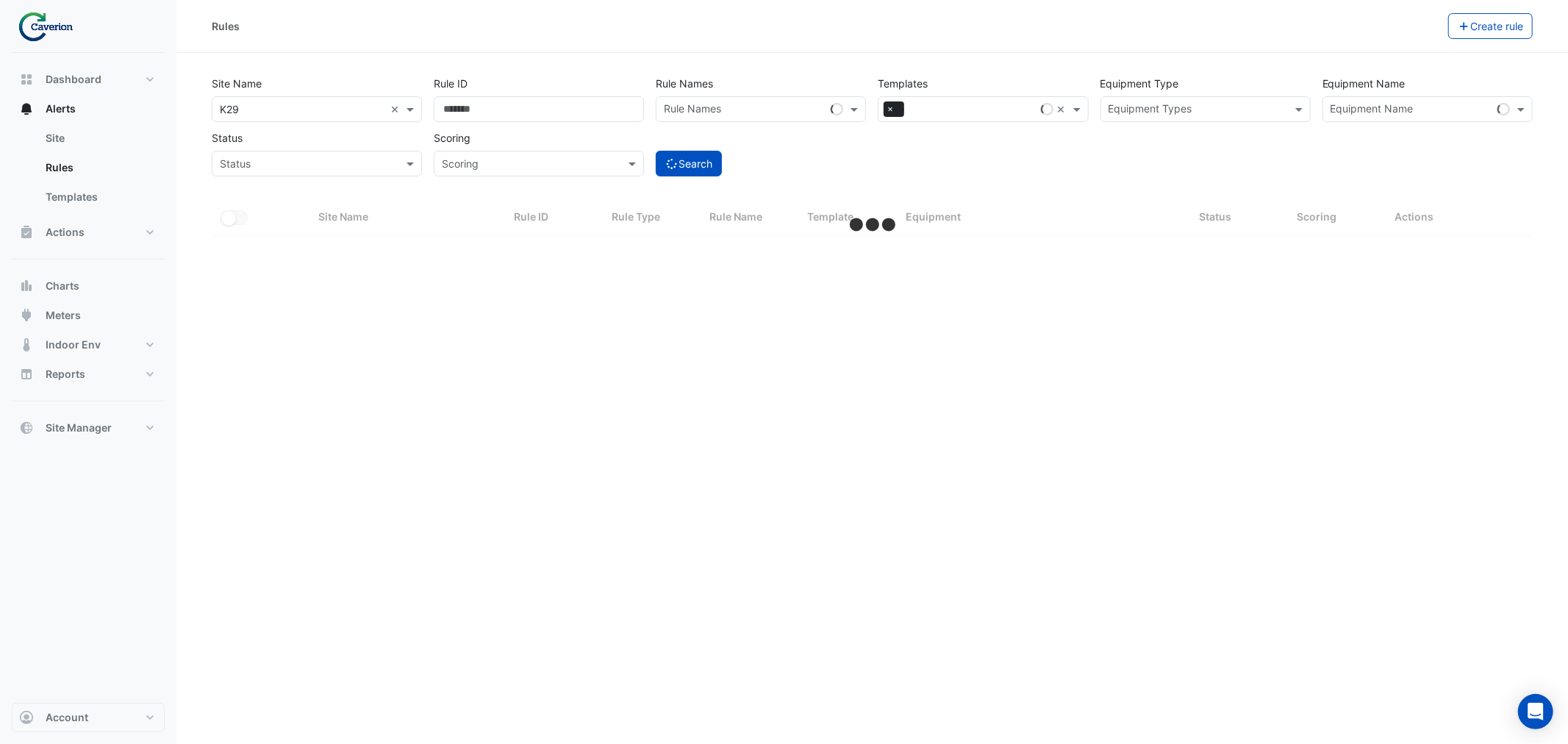
select select "***"
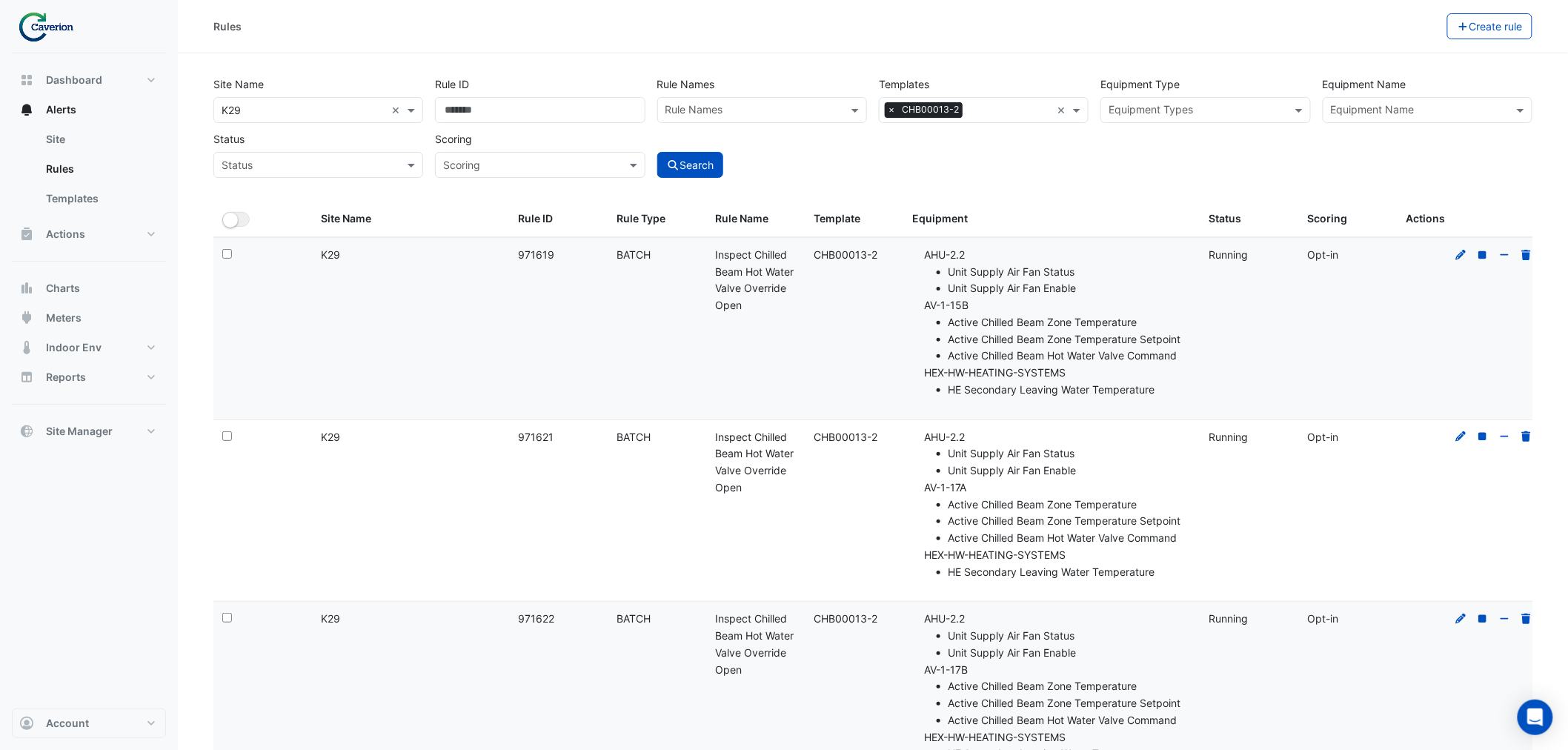
drag, startPoint x: 998, startPoint y: 113, endPoint x: 826, endPoint y: 255, distance: 223.0
click at [998, 113] on input "text" at bounding box center [1010, 111] width 83 height 16
click at [873, 114] on div "Templates All Templates × CHB00013-2 ×" at bounding box center [984, 97] width 222 height 52
click at [929, 110] on span "CHB00013-2" at bounding box center [930, 110] width 64 height 15
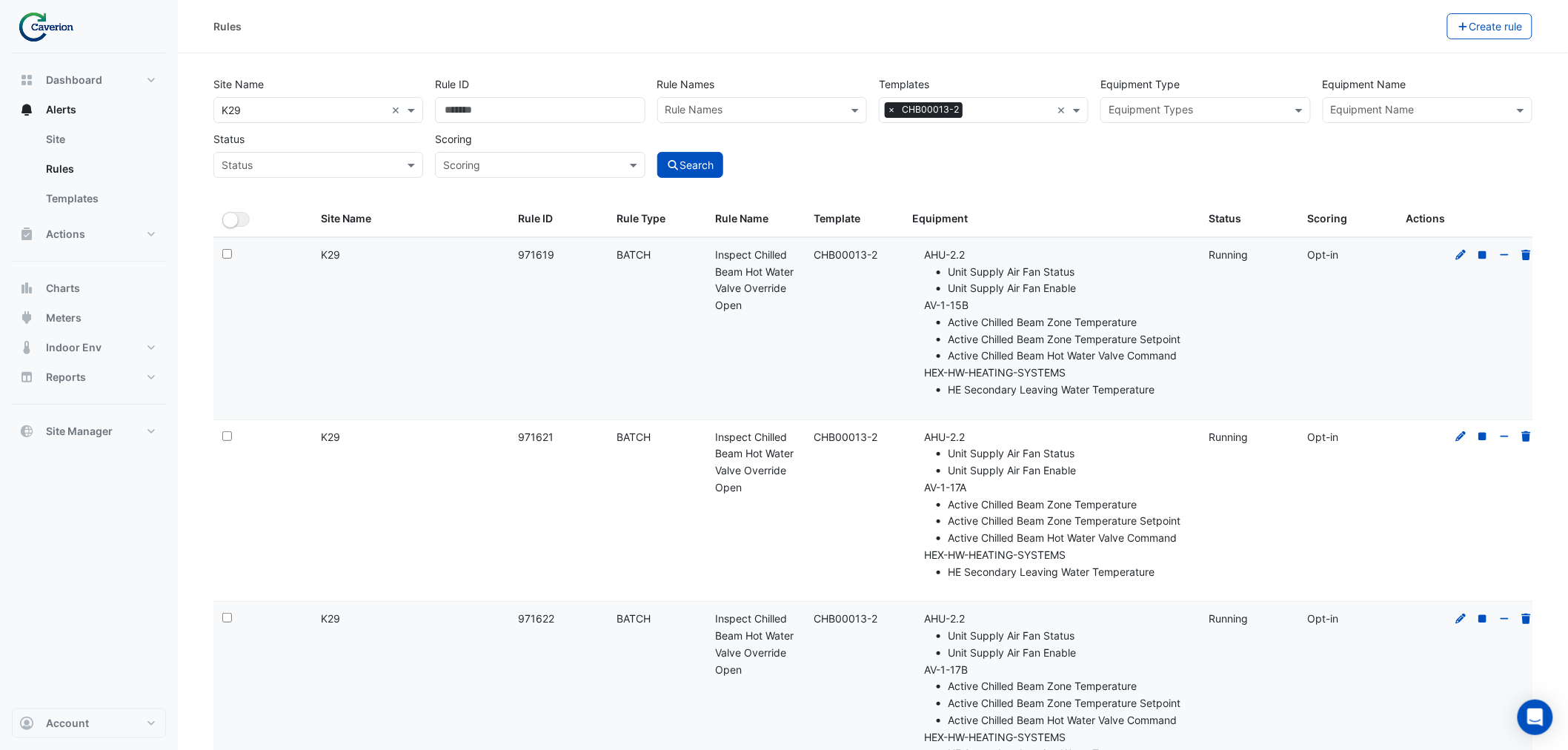
click at [880, 257] on div "Template: CHB00013-2" at bounding box center [854, 255] width 81 height 17
click at [845, 250] on div "Template: CHB00013-2" at bounding box center [854, 255] width 81 height 17
click at [828, 256] on div "Template: CHB00013-2" at bounding box center [854, 255] width 81 height 17
drag, startPoint x: 812, startPoint y: 256, endPoint x: 886, endPoint y: 253, distance: 74.1
click at [886, 253] on datatable-body-cell "Template: CHB00013-2" at bounding box center [854, 329] width 98 height 182
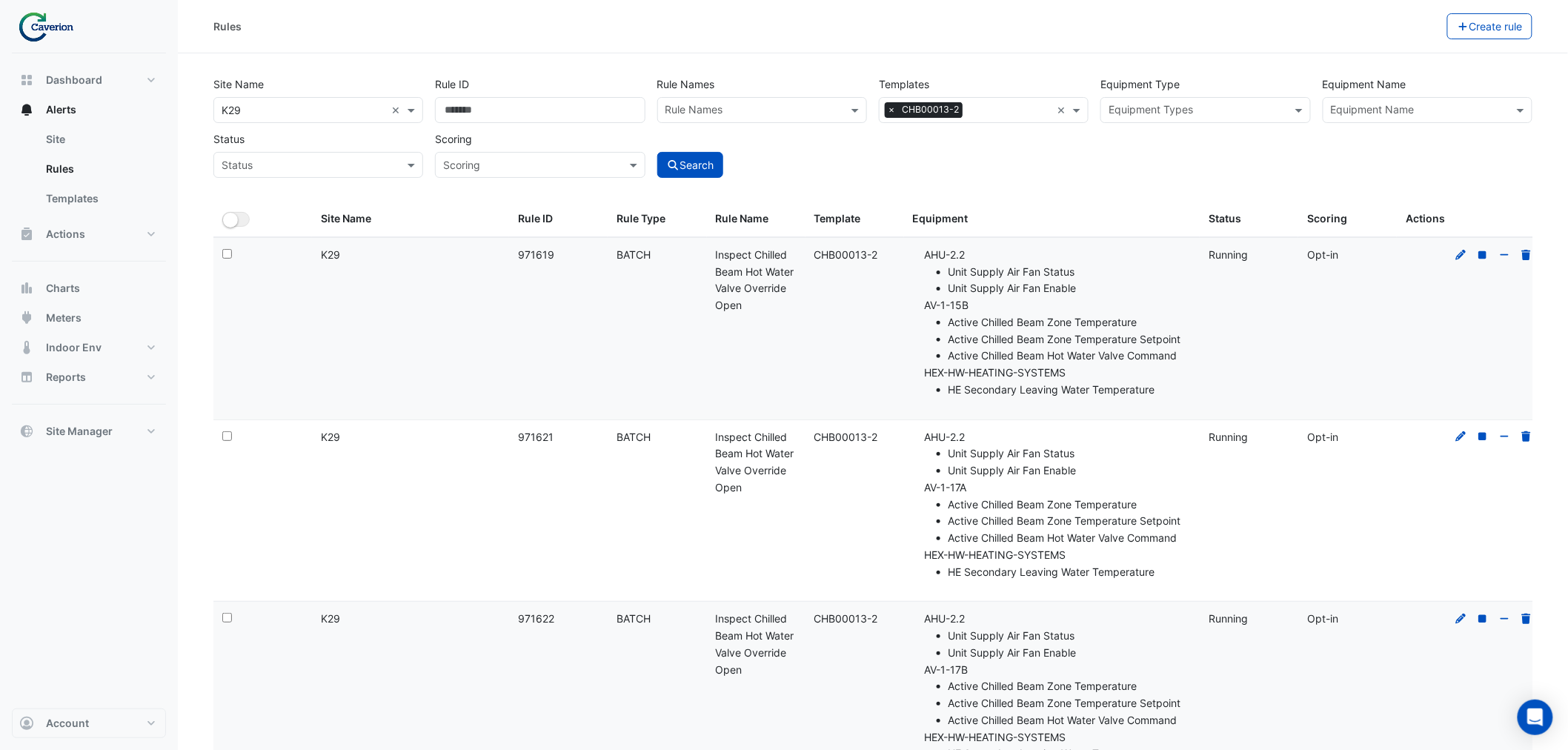
copy div "CHB00013-2"
click at [873, 260] on div "Template: CHB00013-2" at bounding box center [854, 255] width 81 height 17
click at [876, 257] on div "Template: CHB00013-2" at bounding box center [854, 255] width 81 height 17
click at [879, 256] on div "Template: CHB00013-2" at bounding box center [854, 255] width 81 height 17
drag, startPoint x: 879, startPoint y: 256, endPoint x: 823, endPoint y: 253, distance: 56.1
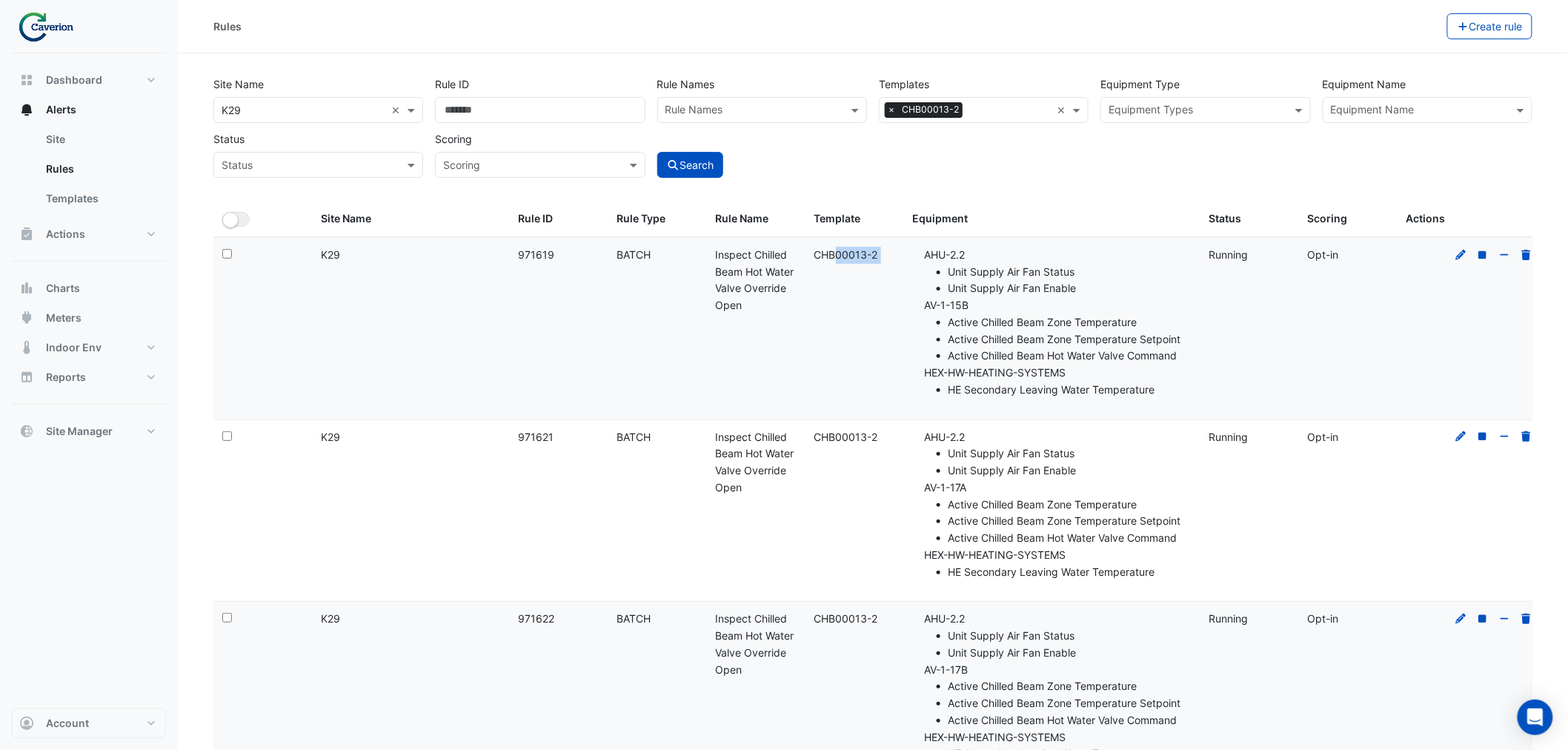
click at [823, 253] on div "Template: CHB00013-2" at bounding box center [854, 255] width 81 height 17
copy div "CHB00013-2 Equipment:"
click at [1462, 255] on icon at bounding box center [1461, 255] width 11 height 11
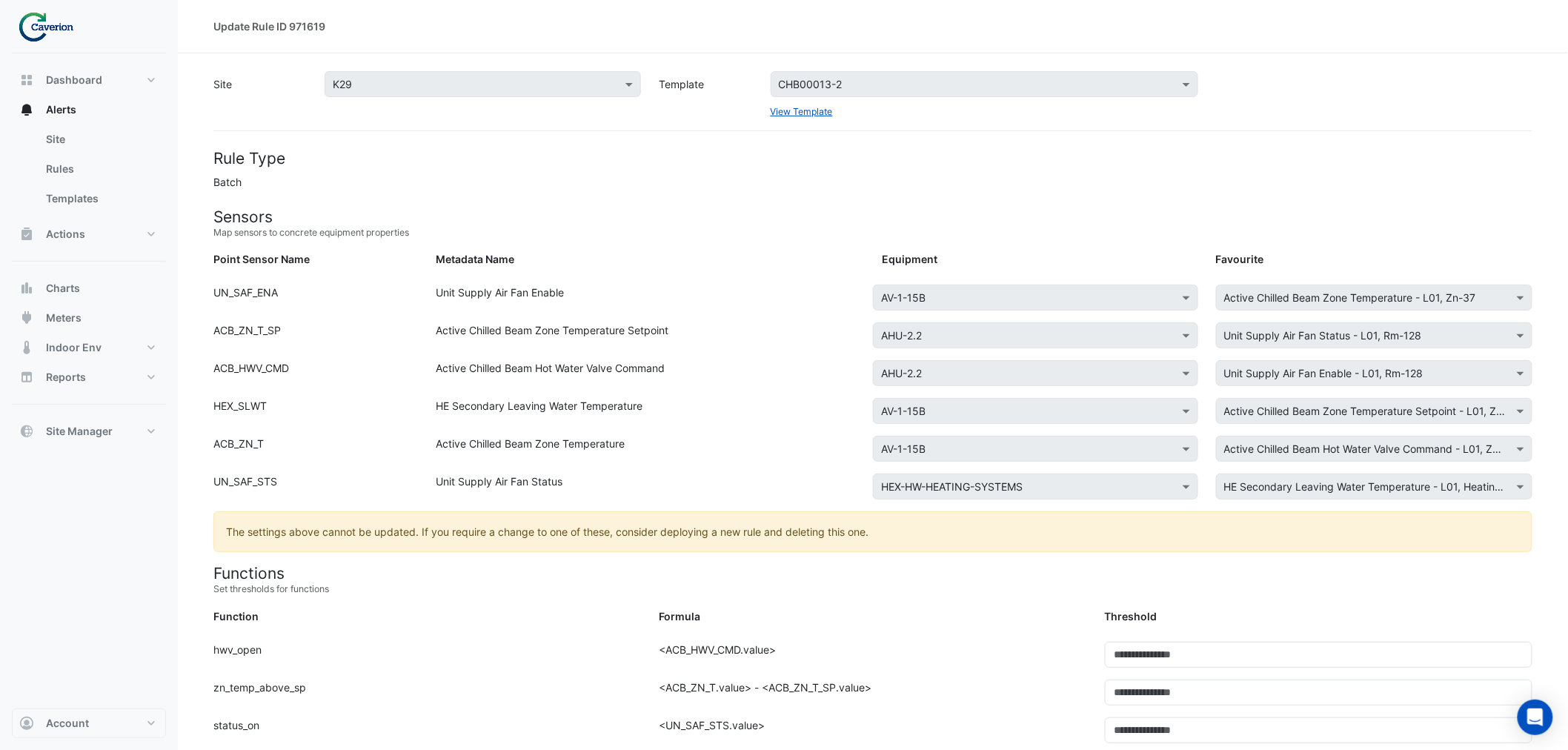
click at [778, 338] on div "Active Chilled Beam Zone Temperature Setpoint" at bounding box center [651, 339] width 445 height 32
click at [993, 323] on div "Select Equipment × AHU-2.2" at bounding box center [1036, 336] width 326 height 26
click at [973, 419] on div "Select Equipment × AV-1-15B" at bounding box center [1036, 411] width 326 height 26
click at [965, 464] on div "Equipment: Select Equipment × AV-1-15B Favourite: Select Favourite × Active Chi…" at bounding box center [1207, 452] width 668 height 32
drag, startPoint x: 965, startPoint y: 464, endPoint x: 967, endPoint y: 480, distance: 16.1
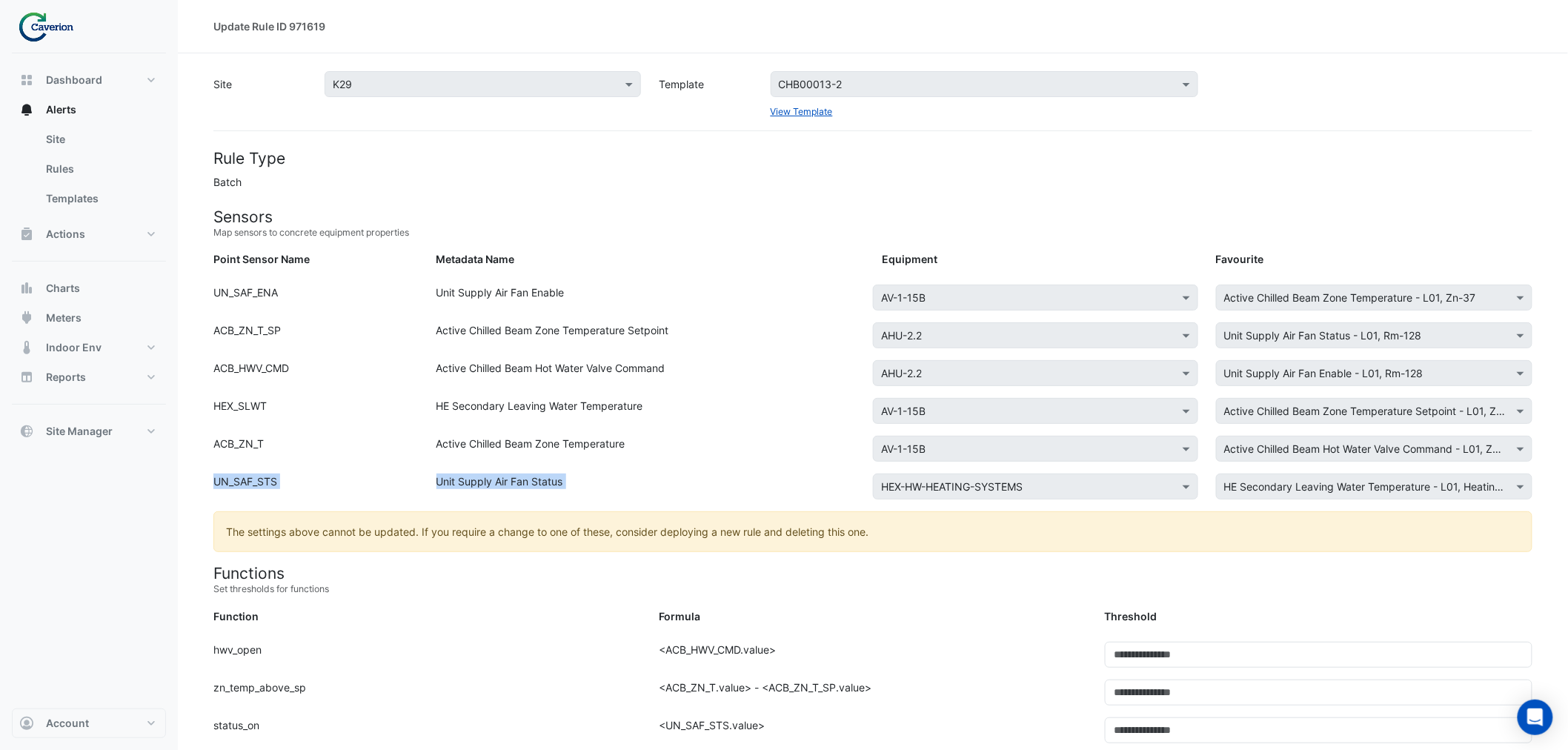
click at [58, 156] on link "Rules" at bounding box center [100, 169] width 132 height 30
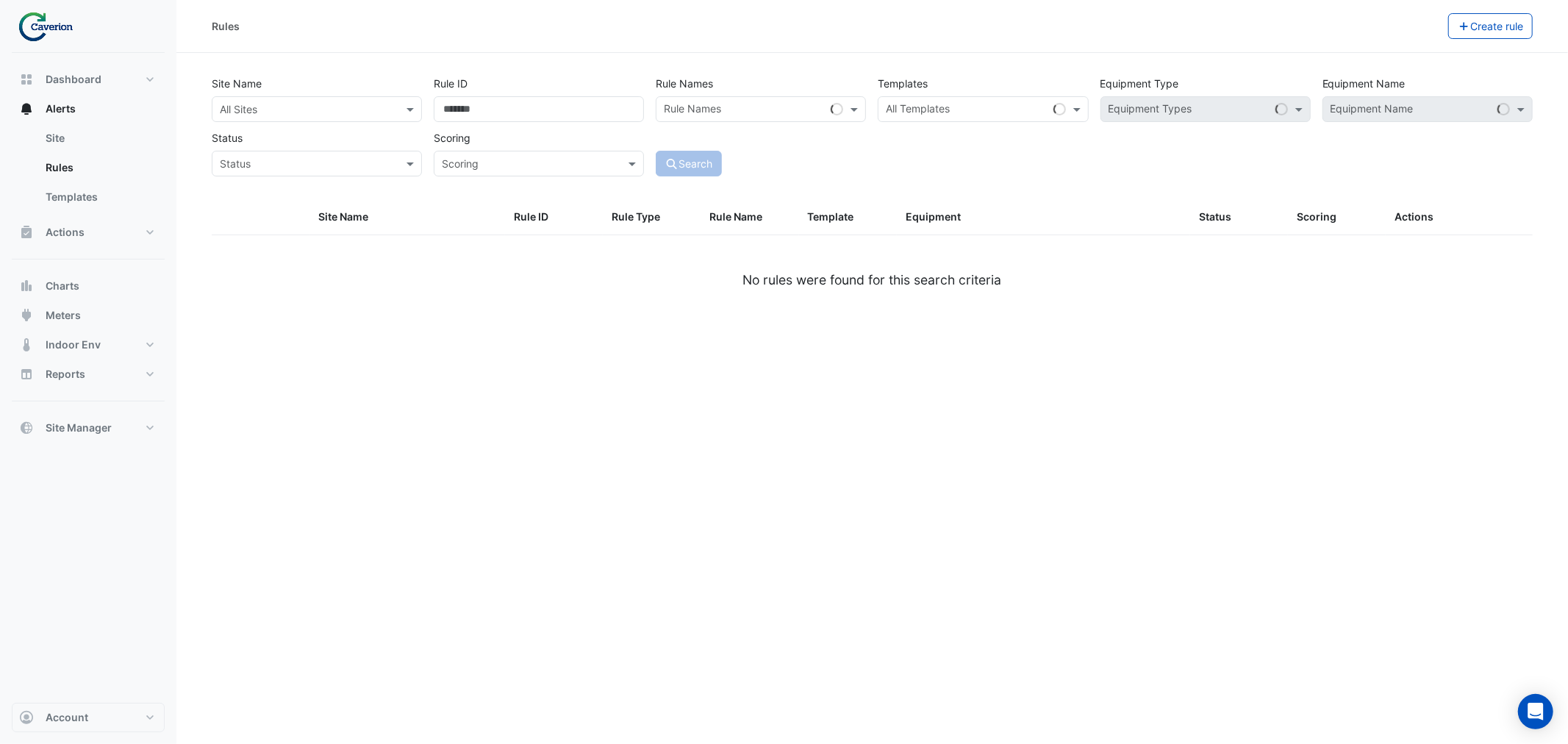
click at [210, 104] on div "Site Name All Sites" at bounding box center [316, 96] width 222 height 51
click at [240, 103] on input "text" at bounding box center [302, 110] width 165 height 16
click at [226, 165] on span "K29" at bounding box center [233, 162] width 19 height 13
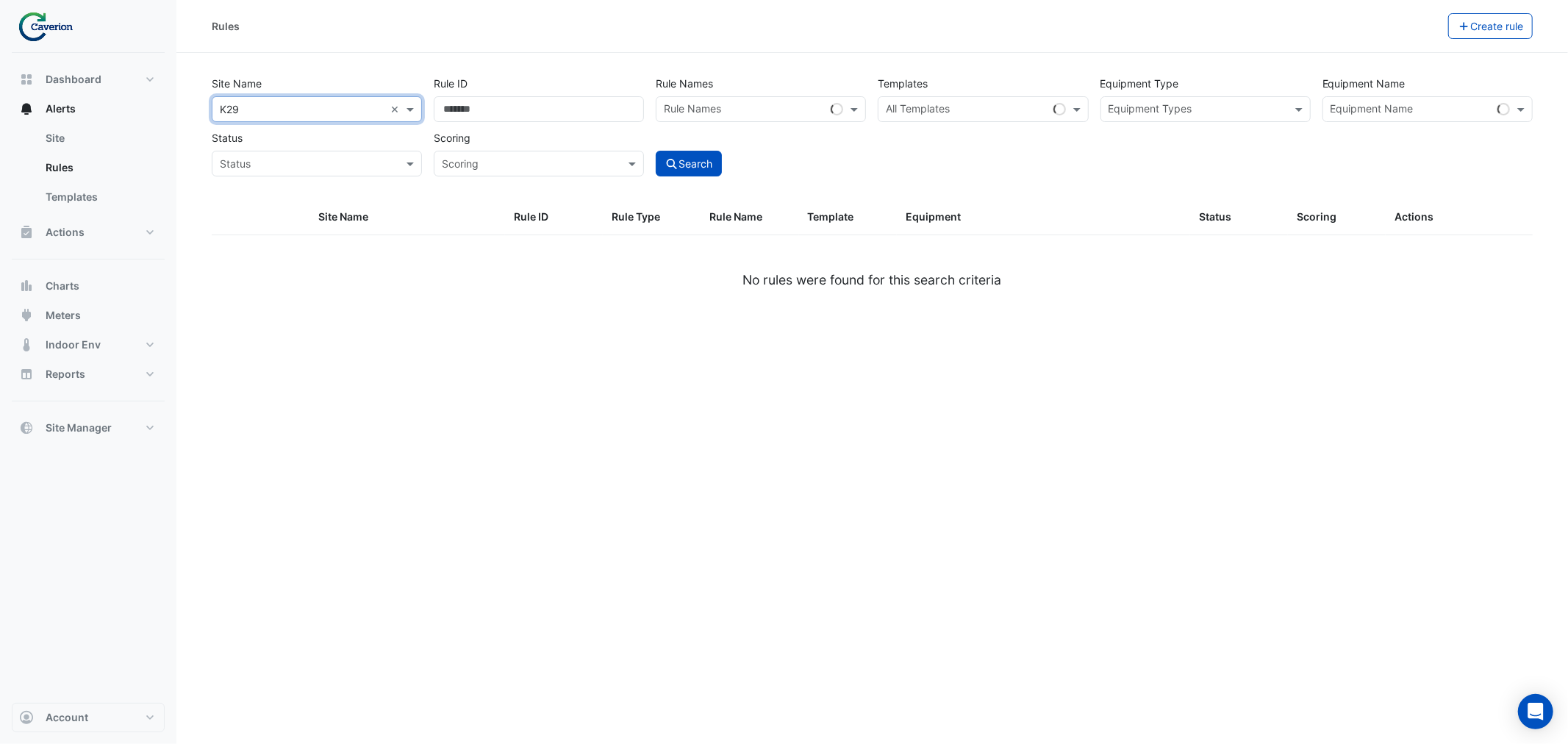
click at [953, 114] on input "text" at bounding box center [966, 110] width 161 height 16
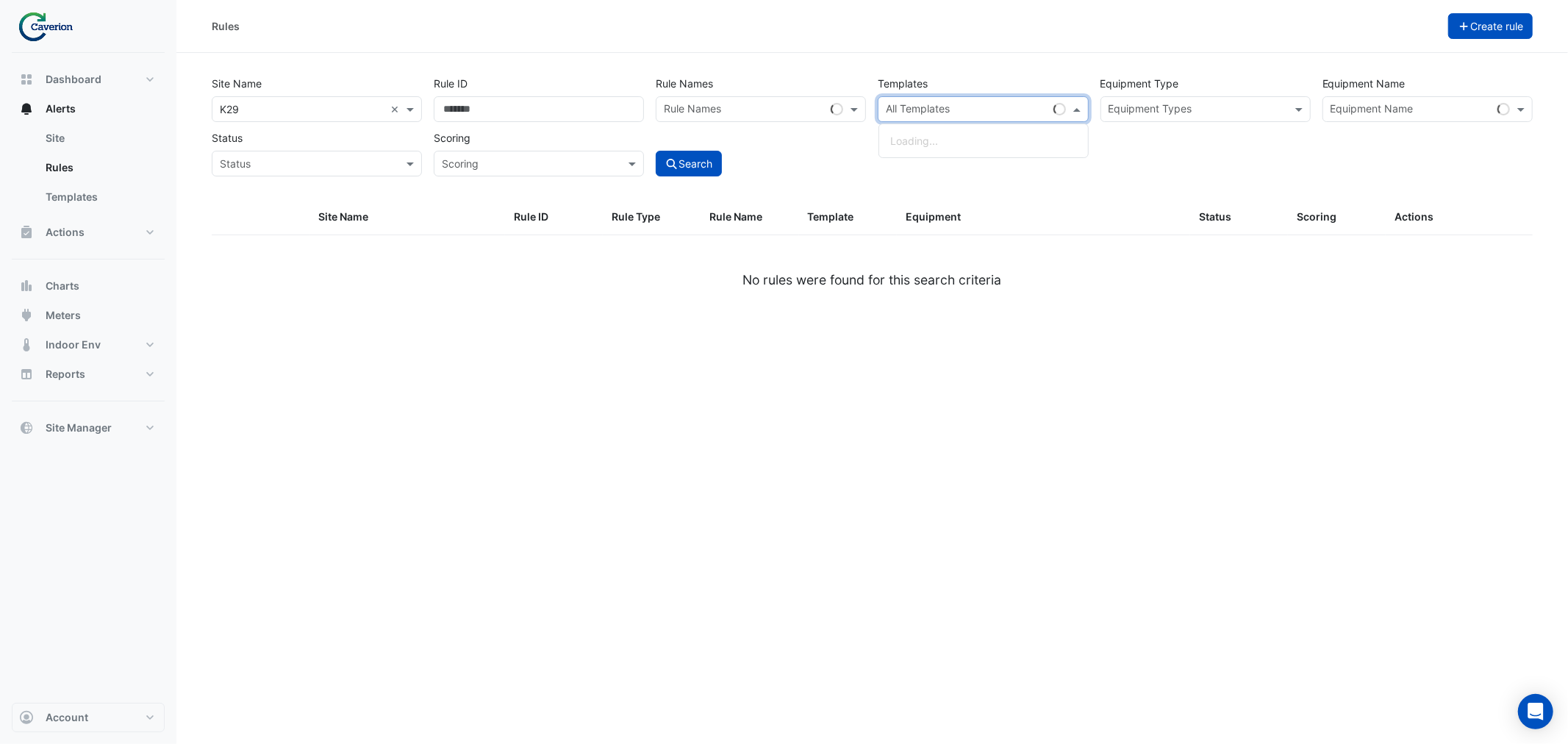
click at [1491, 20] on button "Create rule" at bounding box center [1490, 26] width 85 height 26
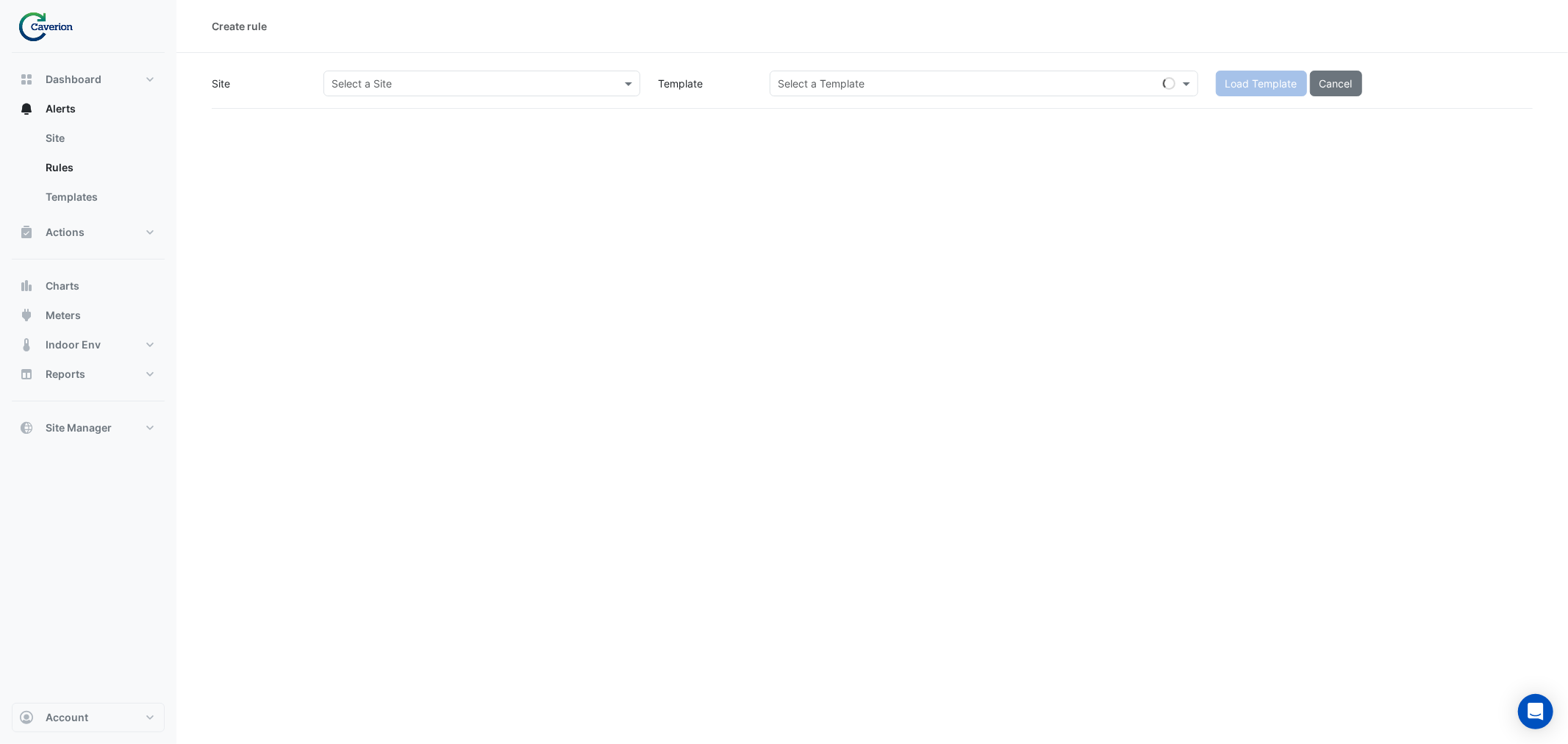
click at [409, 71] on div "Select a Site" at bounding box center [482, 83] width 317 height 26
click at [353, 134] on span "K29" at bounding box center [345, 136] width 19 height 13
click at [871, 85] on input "text" at bounding box center [969, 84] width 383 height 16
paste input "**********"
type input "**********"
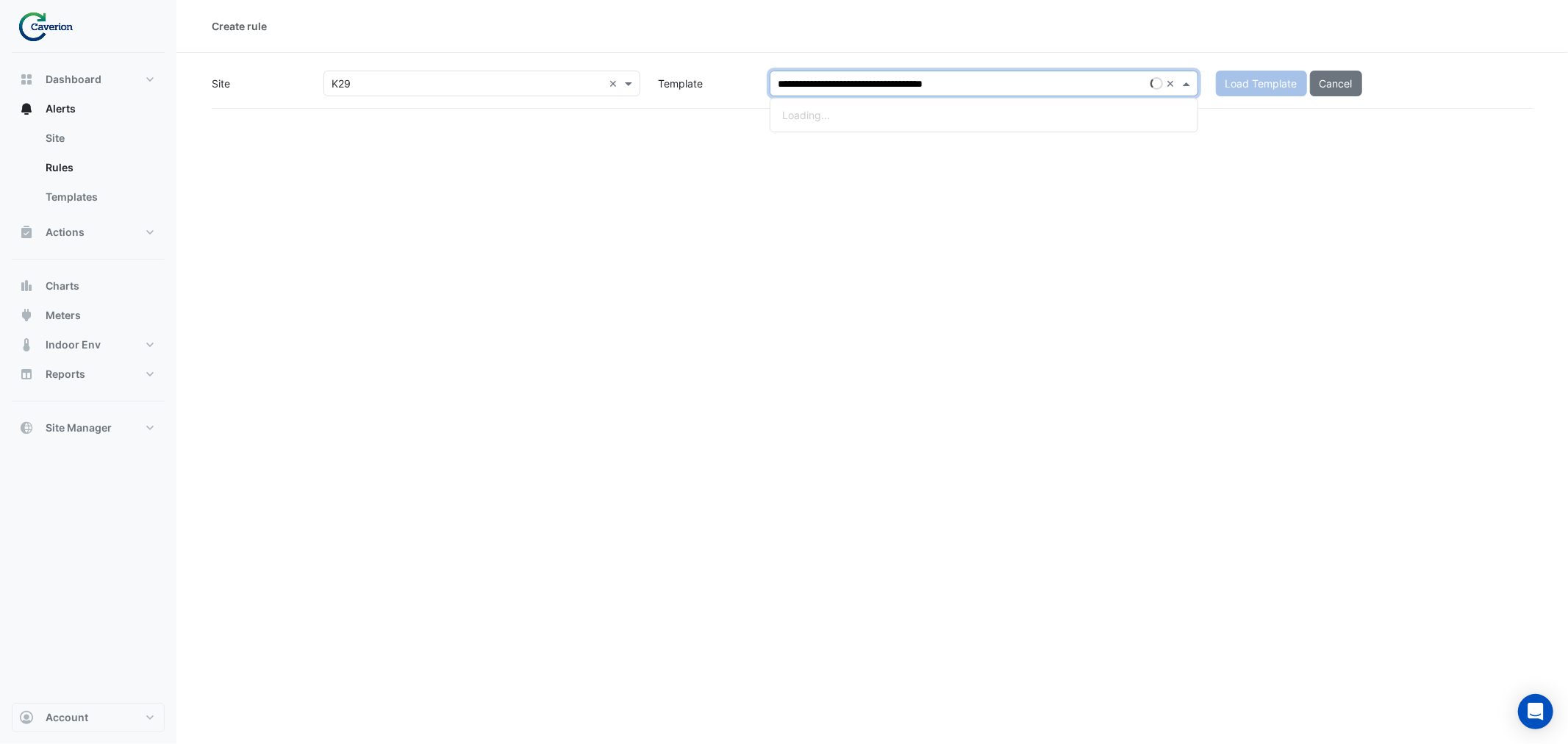
drag, startPoint x: 1007, startPoint y: 83, endPoint x: 578, endPoint y: 97, distance: 429.2
click at [578, 97] on div "**********" at bounding box center [872, 89] width 1321 height 38
click at [816, 77] on input "text" at bounding box center [969, 84] width 383 height 16
paste input "text"
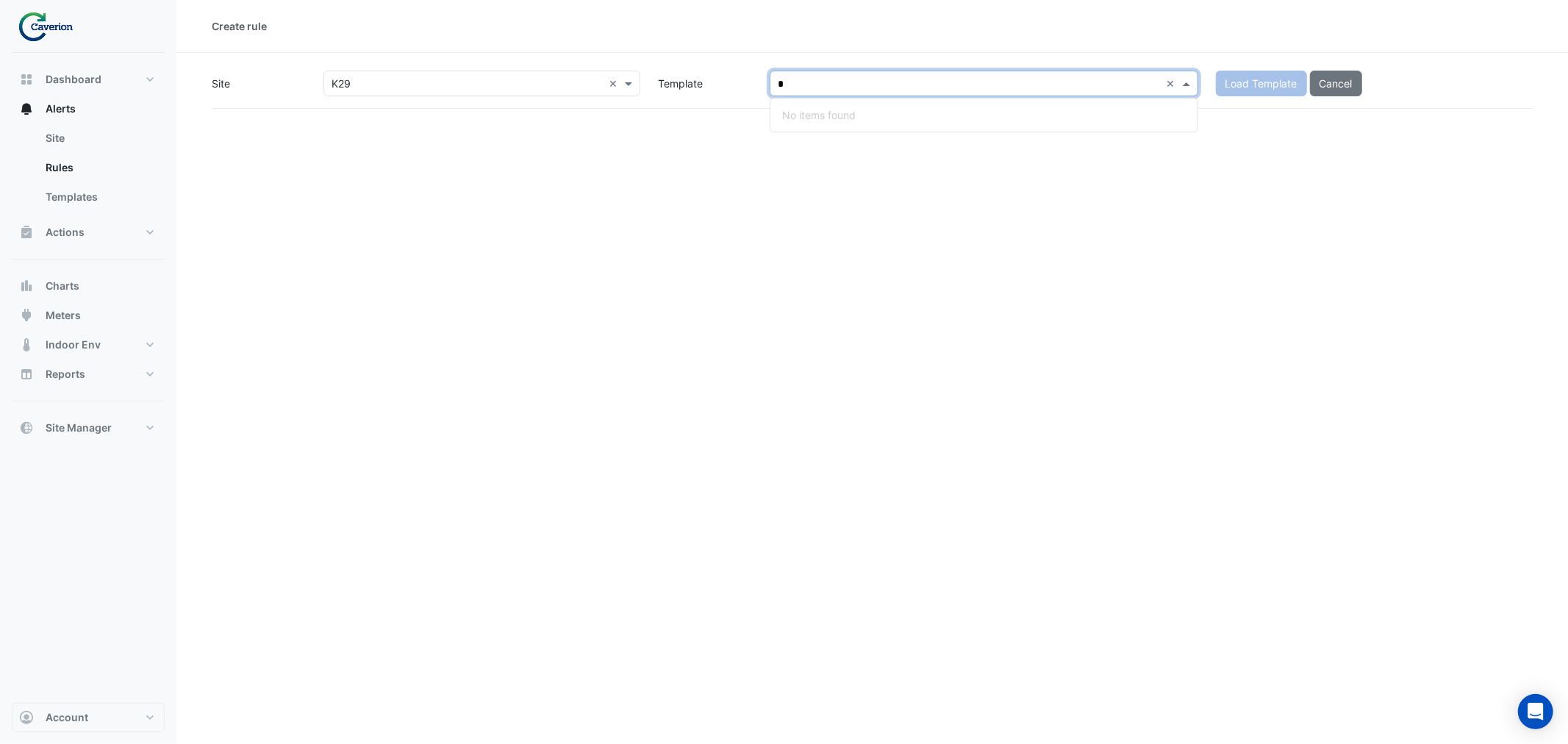
click at [908, 77] on input "text" at bounding box center [969, 84] width 383 height 16
click at [870, 83] on input "text" at bounding box center [969, 84] width 383 height 16
paste input "text"
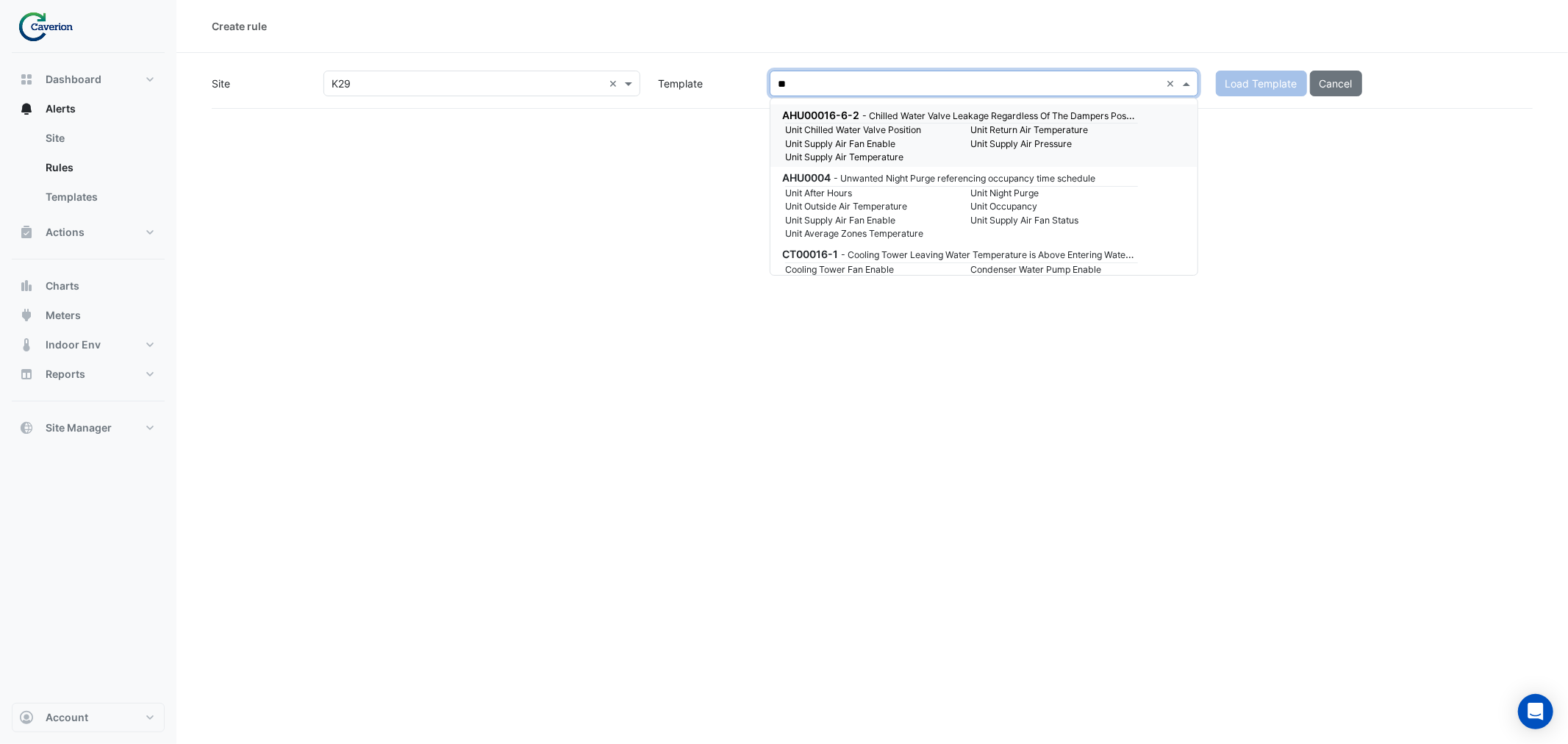
click at [901, 85] on input "text" at bounding box center [969, 84] width 383 height 16
paste input "**********"
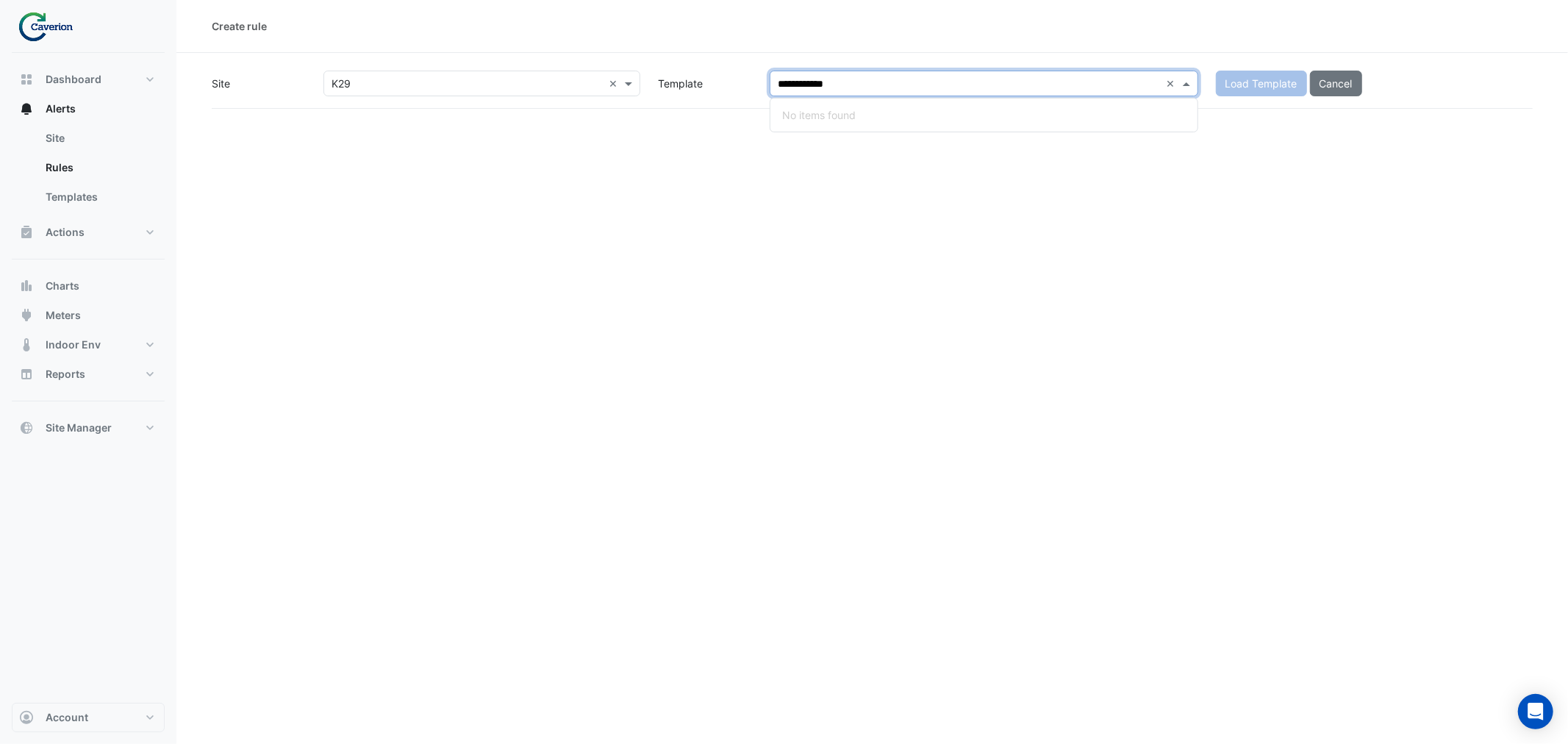
type input "**********"
click at [684, 154] on div "**********" at bounding box center [872, 372] width 1391 height 744
click at [809, 93] on div "Select a Template" at bounding box center [983, 83] width 428 height 26
click at [831, 80] on input "text" at bounding box center [969, 84] width 383 height 16
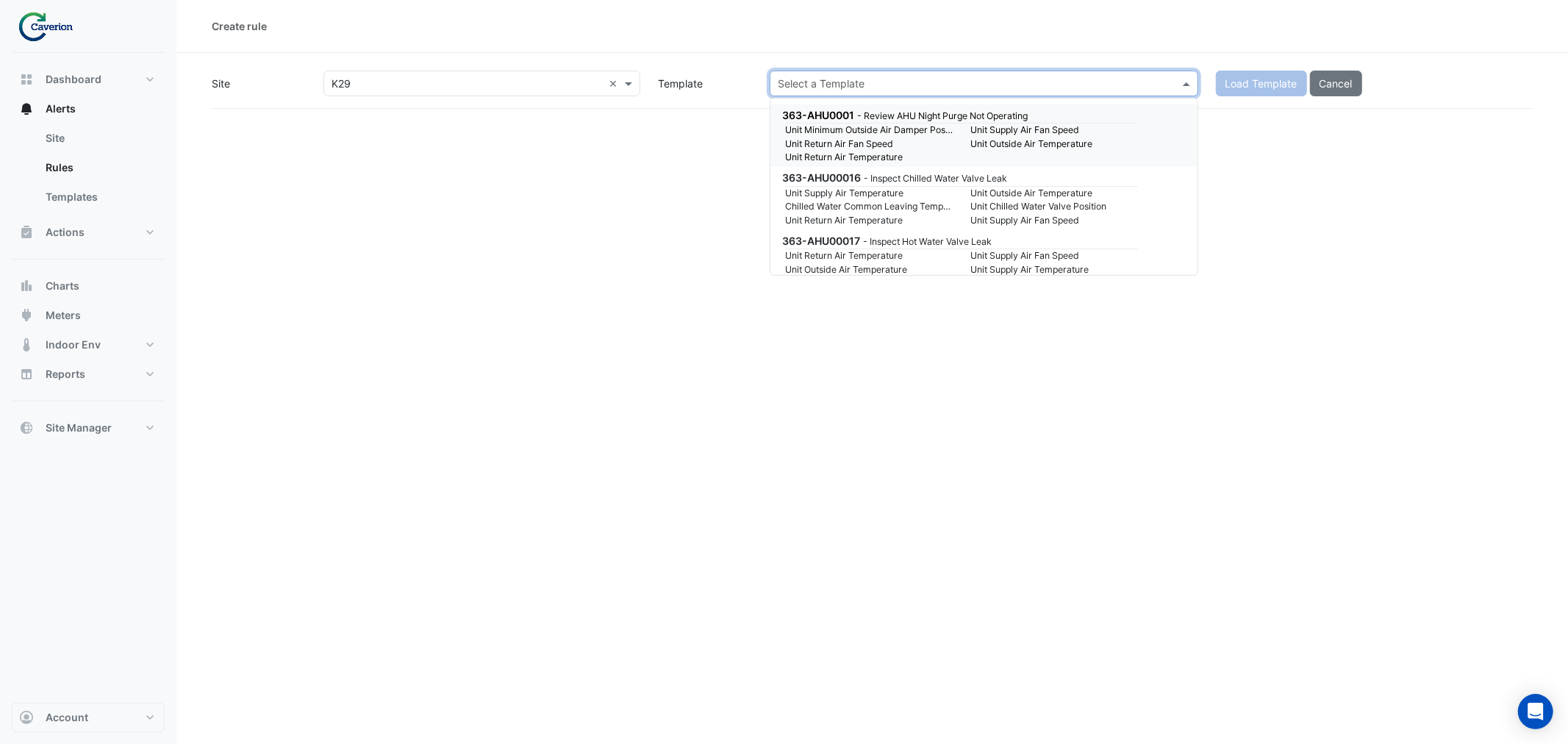
click at [835, 72] on div "Select a Template" at bounding box center [983, 83] width 428 height 26
type input "***"
click at [838, 77] on input "***" at bounding box center [969, 84] width 383 height 16
click at [834, 80] on input "***" at bounding box center [969, 84] width 383 height 16
drag, startPoint x: 827, startPoint y: 83, endPoint x: 694, endPoint y: 71, distance: 133.5
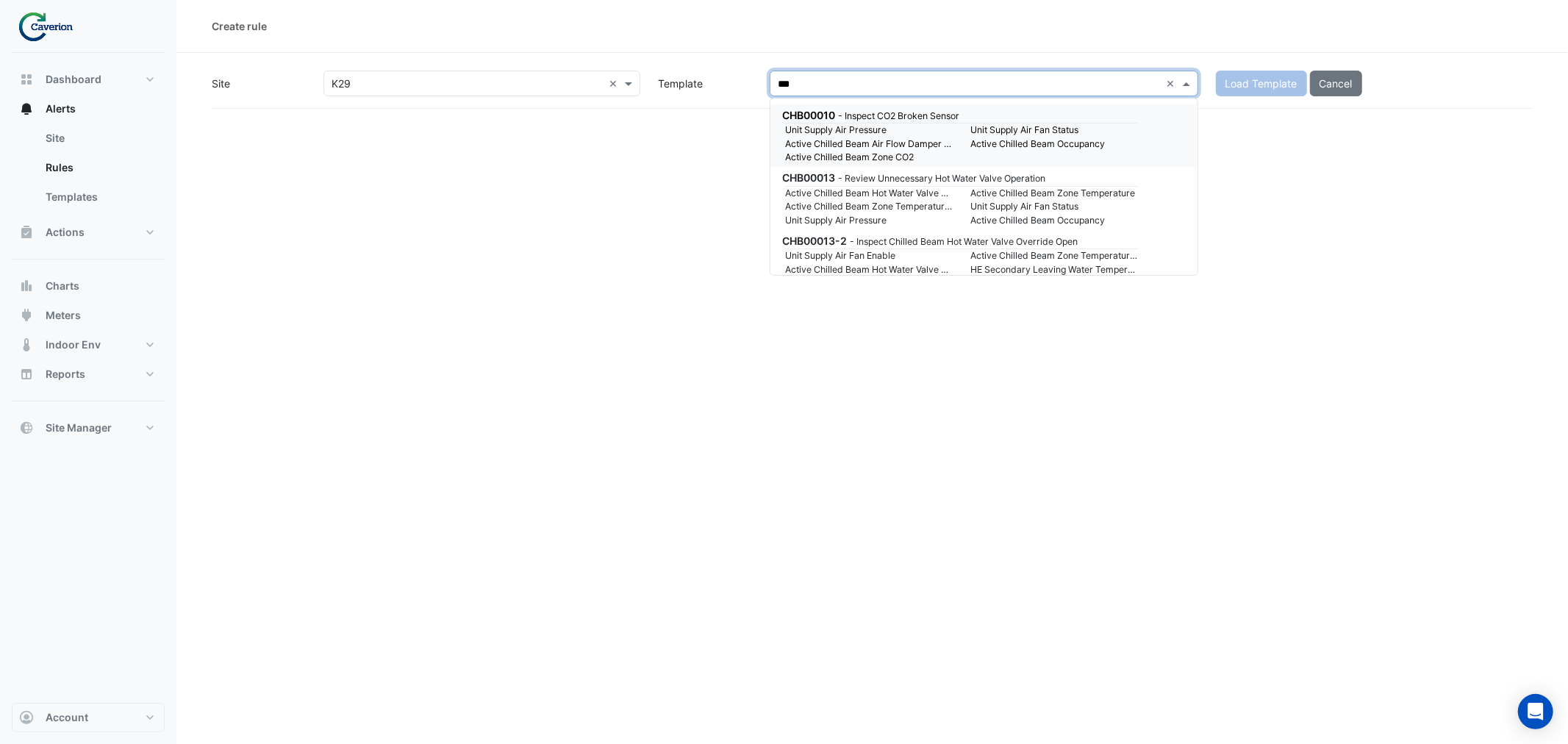
click at [695, 71] on div "Site Select a Site × K29 × Template Select a Template *** × Load Template Cancel" at bounding box center [872, 83] width 1339 height 26
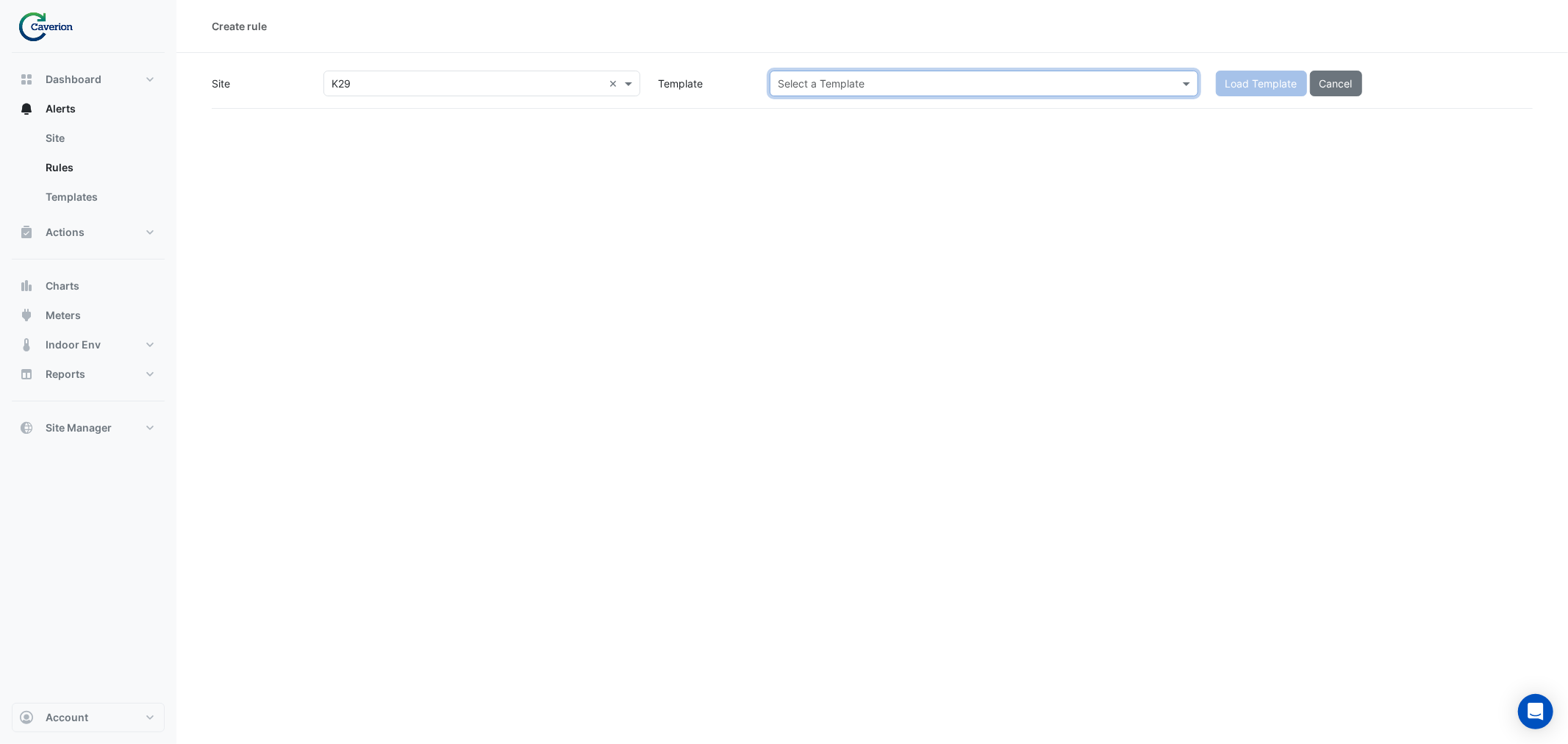
paste input "**********"
type input "**********"
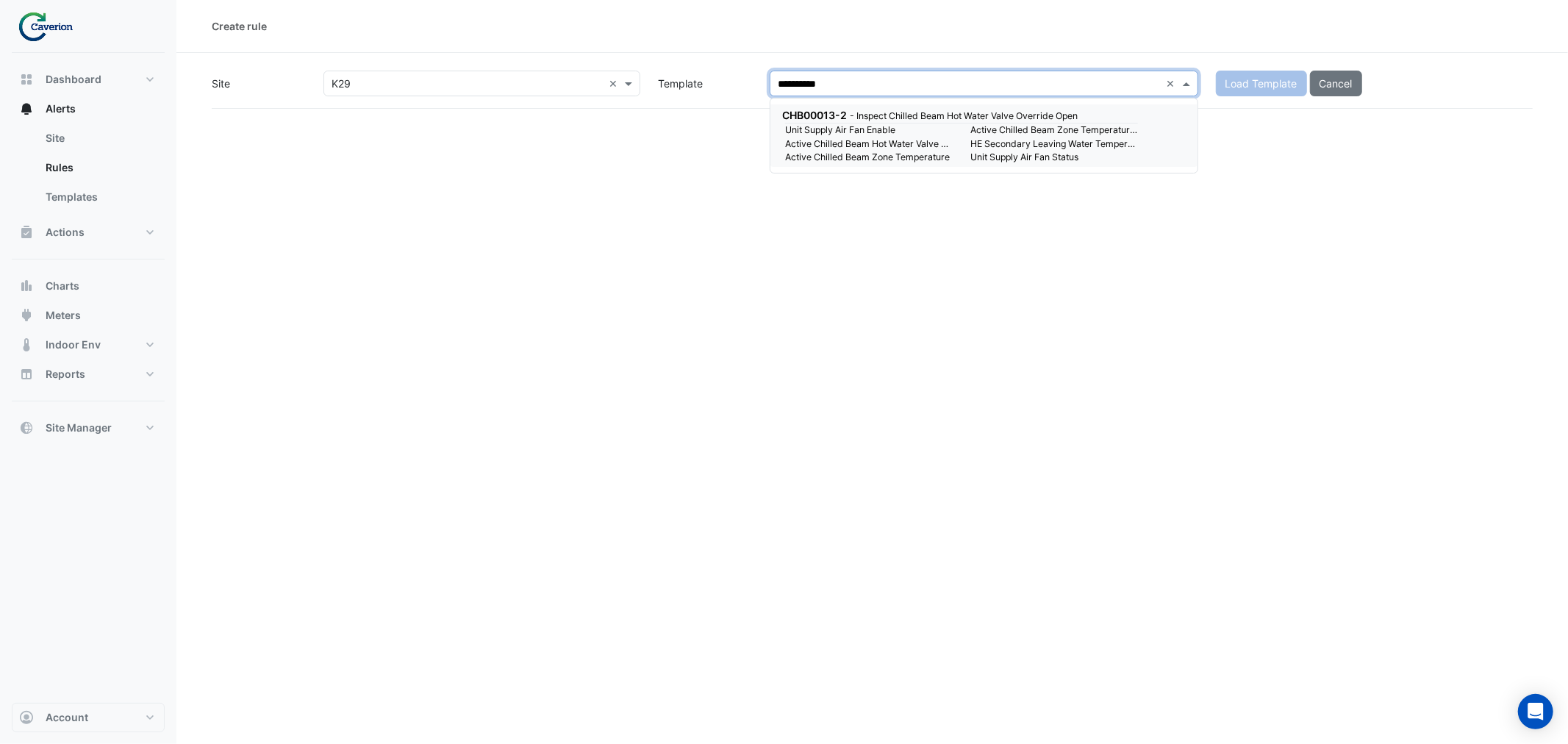
click at [935, 157] on small "Active Chilled Beam Zone Temperature" at bounding box center [869, 158] width 186 height 14
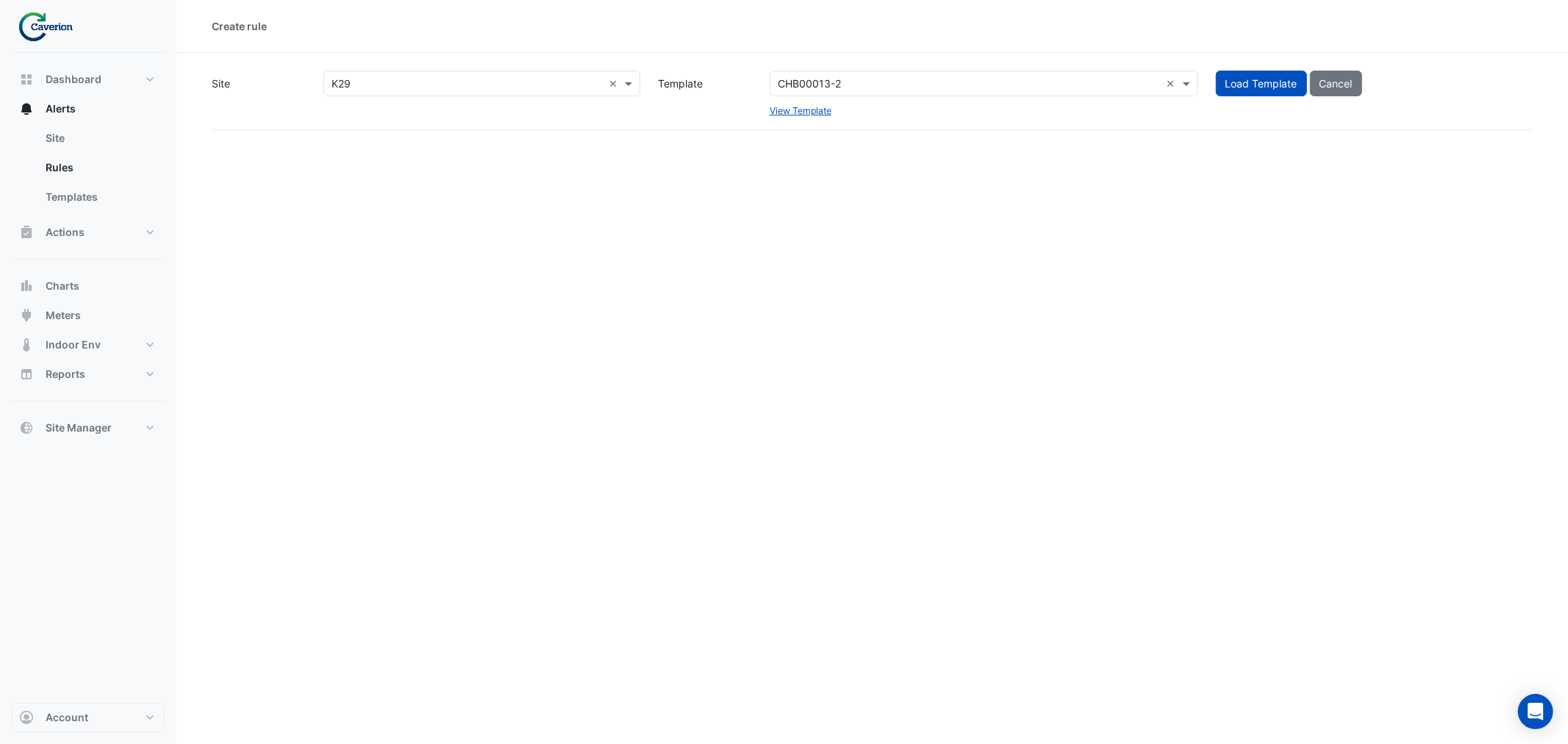
click at [935, 135] on div "Create rule Site Select a Site × K29 × Template Select a Template CHB00013-2 × …" at bounding box center [872, 372] width 1391 height 744
click at [1243, 72] on button "Load Template" at bounding box center [1261, 83] width 91 height 26
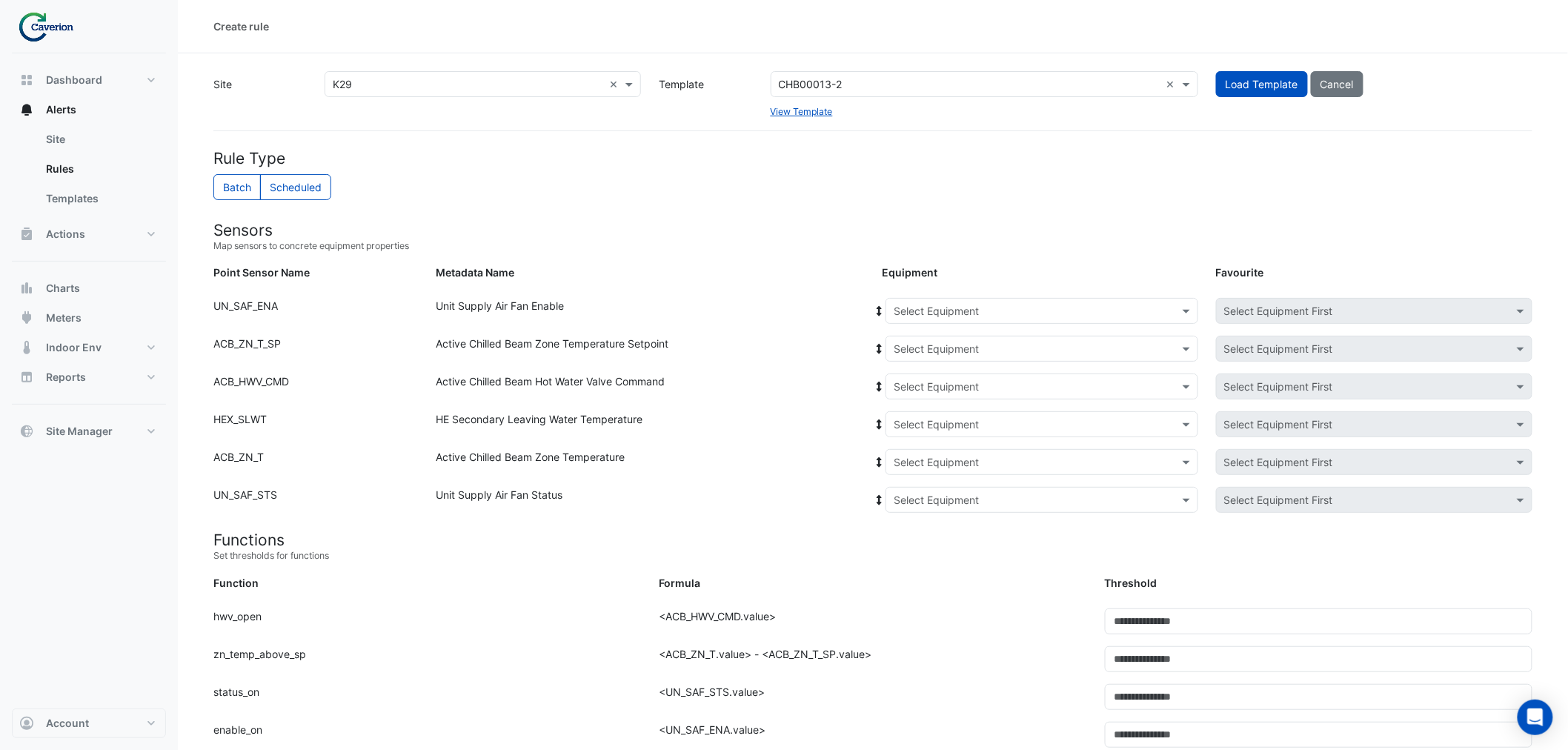
click at [522, 483] on div "Point Sensor Name: ACB_ZN_T Metadata Name: Active Chilled Beam Zone Temperature…" at bounding box center [873, 468] width 1337 height 38
click at [552, 434] on div "HE Secondary Leaving Water Temperature" at bounding box center [651, 427] width 445 height 32
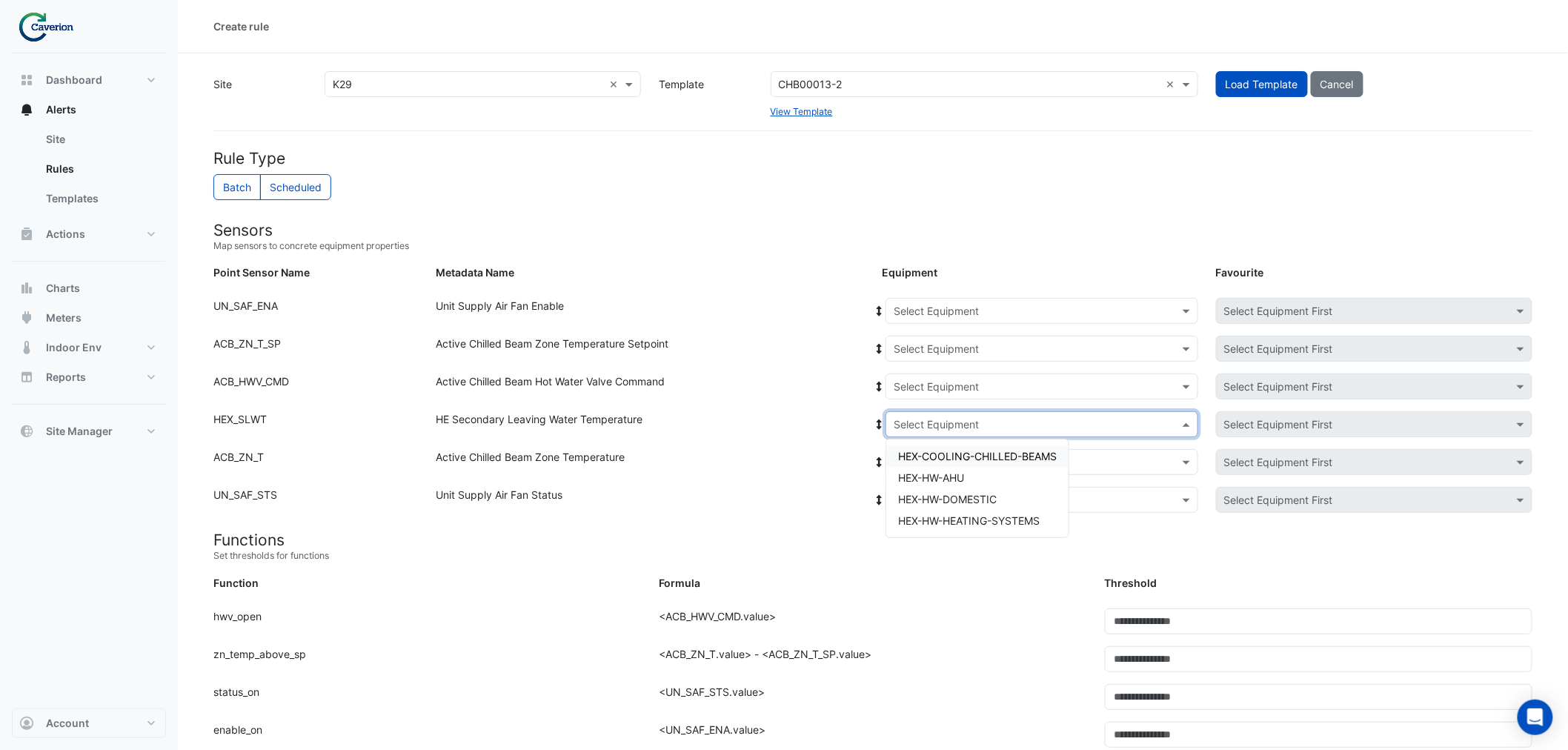
click at [914, 420] on input "text" at bounding box center [1027, 425] width 267 height 16
click at [1017, 446] on div "HEX-COOLING-CHILLED-BEAMS" at bounding box center [977, 456] width 183 height 21
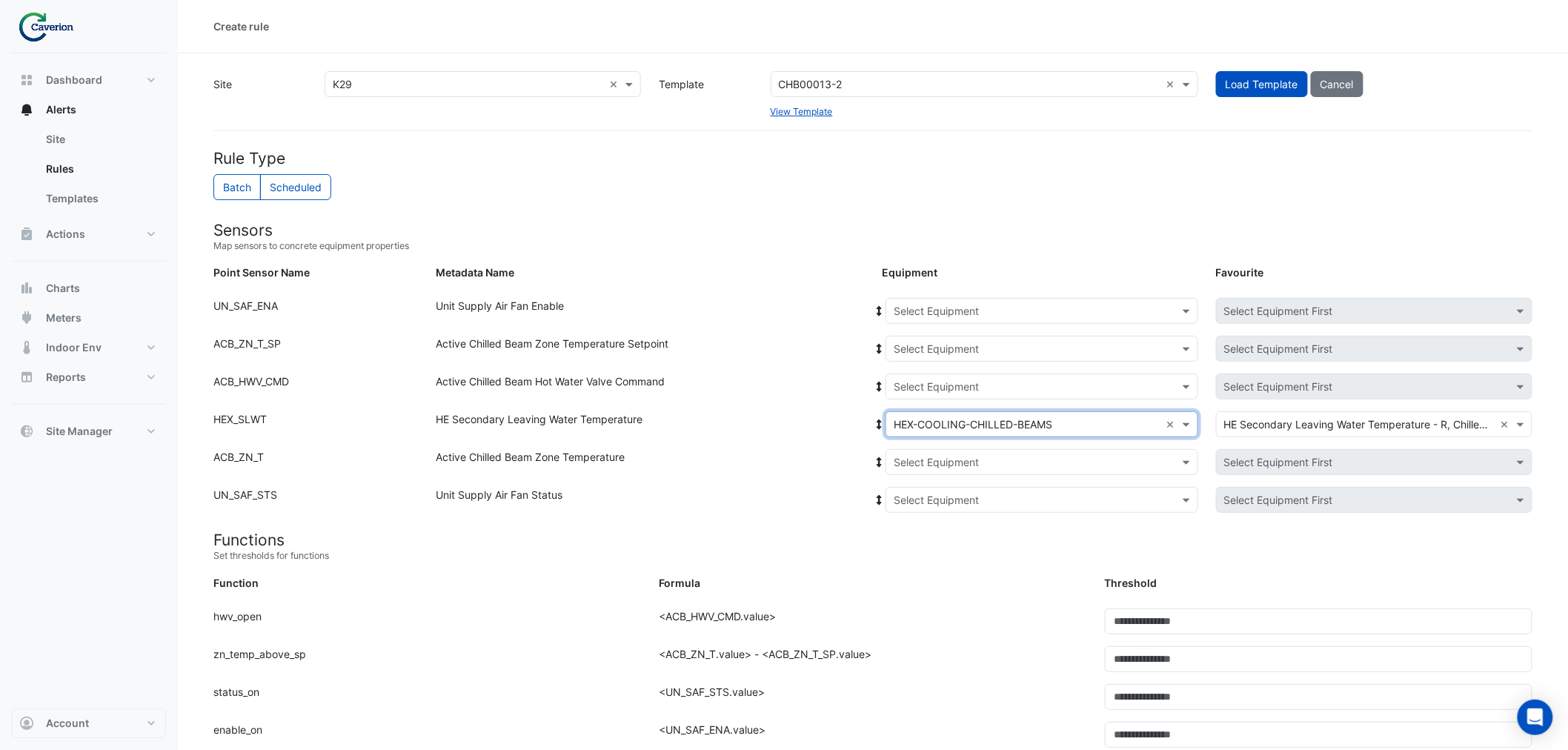
click at [793, 418] on div "HE Secondary Leaving Water Temperature" at bounding box center [651, 427] width 445 height 32
drag, startPoint x: 634, startPoint y: 426, endPoint x: 879, endPoint y: 428, distance: 245.0
click at [874, 428] on div "Point Sensor Name: HEX_SLWT Metadata Name: HE Secondary Leaving Water Temperatu…" at bounding box center [873, 430] width 1337 height 38
click at [741, 430] on div "HE Secondary Leaving Water Temperature" at bounding box center [651, 427] width 445 height 32
drag, startPoint x: 706, startPoint y: 423, endPoint x: 754, endPoint y: 428, distance: 48.3
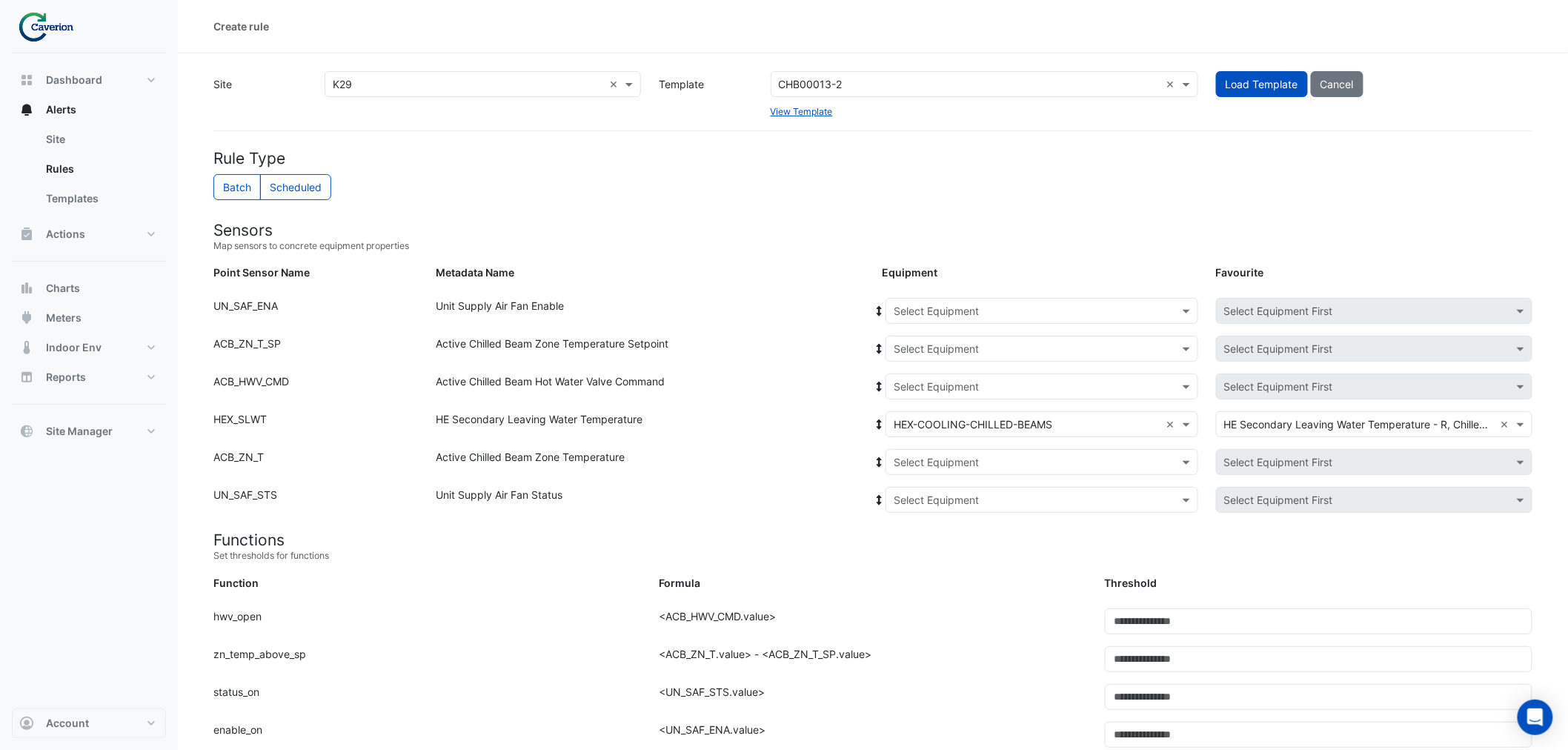
click at [754, 428] on div "HE Secondary Leaving Water Temperature" at bounding box center [651, 427] width 445 height 32
click at [217, 577] on strong "Function" at bounding box center [236, 583] width 45 height 13
click at [67, 164] on link "Rules" at bounding box center [100, 169] width 132 height 30
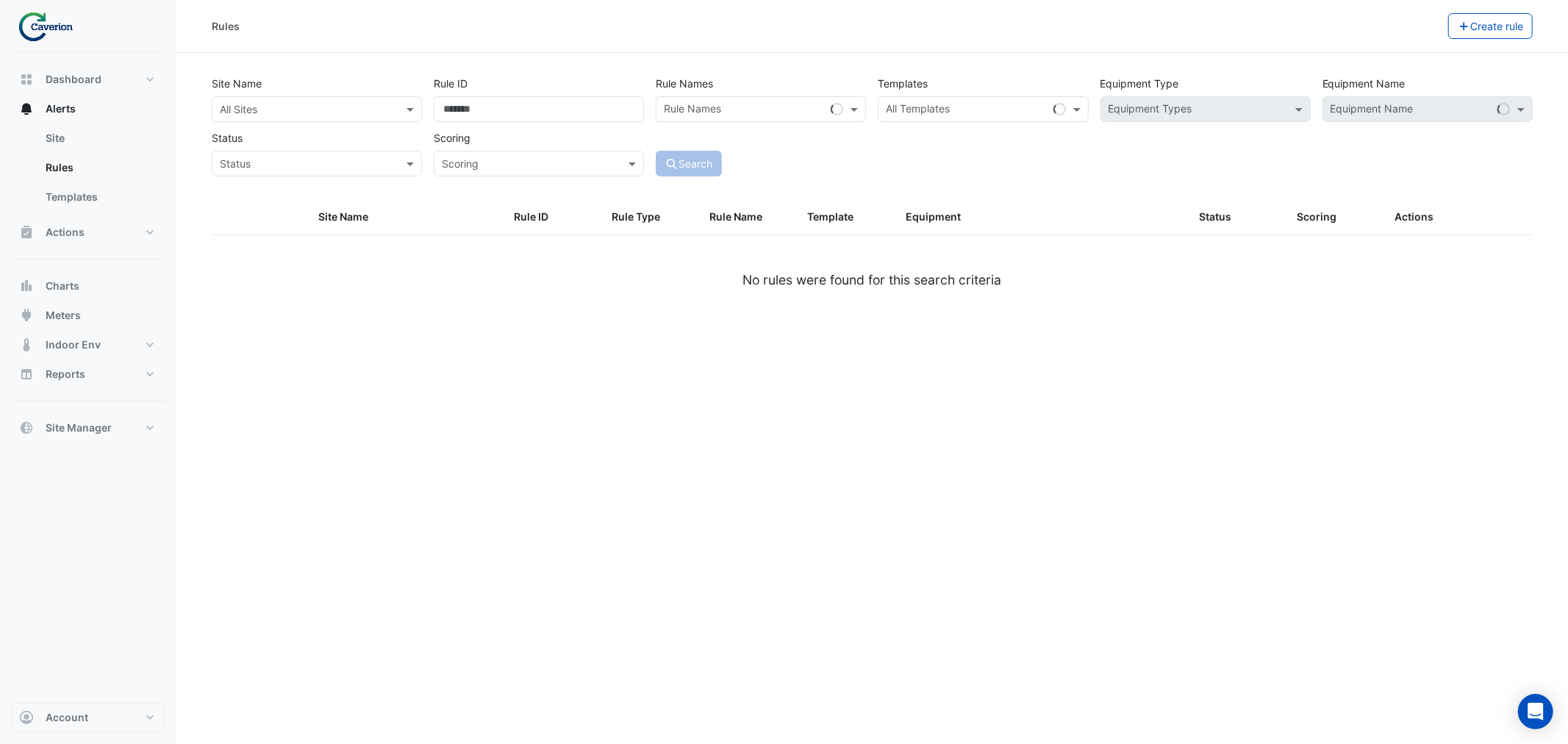
click at [357, 114] on input "text" at bounding box center [302, 110] width 165 height 16
click at [240, 154] on div "K29" at bounding box center [255, 162] width 85 height 21
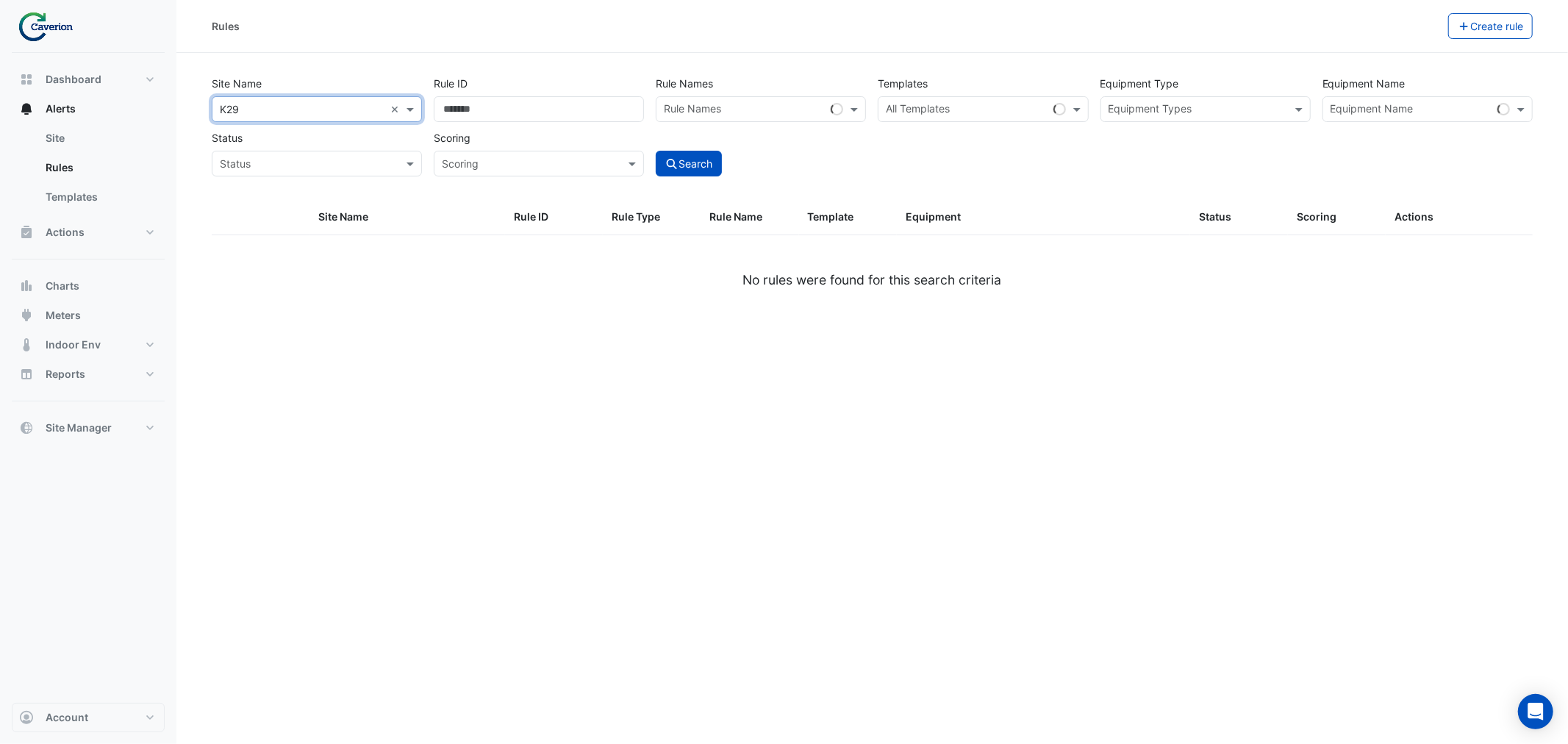
click at [1008, 121] on div "All Templates" at bounding box center [983, 109] width 210 height 26
click at [914, 104] on input "text" at bounding box center [966, 110] width 161 height 16
paste input "**********"
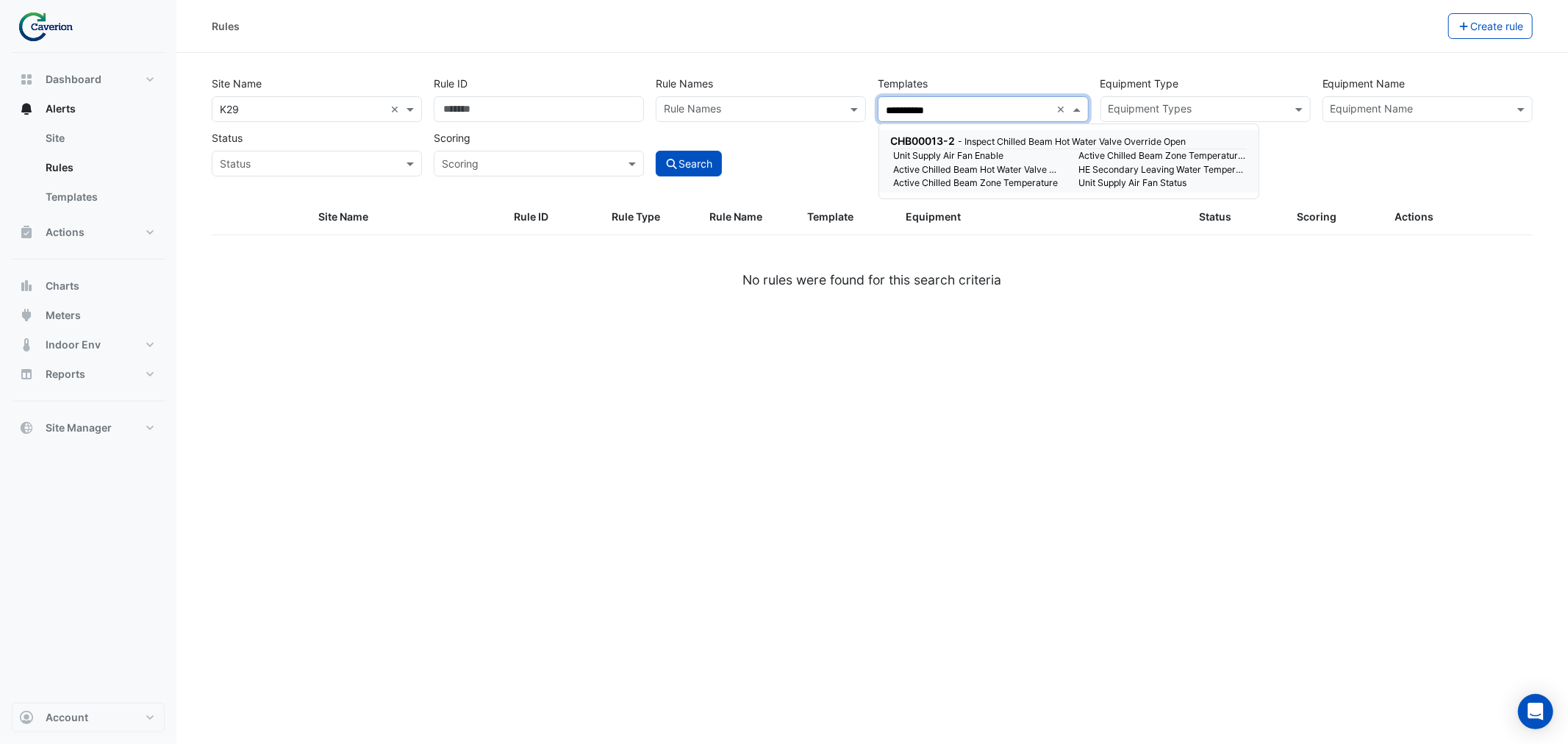
click at [1008, 141] on small "- Inspect Chilled Beam Hot Water Valve Override Open" at bounding box center [1072, 141] width 228 height 11
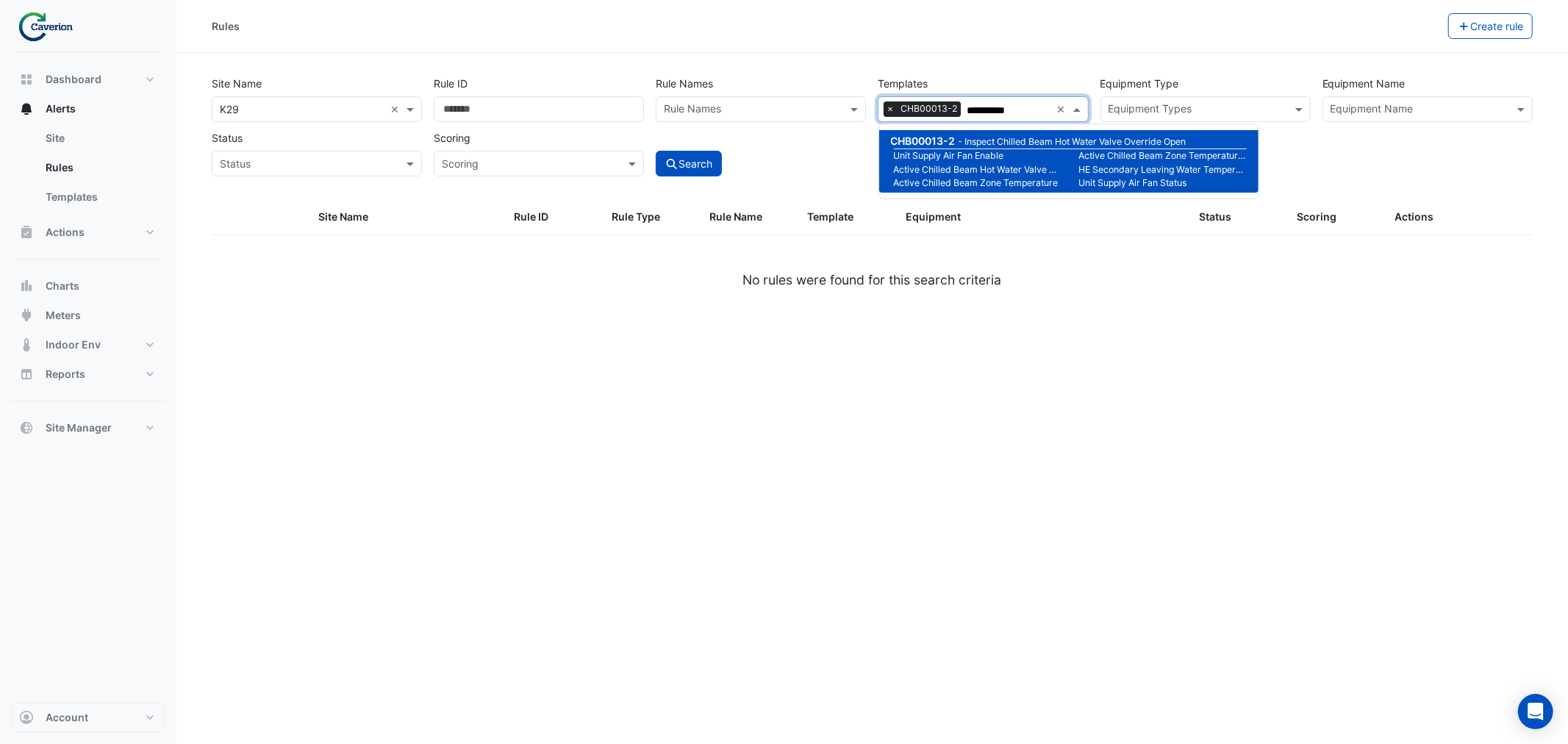
type input "**********"
click at [802, 186] on div "**********" at bounding box center [872, 135] width 1339 height 129
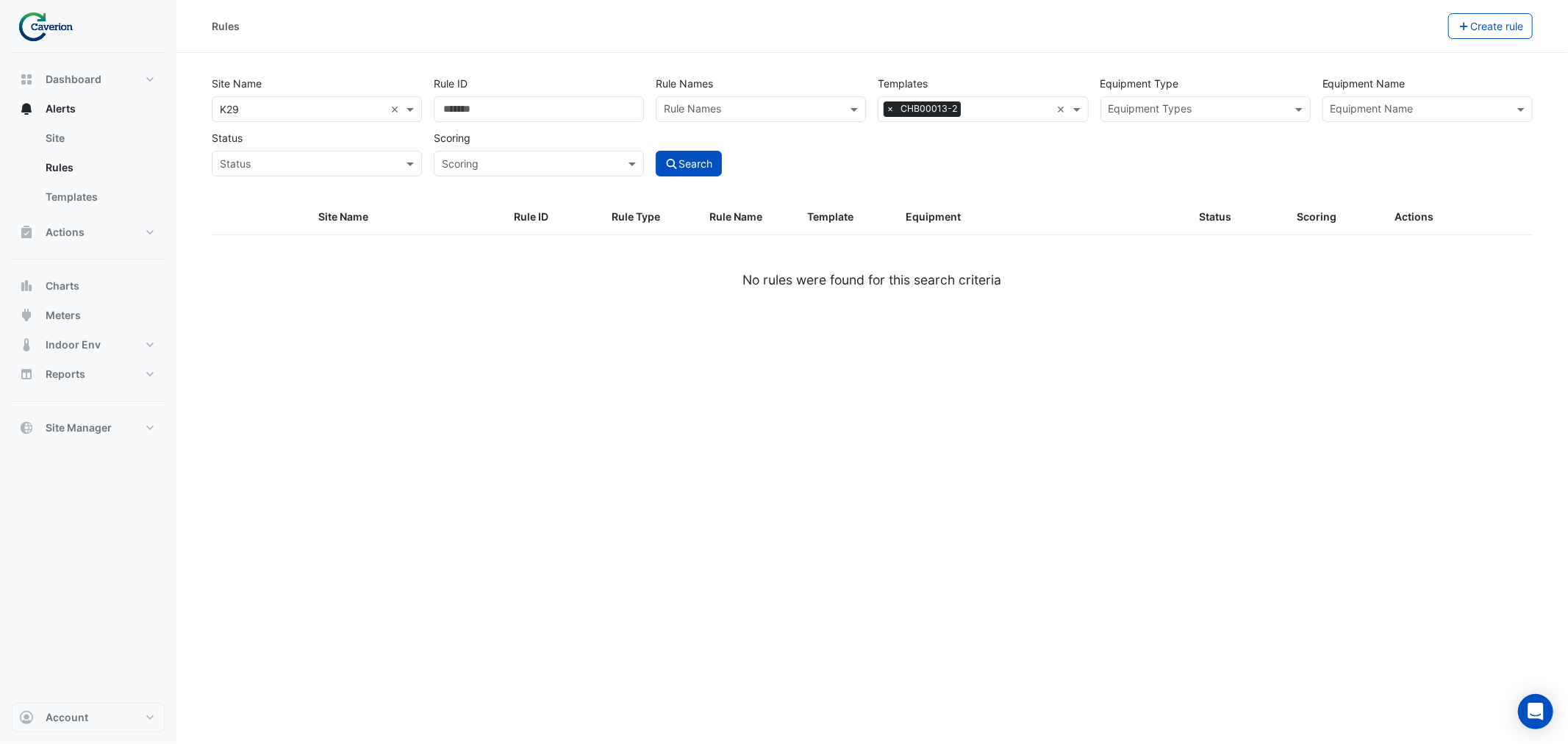
click at [644, 165] on div "Scoring Scoring" at bounding box center [538, 150] width 222 height 51
click at [684, 159] on button "Search" at bounding box center [689, 164] width 66 height 26
select select "***"
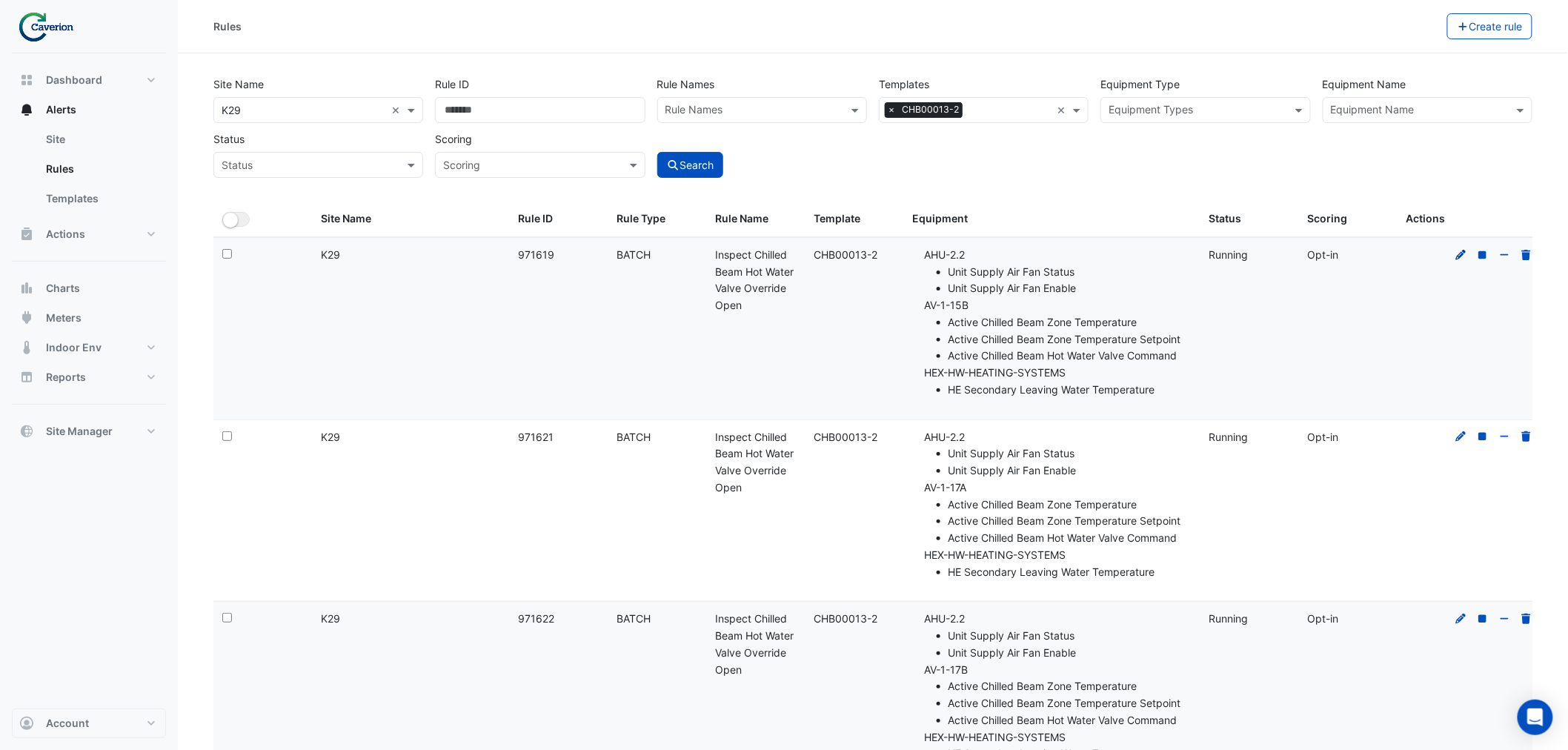
click at [1460, 254] on icon at bounding box center [1461, 255] width 11 height 11
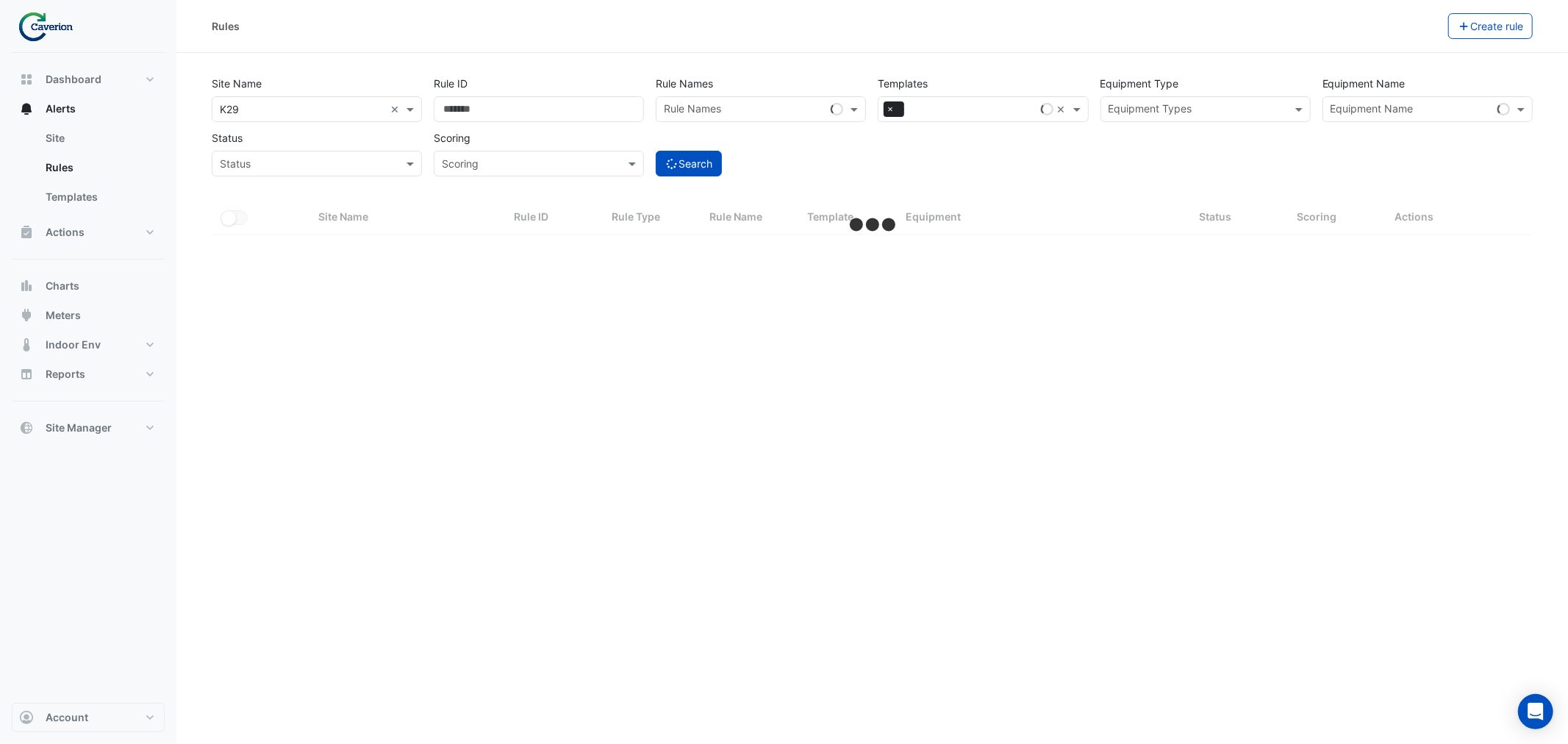
select select "***"
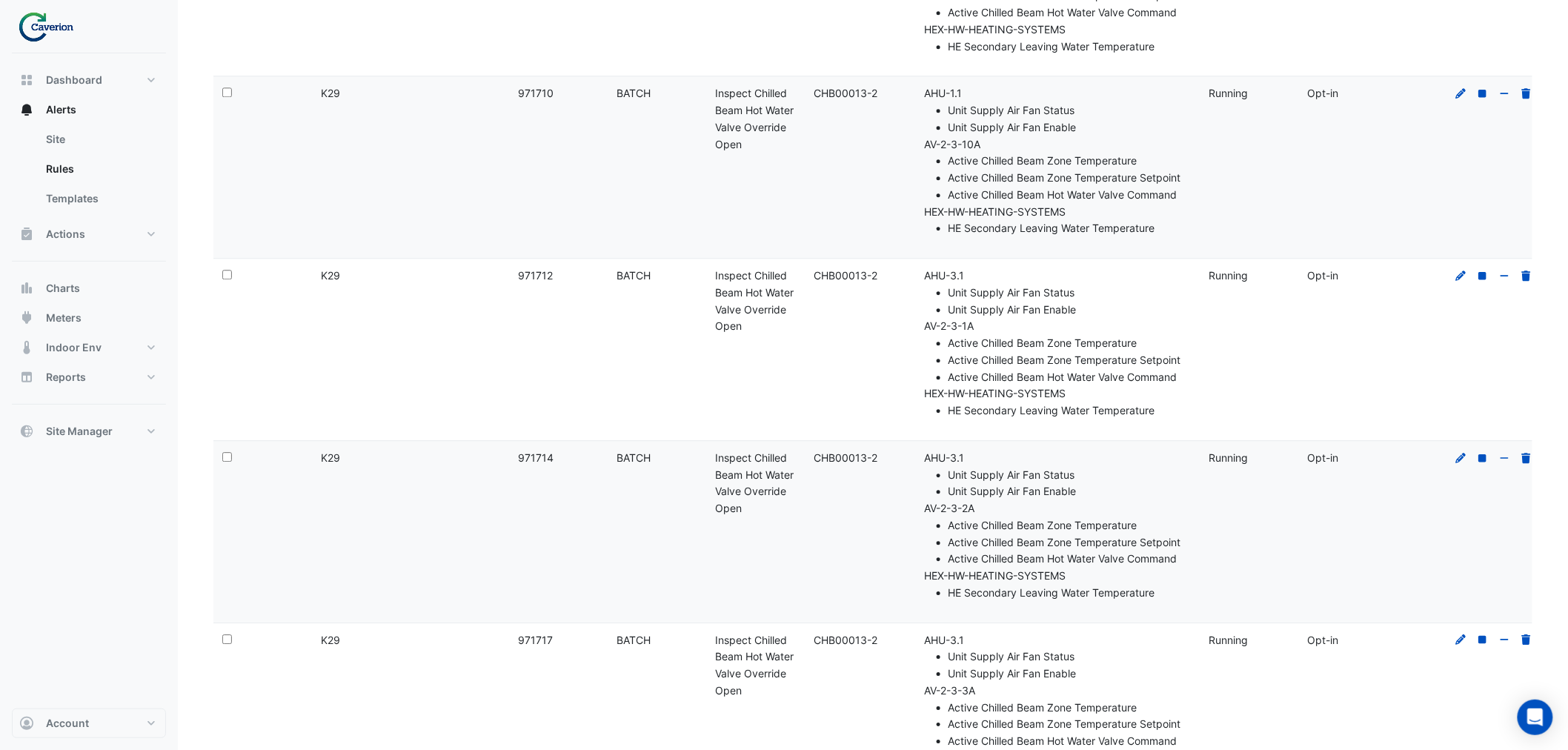
scroll to position [10129, 0]
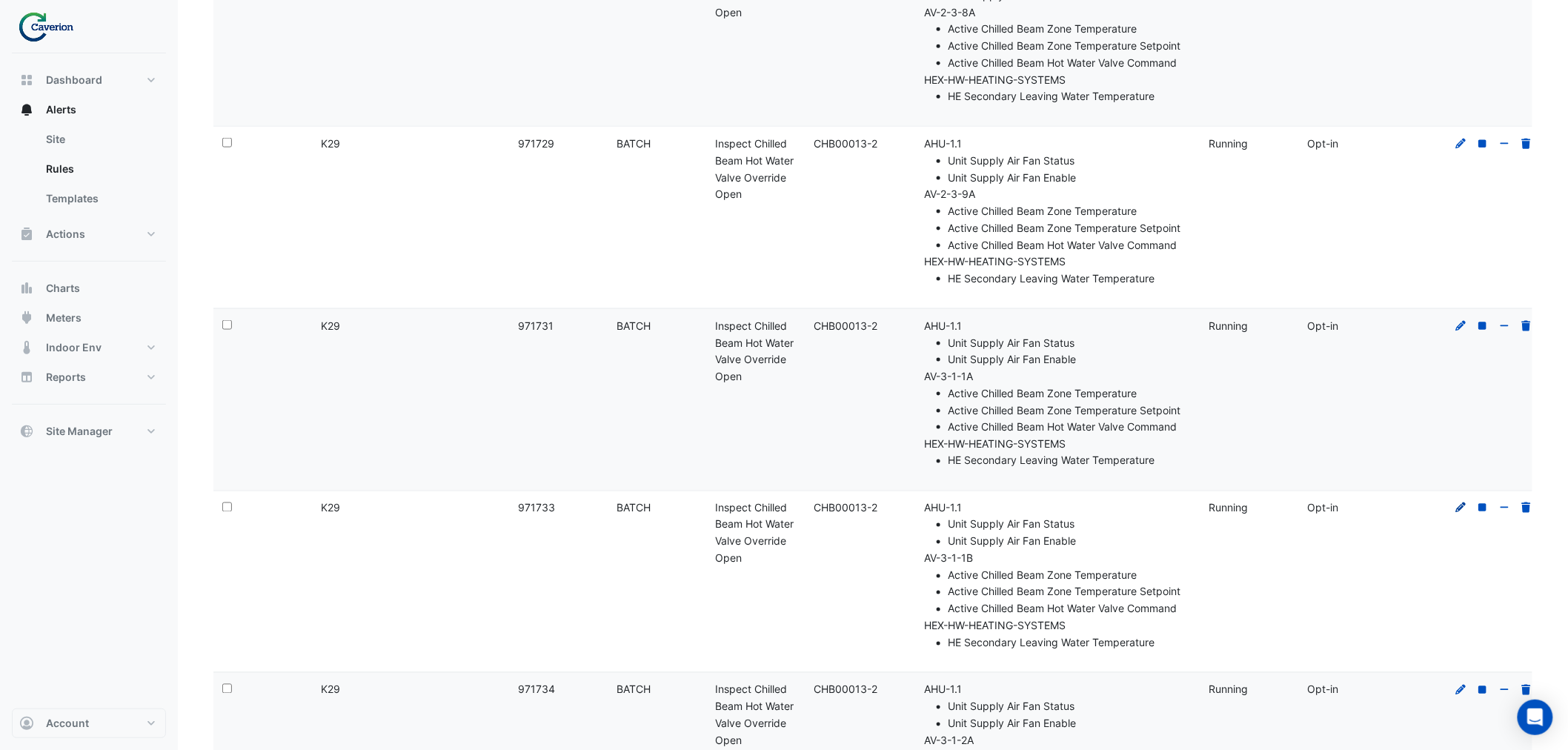
click at [1464, 502] on fa-icon at bounding box center [1462, 508] width 14 height 13
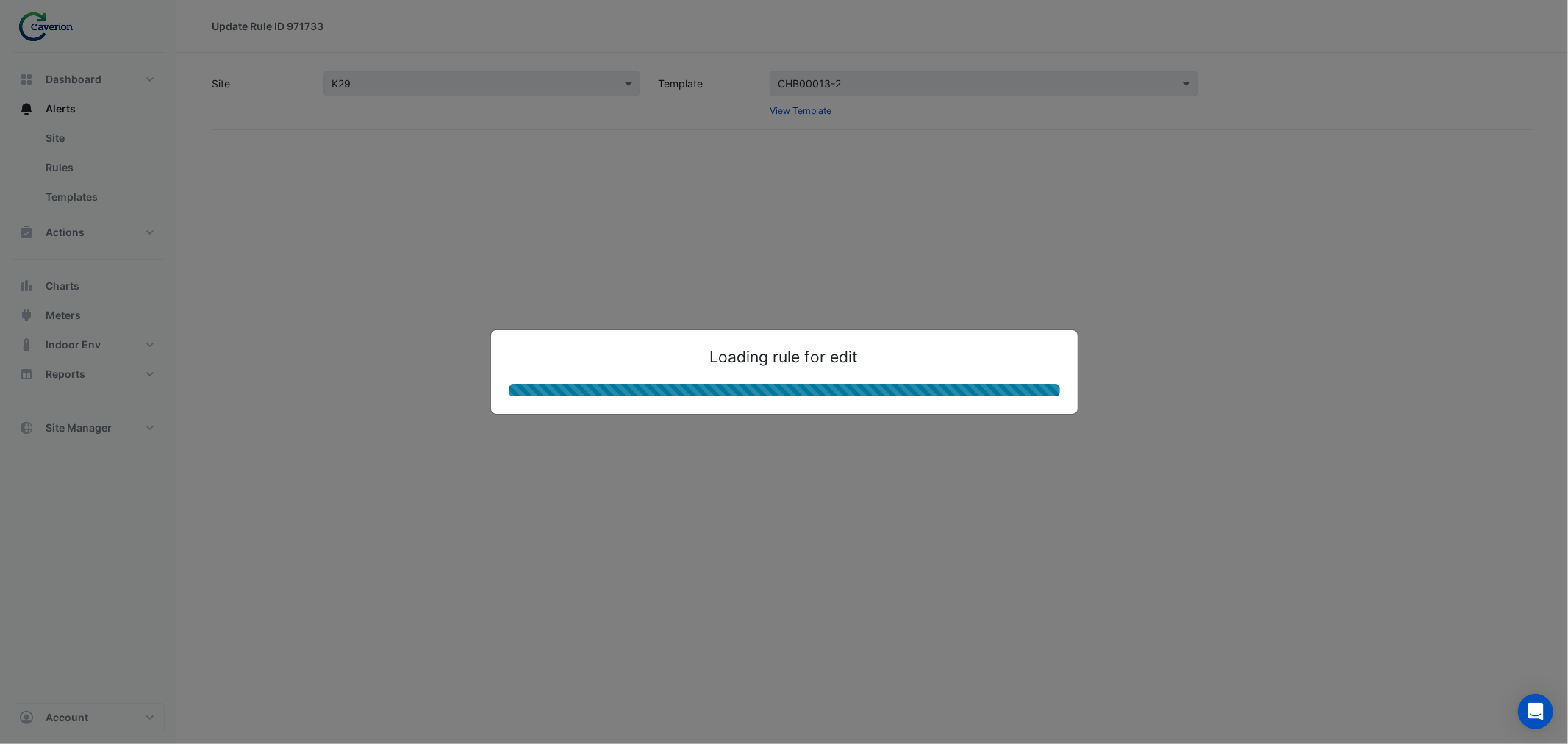
drag, startPoint x: 990, startPoint y: 609, endPoint x: 995, endPoint y: 615, distance: 7.8
click at [992, 614] on ngb-modal-window "Loading rule for edit" at bounding box center [784, 372] width 1568 height 744
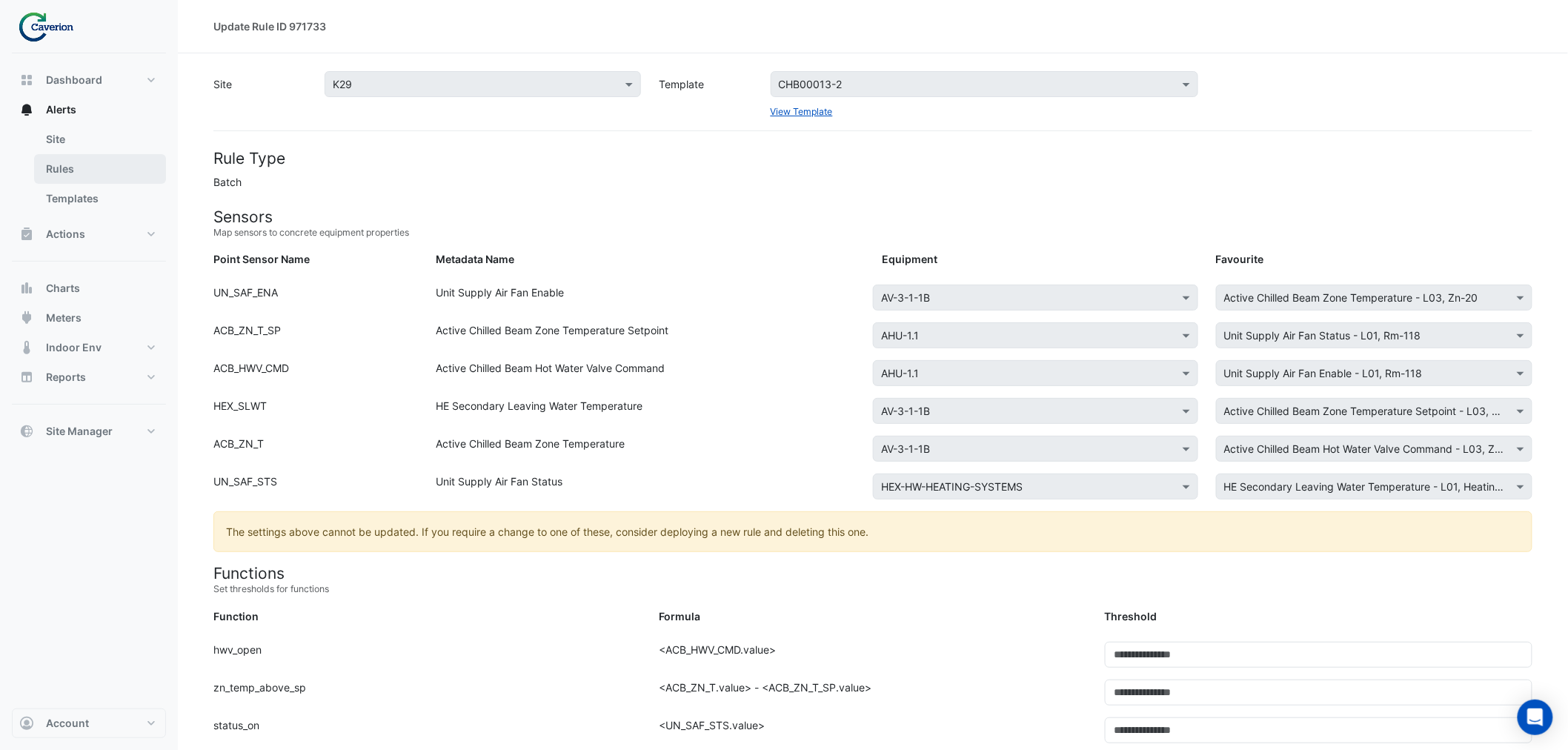
click at [61, 159] on link "Rules" at bounding box center [100, 169] width 132 height 30
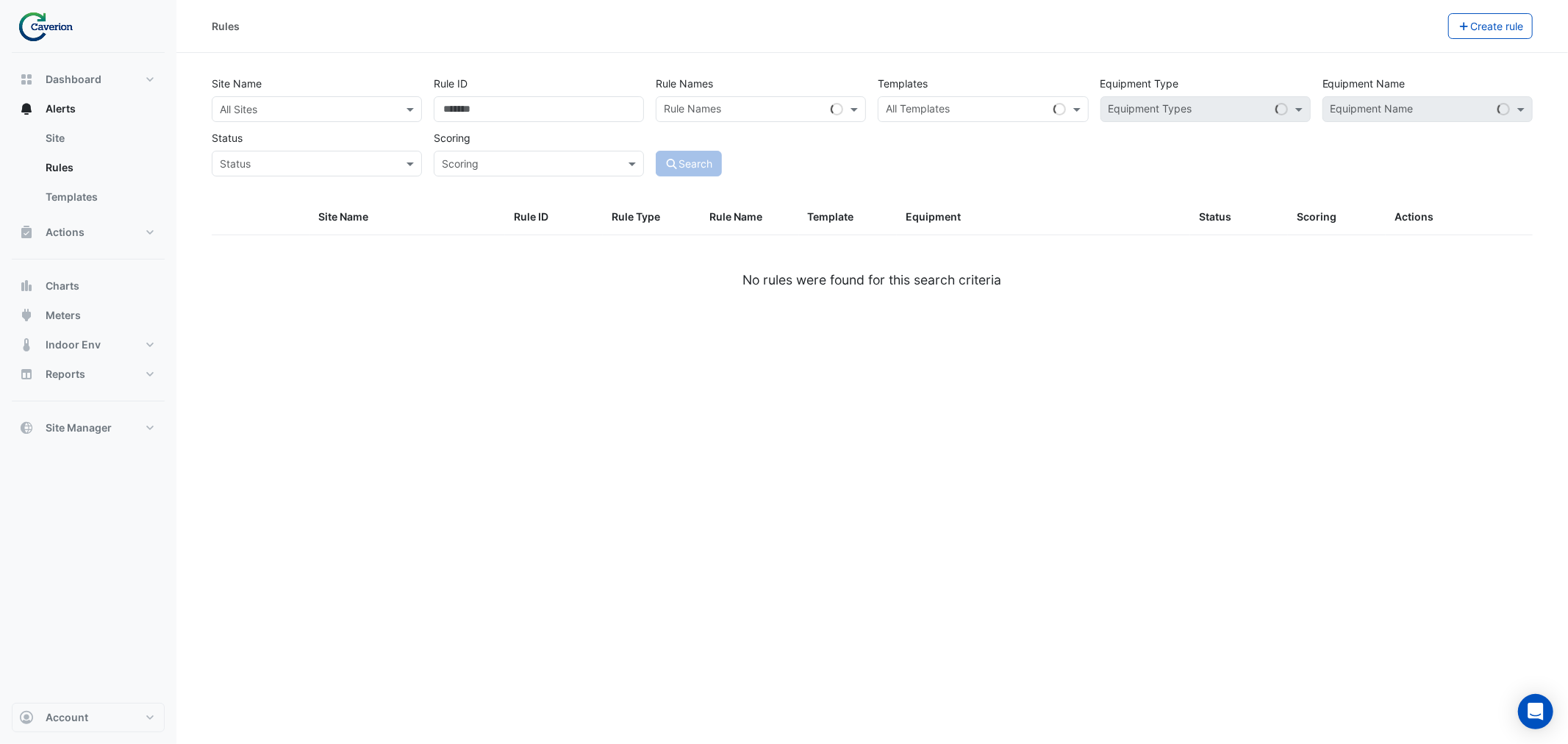
click at [938, 110] on input "text" at bounding box center [966, 110] width 161 height 16
click at [1498, 32] on button "Create rule" at bounding box center [1490, 26] width 85 height 26
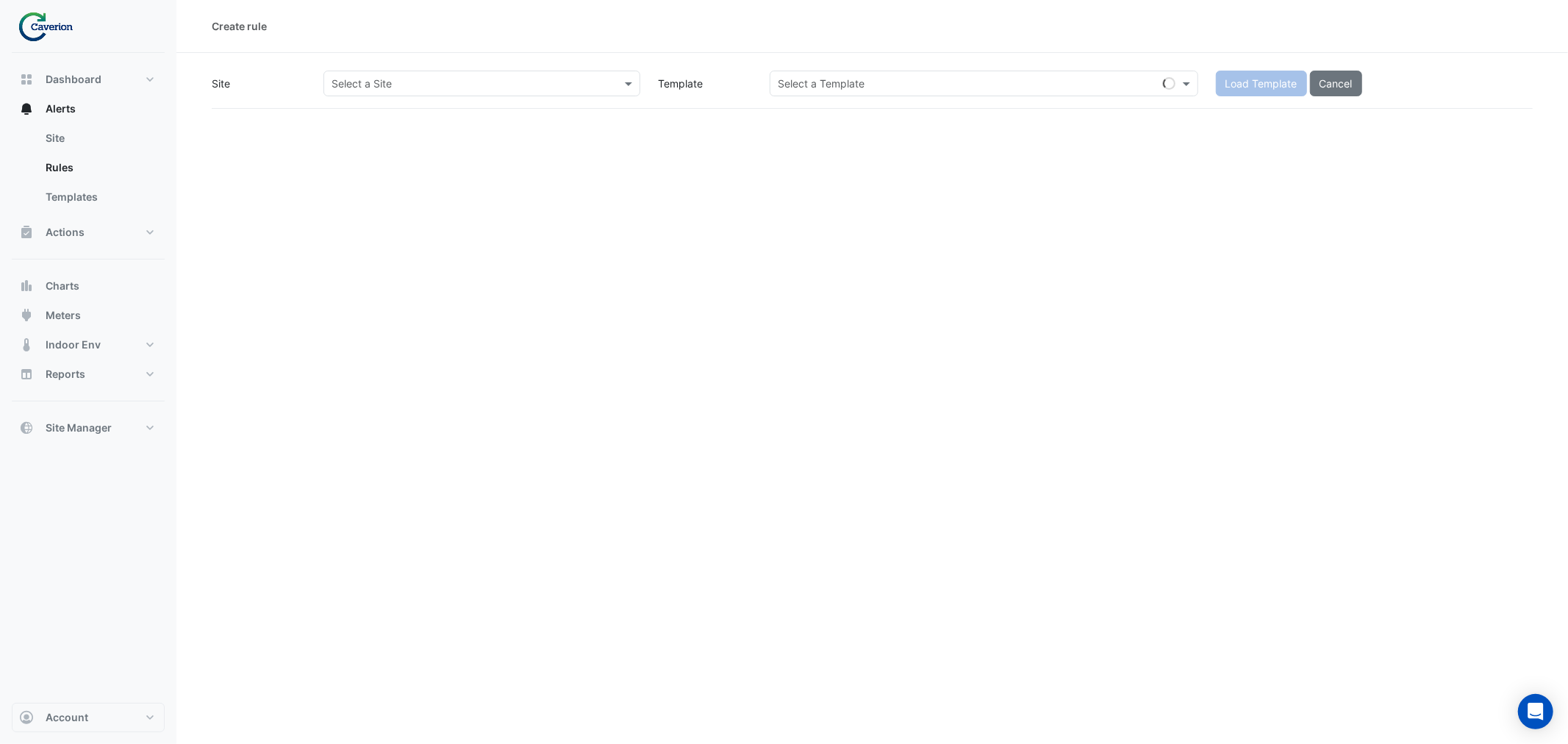
click at [863, 84] on input "text" at bounding box center [969, 84] width 383 height 16
click at [869, 89] on input "text" at bounding box center [969, 84] width 383 height 16
paste input "**********"
type input "**********"
click at [980, 260] on div "**********" at bounding box center [872, 372] width 1391 height 744
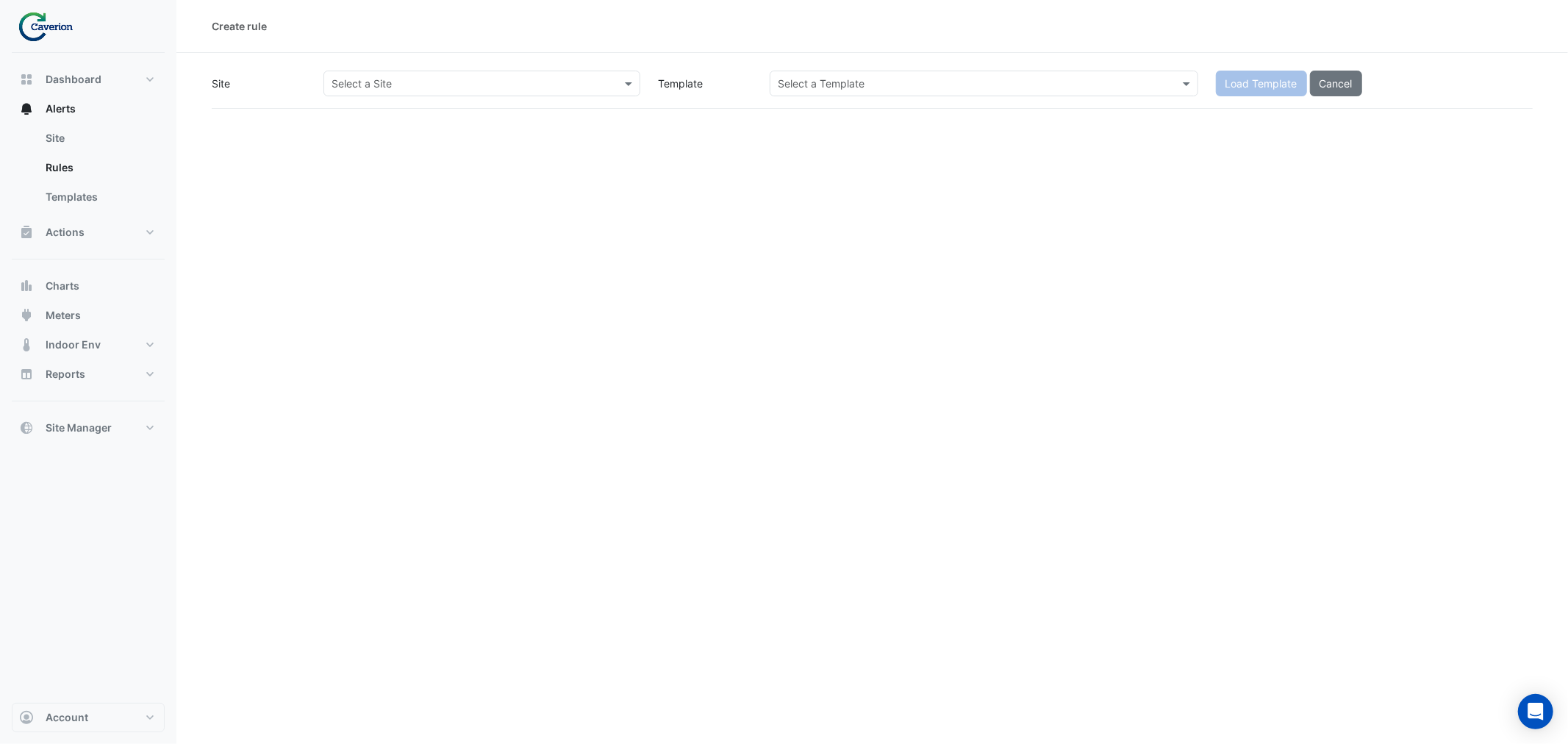
drag, startPoint x: 792, startPoint y: 91, endPoint x: 1567, endPoint y: 195, distance: 781.9
click at [792, 91] on div "Select a Template" at bounding box center [983, 83] width 428 height 26
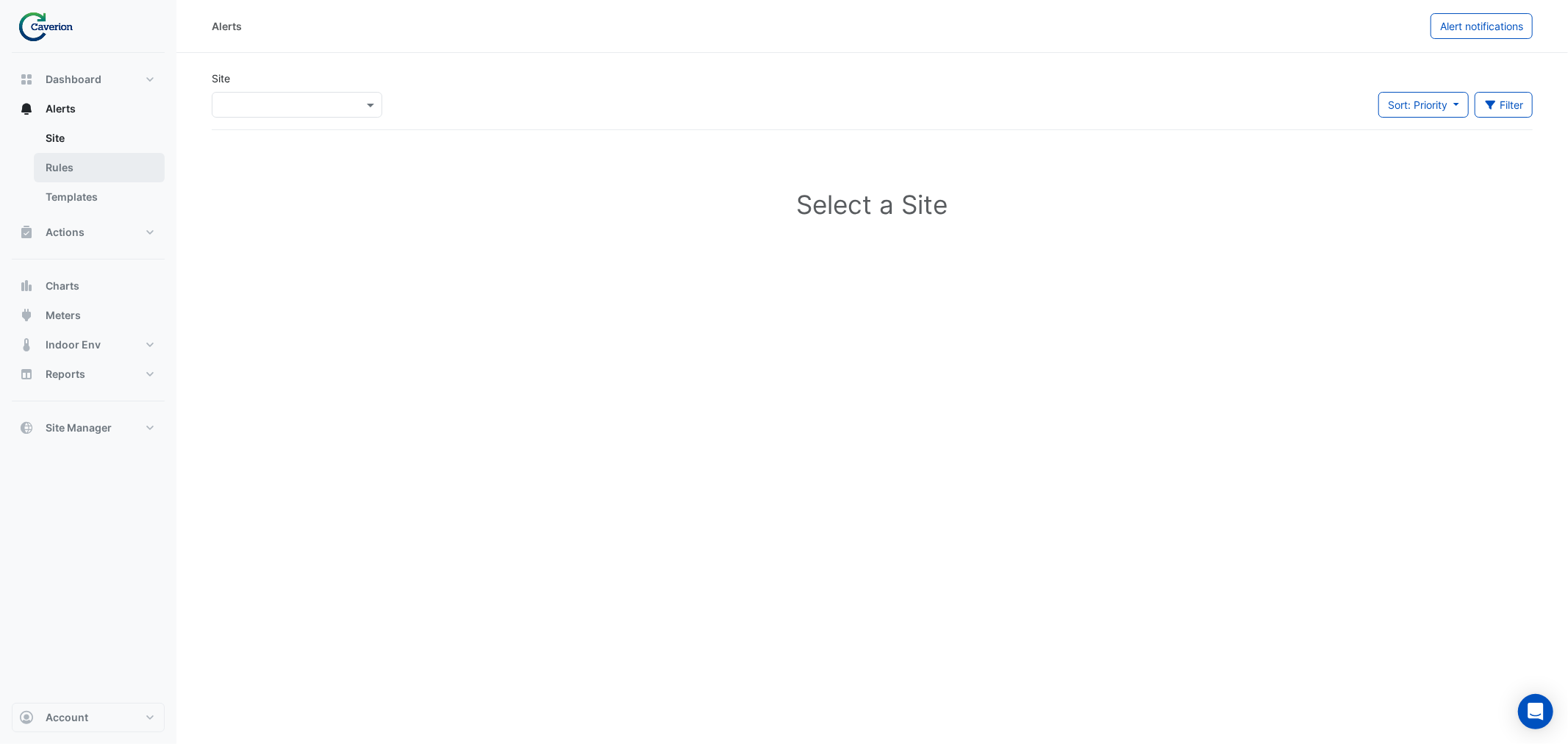
click at [82, 174] on link "Rules" at bounding box center [99, 168] width 131 height 29
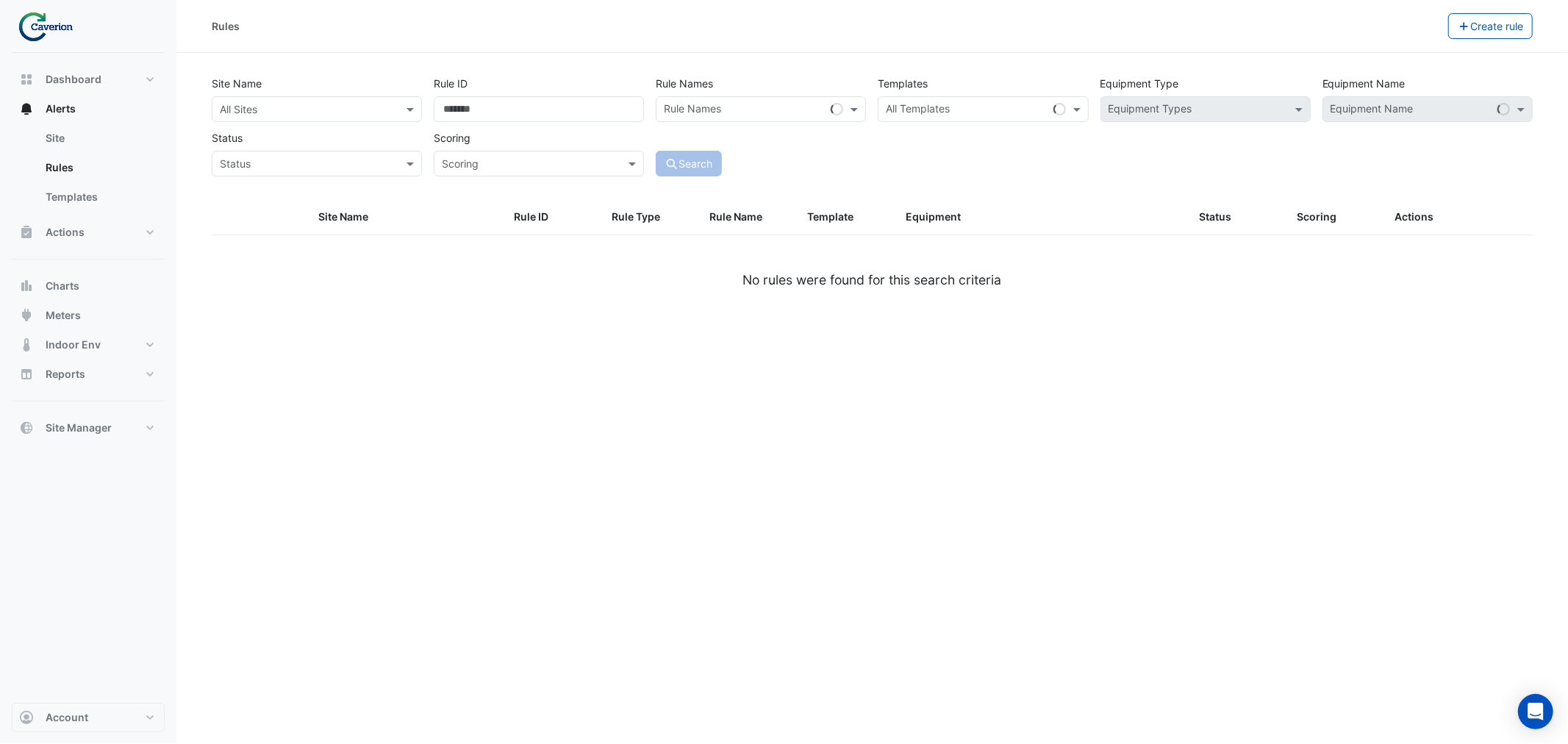
click at [910, 107] on input "text" at bounding box center [966, 110] width 161 height 16
paste input "**********"
type input "**********"
click at [797, 144] on div "Search" at bounding box center [760, 150] width 222 height 51
click at [1003, 109] on input "text" at bounding box center [966, 110] width 161 height 16
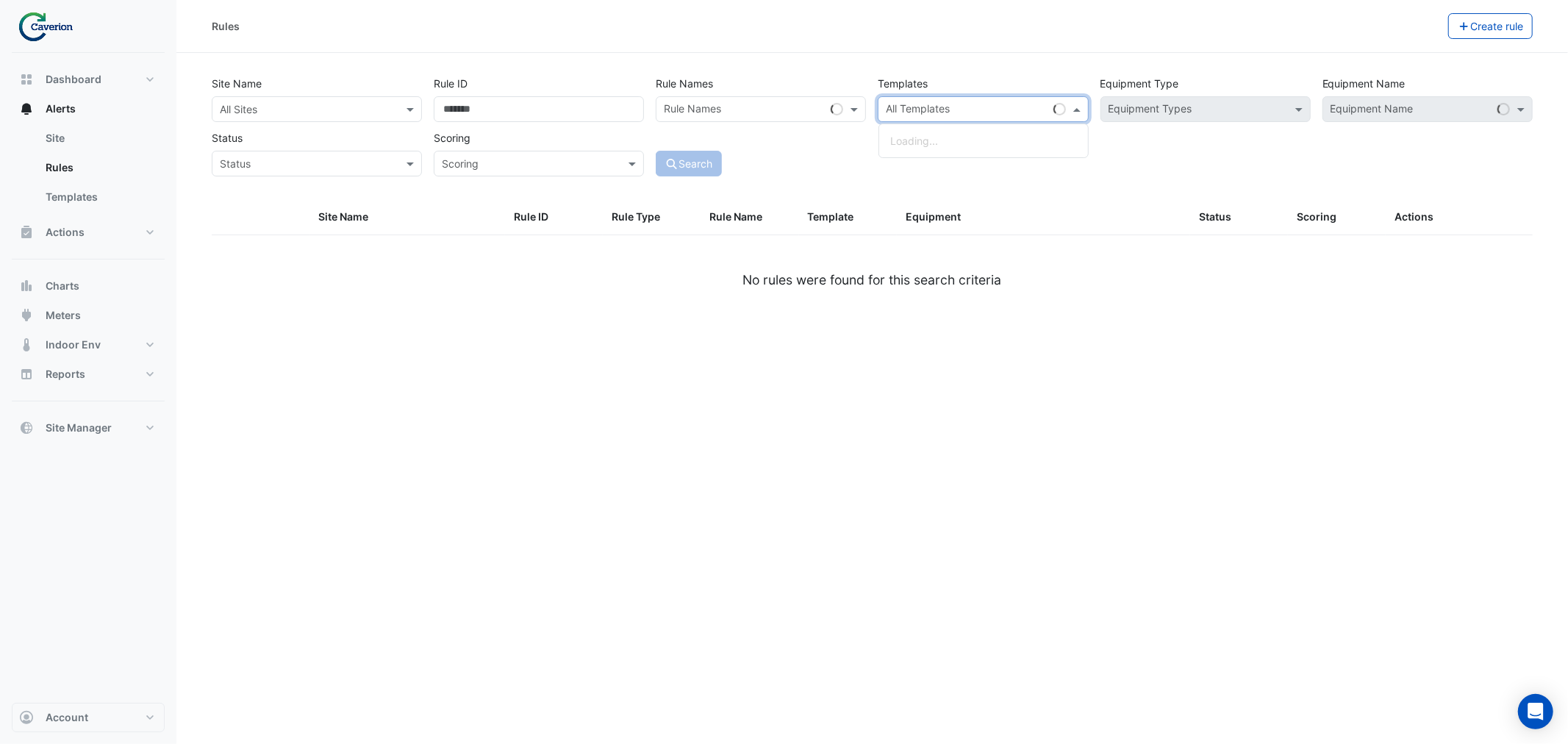
paste input "**********"
type input "**********"
click at [976, 187] on div "**********" at bounding box center [872, 135] width 1339 height 129
click at [924, 116] on input "text" at bounding box center [966, 110] width 161 height 16
paste input "**********"
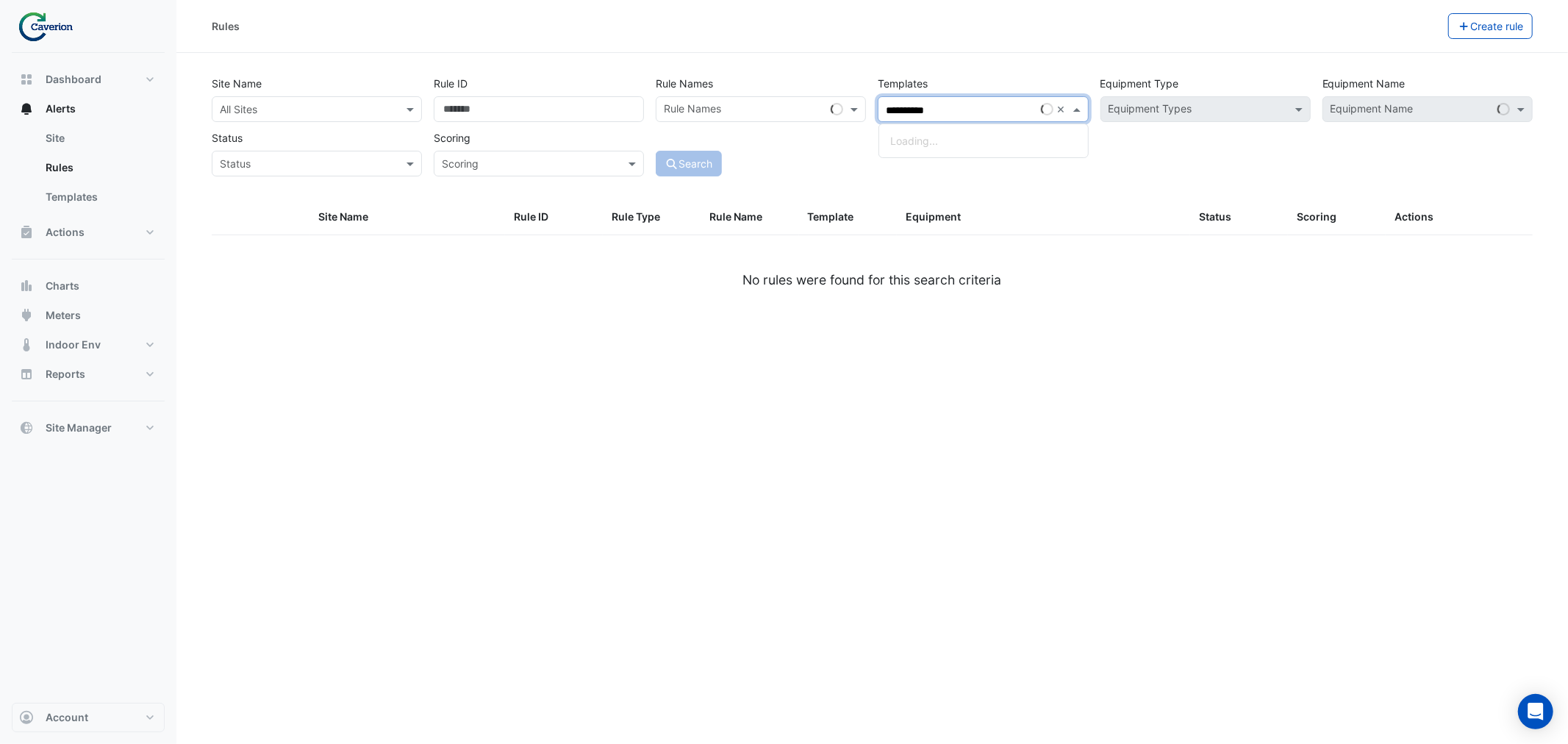
type input "**********"
click at [951, 174] on div "**********" at bounding box center [872, 122] width 1333 height 109
click at [941, 118] on div at bounding box center [965, 110] width 163 height 19
paste input "**********"
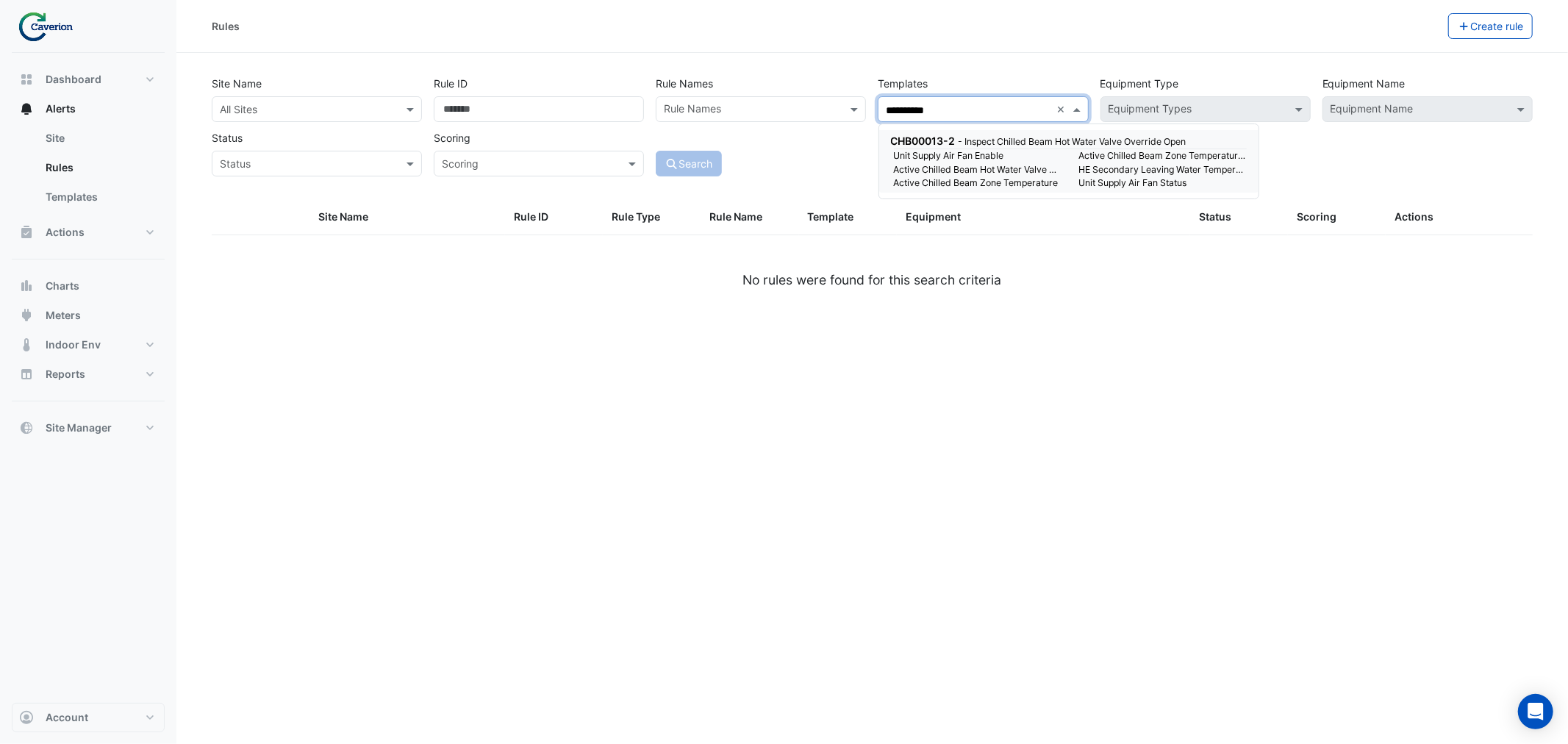
type input "**********"
click at [1290, 24] on div "Rules" at bounding box center [830, 26] width 1237 height 26
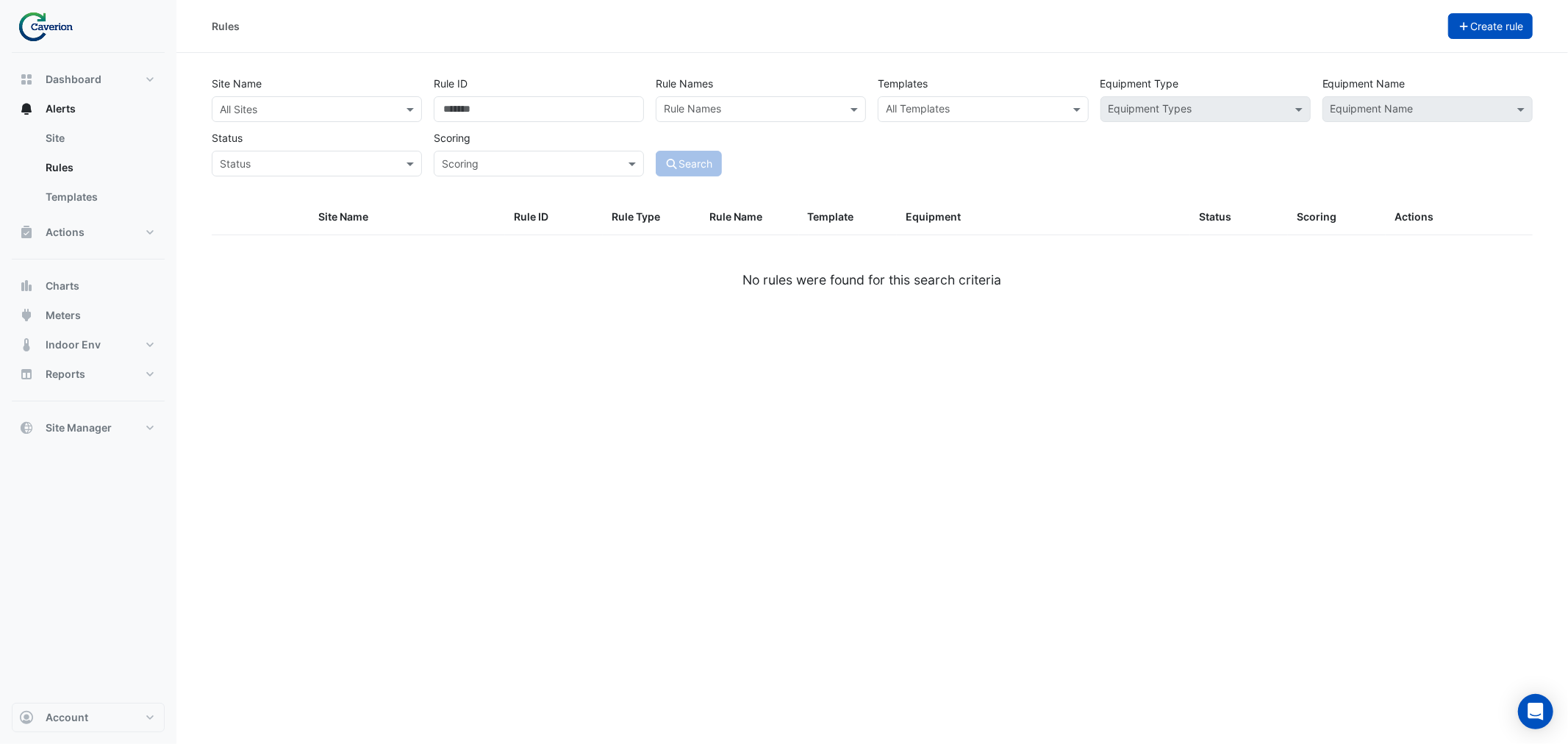
click at [1490, 25] on button "Create rule" at bounding box center [1490, 26] width 85 height 26
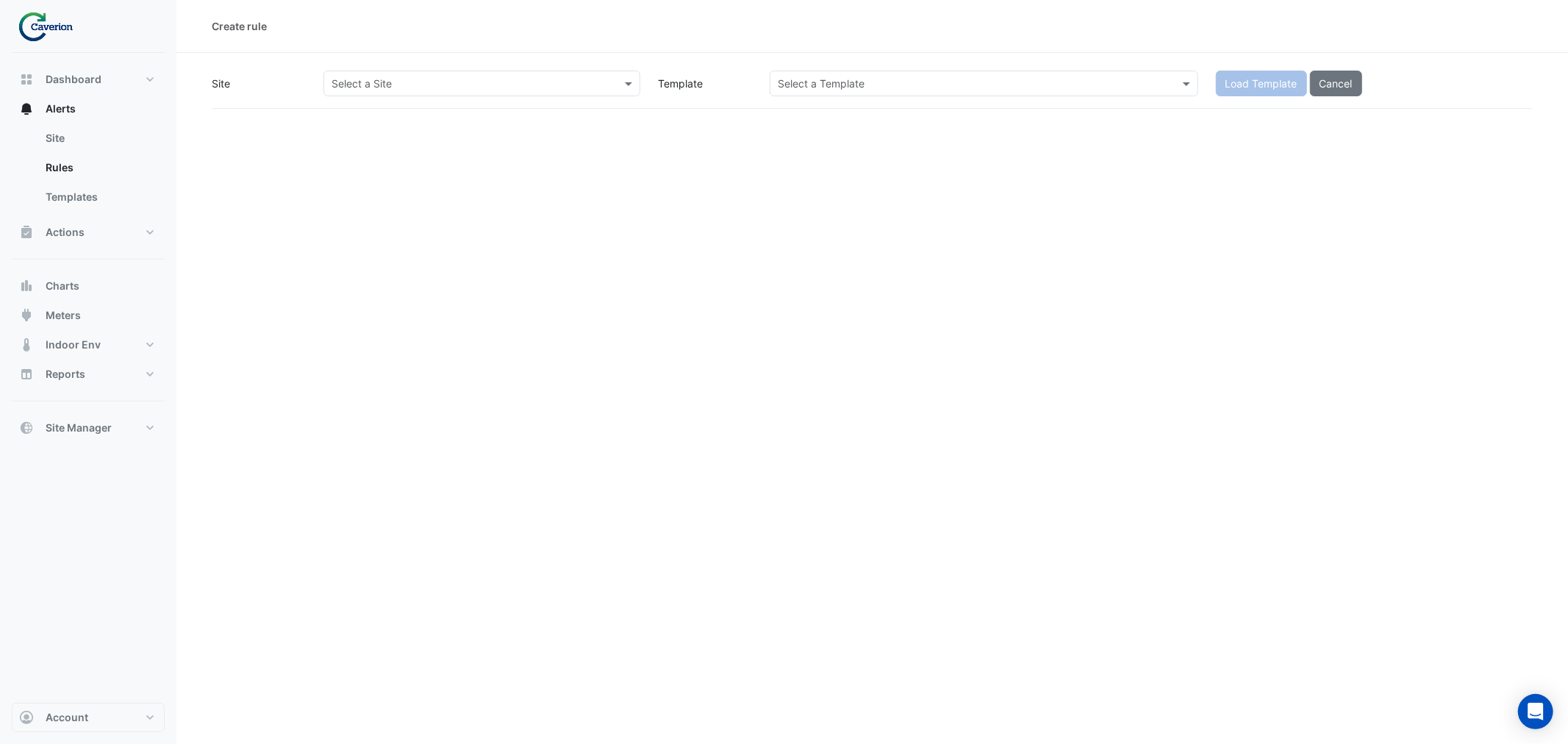
click at [854, 71] on div "Select a Template" at bounding box center [983, 83] width 428 height 26
click at [846, 80] on input "text" at bounding box center [969, 84] width 383 height 16
paste input "**********"
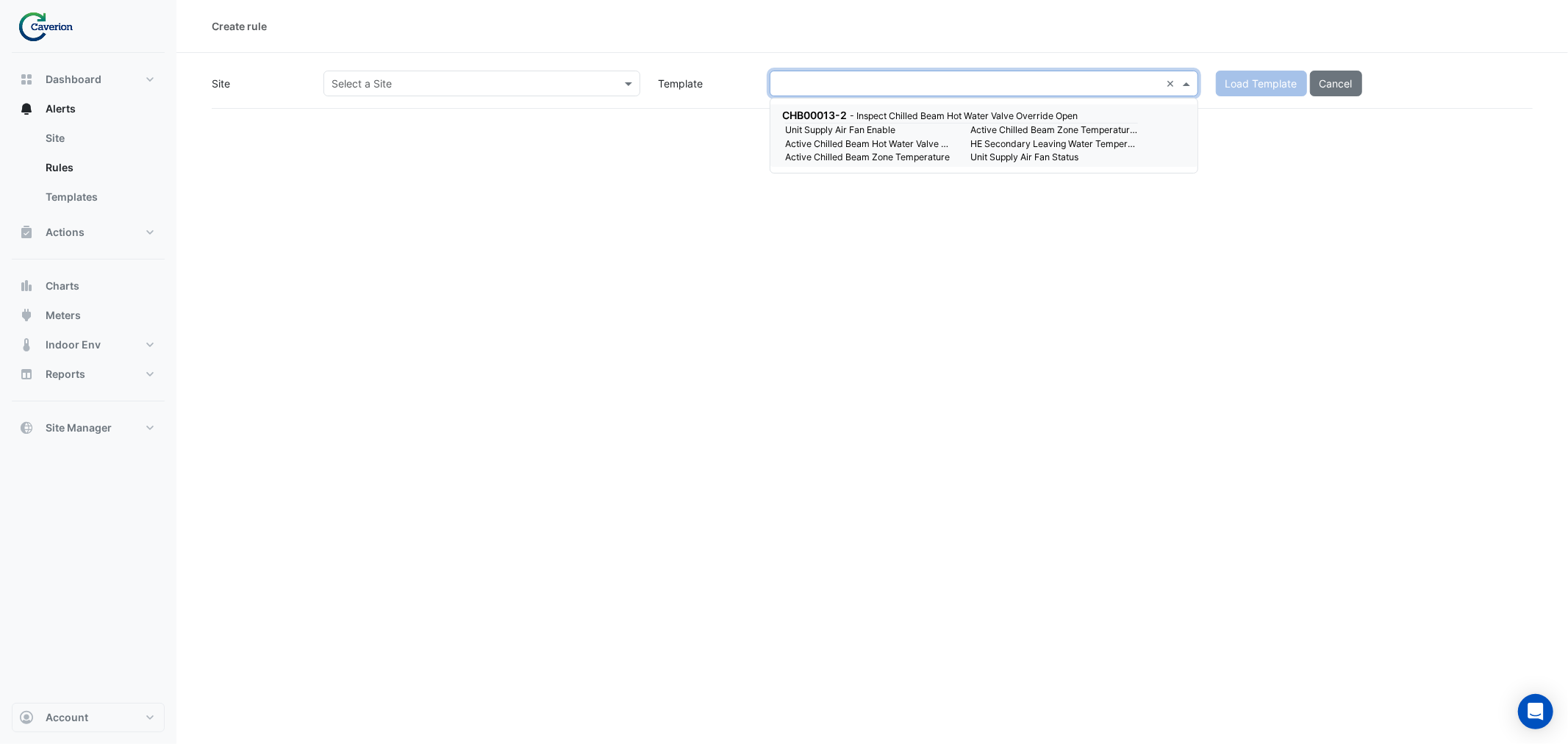
type input "**********"
click at [896, 106] on div "CHB00013-2 - Inspect Chilled Beam Hot Water Valve Override Open Unit Supply Air…" at bounding box center [983, 136] width 427 height 63
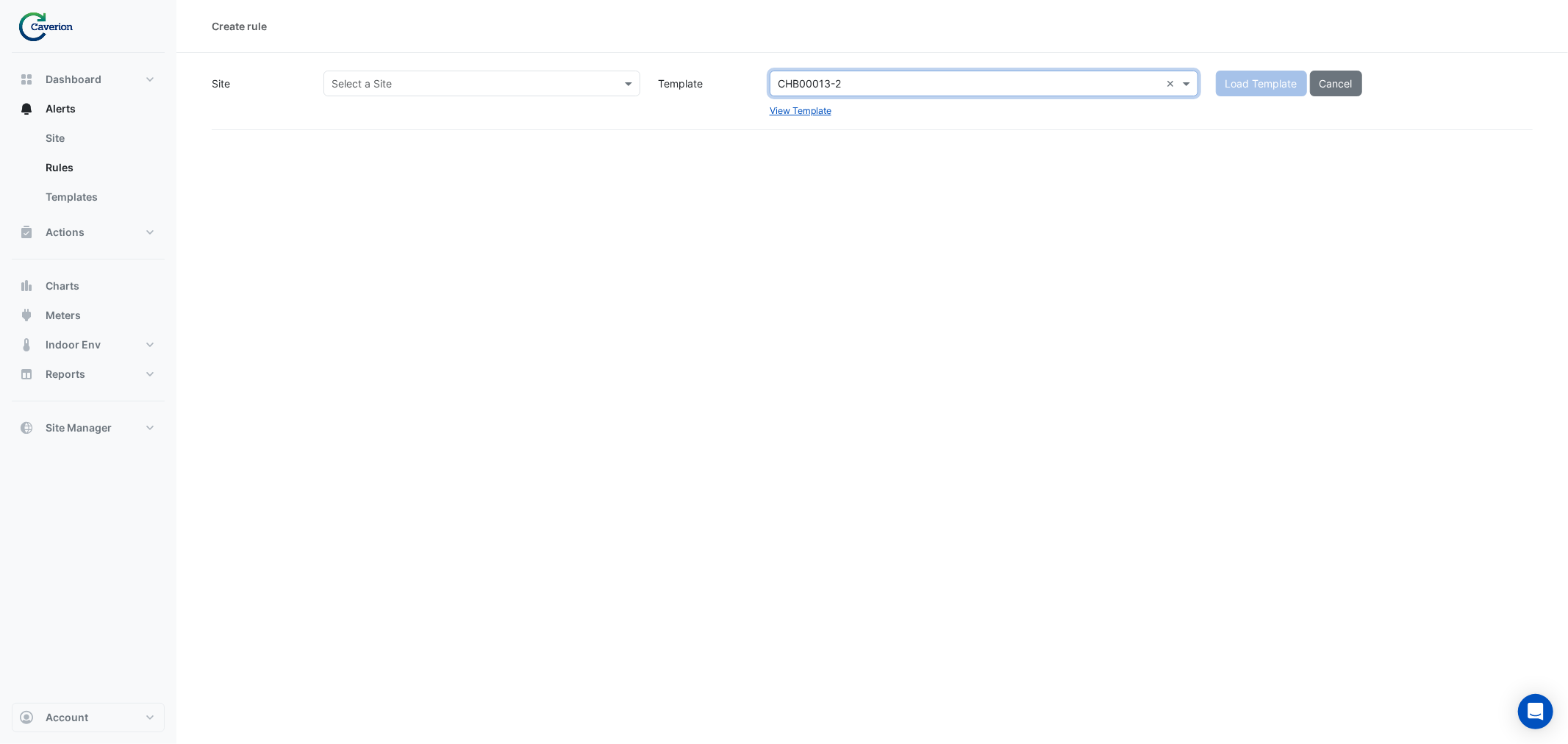
click at [587, 80] on input "text" at bounding box center [467, 84] width 271 height 16
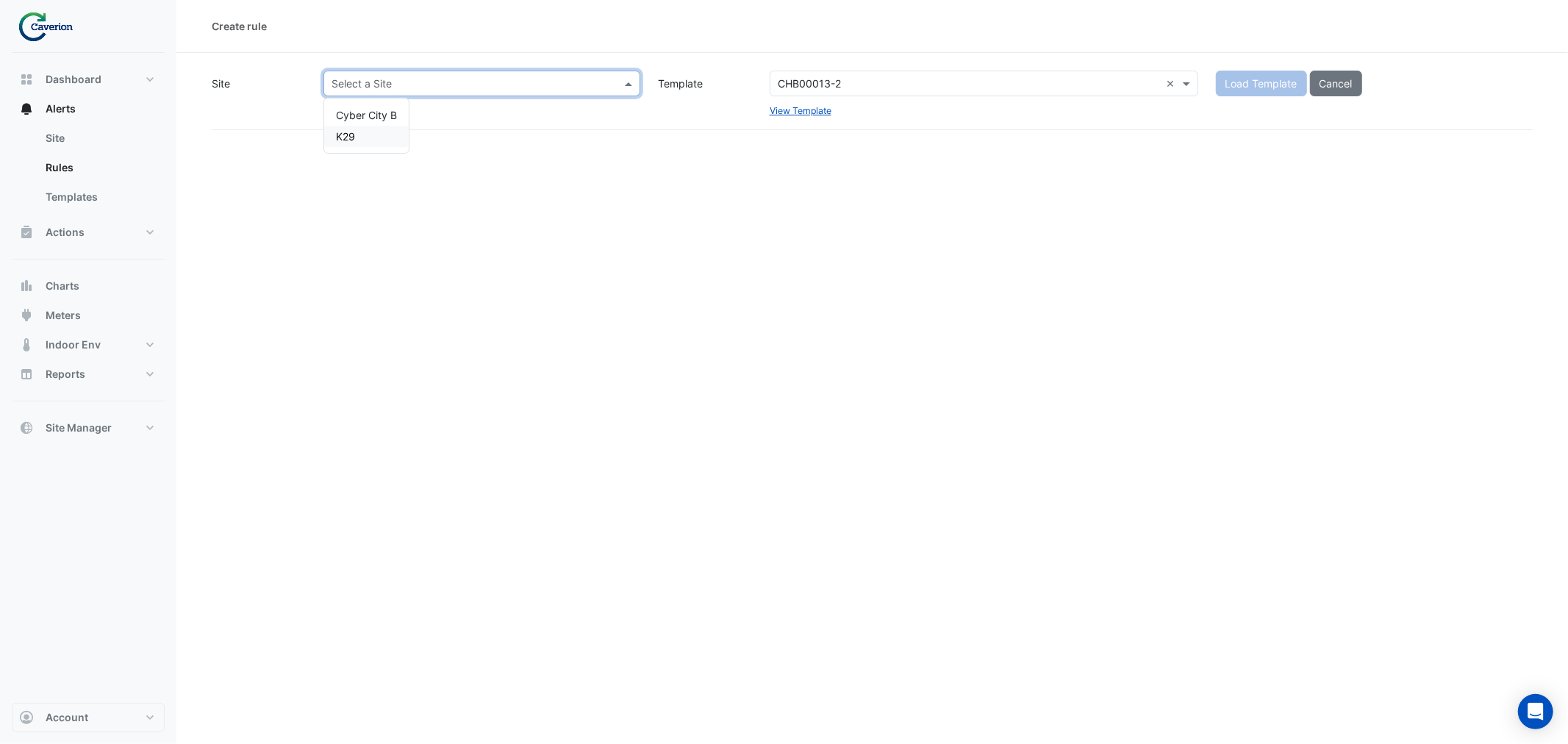
click at [368, 137] on div "K29" at bounding box center [366, 136] width 85 height 21
click at [1247, 253] on div "Create rule Site Select a Site × K29 × Template Select a Template CHB00013-2 × …" at bounding box center [872, 372] width 1391 height 744
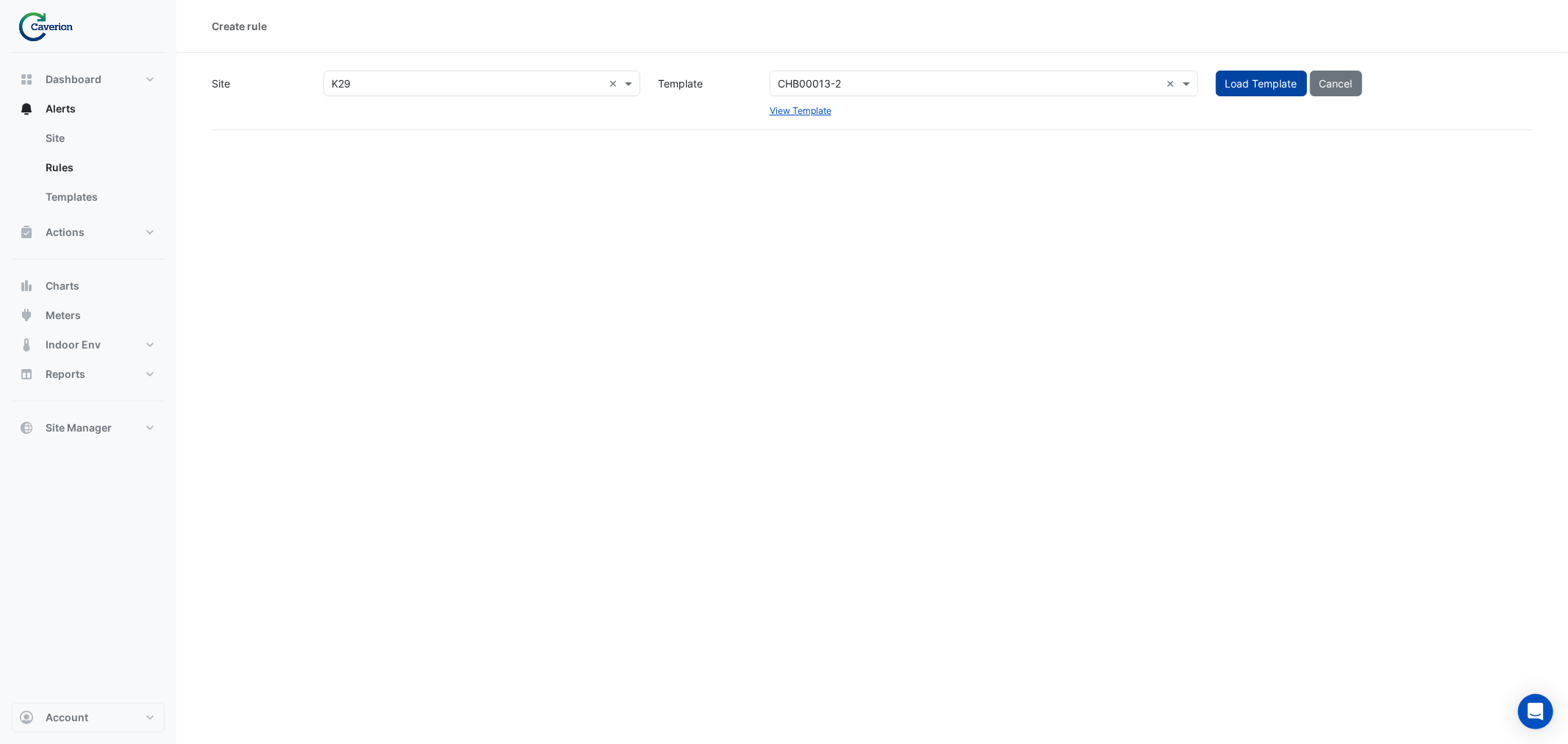
click at [1258, 85] on button "Load Template" at bounding box center [1261, 83] width 91 height 26
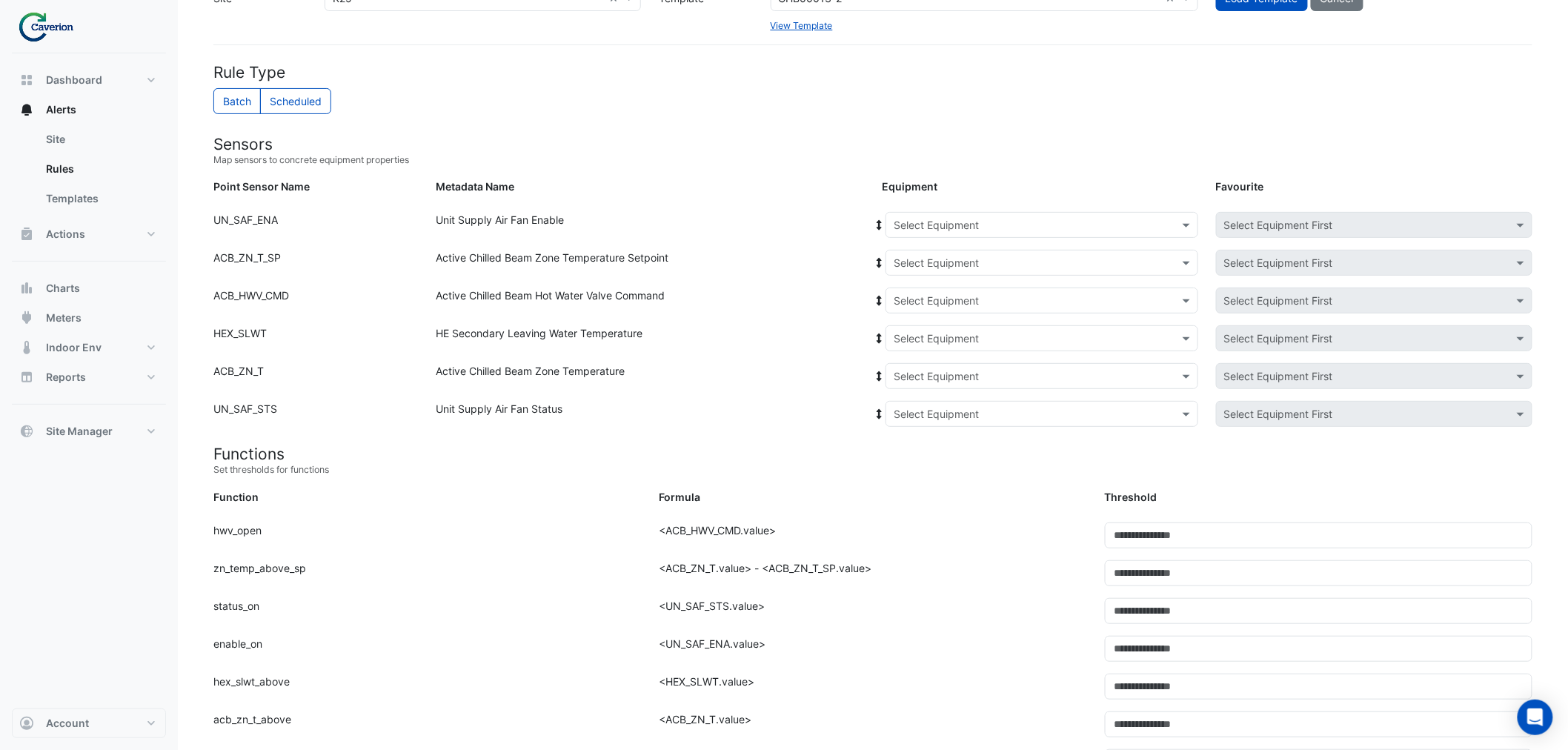
scroll to position [70, 0]
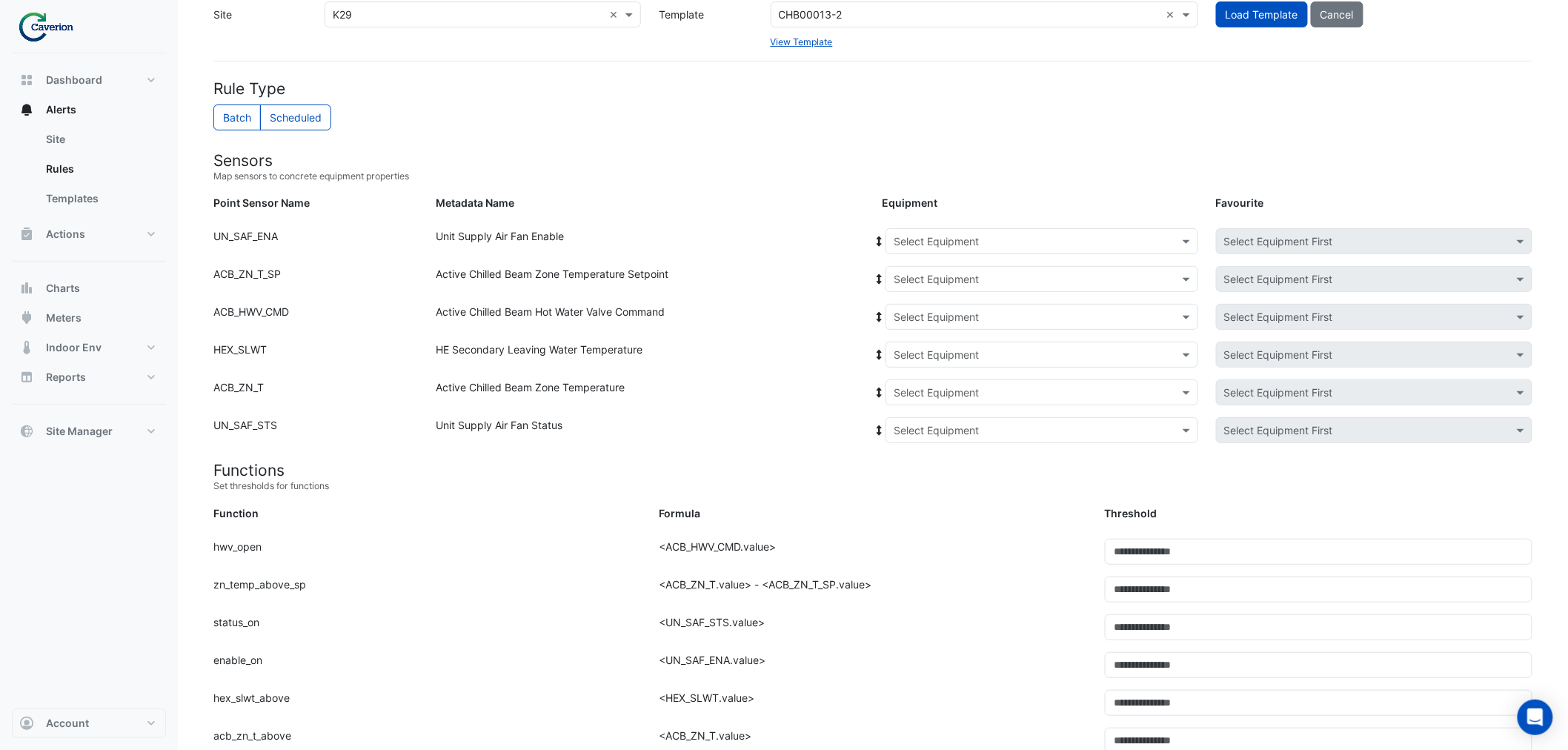
click at [957, 352] on input "text" at bounding box center [1027, 355] width 267 height 16
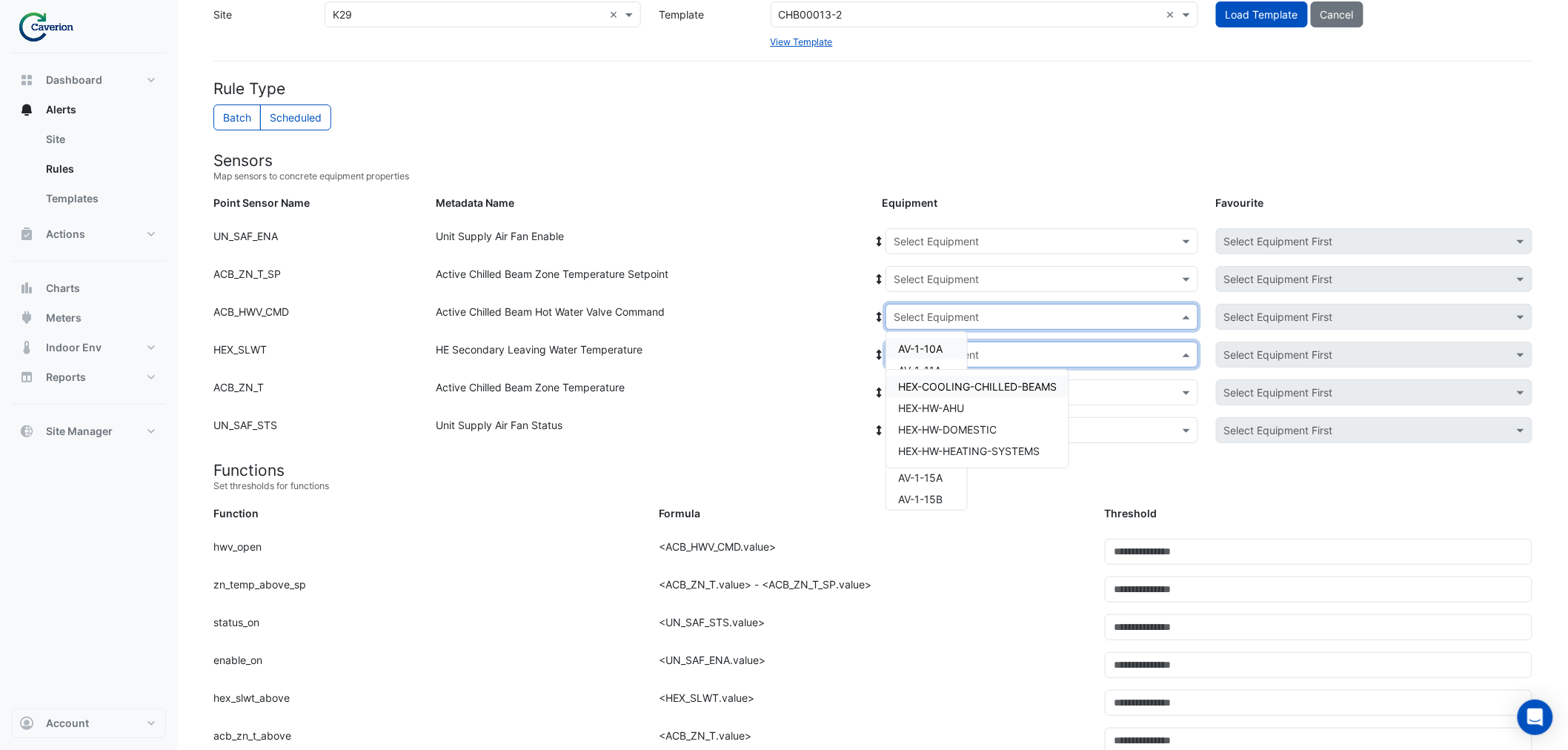
click at [957, 319] on input "text" at bounding box center [1027, 317] width 267 height 16
click at [959, 274] on input "text" at bounding box center [1027, 280] width 267 height 16
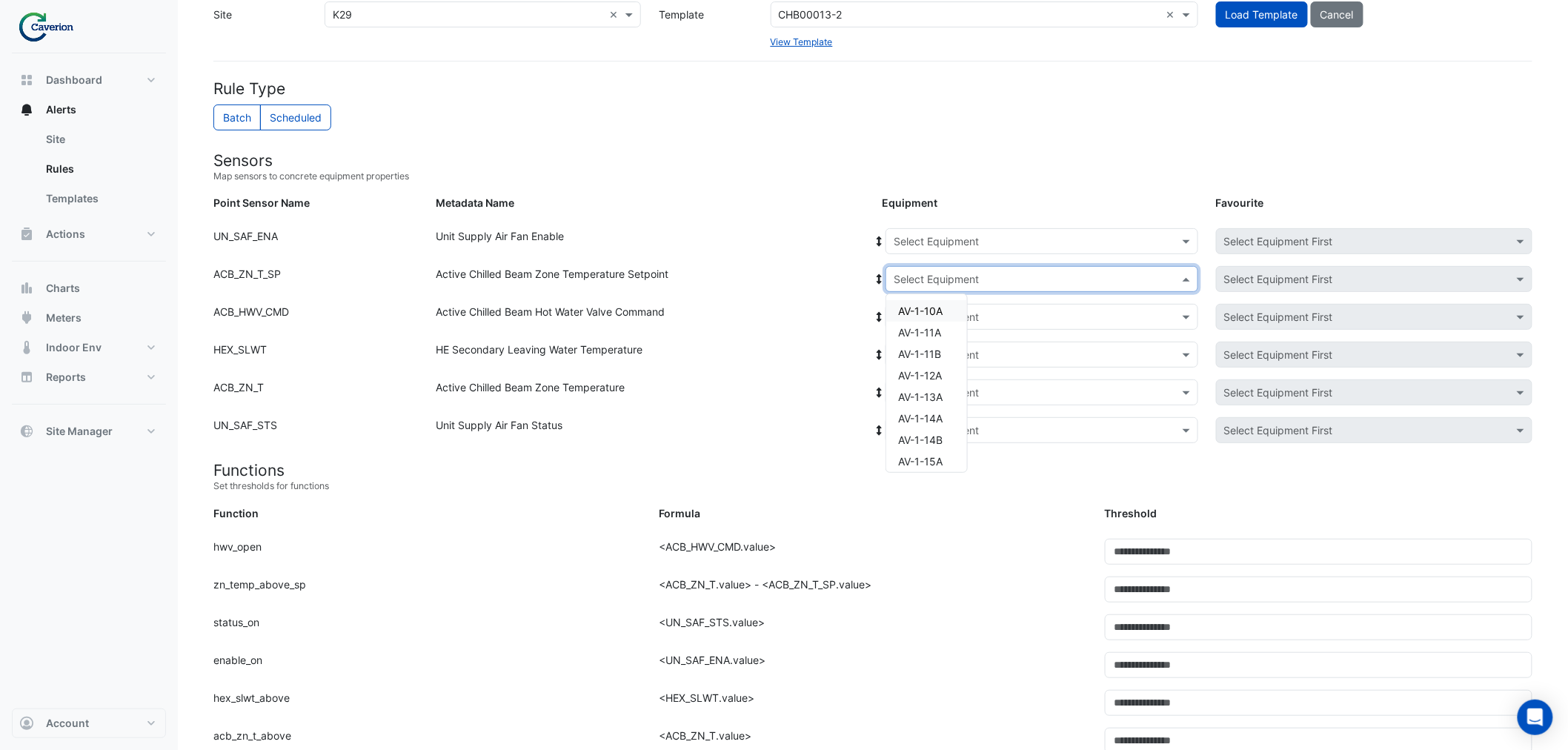
click at [961, 239] on input "text" at bounding box center [1027, 242] width 267 height 16
click at [852, 163] on h4 "Sensors" at bounding box center [873, 161] width 1319 height 18
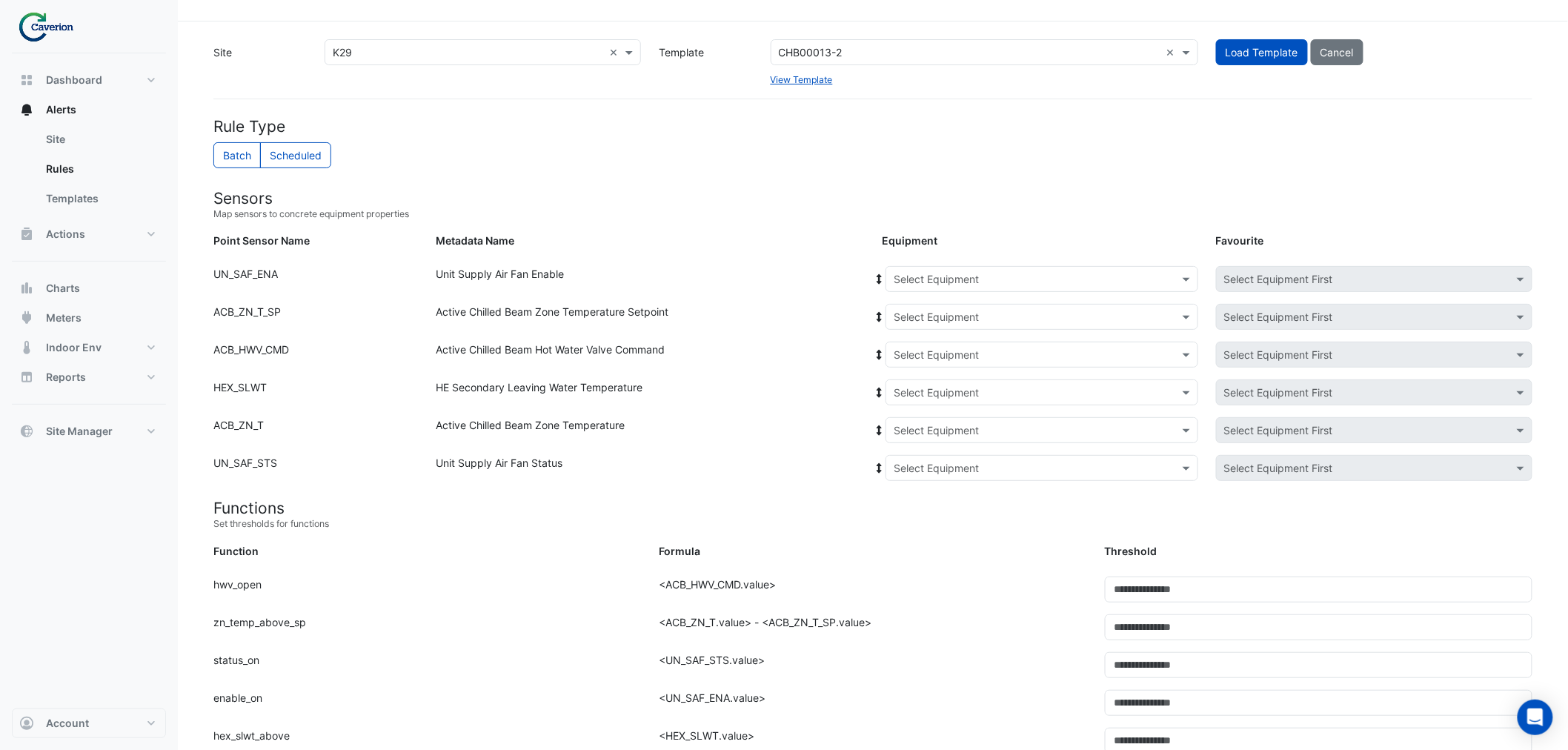
scroll to position [0, 0]
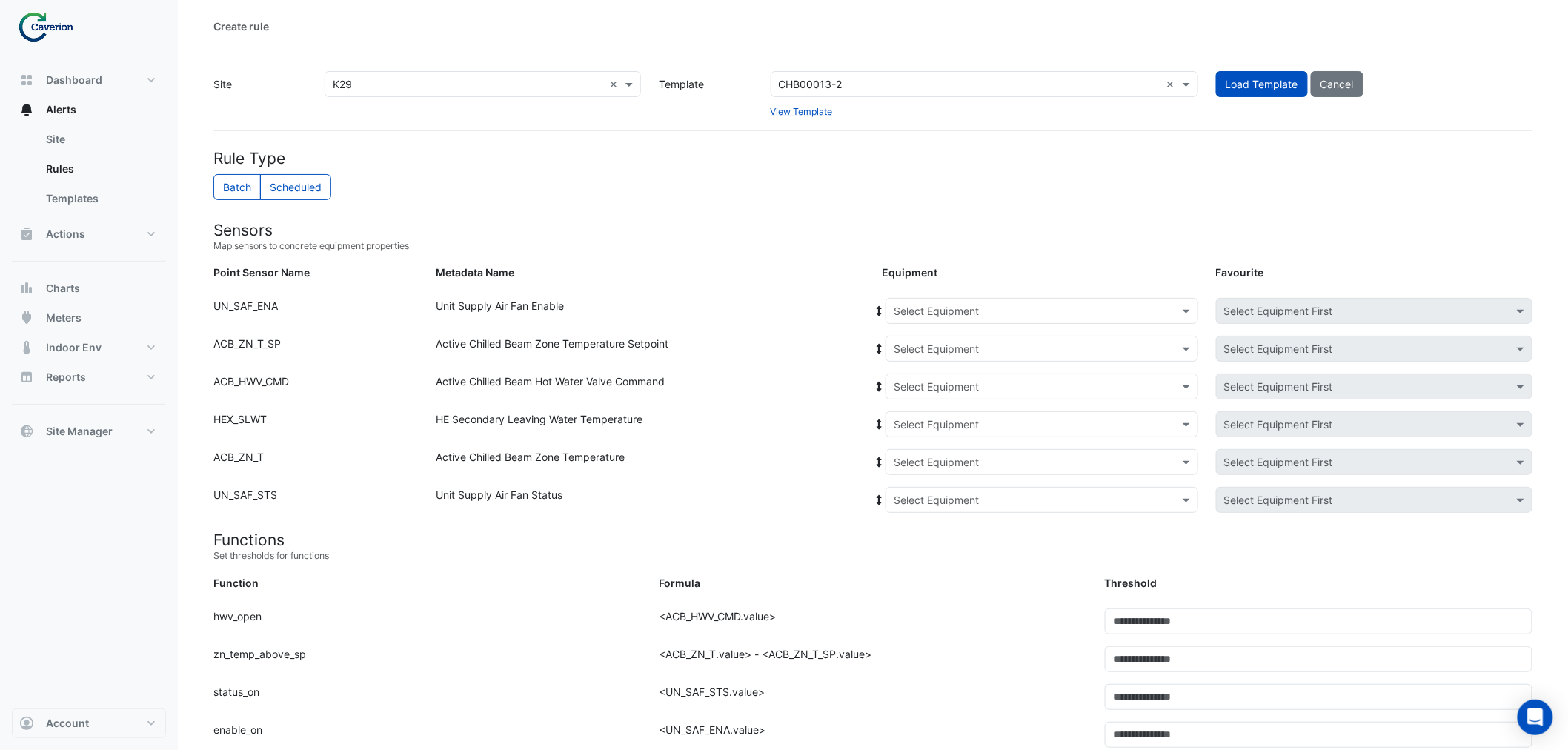
click at [932, 309] on input "text" at bounding box center [1027, 311] width 267 height 16
click at [1008, 312] on input "text" at bounding box center [1027, 311] width 267 height 16
click at [1023, 307] on input "text" at bounding box center [1027, 311] width 267 height 16
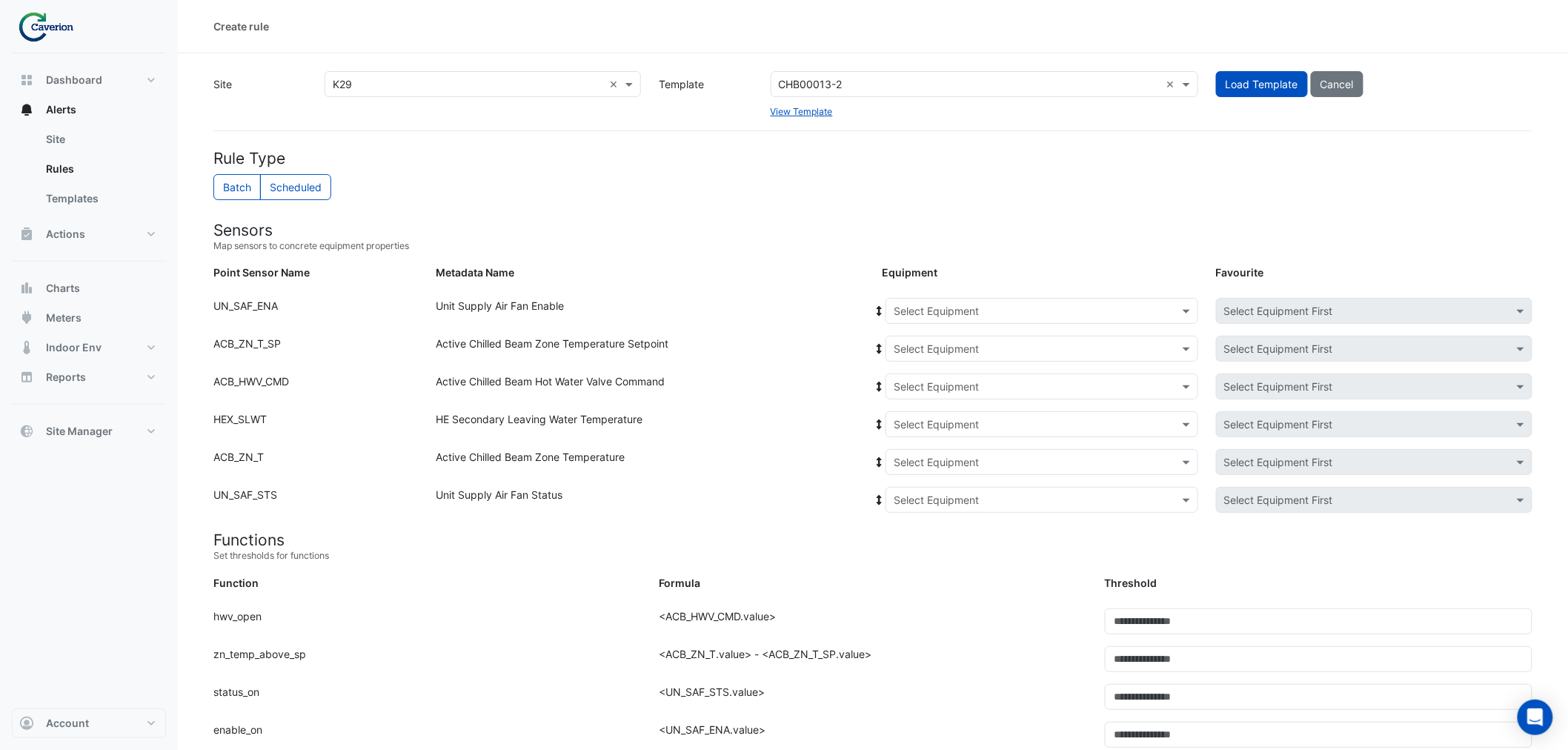
click at [923, 307] on input "text" at bounding box center [1027, 311] width 267 height 16
click at [794, 316] on div "Unit Supply Air Fan Enable" at bounding box center [651, 314] width 445 height 32
click at [951, 336] on div "Select Equipment" at bounding box center [1042, 348] width 313 height 26
click at [796, 346] on div "Active Chilled Beam Zone Temperature Setpoint" at bounding box center [651, 352] width 445 height 32
click at [942, 373] on div "Select Equipment" at bounding box center [1042, 386] width 313 height 26
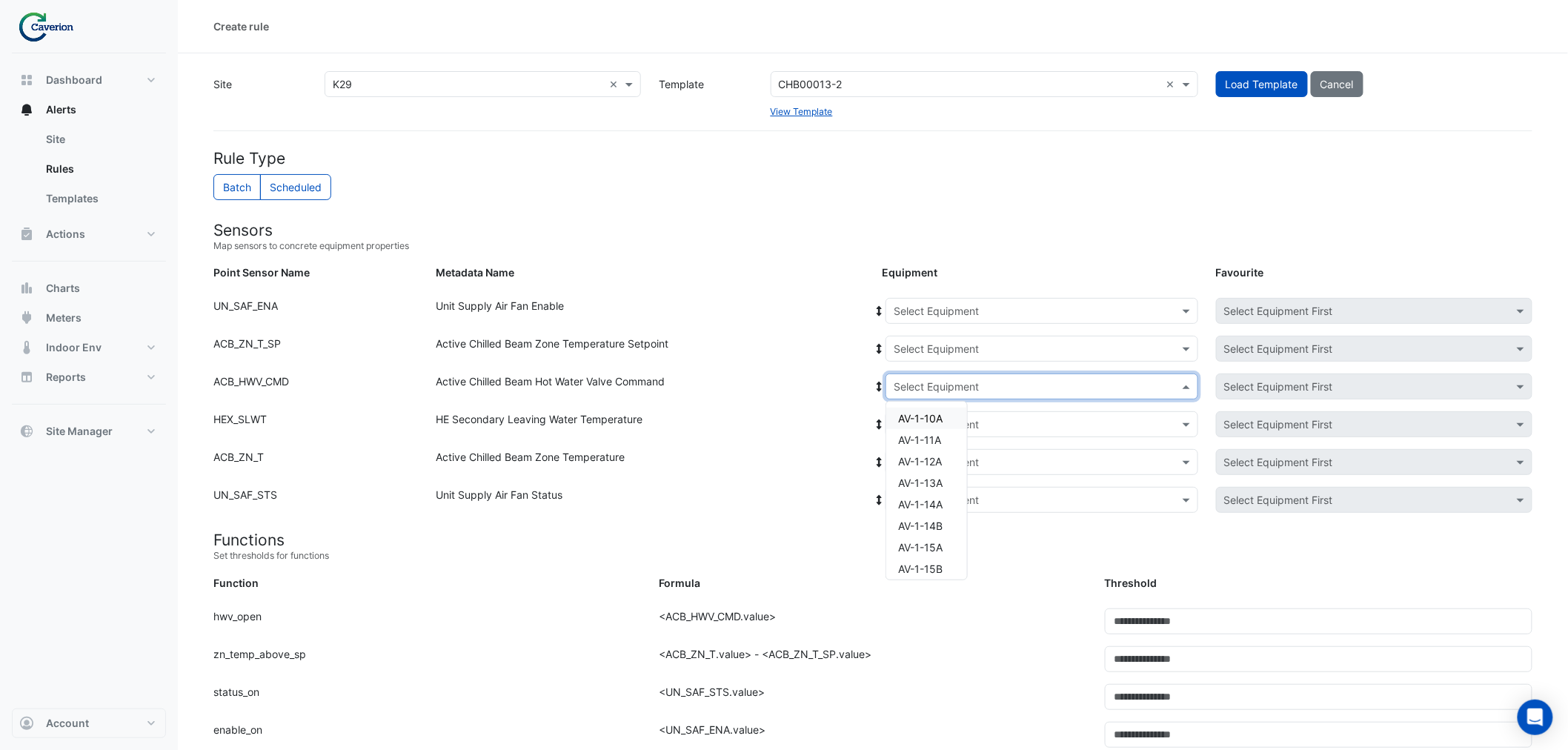
click at [682, 300] on div "Unit Supply Air Fan Enable" at bounding box center [651, 314] width 445 height 32
click at [856, 251] on small "Map sensors to concrete equipment properties" at bounding box center [873, 246] width 1319 height 14
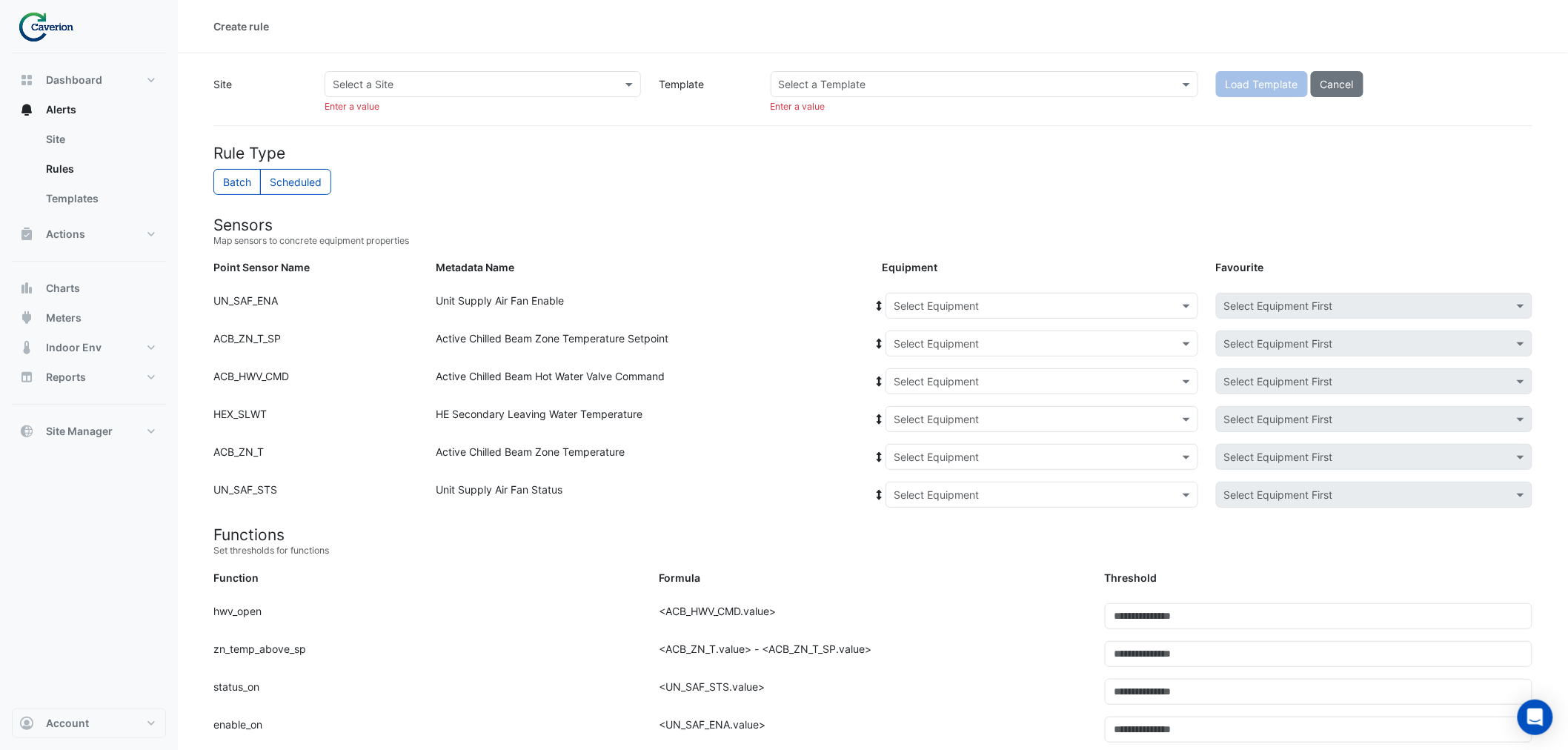
click at [483, 79] on input "text" at bounding box center [467, 85] width 270 height 16
click at [387, 134] on div "K29" at bounding box center [368, 137] width 86 height 21
drag, startPoint x: 887, startPoint y: 82, endPoint x: 879, endPoint y: 84, distance: 8.2
click at [886, 82] on input "text" at bounding box center [970, 85] width 382 height 16
click at [877, 80] on input "text" at bounding box center [970, 85] width 382 height 16
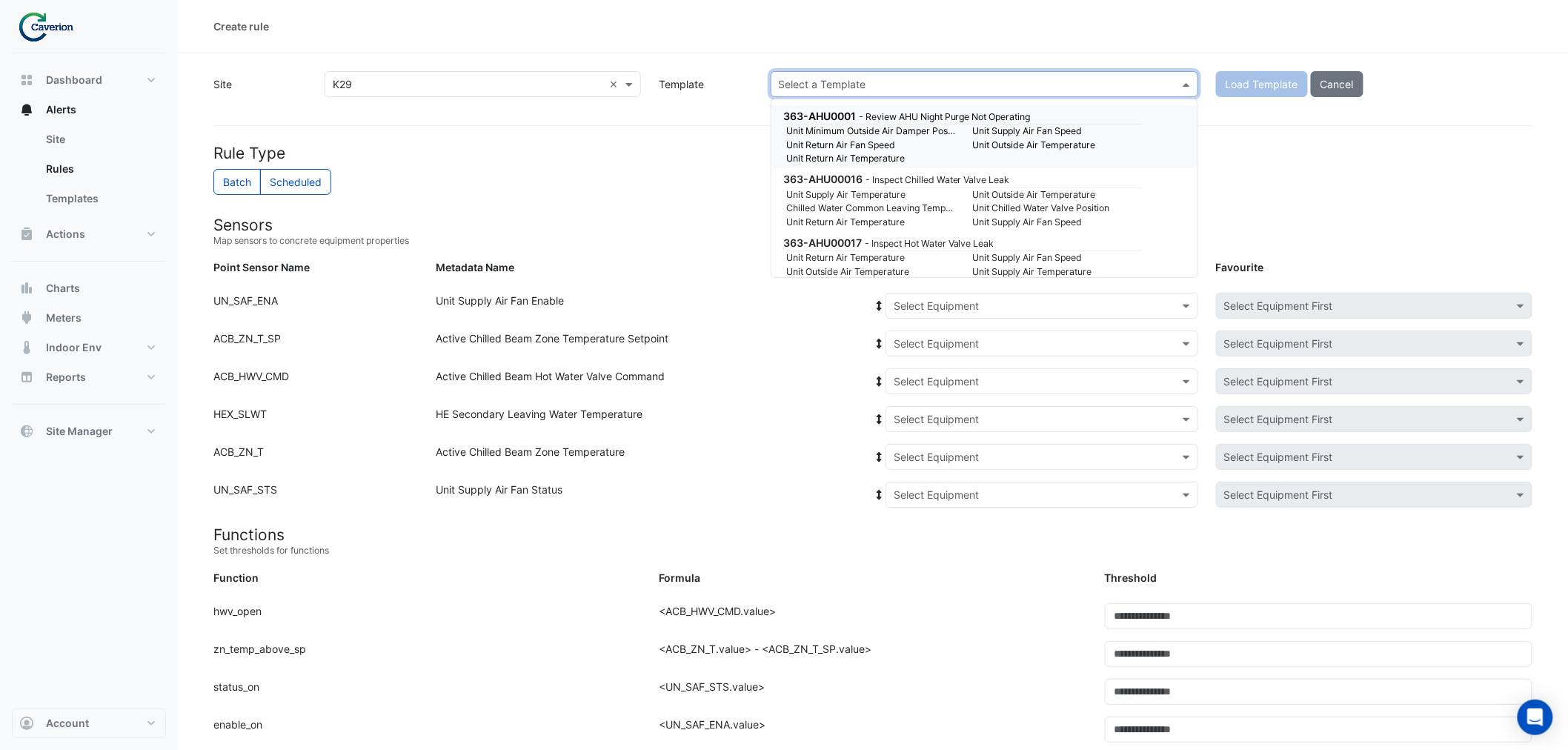
click at [807, 99] on div "363-AHU0001 - Review AHU Night Purge Not Operating Unit Minimum Outside Air Dam…" at bounding box center [985, 188] width 427 height 178
click at [820, 86] on input "text" at bounding box center [970, 85] width 382 height 16
paste input "**********"
type input "**********"
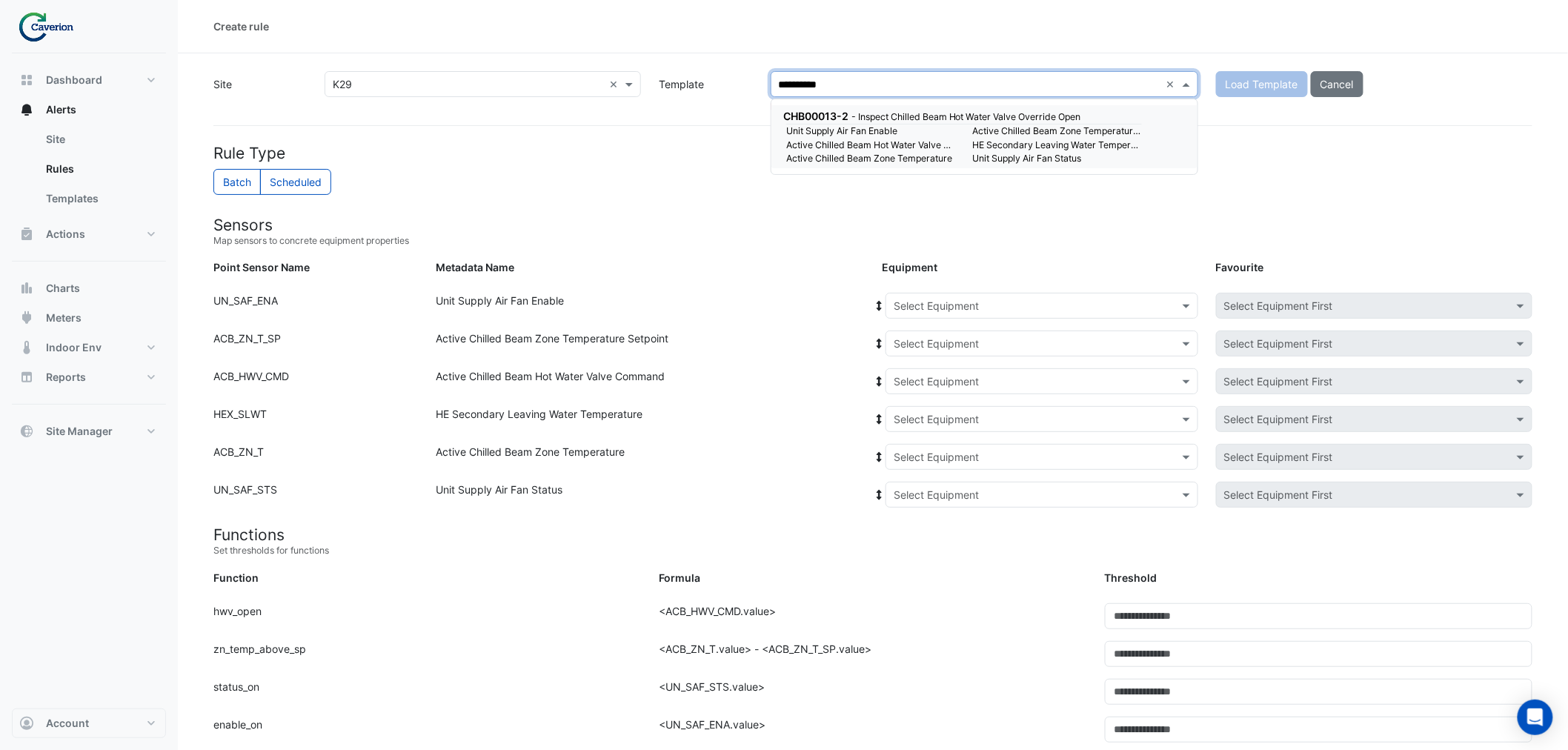
click at [784, 110] on span "CHB00013-2" at bounding box center [816, 116] width 65 height 13
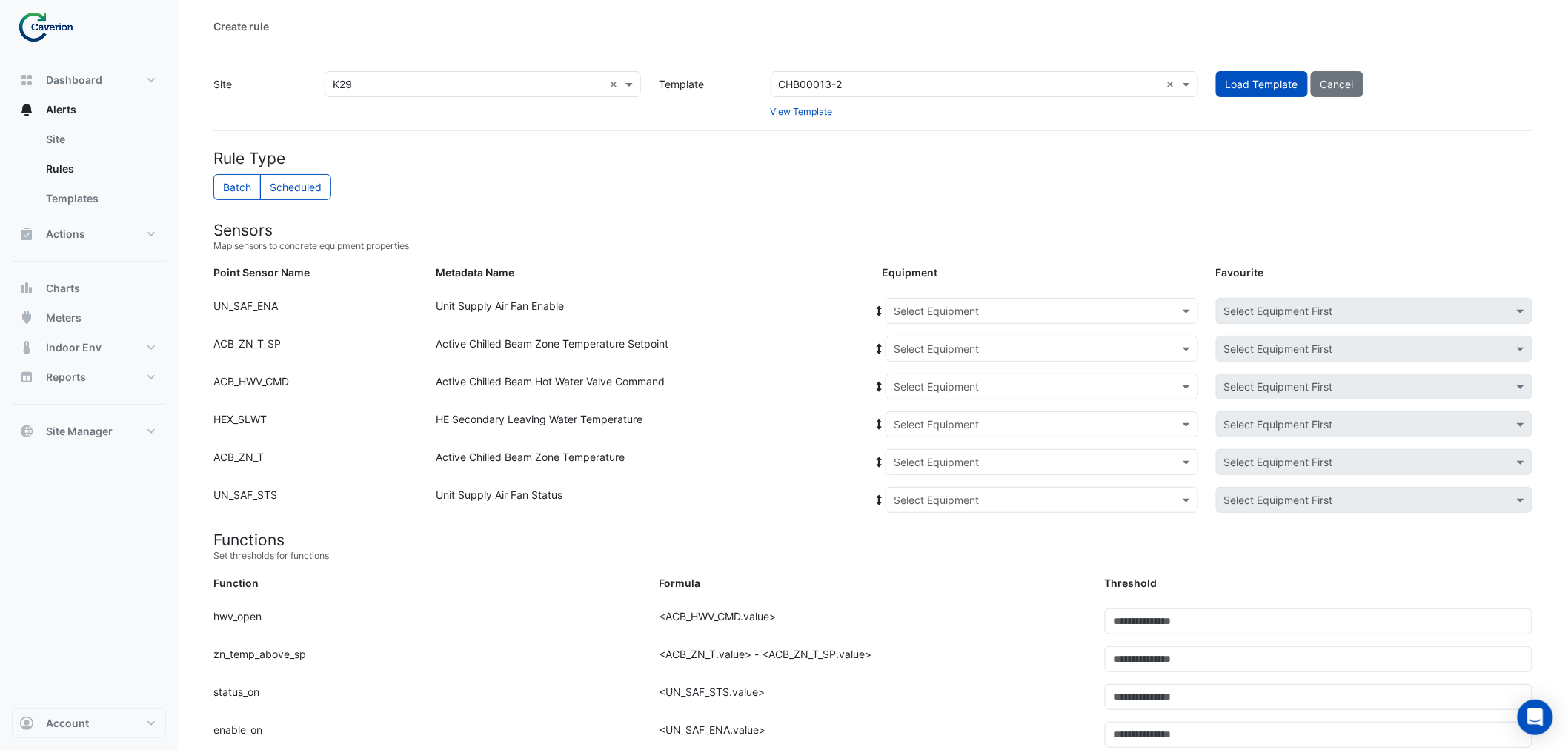
click at [1261, 75] on button "Load Template" at bounding box center [1261, 84] width 92 height 26
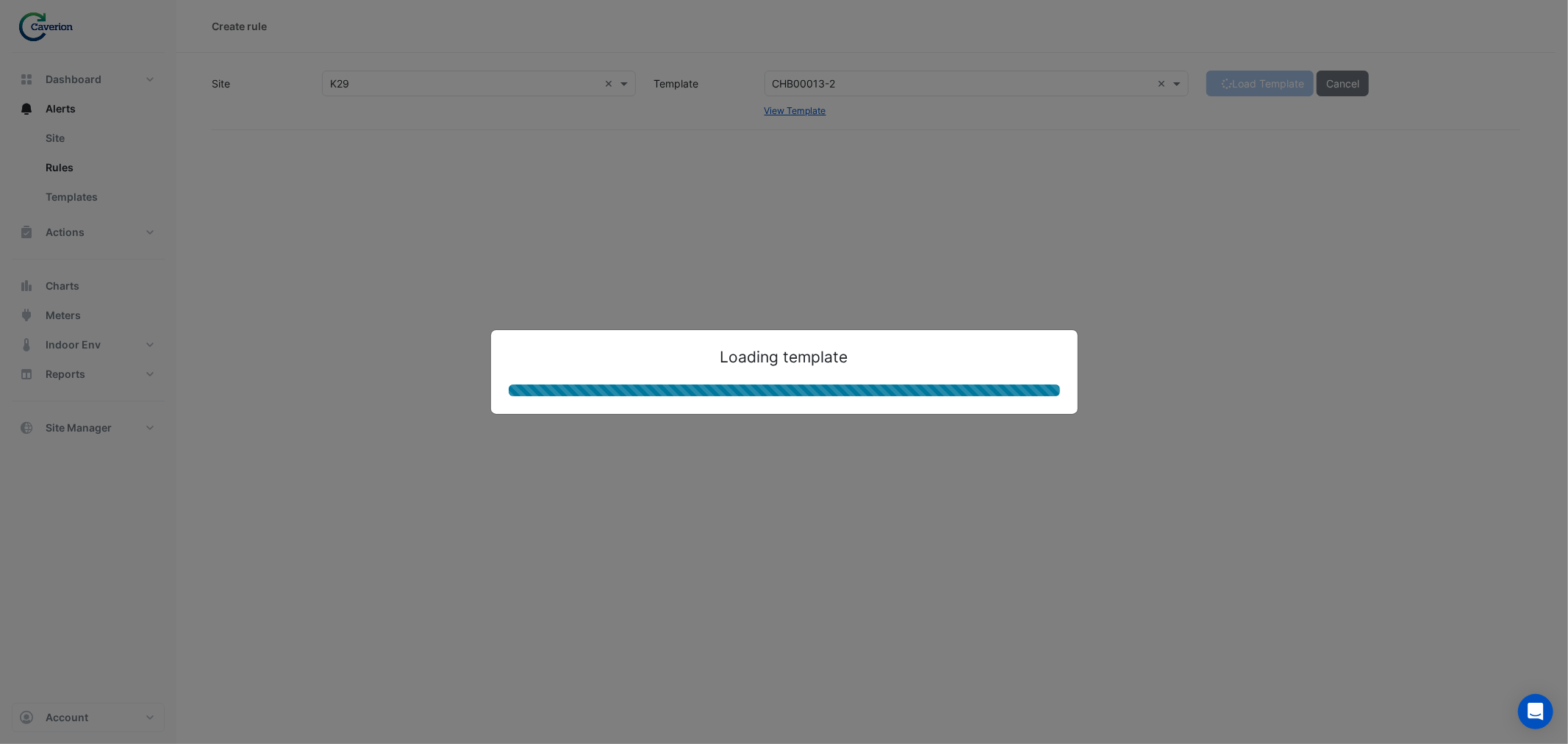
click at [1248, 225] on ngb-modal-window "Loading template" at bounding box center [784, 372] width 1568 height 744
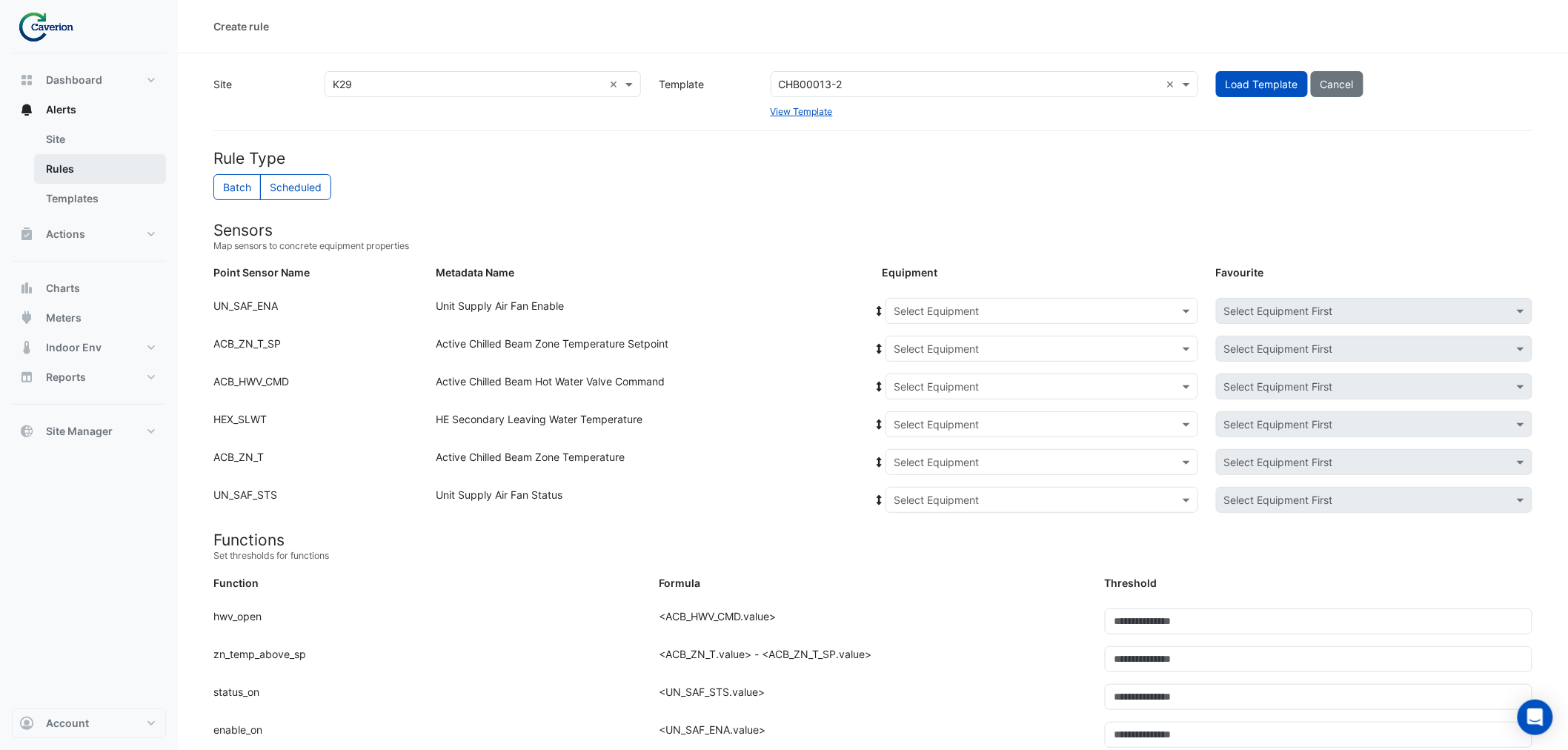
click at [75, 169] on link "Rules" at bounding box center [100, 169] width 132 height 30
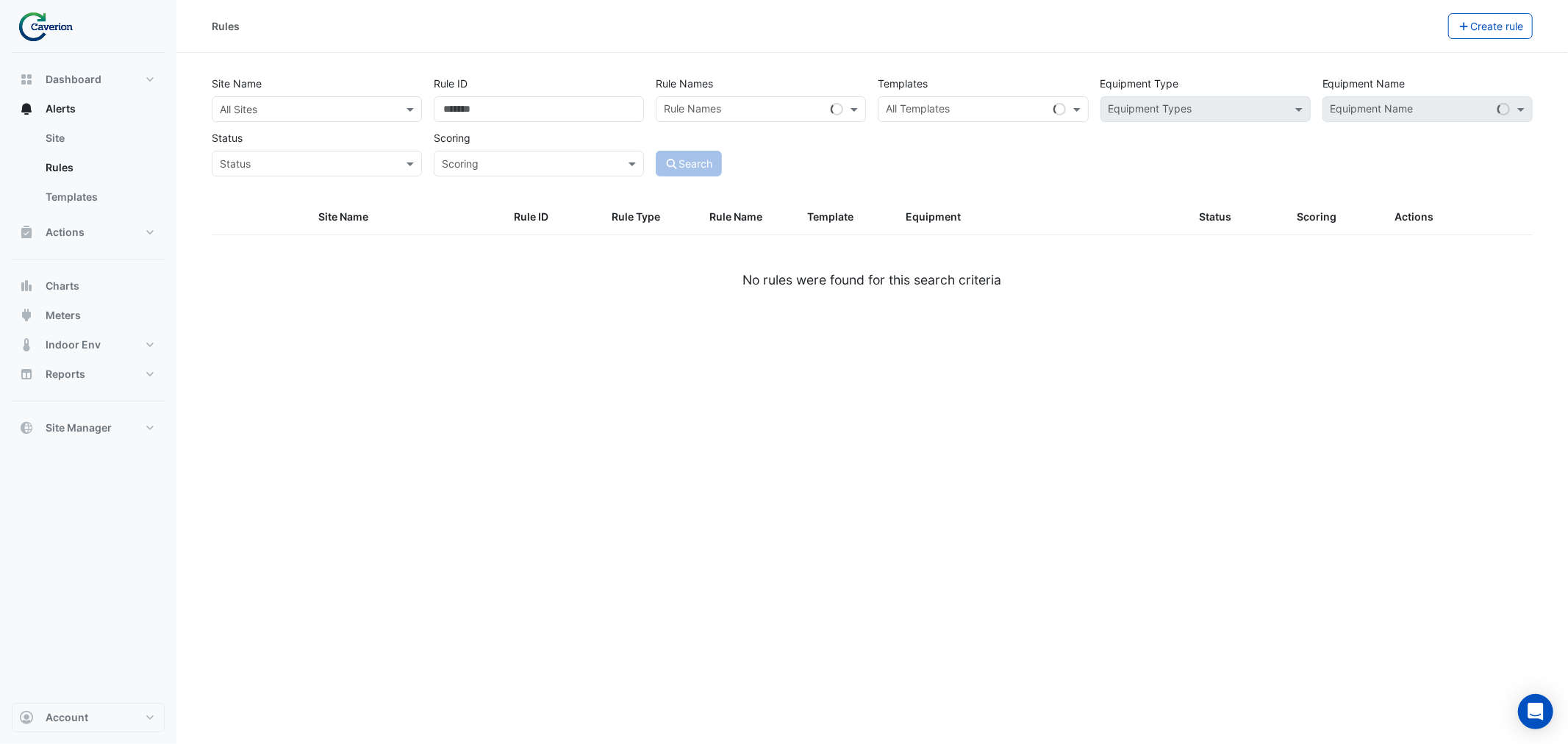
click at [288, 112] on input "text" at bounding box center [302, 110] width 165 height 16
click at [255, 156] on div "K29" at bounding box center [255, 162] width 85 height 21
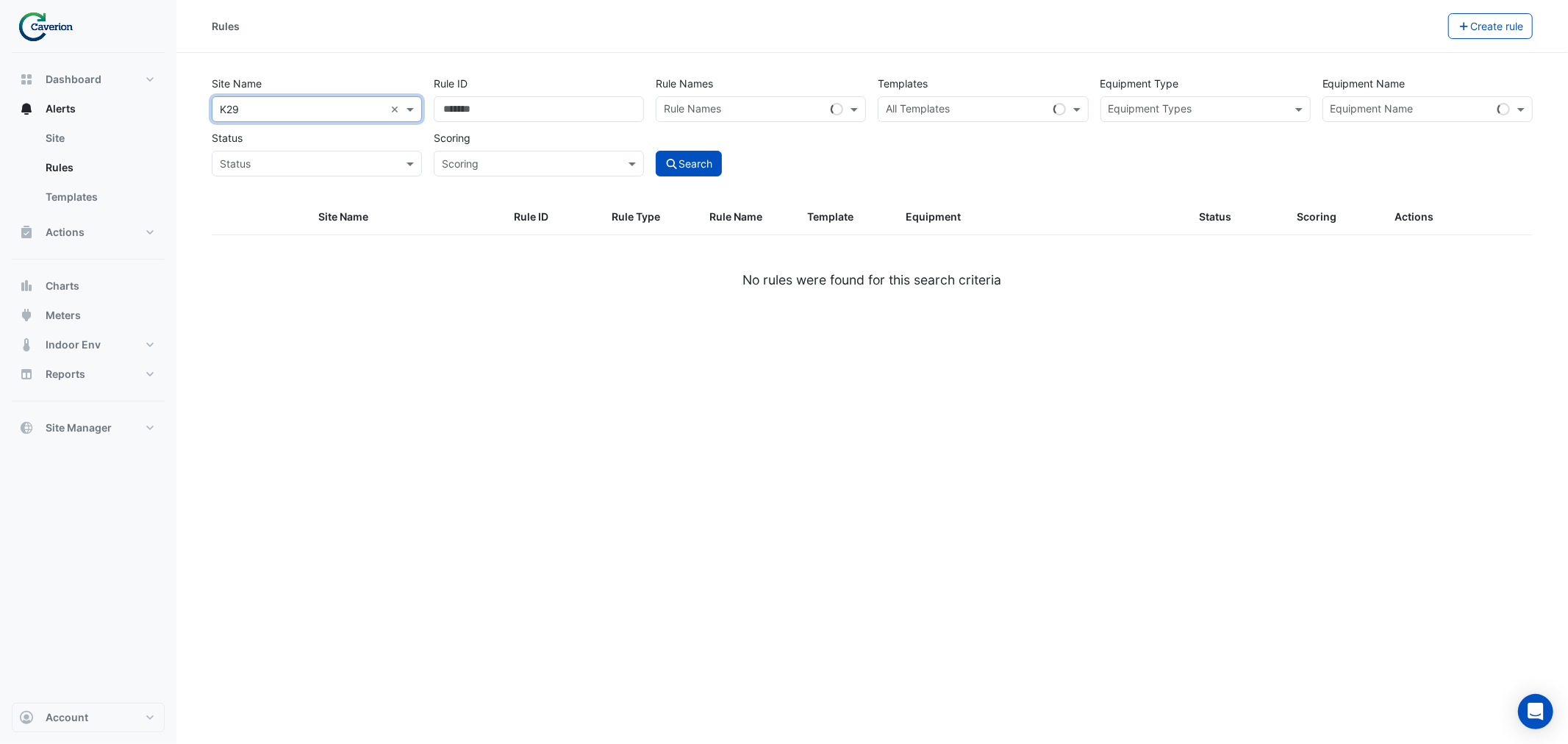
click at [941, 108] on input "text" at bounding box center [966, 110] width 161 height 16
click at [917, 107] on input "text" at bounding box center [966, 110] width 161 height 16
paste input "**********"
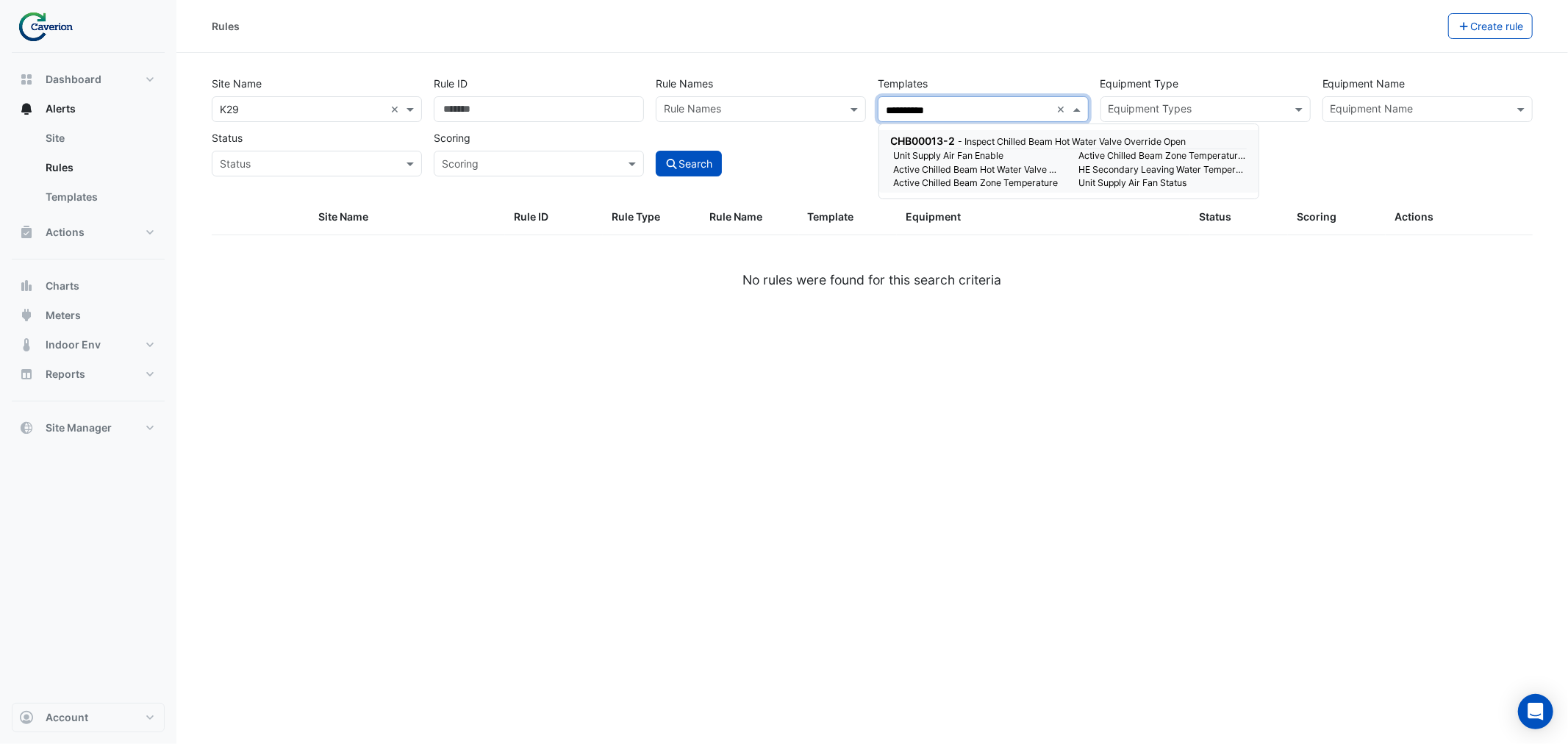
click at [1040, 162] on small "Unit Supply Air Fan Enable" at bounding box center [977, 156] width 186 height 14
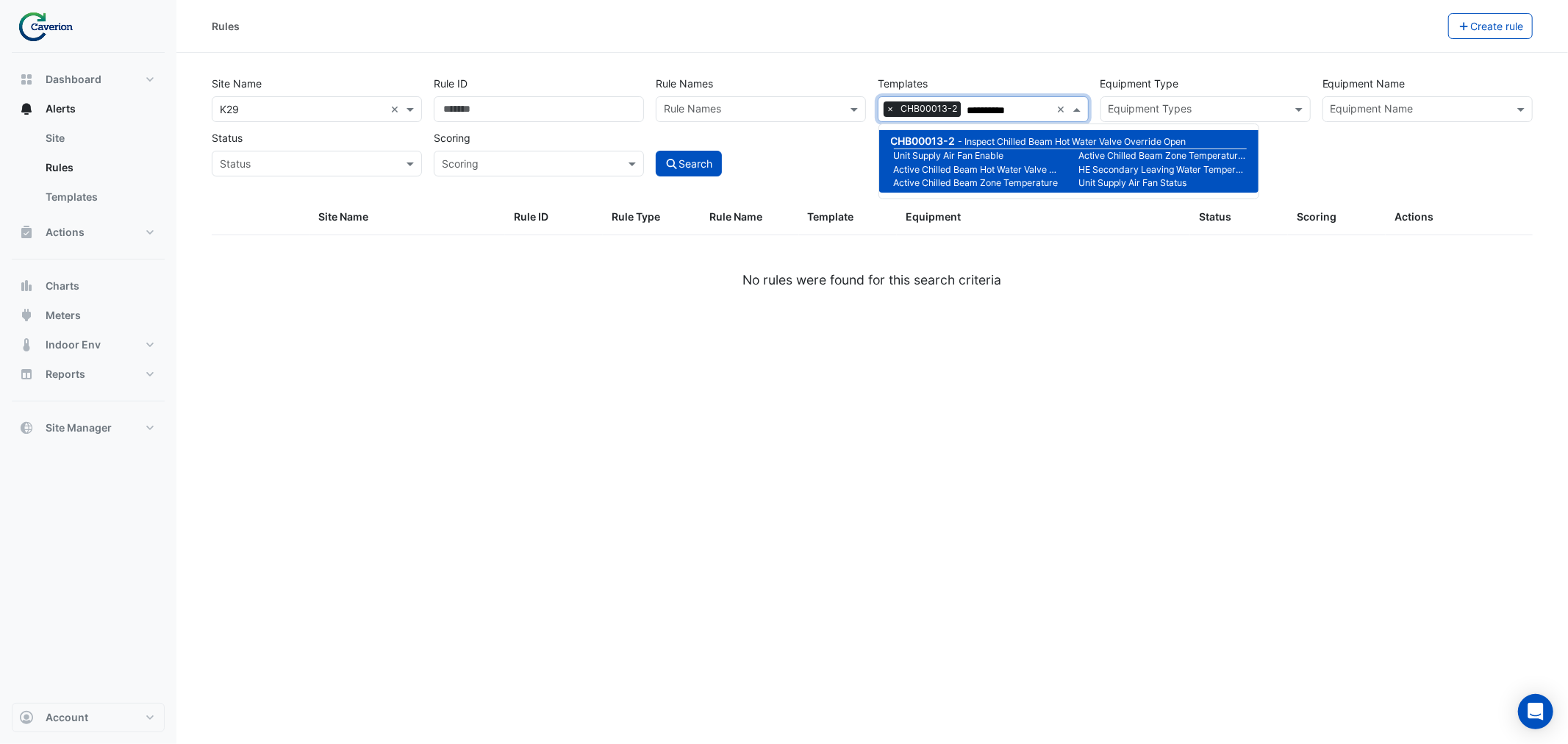
type input "**********"
click at [845, 160] on div "Search" at bounding box center [760, 150] width 222 height 51
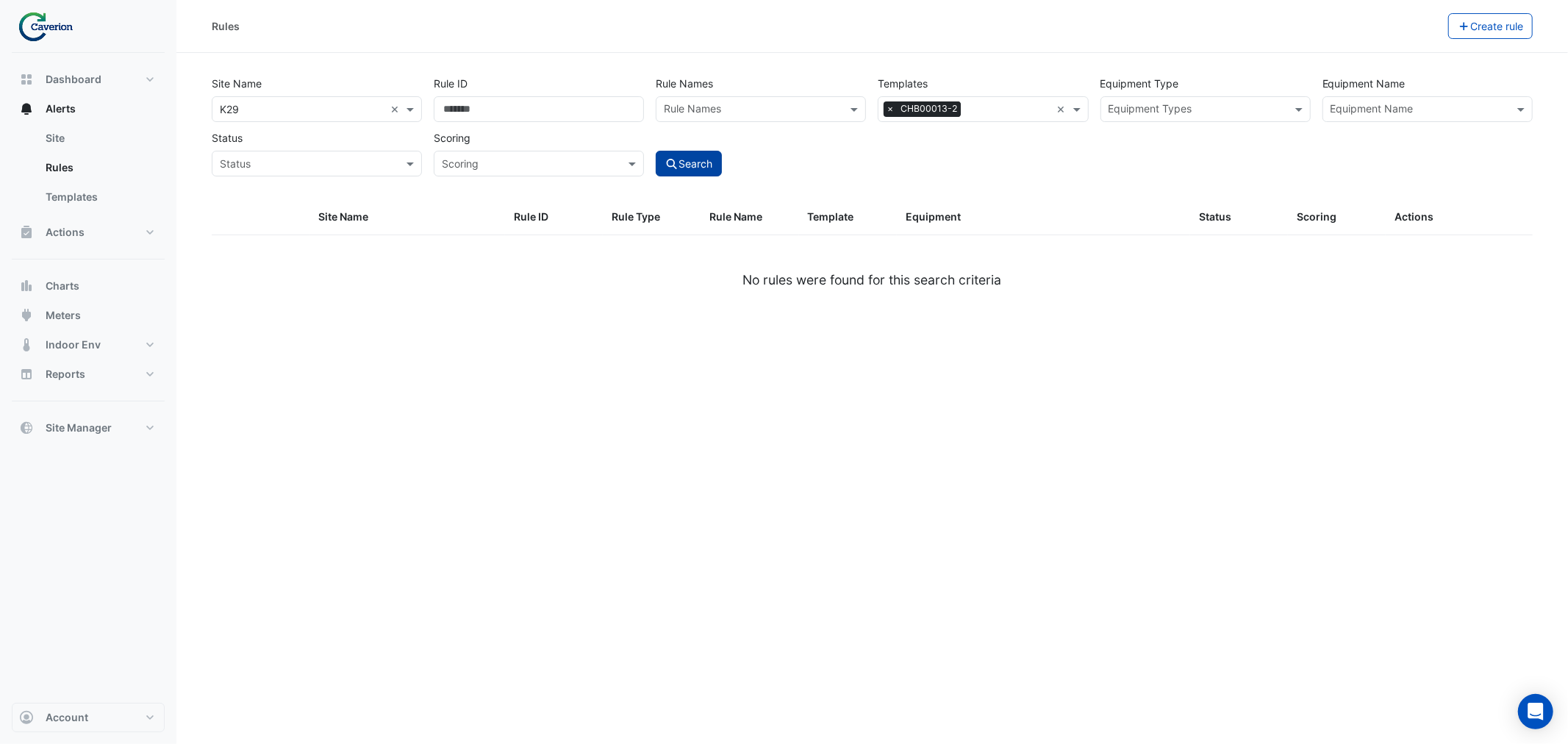
click at [713, 162] on button "Search" at bounding box center [689, 164] width 66 height 26
select select "***"
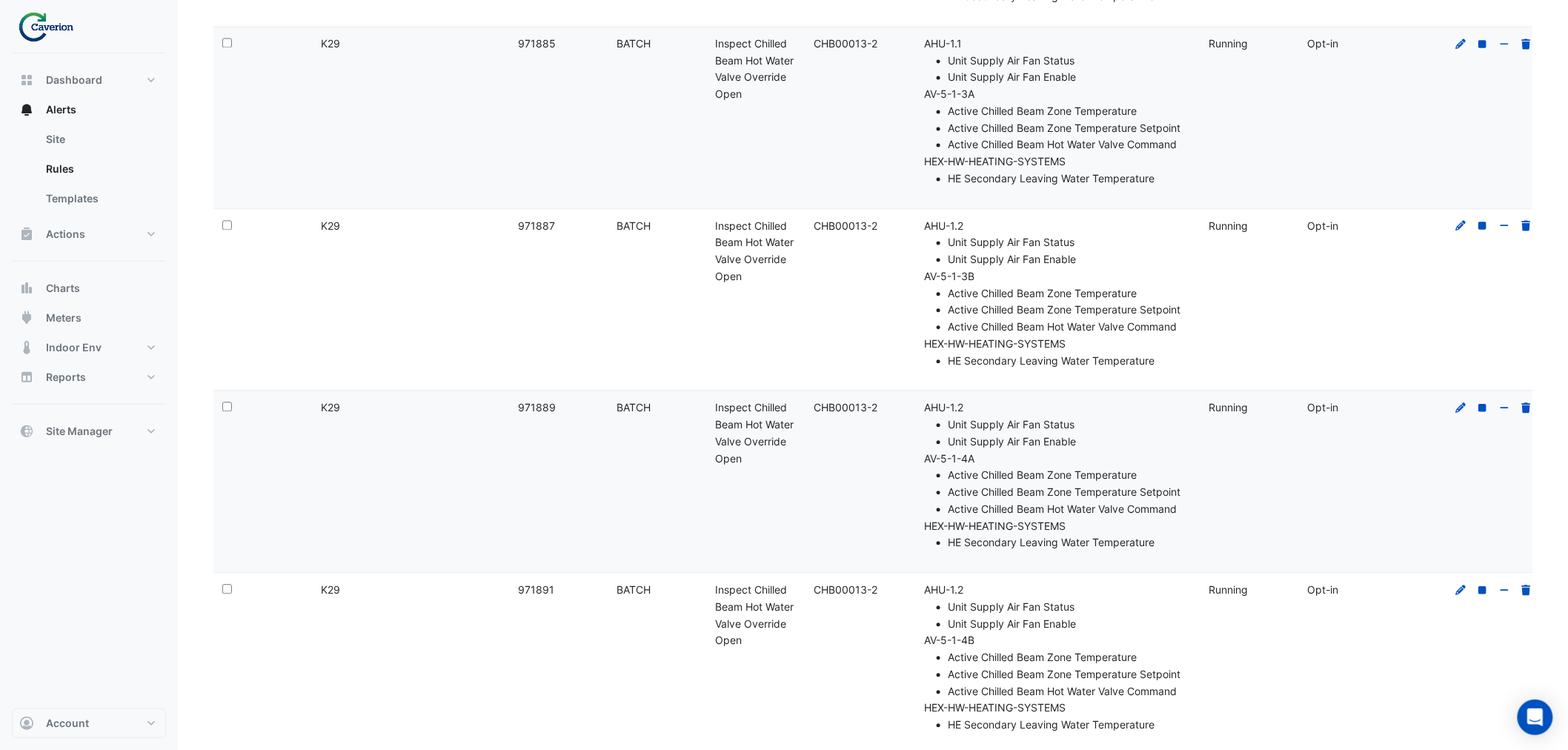
scroll to position [17733, 0]
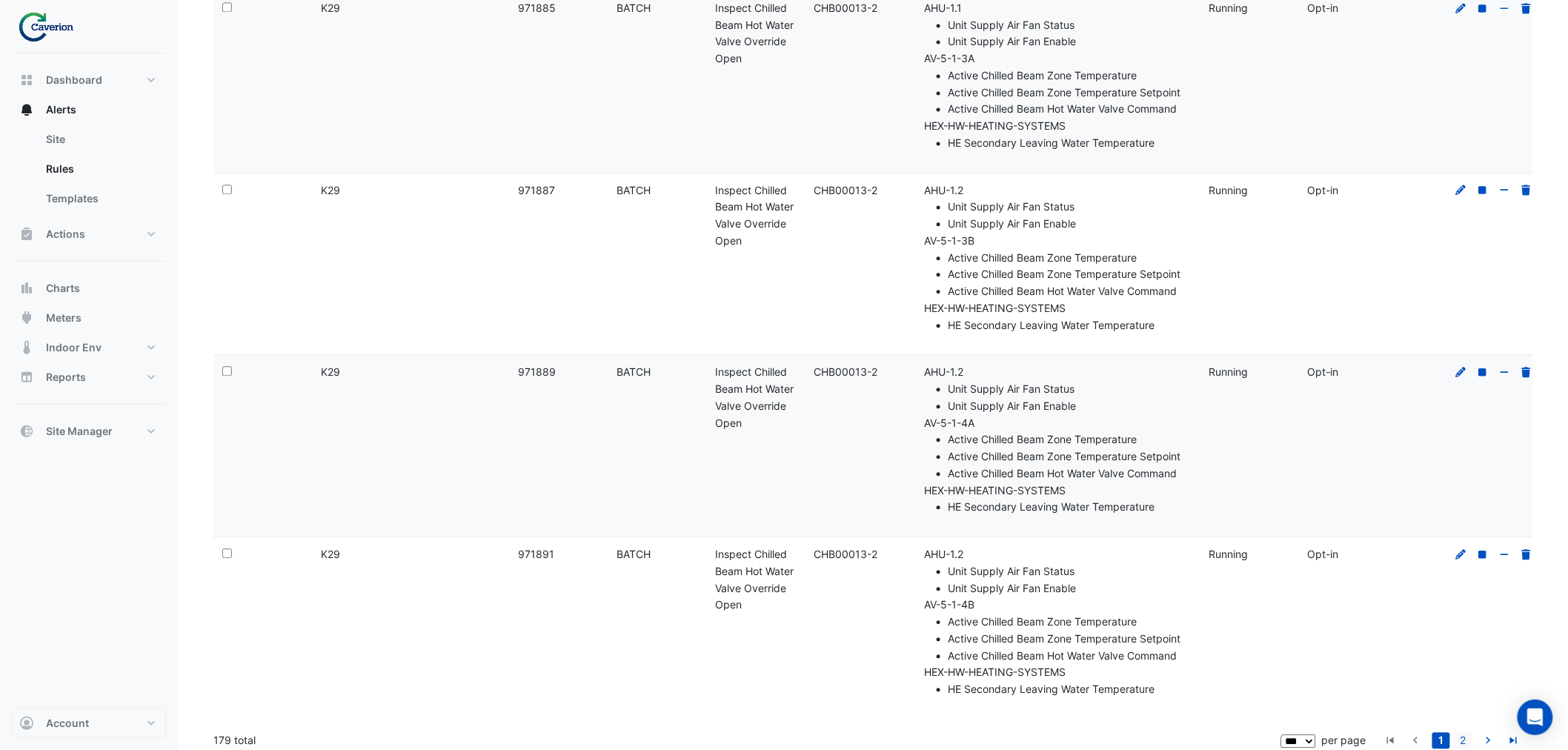
click at [1463, 733] on link "2" at bounding box center [1463, 741] width 17 height 17
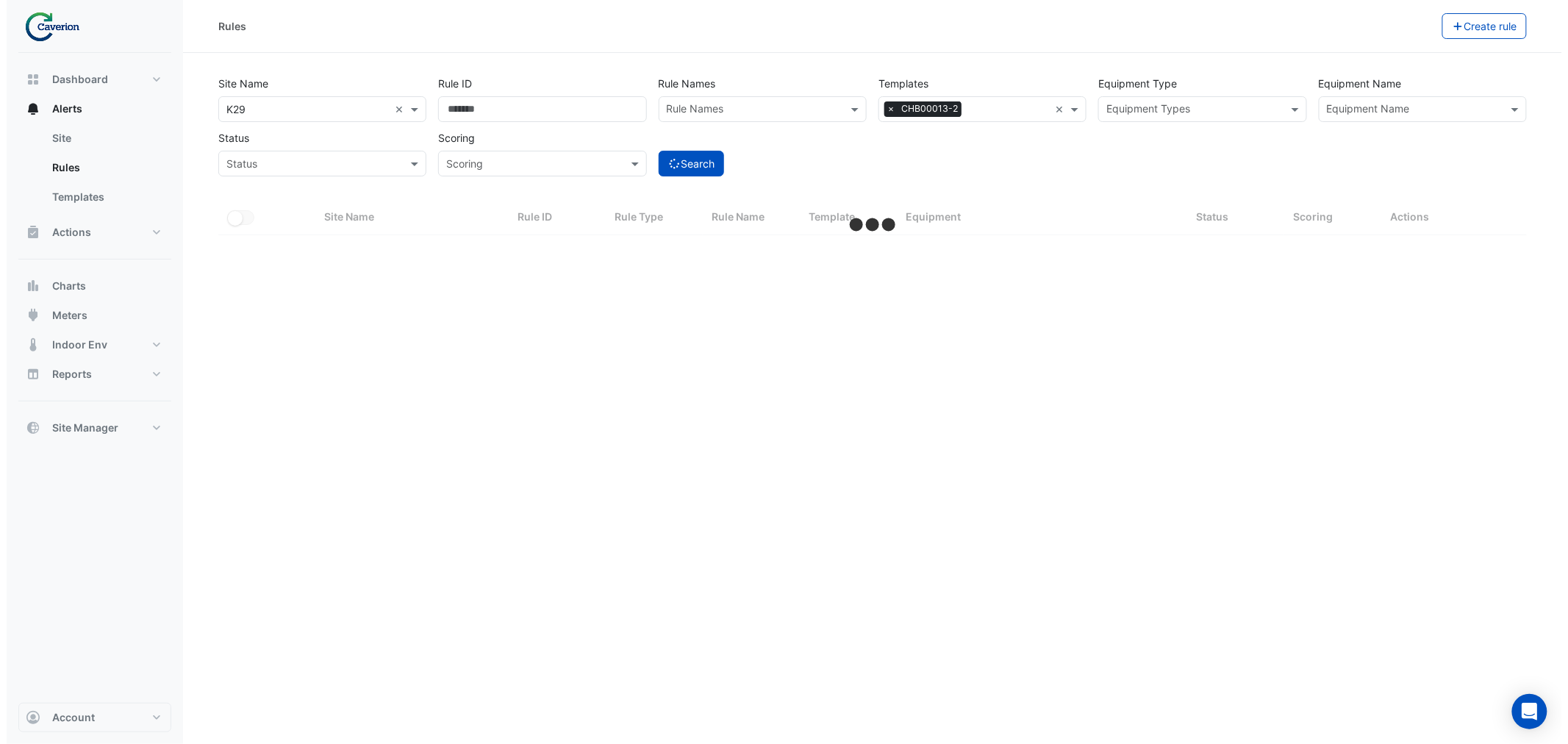
scroll to position [0, 0]
select select "***"
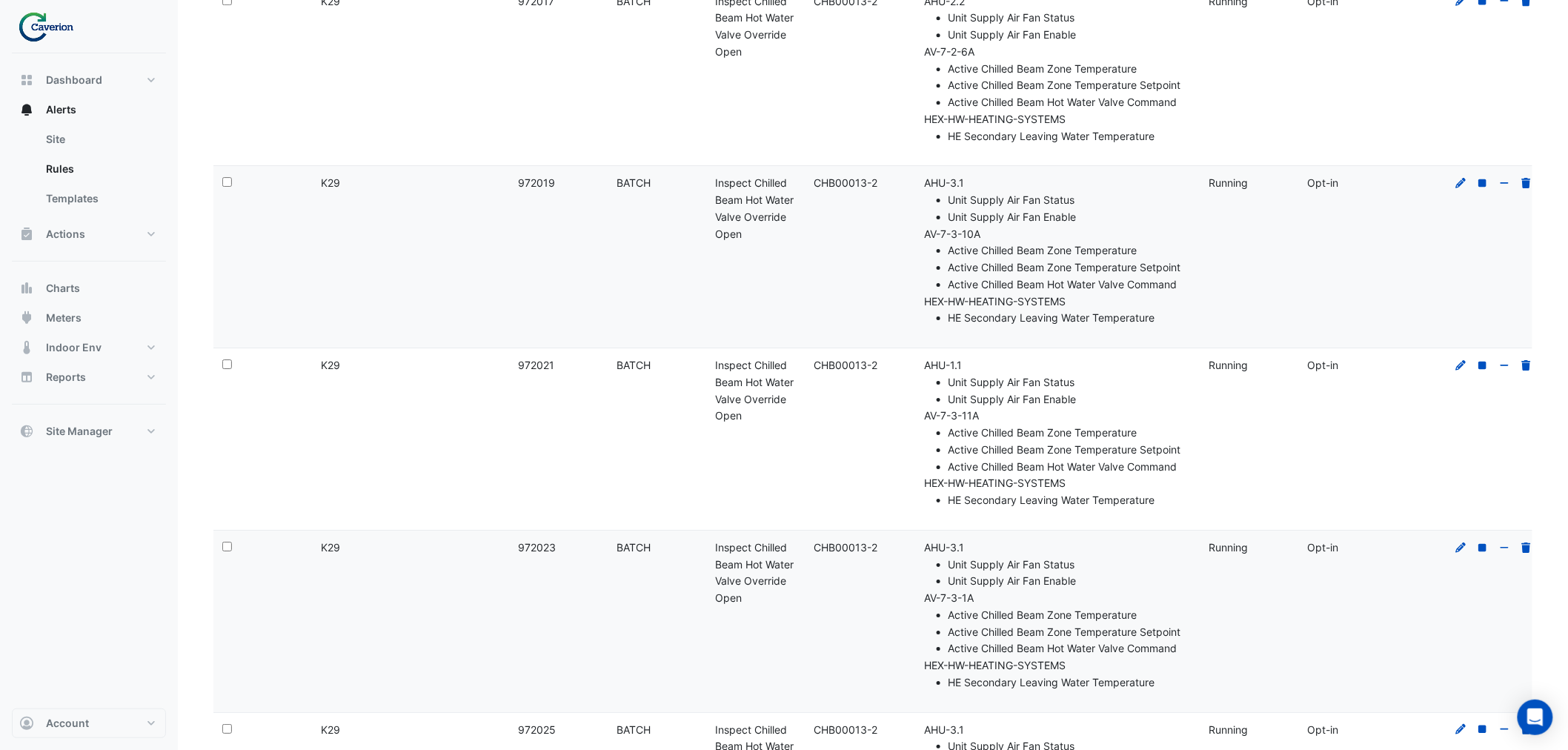
drag, startPoint x: 1160, startPoint y: 390, endPoint x: 1167, endPoint y: 386, distance: 8.1
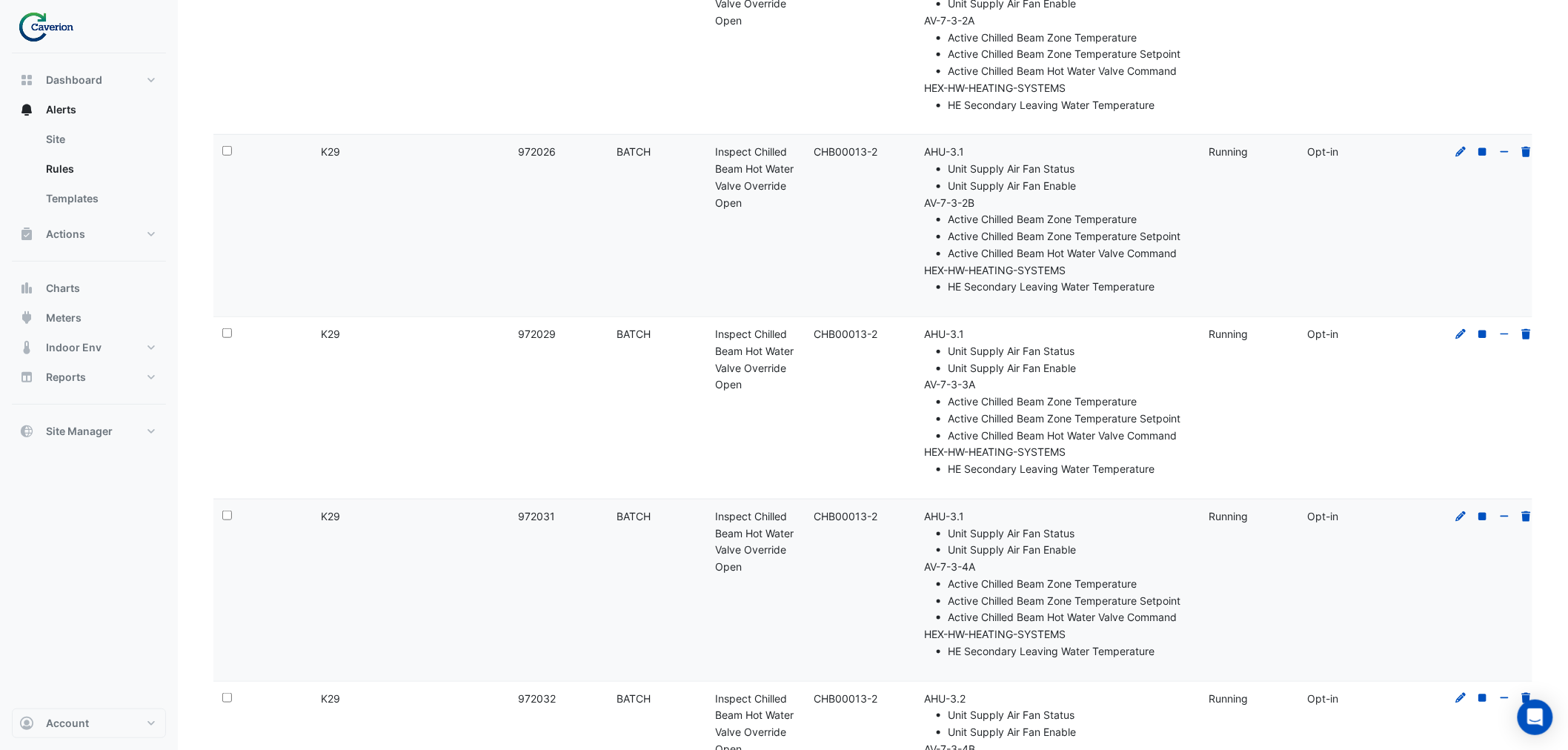
scroll to position [13910, 0]
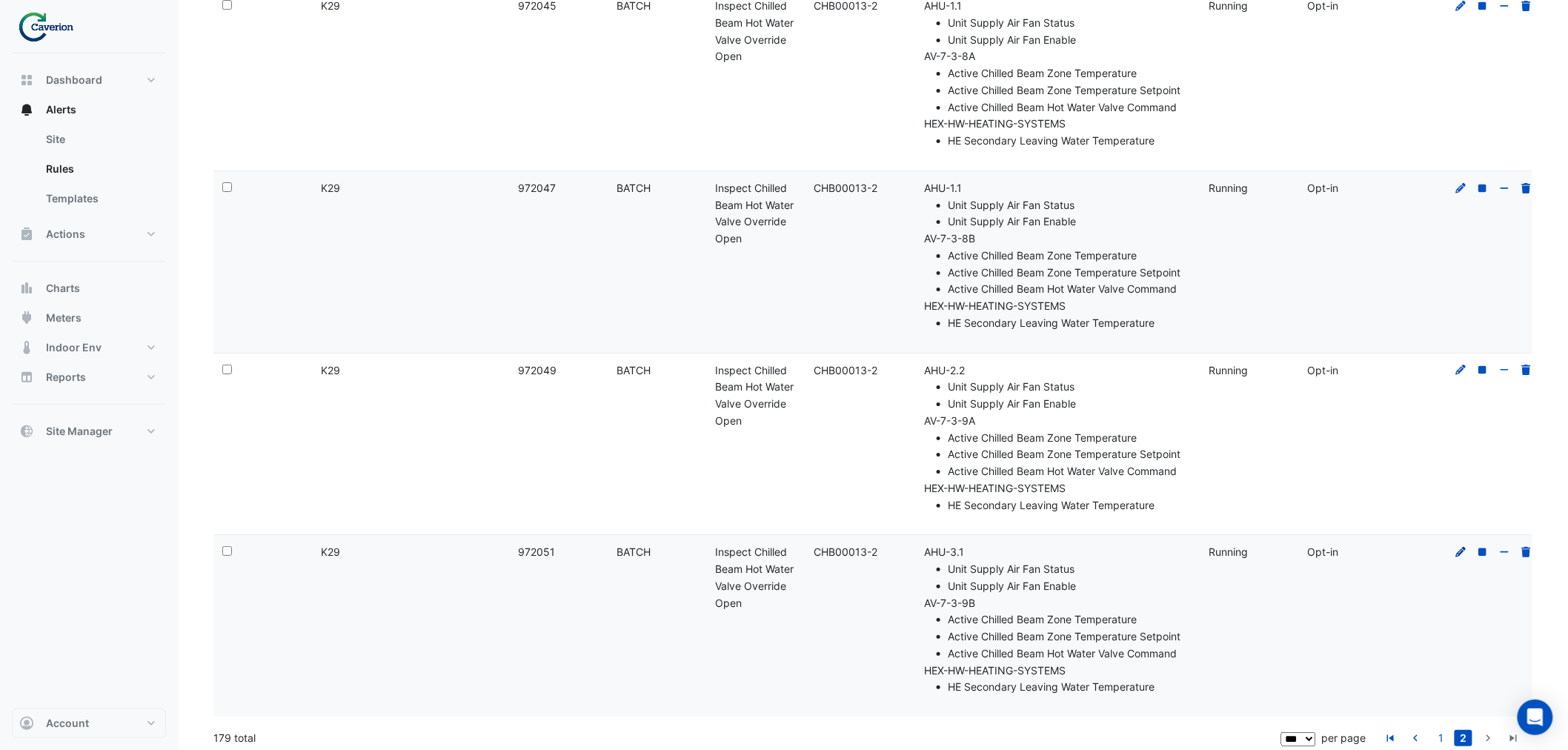
click at [1460, 547] on icon at bounding box center [1462, 552] width 14 height 11
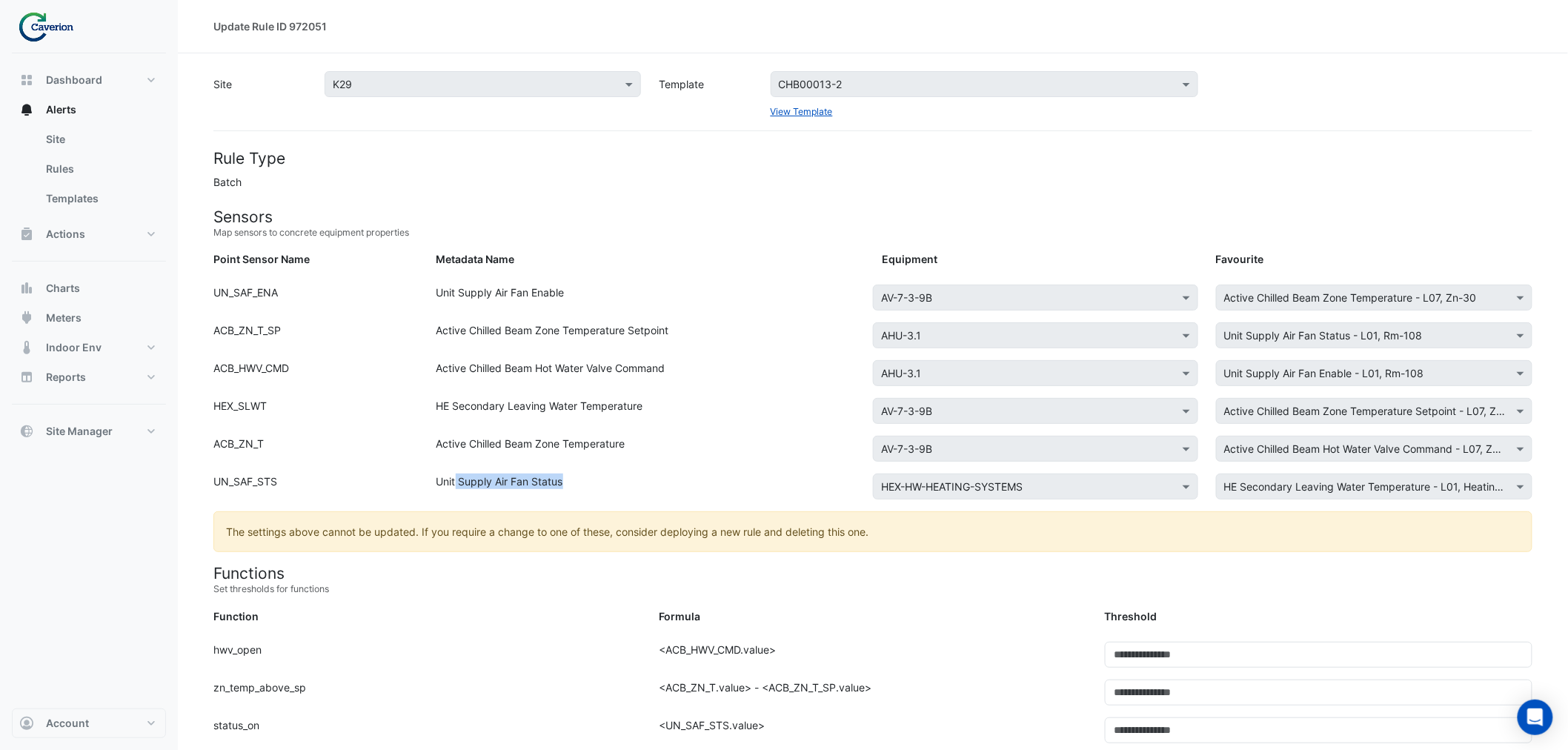
drag, startPoint x: 455, startPoint y: 477, endPoint x: 677, endPoint y: 477, distance: 222.0
click at [677, 477] on div "Unit Supply Air Fan Status" at bounding box center [651, 489] width 445 height 32
click at [676, 478] on div "Unit Supply Air Fan Status" at bounding box center [651, 489] width 445 height 32
click at [667, 479] on div "Unit Supply Air Fan Status" at bounding box center [651, 489] width 445 height 32
click at [654, 480] on div "Unit Supply Air Fan Status" at bounding box center [651, 489] width 445 height 32
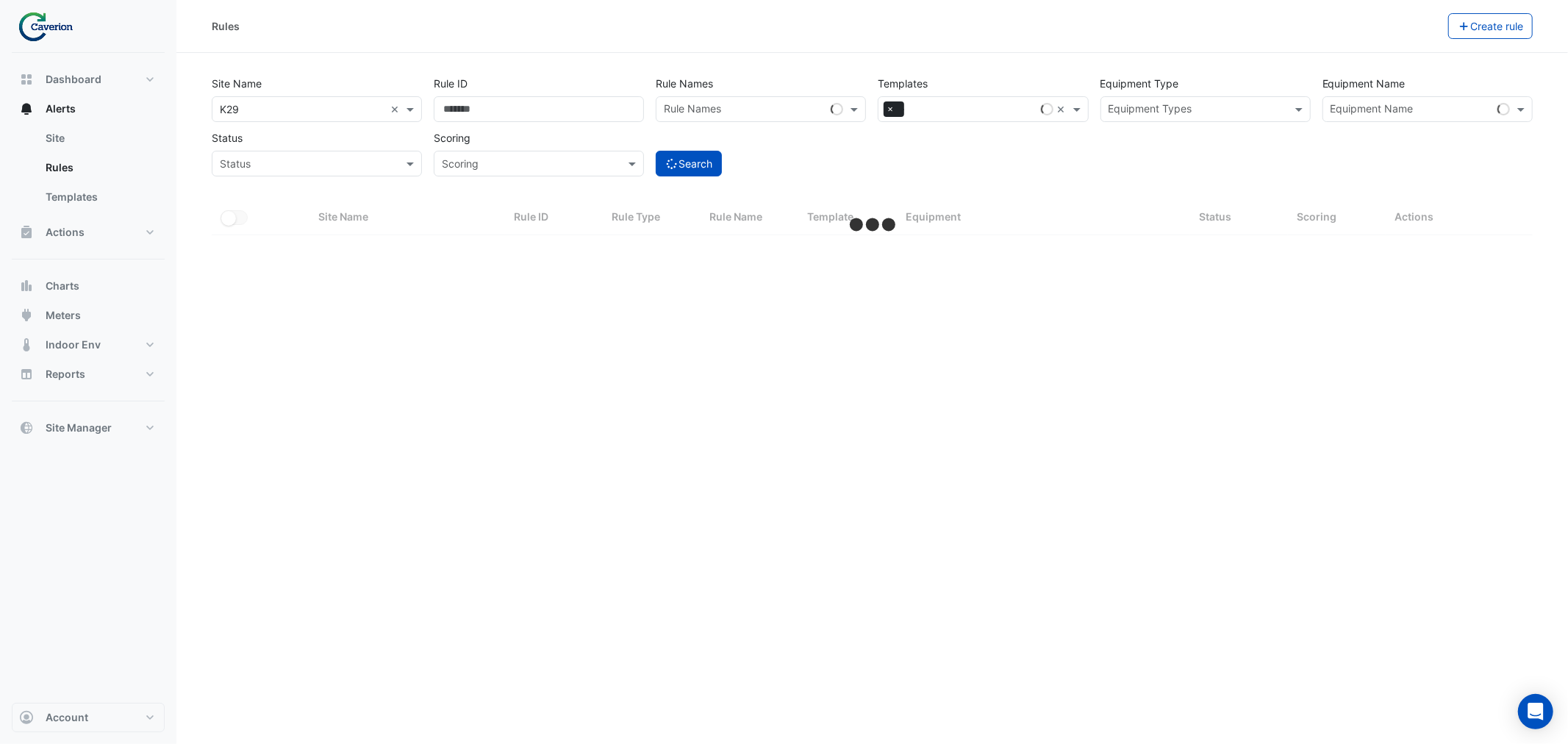
select select "***"
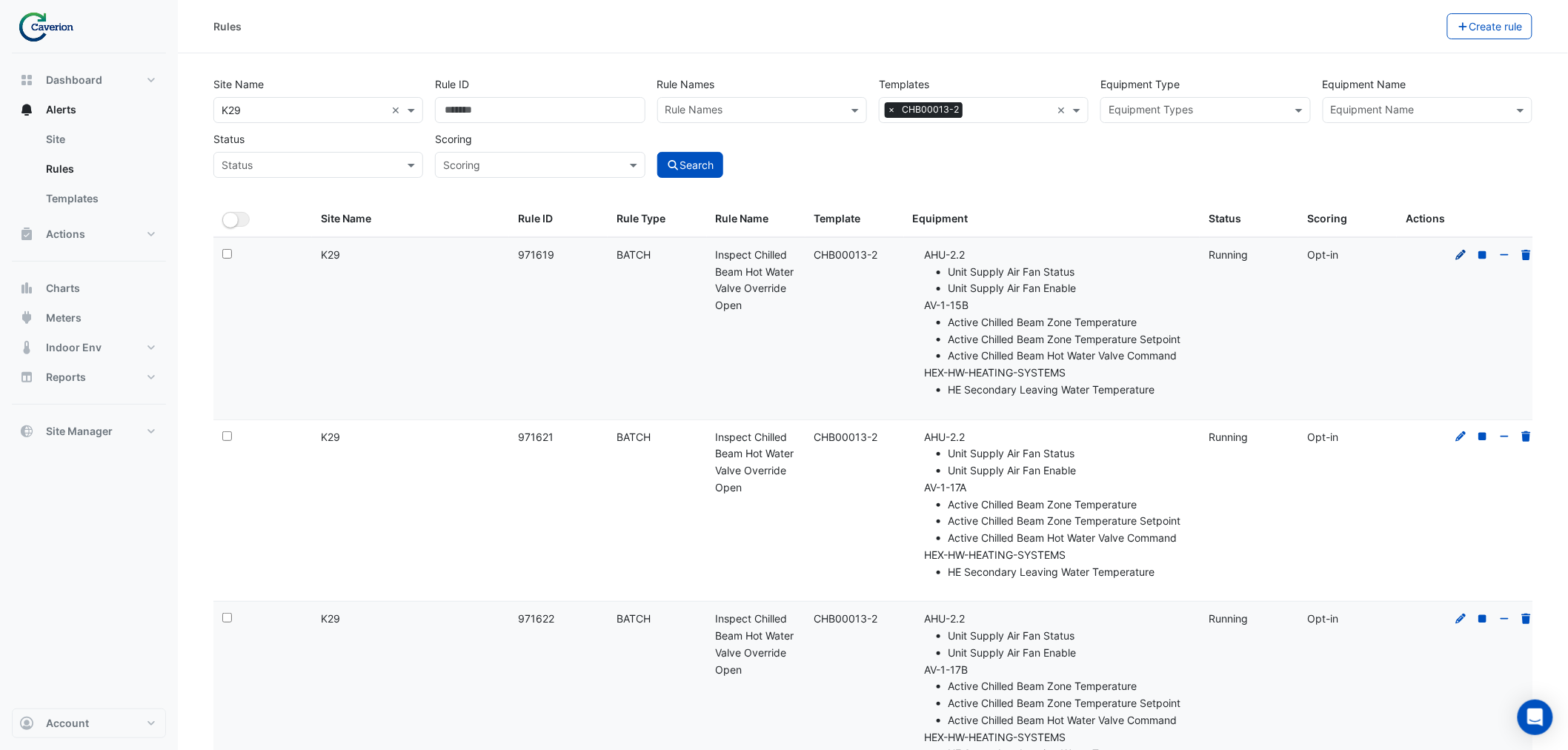
click at [1458, 252] on icon at bounding box center [1462, 255] width 14 height 11
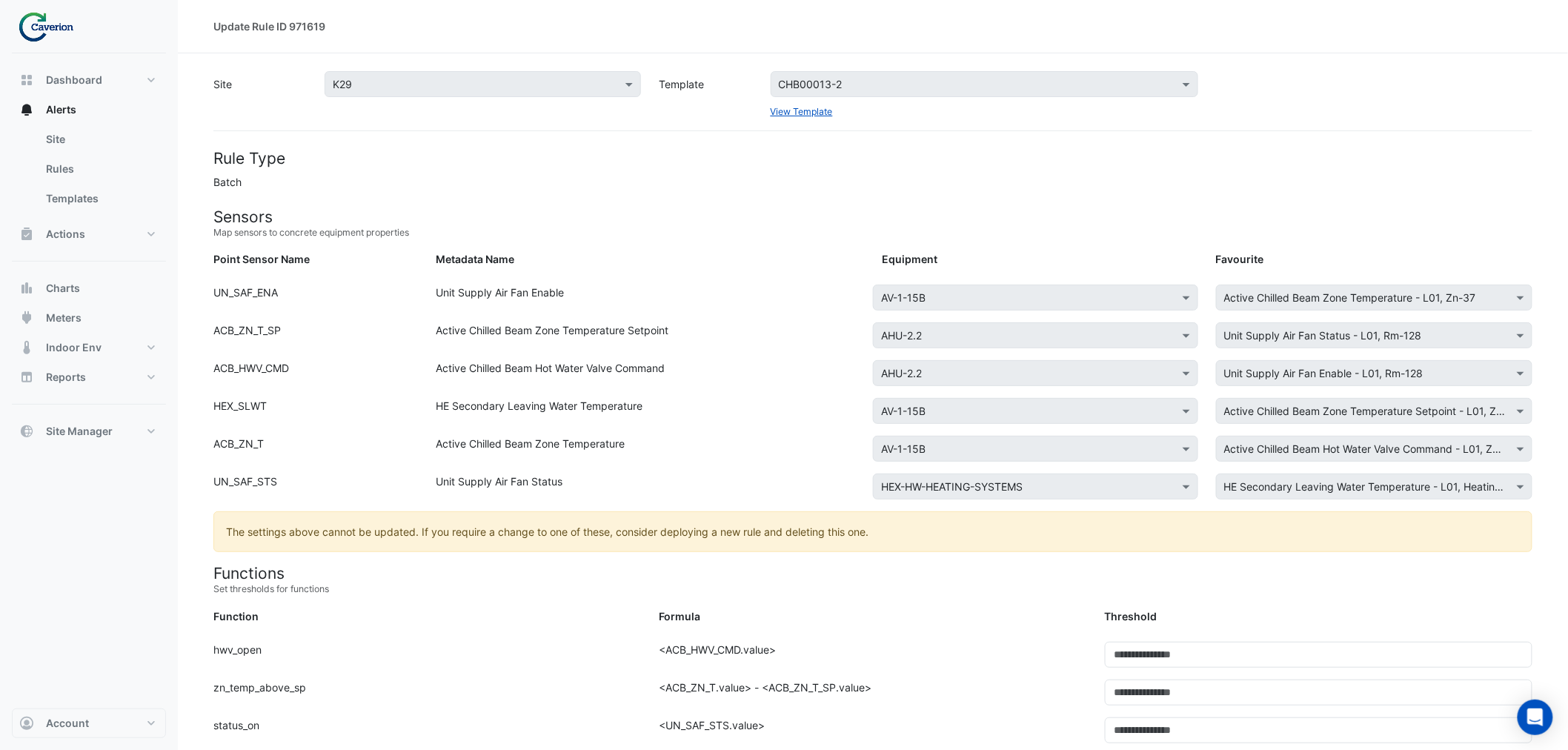
click at [812, 439] on div "Active Chilled Beam Zone Temperature" at bounding box center [651, 452] width 445 height 32
click at [559, 445] on div "Active Chilled Beam Zone Temperature" at bounding box center [651, 452] width 445 height 32
drag, startPoint x: 455, startPoint y: 458, endPoint x: 442, endPoint y: 461, distance: 13.3
click at [454, 458] on div "Active Chilled Beam Zone Temperature" at bounding box center [651, 452] width 445 height 32
click at [454, 480] on div "Unit Supply Air Fan Status" at bounding box center [651, 489] width 445 height 32
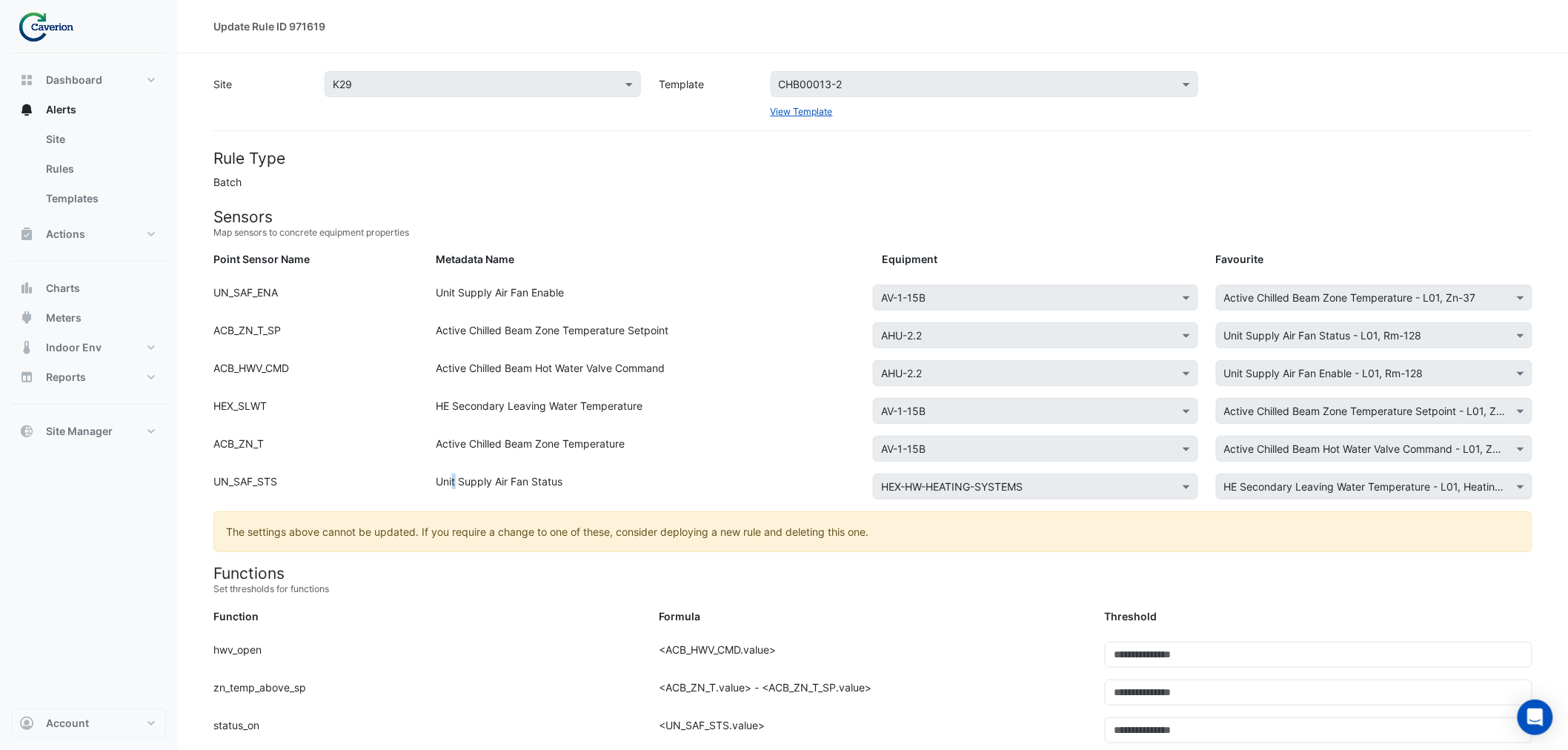
click at [454, 482] on div "Unit Supply Air Fan Status" at bounding box center [651, 489] width 445 height 32
click at [447, 383] on div "Active Chilled Beam Hot Water Valve Command" at bounding box center [651, 376] width 445 height 32
drag, startPoint x: 446, startPoint y: 373, endPoint x: 583, endPoint y: 391, distance: 138.2
click at [583, 391] on div "Active Chilled Beam Hot Water Valve Command" at bounding box center [651, 376] width 445 height 32
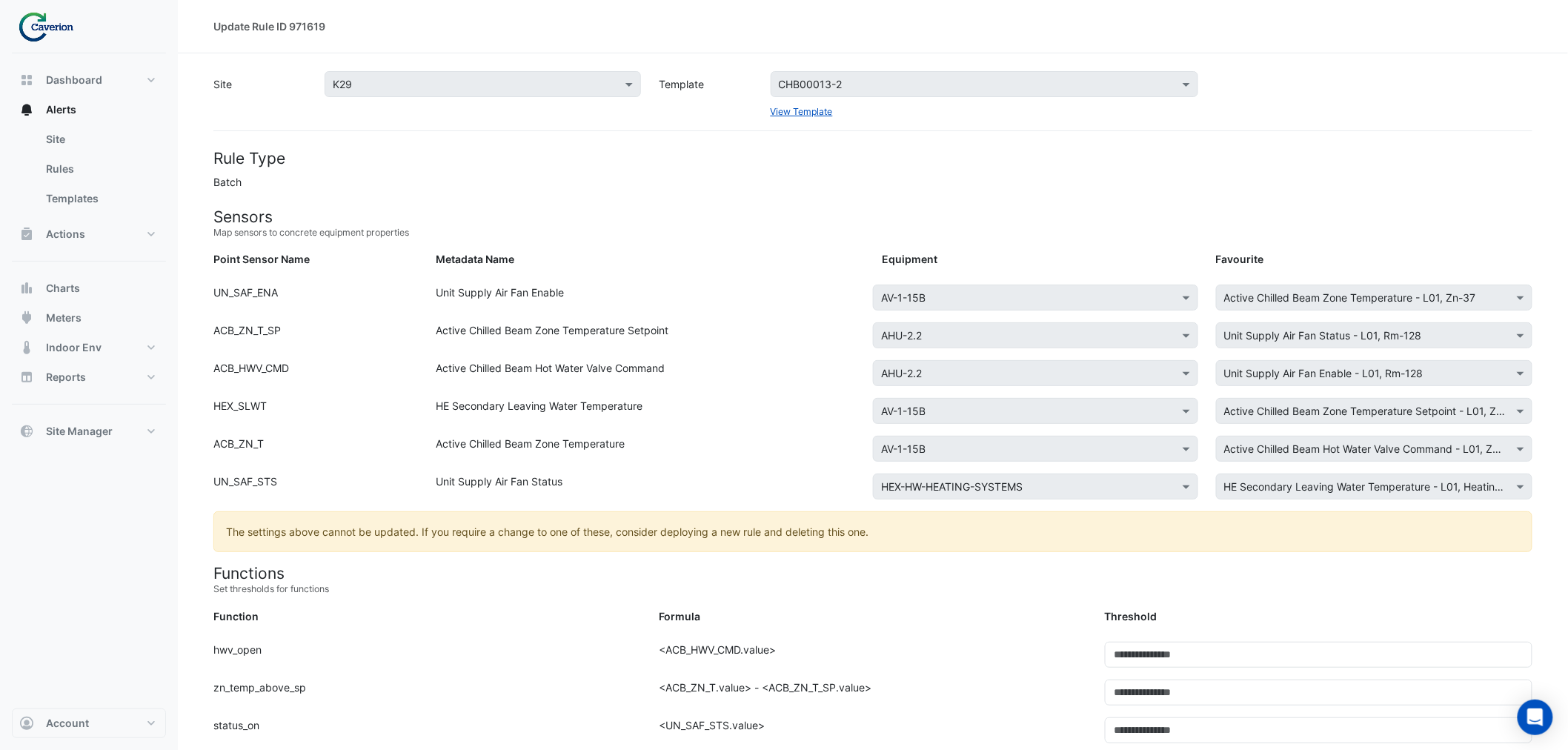
drag, startPoint x: 419, startPoint y: 404, endPoint x: 693, endPoint y: 401, distance: 274.0
click at [693, 401] on div "Point Sensor Name: HEX_SLWT Metadata Name: HE Secondary Leaving Water Temperatu…" at bounding box center [873, 417] width 1337 height 38
click at [693, 401] on div "HE Secondary Leaving Water Temperature" at bounding box center [651, 414] width 445 height 32
drag, startPoint x: 693, startPoint y: 401, endPoint x: 427, endPoint y: 416, distance: 266.4
click at [428, 416] on div "HE Secondary Leaving Water Temperature" at bounding box center [651, 414] width 445 height 32
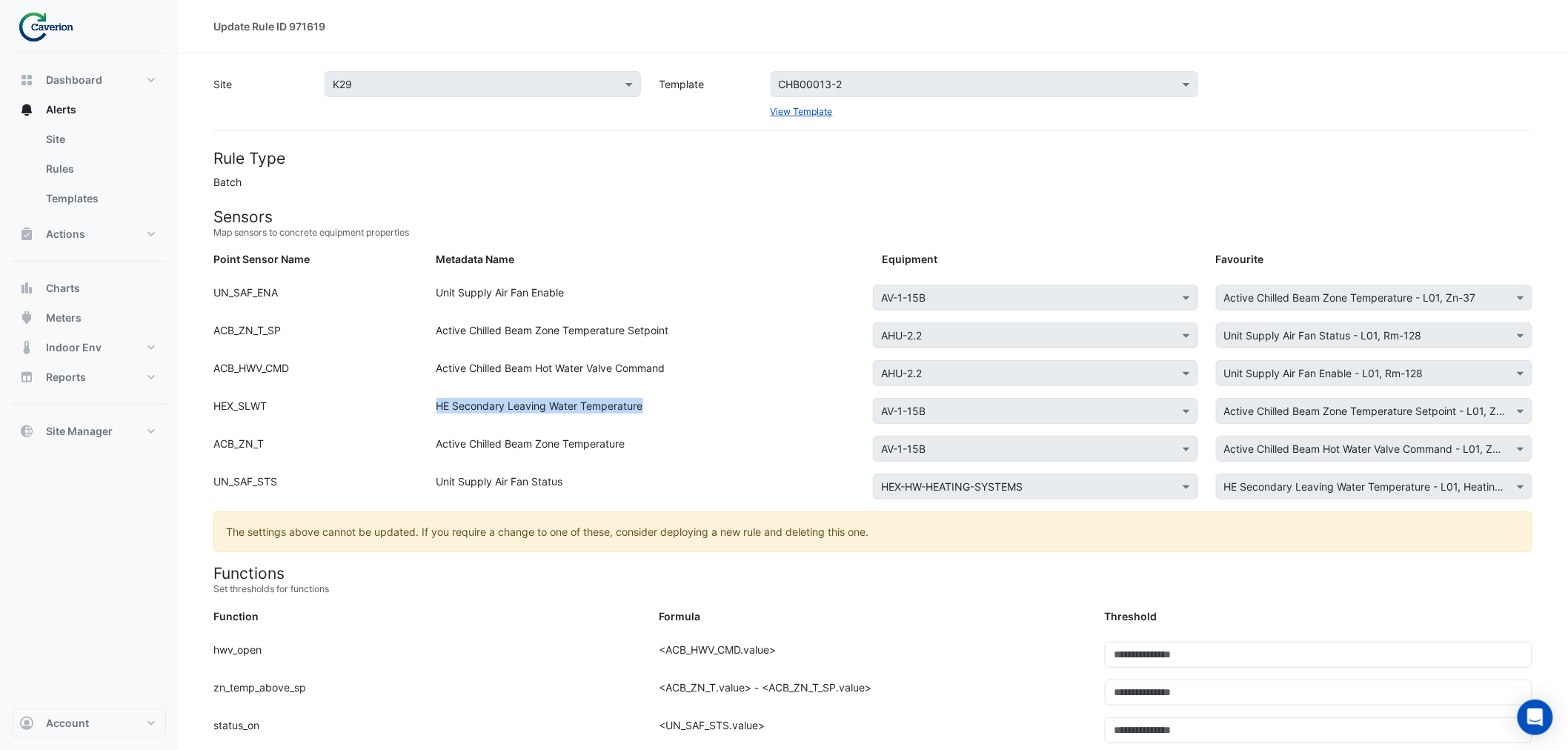
click at [428, 416] on div "HE Secondary Leaving Water Temperature" at bounding box center [651, 414] width 445 height 32
drag, startPoint x: 439, startPoint y: 474, endPoint x: 645, endPoint y: 478, distance: 206.0
click at [645, 478] on div "Unit Supply Air Fan Status" at bounding box center [651, 489] width 445 height 32
drag, startPoint x: 620, startPoint y: 478, endPoint x: 386, endPoint y: 479, distance: 234.0
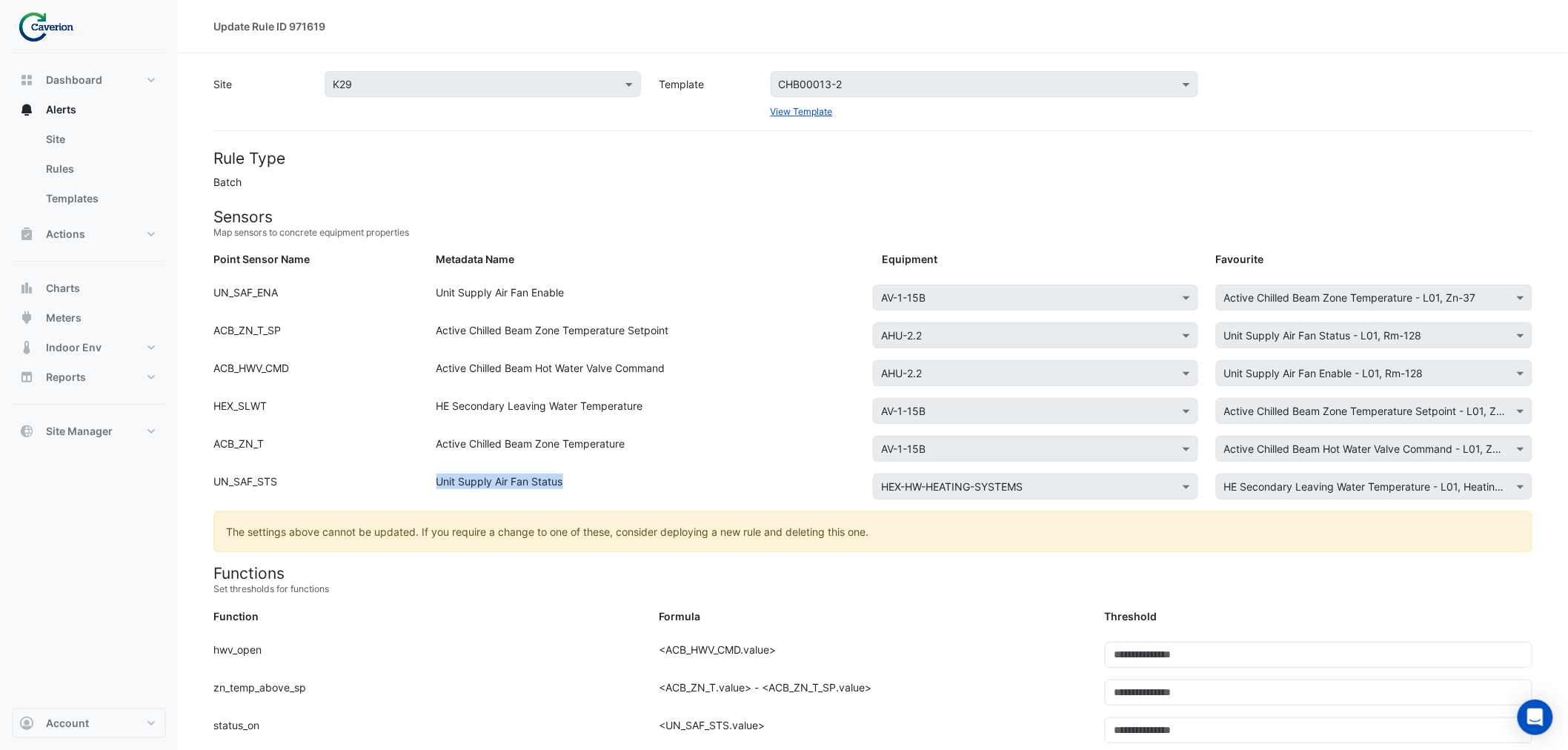
click at [386, 479] on div "Point Sensor Name: UN_SAF_STS Metadata Name: Unit Supply Air Fan Status Equipme…" at bounding box center [873, 492] width 1337 height 38
click at [386, 479] on div "UN_SAF_STS" at bounding box center [316, 489] width 223 height 32
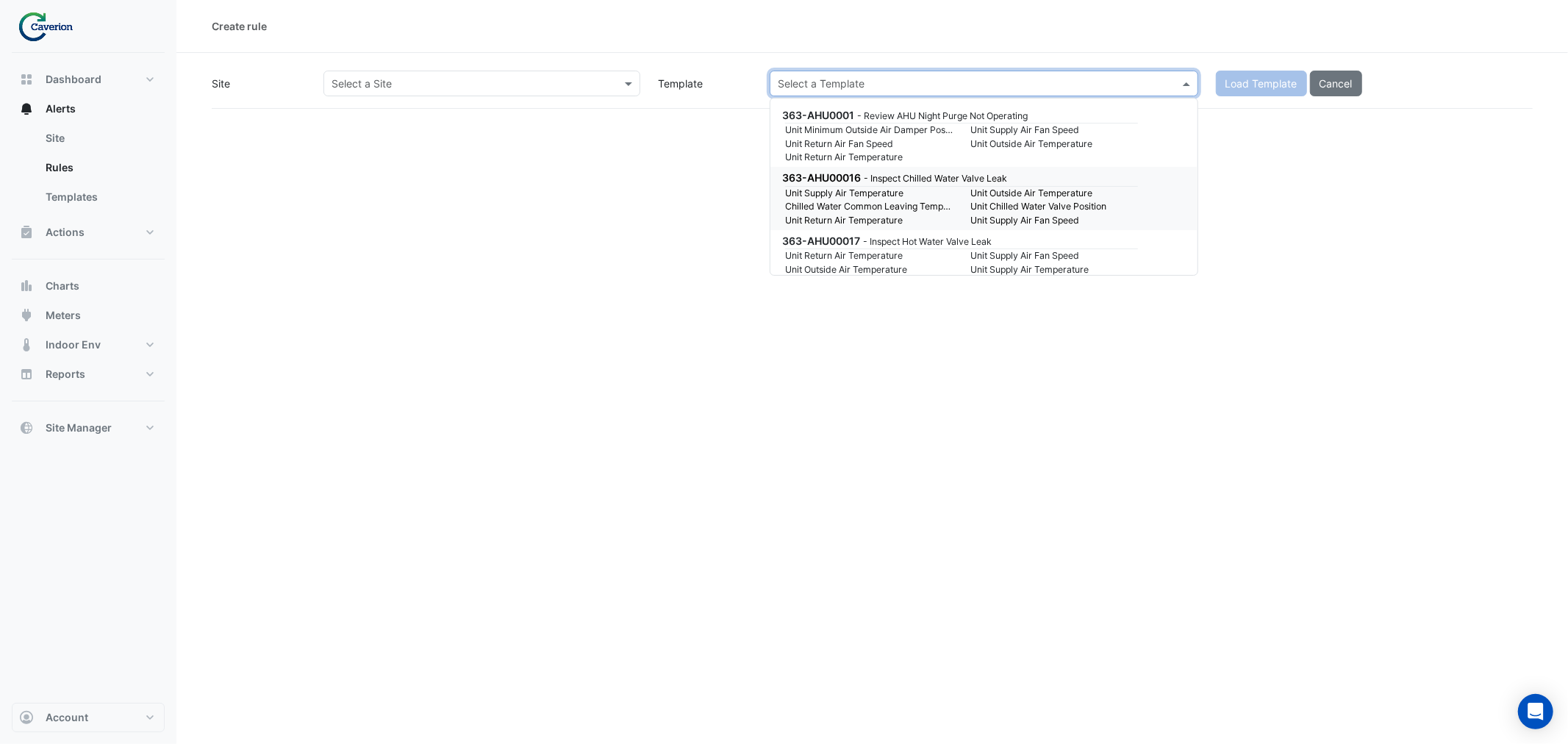
click at [882, 77] on input "text" at bounding box center [969, 84] width 383 height 16
click at [831, 74] on div "Select a Template" at bounding box center [983, 83] width 428 height 26
click at [833, 78] on input "text" at bounding box center [969, 84] width 383 height 16
paste input "**********"
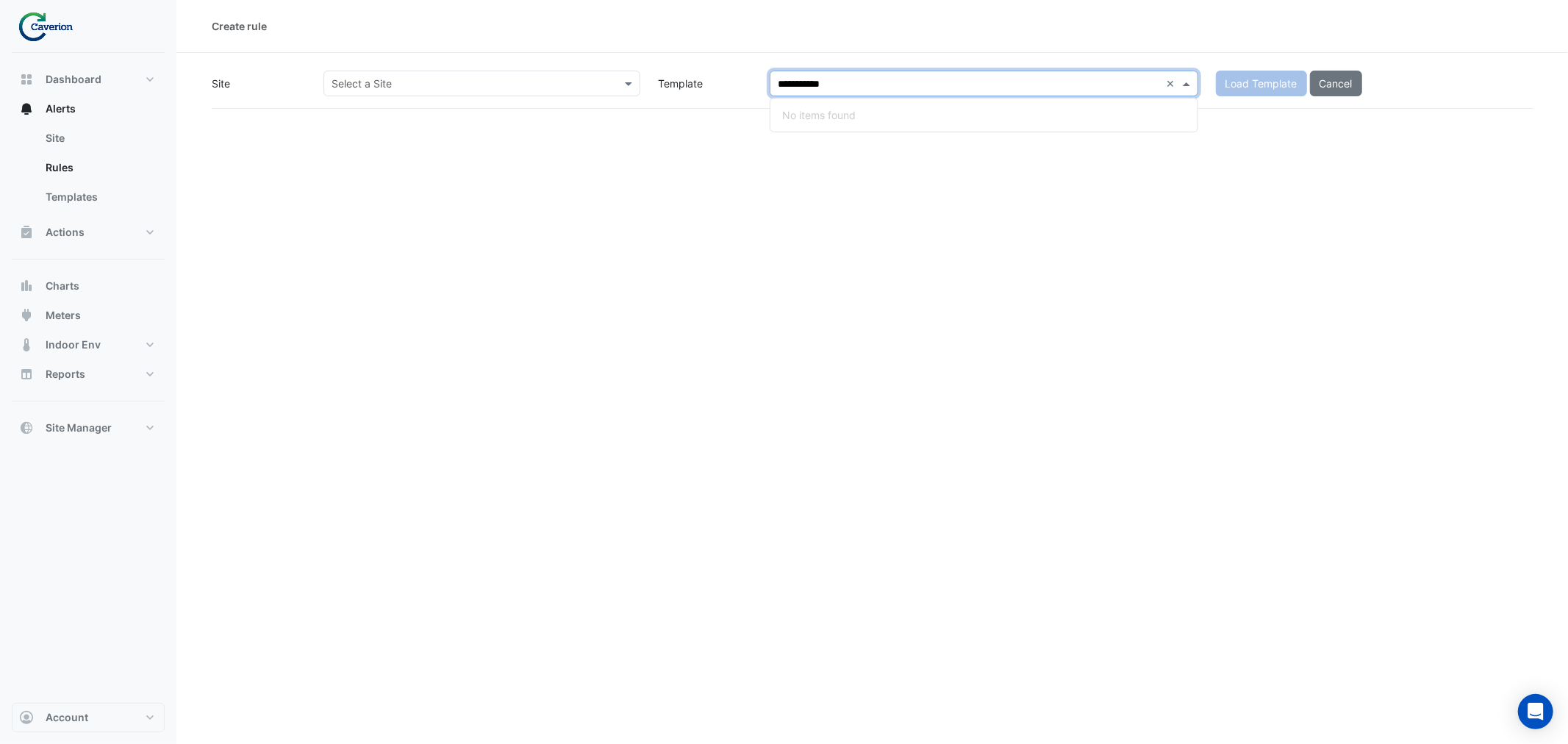
type input "**********"
click at [453, 85] on input "text" at bounding box center [467, 84] width 271 height 16
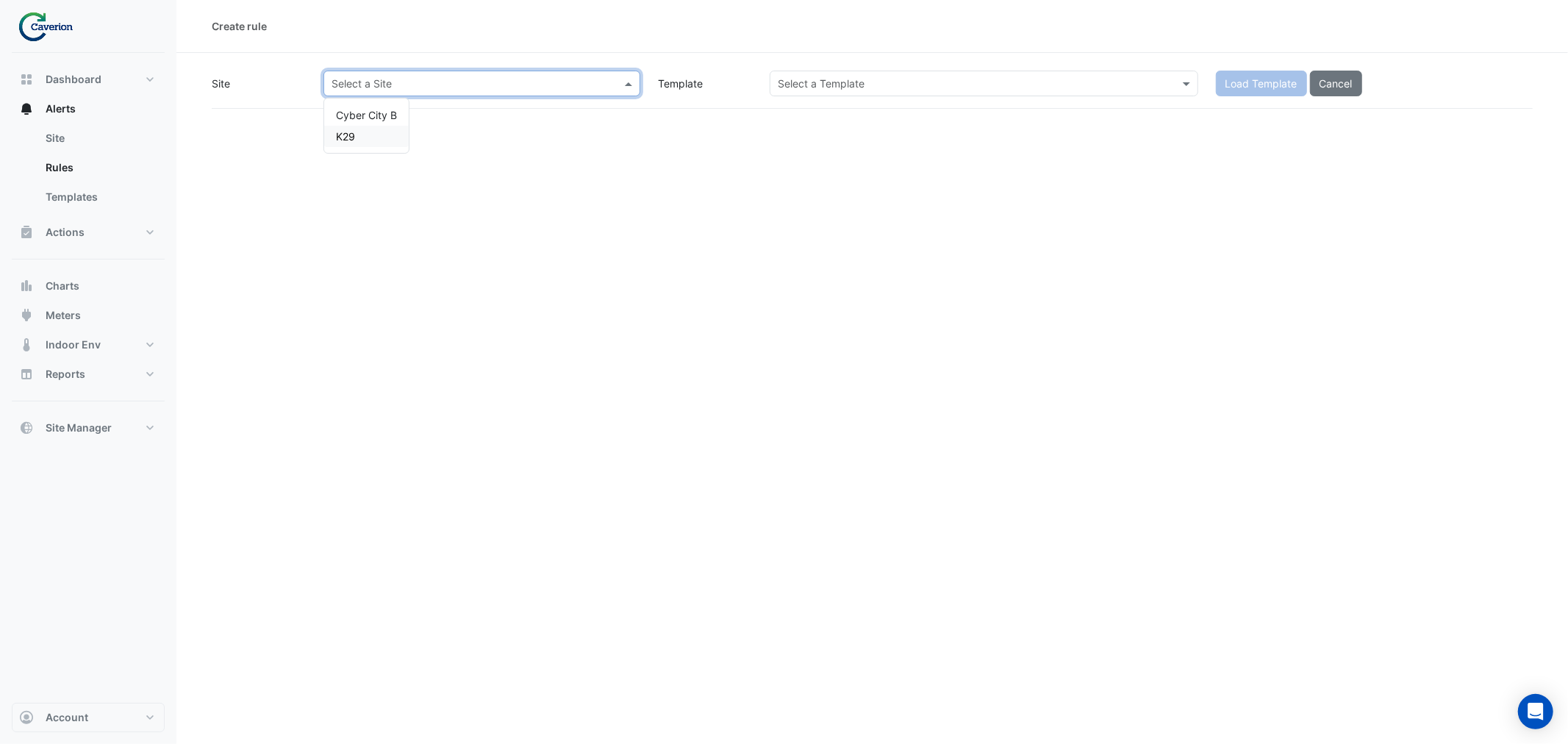
click at [385, 133] on div "K29" at bounding box center [366, 136] width 85 height 21
click at [997, 83] on input "text" at bounding box center [969, 84] width 383 height 16
click at [945, 86] on input "text" at bounding box center [969, 84] width 383 height 16
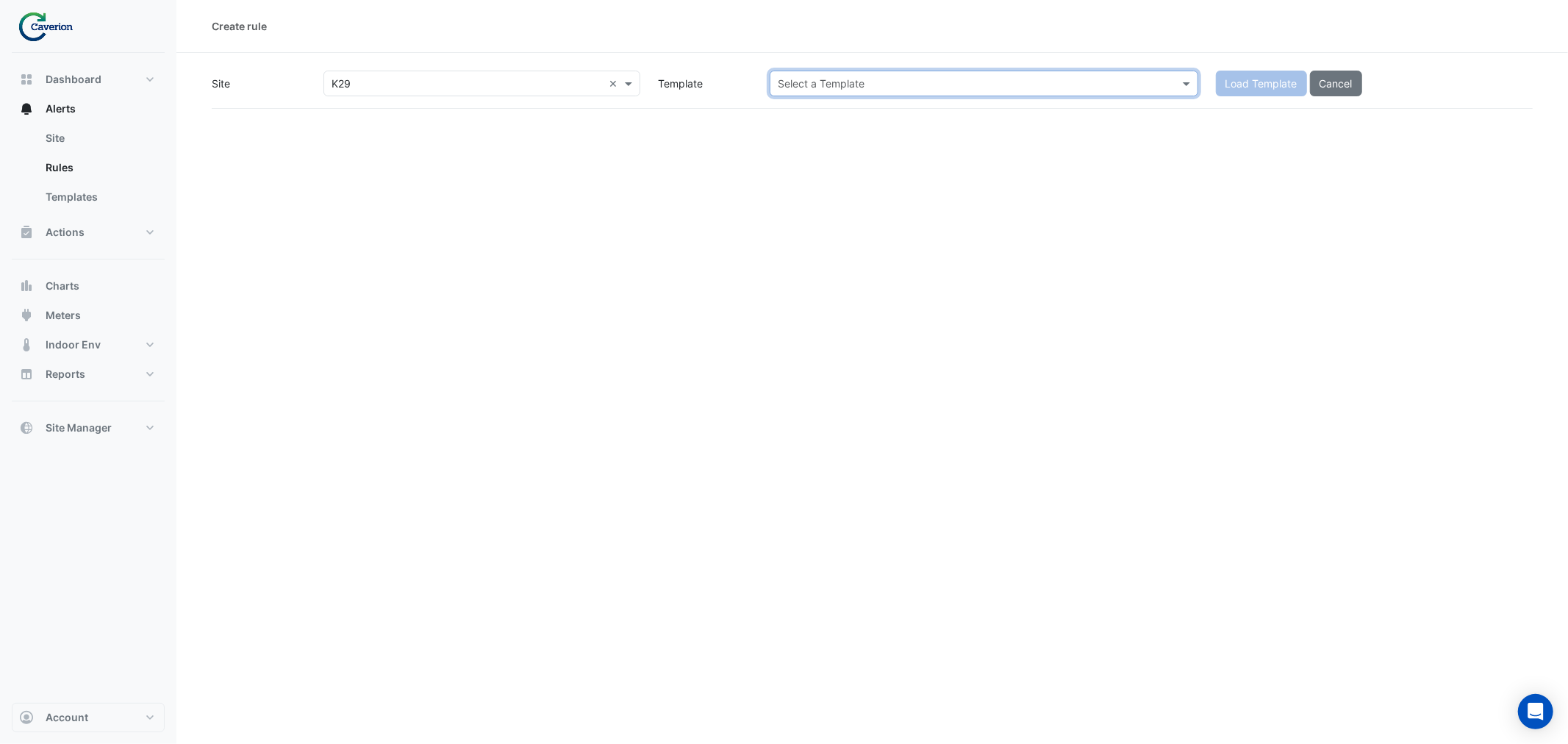
click at [947, 88] on input "text" at bounding box center [969, 84] width 383 height 16
paste input "**********"
type input "**********"
click at [877, 67] on section "**********" at bounding box center [872, 80] width 1391 height 56
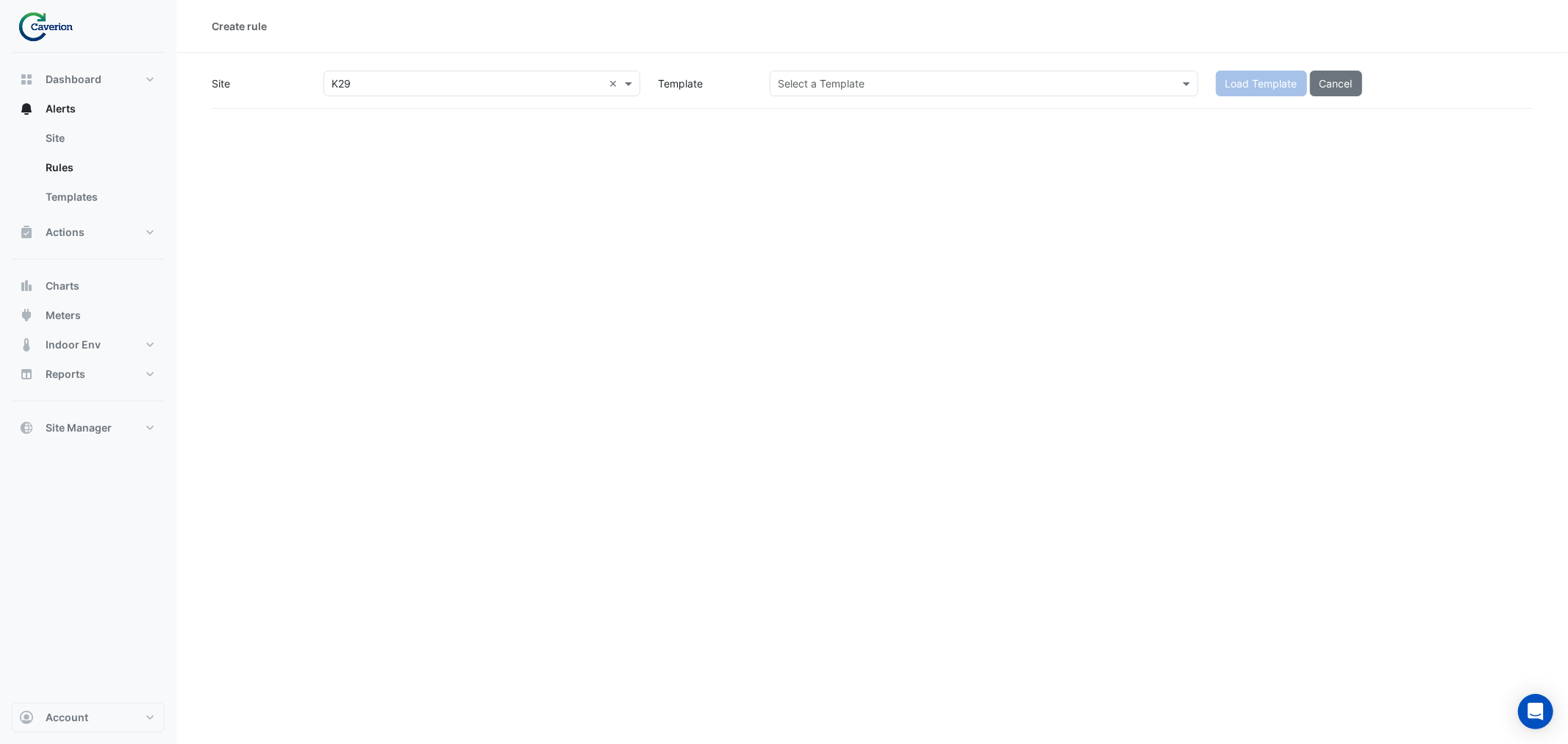
click at [847, 85] on input "text" at bounding box center [969, 84] width 383 height 16
click at [979, 88] on input "text" at bounding box center [969, 84] width 383 height 16
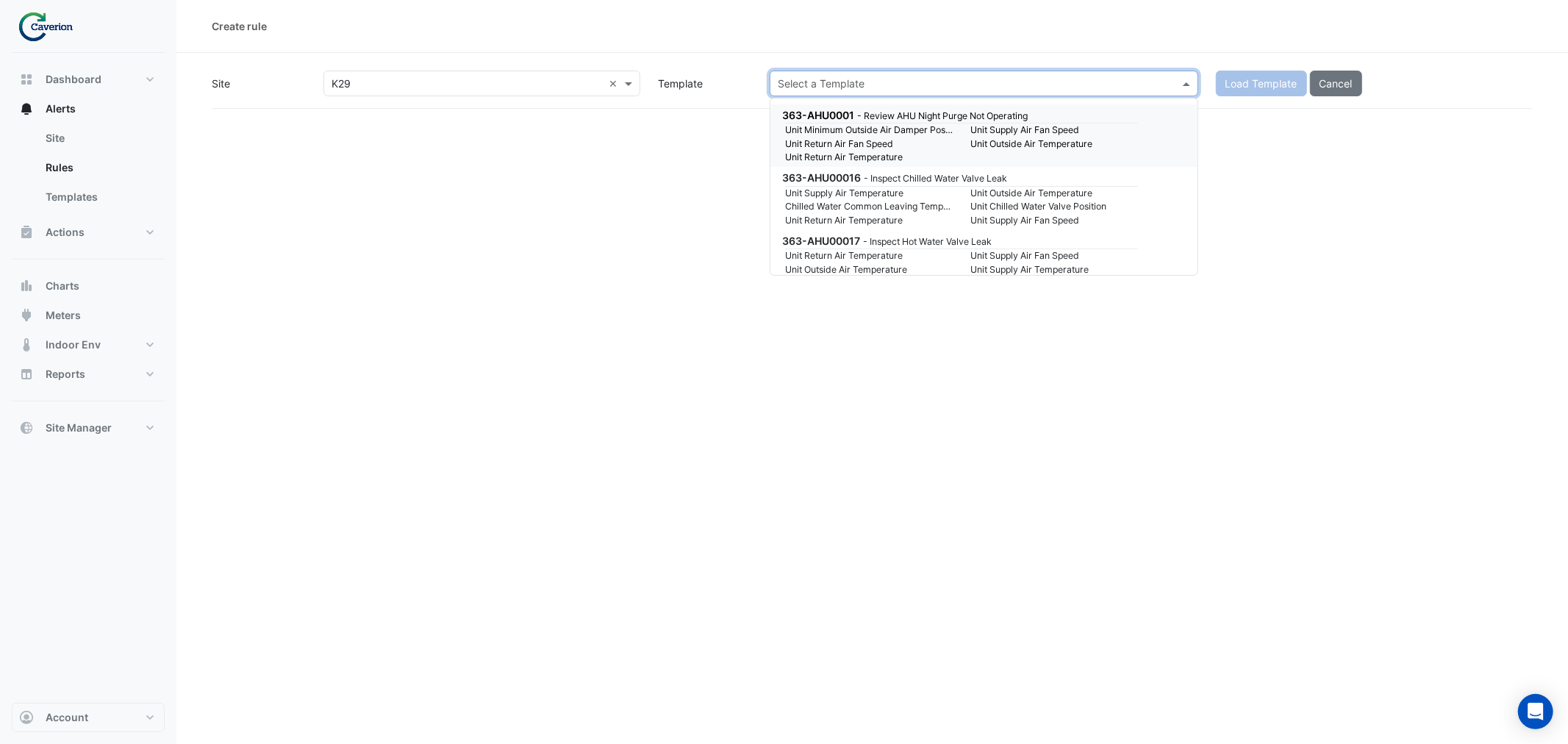
click at [1016, 83] on input "text" at bounding box center [969, 84] width 383 height 16
click at [818, 85] on input "text" at bounding box center [969, 84] width 383 height 16
click at [820, 83] on input "text" at bounding box center [969, 84] width 383 height 16
paste input "**********"
type input "**********"
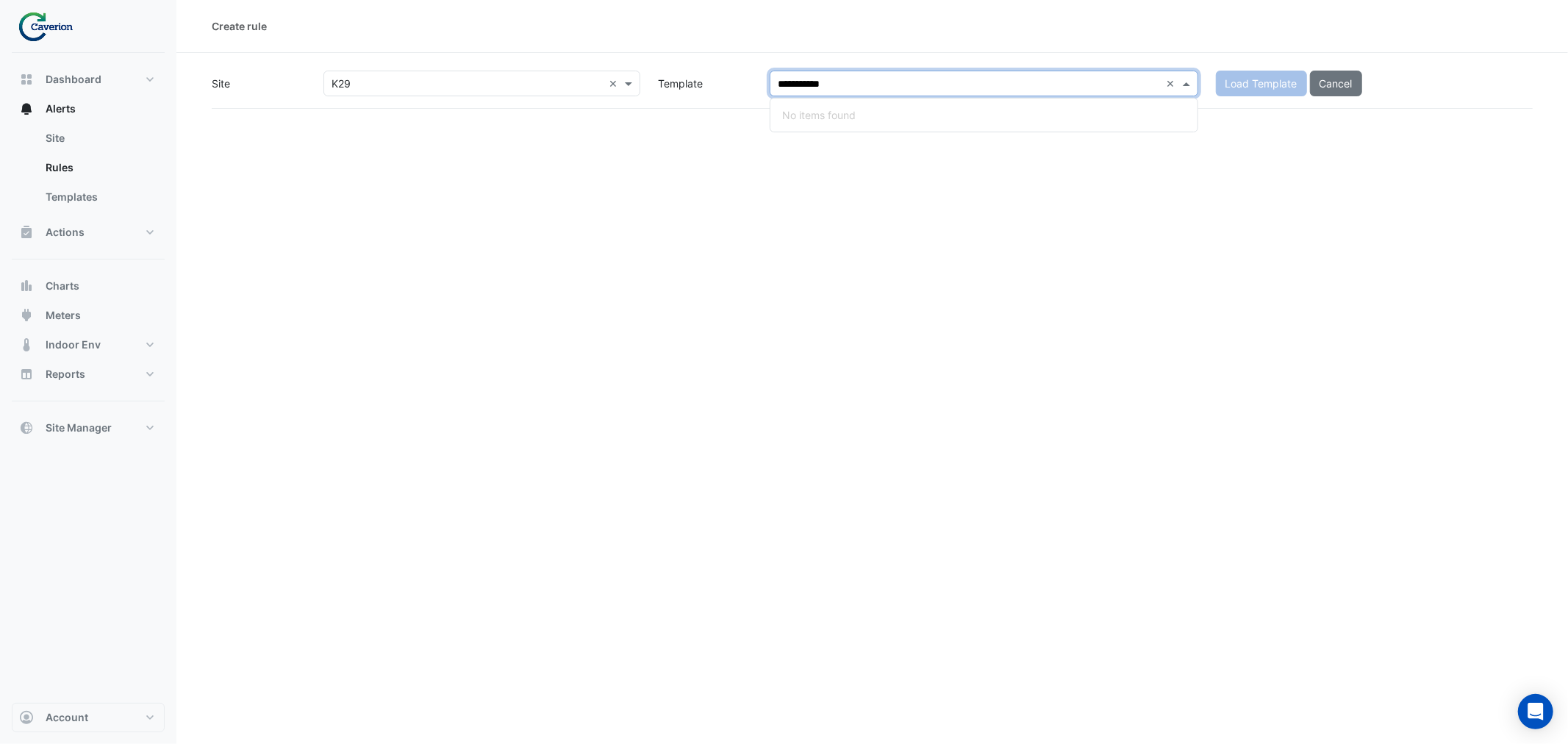
click at [707, 258] on div "**********" at bounding box center [872, 372] width 1391 height 744
click at [847, 78] on input "text" at bounding box center [969, 84] width 383 height 16
click at [825, 80] on input "text" at bounding box center [969, 84] width 383 height 16
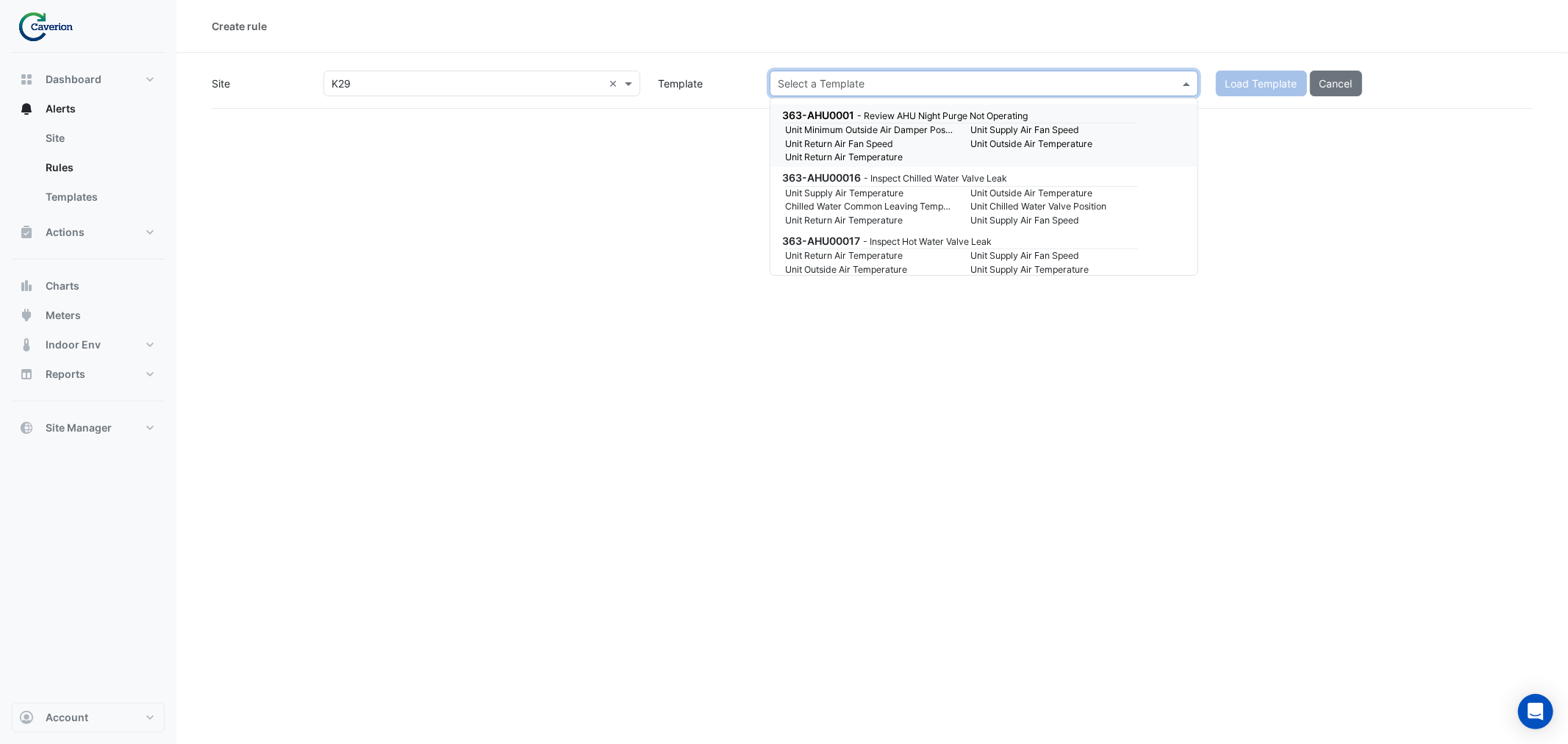
paste input "**********"
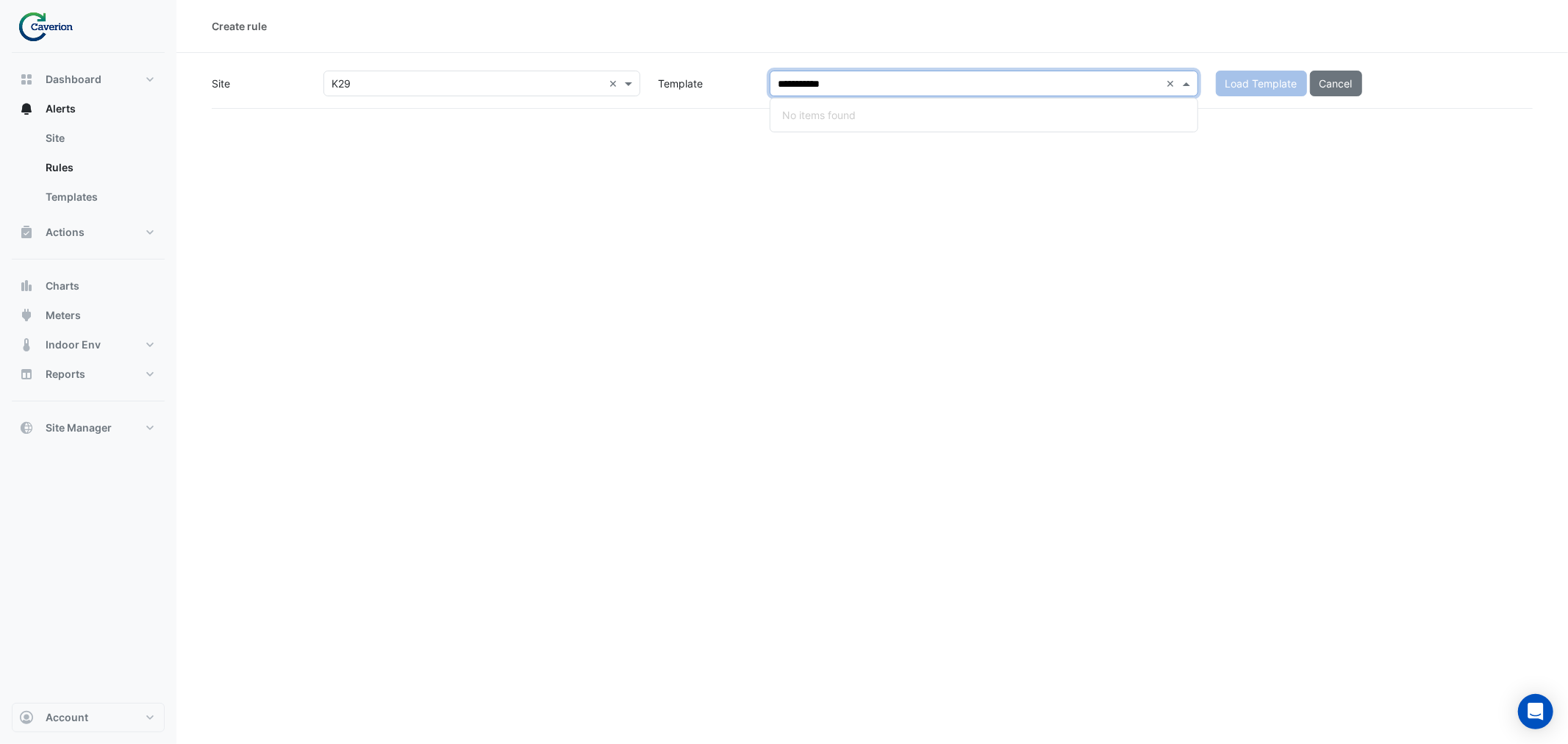
click at [858, 84] on input "**********" at bounding box center [969, 84] width 383 height 16
type input "**********"
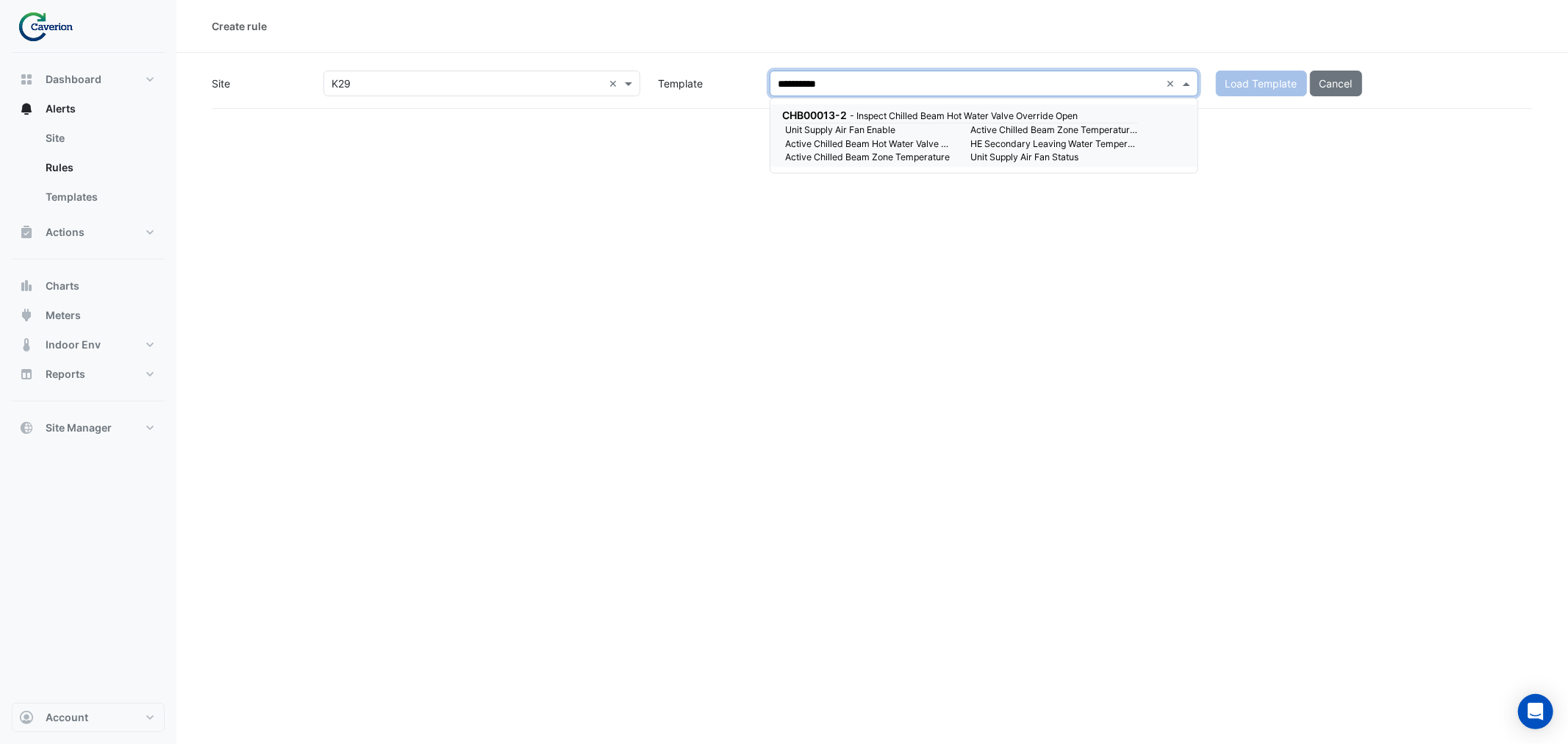
click at [875, 121] on div "CHB00013-2 - Inspect Chilled Beam Hot Water Valve Override Open" at bounding box center [959, 115] width 353 height 16
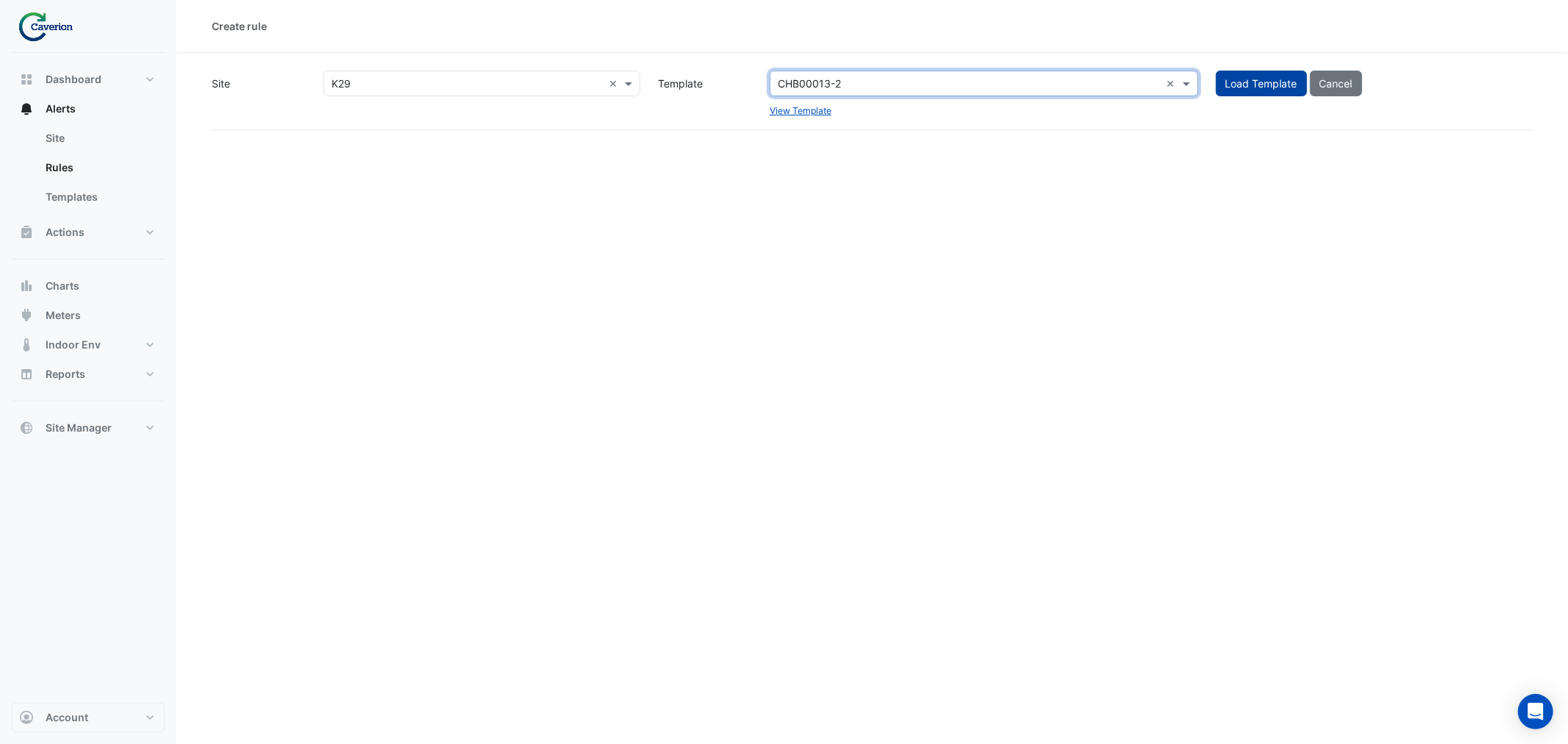
click at [1234, 81] on button "Load Template" at bounding box center [1261, 83] width 91 height 26
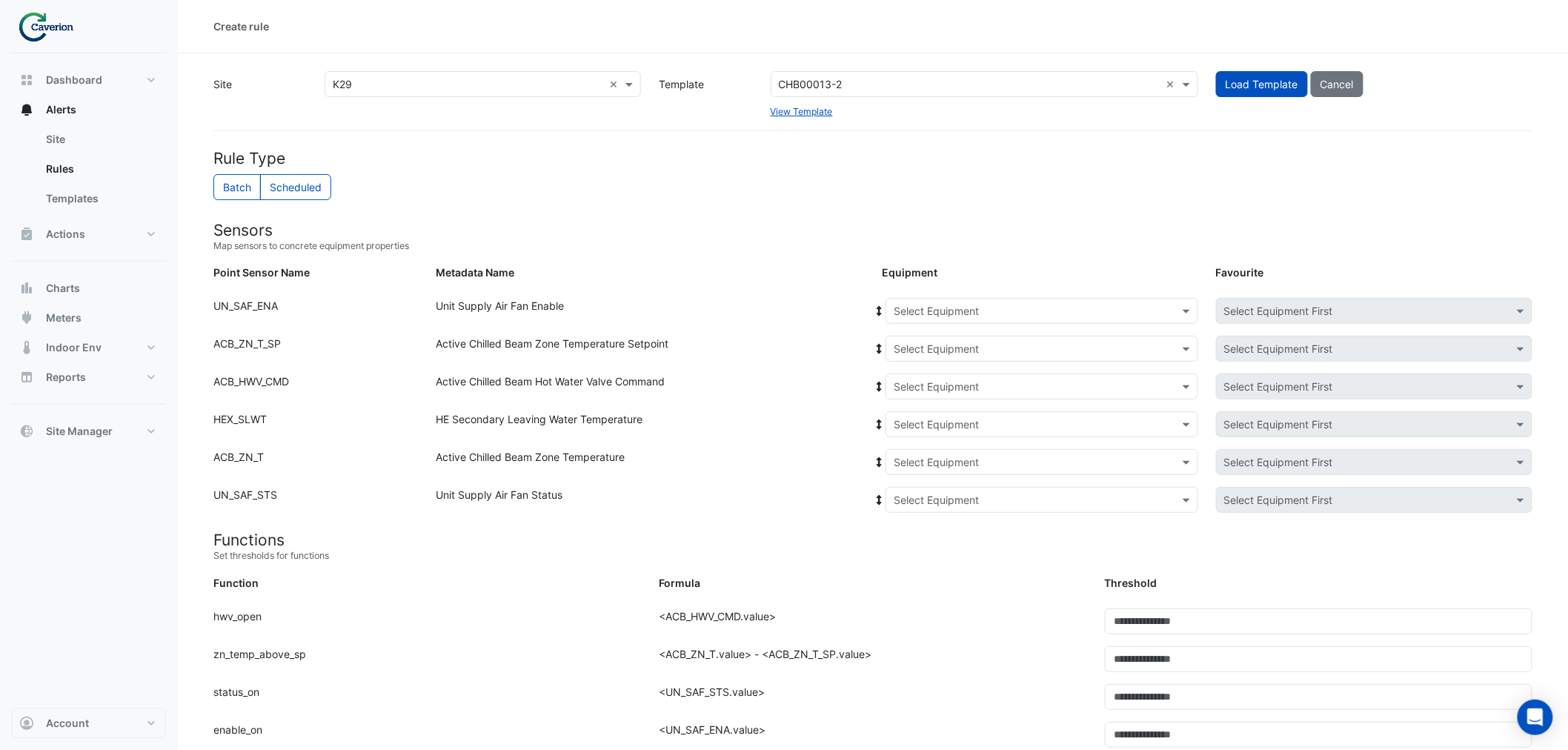
click at [982, 504] on input "text" at bounding box center [1027, 501] width 267 height 16
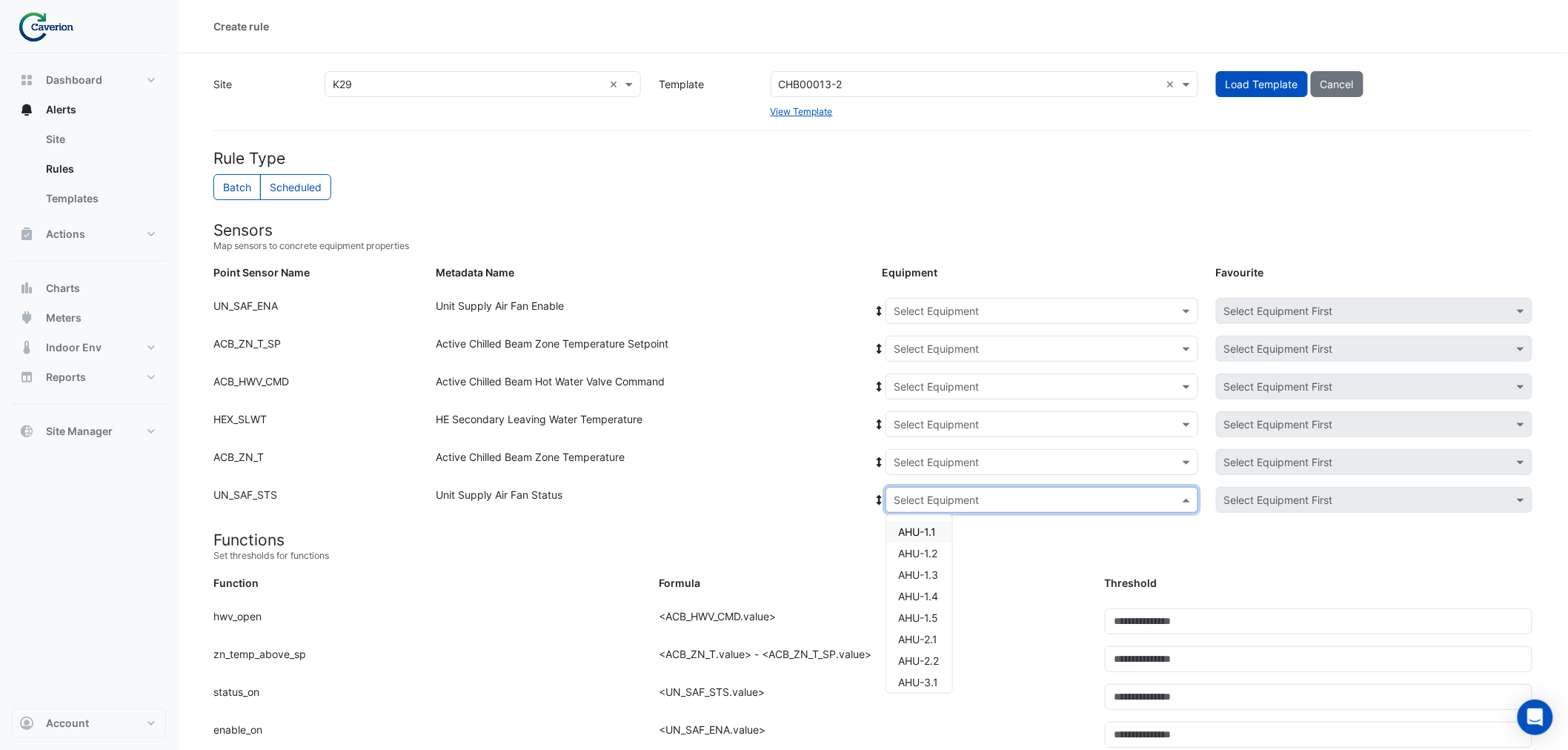
click at [982, 504] on input "text" at bounding box center [1027, 501] width 267 height 16
click at [640, 424] on div "HE Secondary Leaving Water Temperature" at bounding box center [651, 427] width 445 height 32
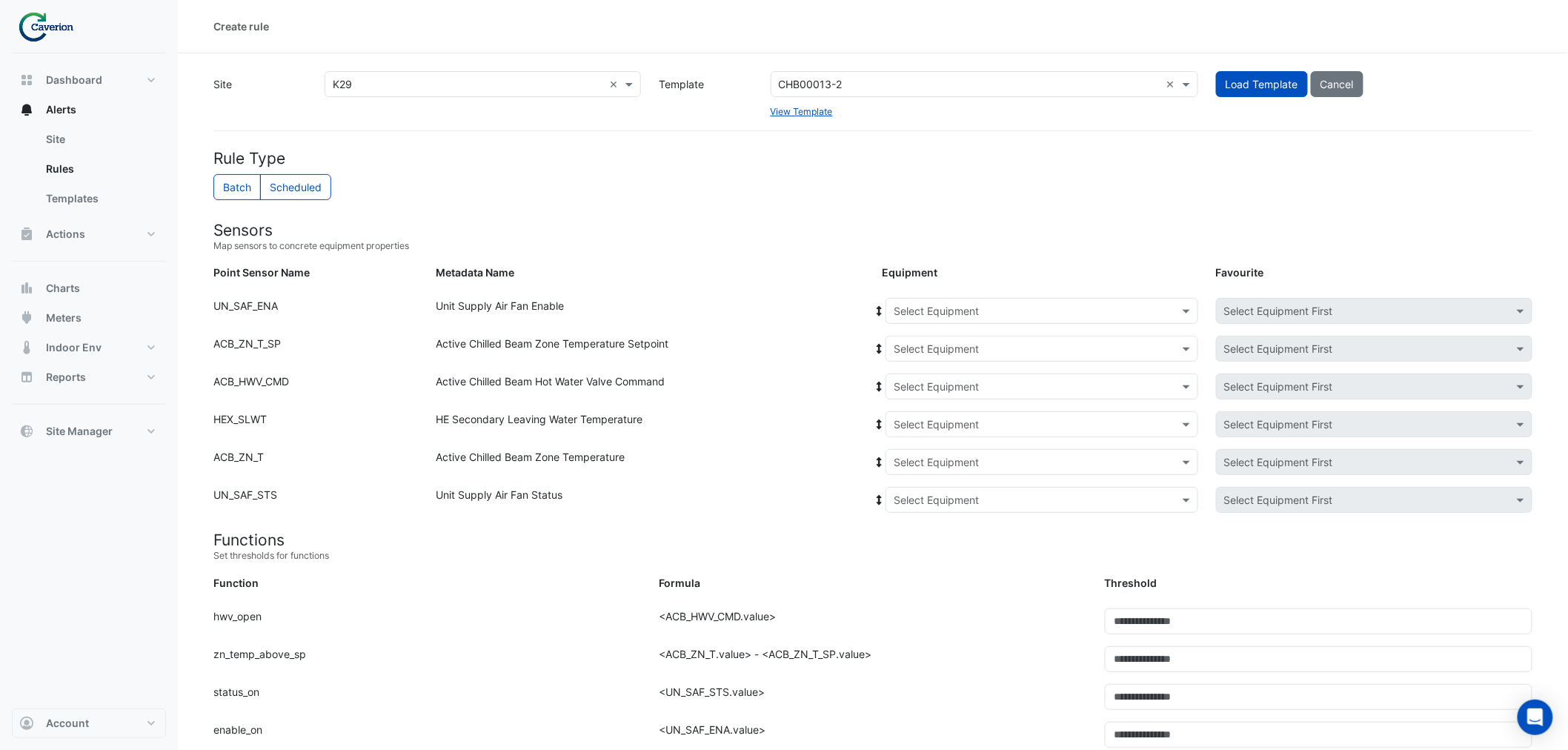
click at [898, 417] on input "text" at bounding box center [1027, 425] width 267 height 16
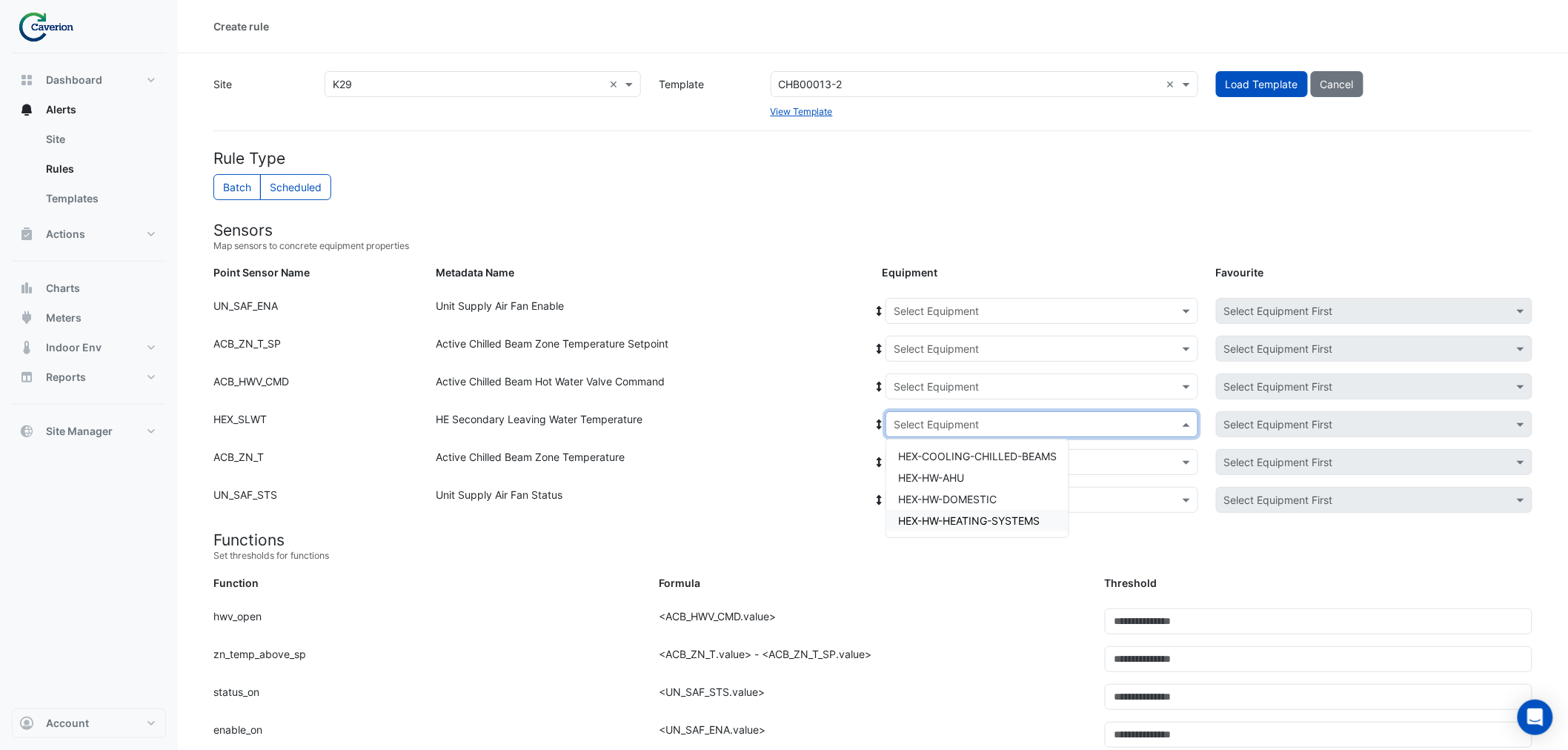
click at [501, 455] on div "Active Chilled Beam Zone Temperature" at bounding box center [651, 465] width 445 height 32
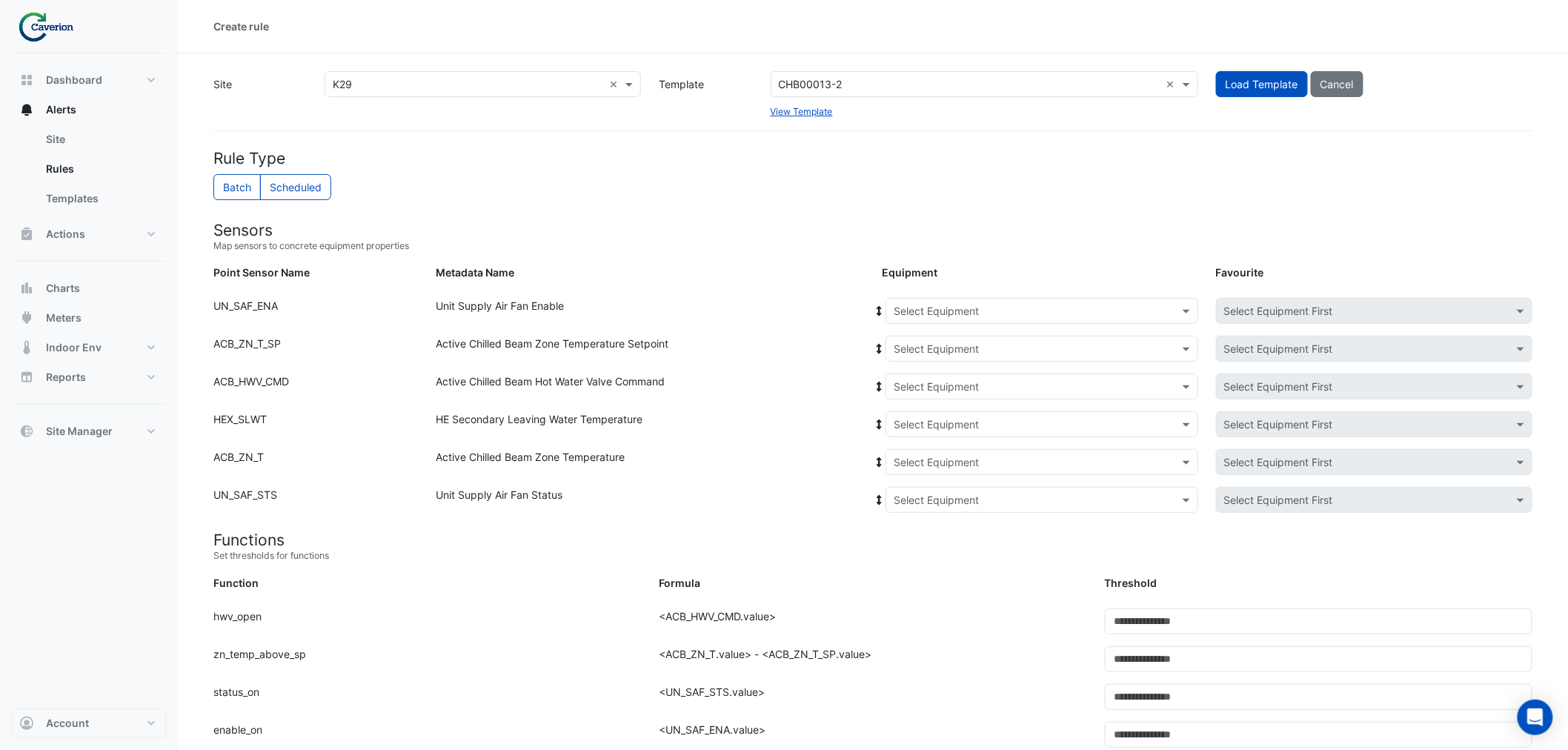
click at [566, 411] on div "HE Secondary Leaving Water Temperature" at bounding box center [651, 427] width 445 height 32
click at [948, 414] on div "Select Equipment" at bounding box center [1042, 424] width 313 height 26
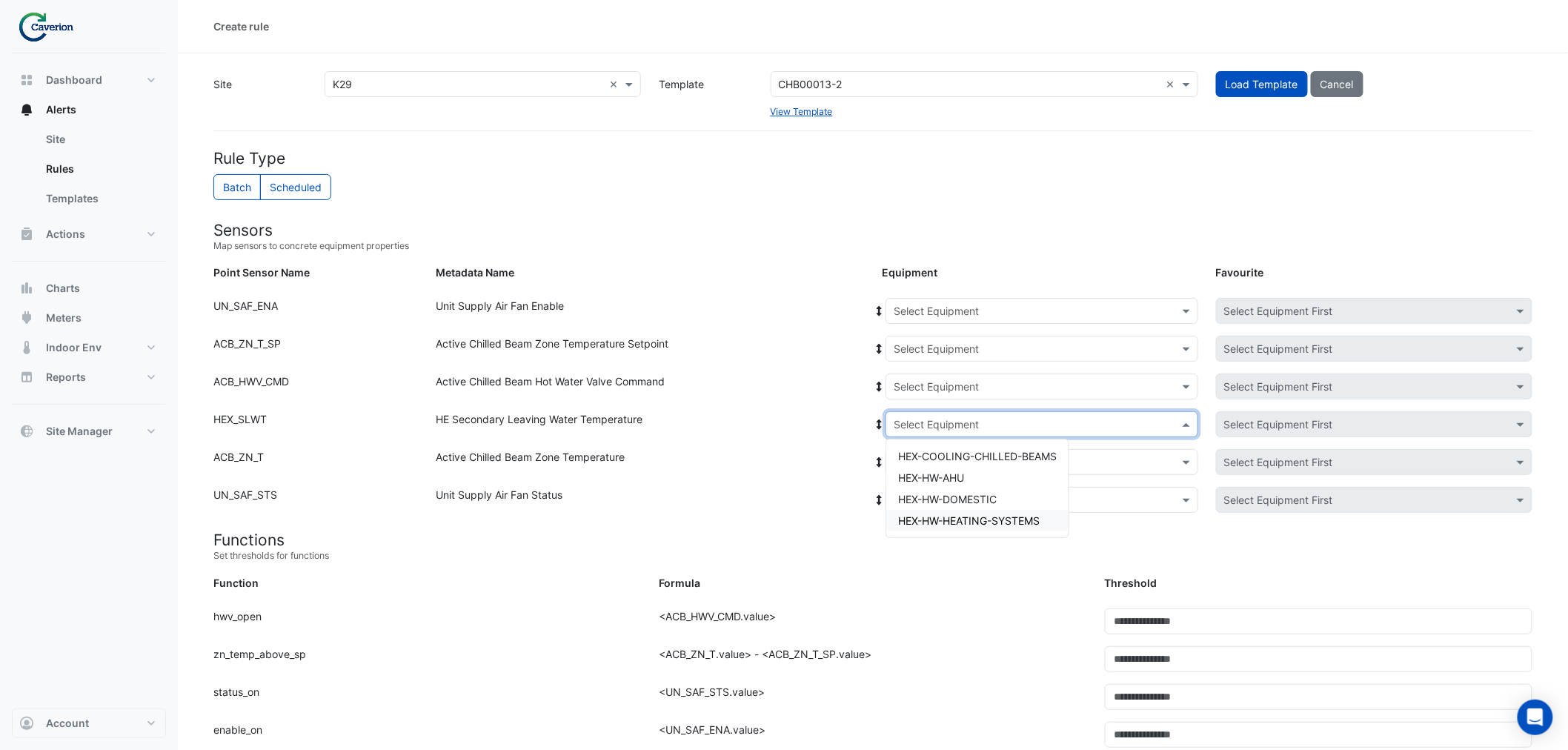
click at [971, 514] on span "HEX-HW-HEATING-SYSTEMS" at bounding box center [969, 520] width 142 height 13
click at [745, 400] on div "Active Chilled Beam Hot Water Valve Command" at bounding box center [651, 389] width 445 height 32
